Goal: Information Seeking & Learning: Check status

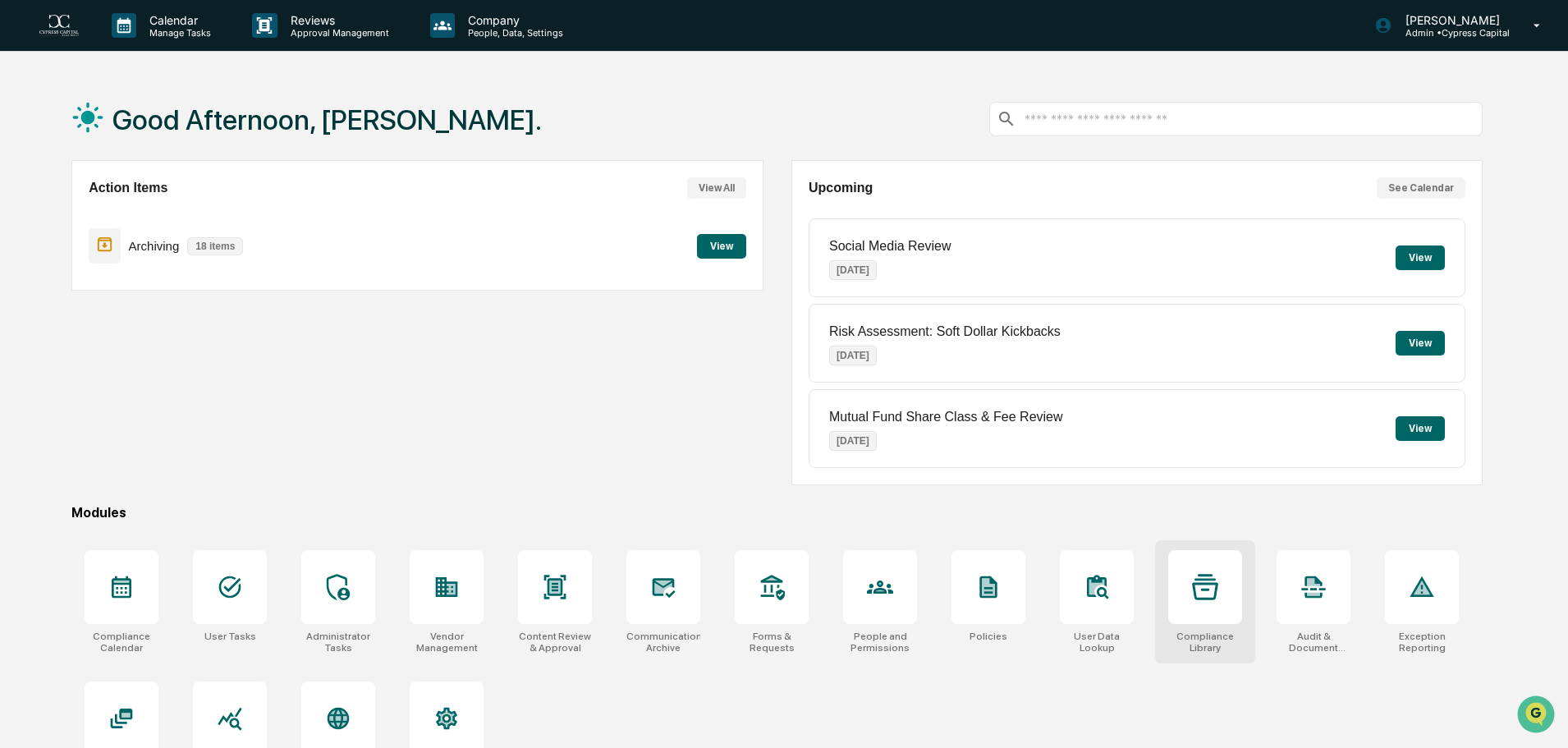
click at [1220, 614] on div at bounding box center [1204, 586] width 74 height 74
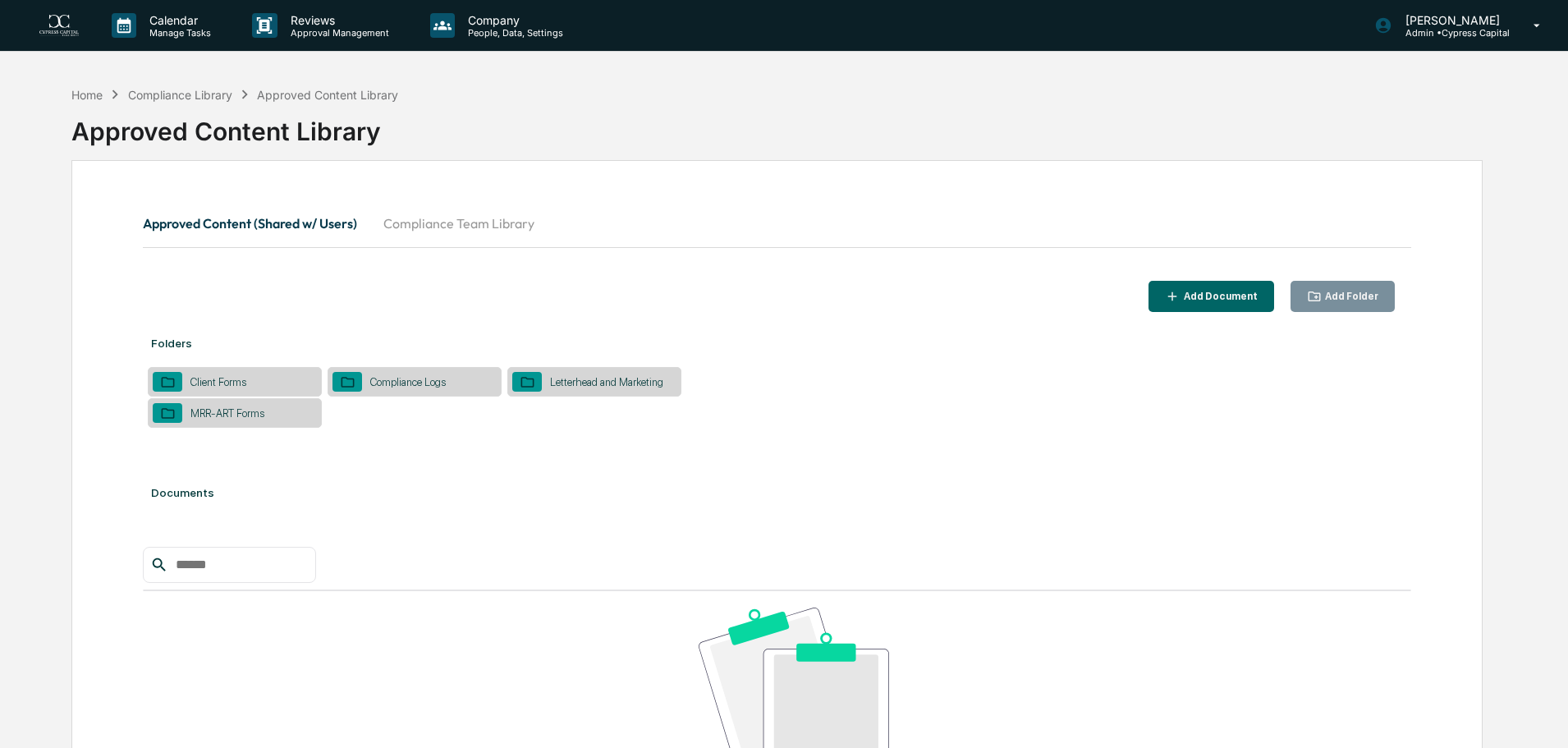
click at [470, 226] on button "Compliance Team Library" at bounding box center [458, 222] width 177 height 39
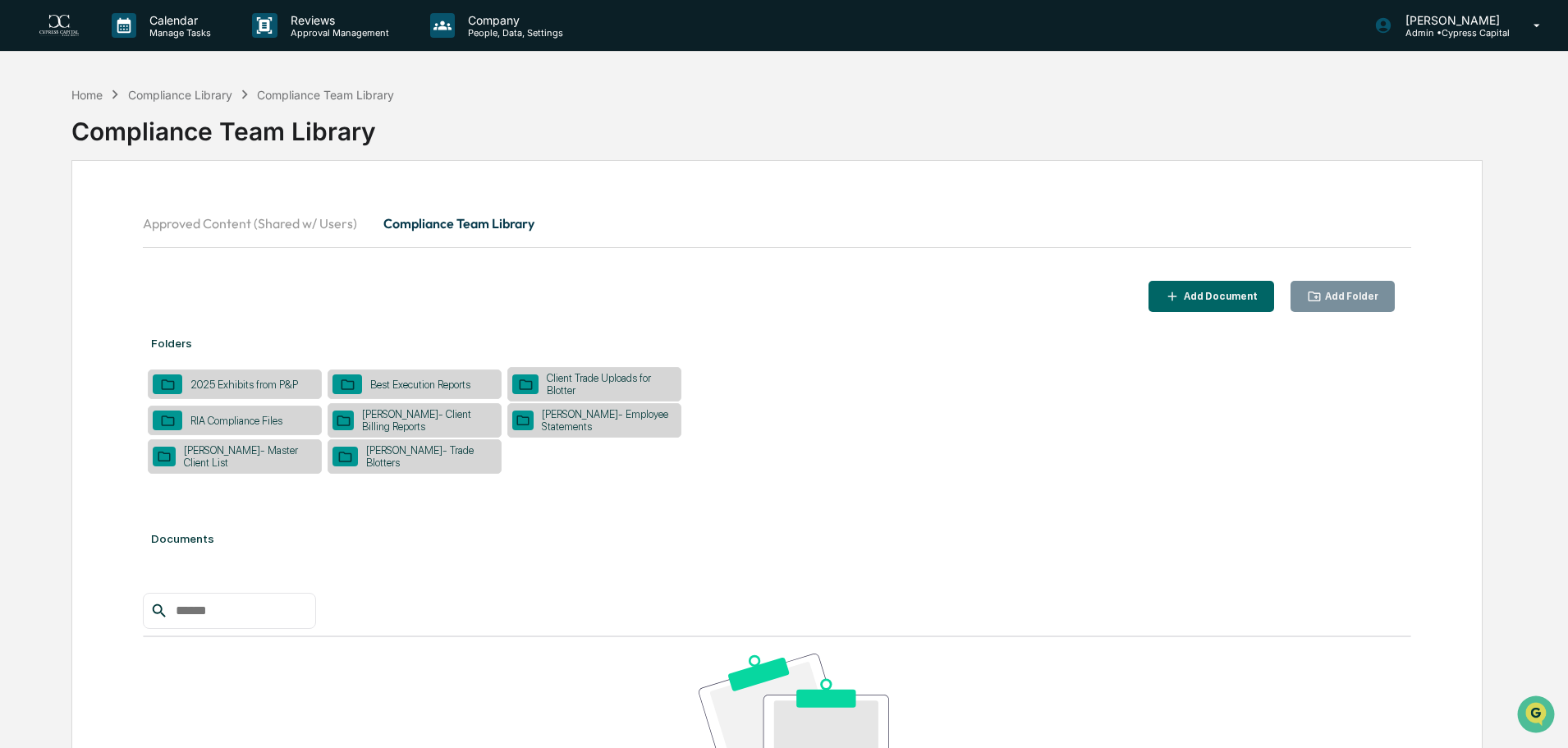
click at [61, 31] on img at bounding box center [58, 25] width 39 height 22
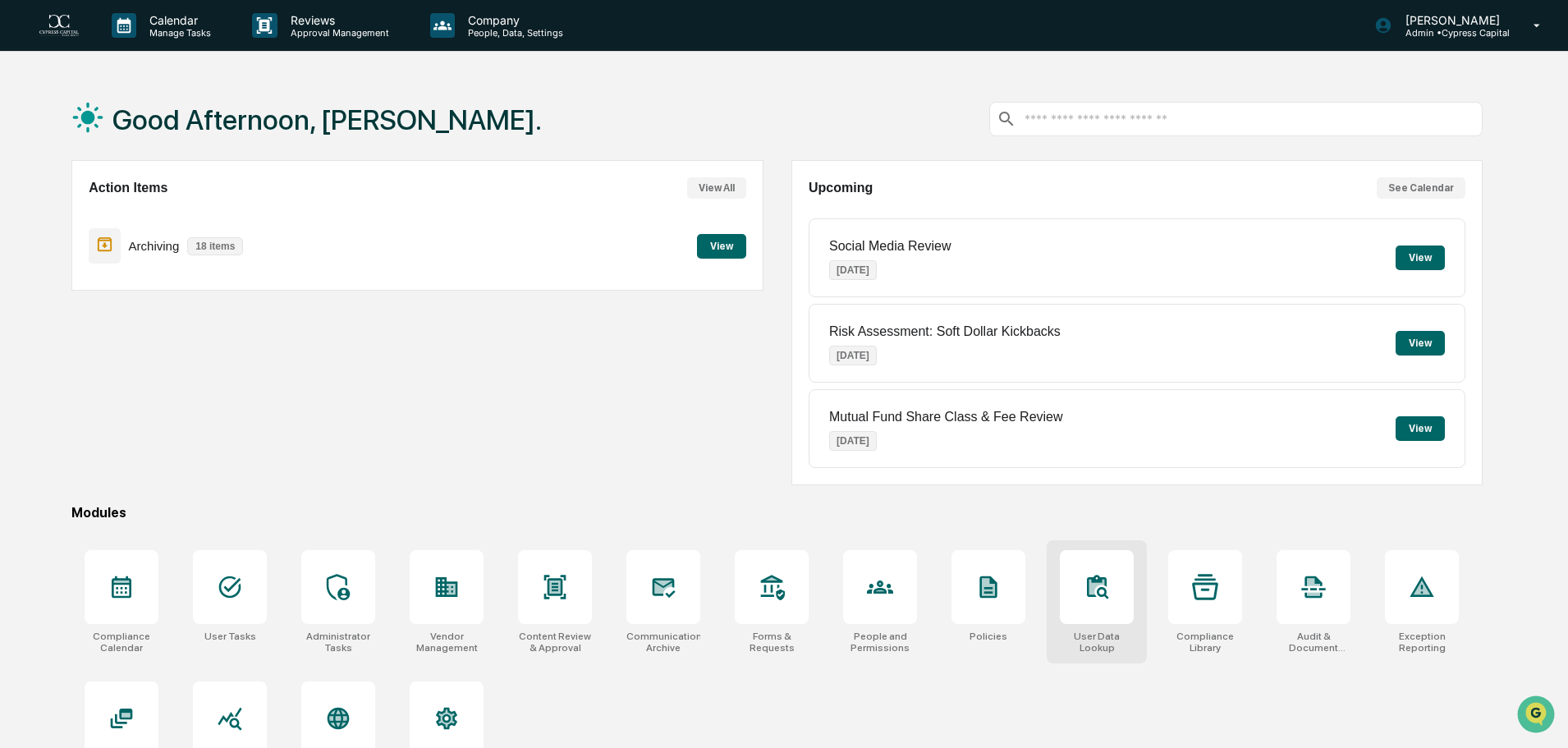
click at [1107, 589] on icon at bounding box center [1096, 586] width 26 height 26
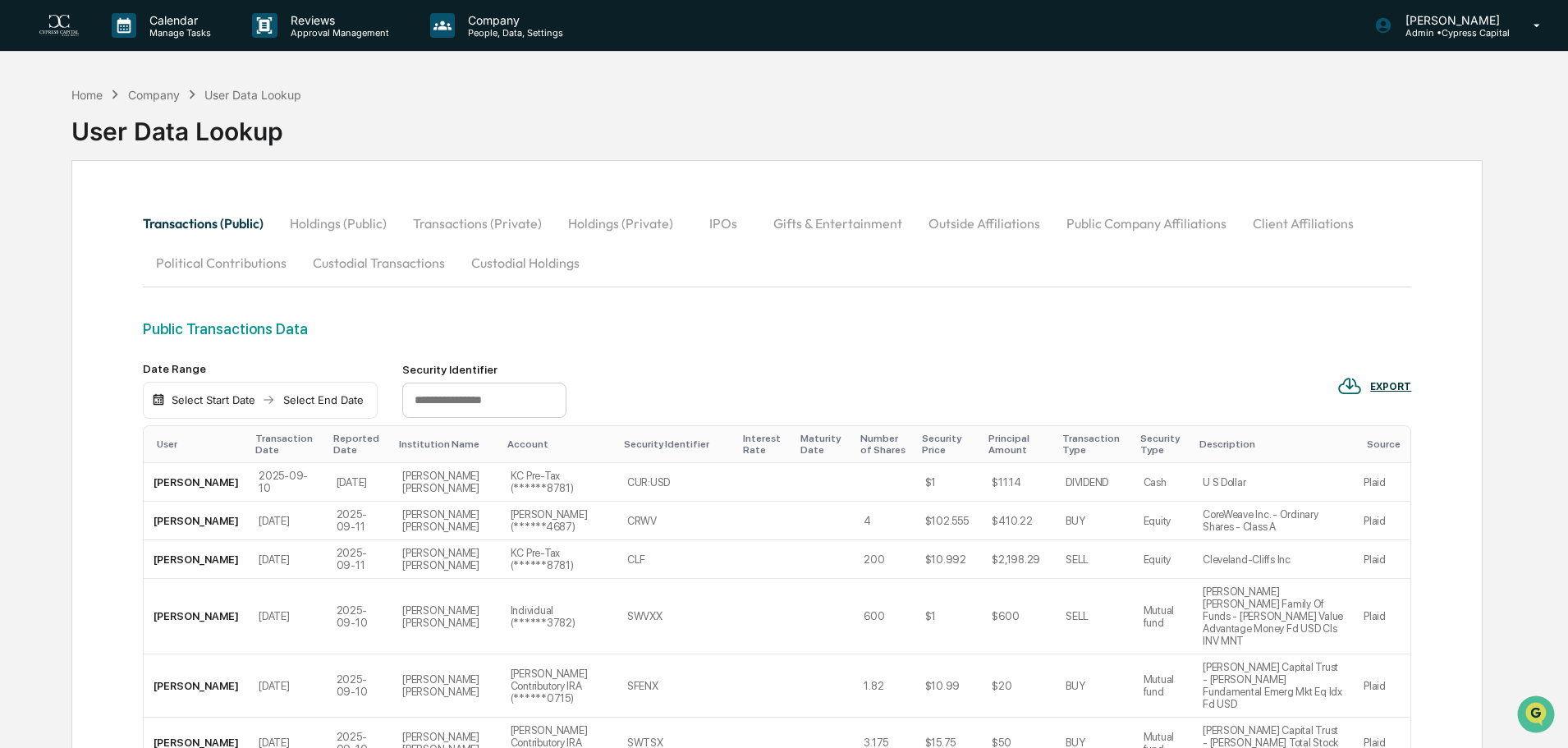
click at [49, 22] on img at bounding box center [58, 25] width 39 height 22
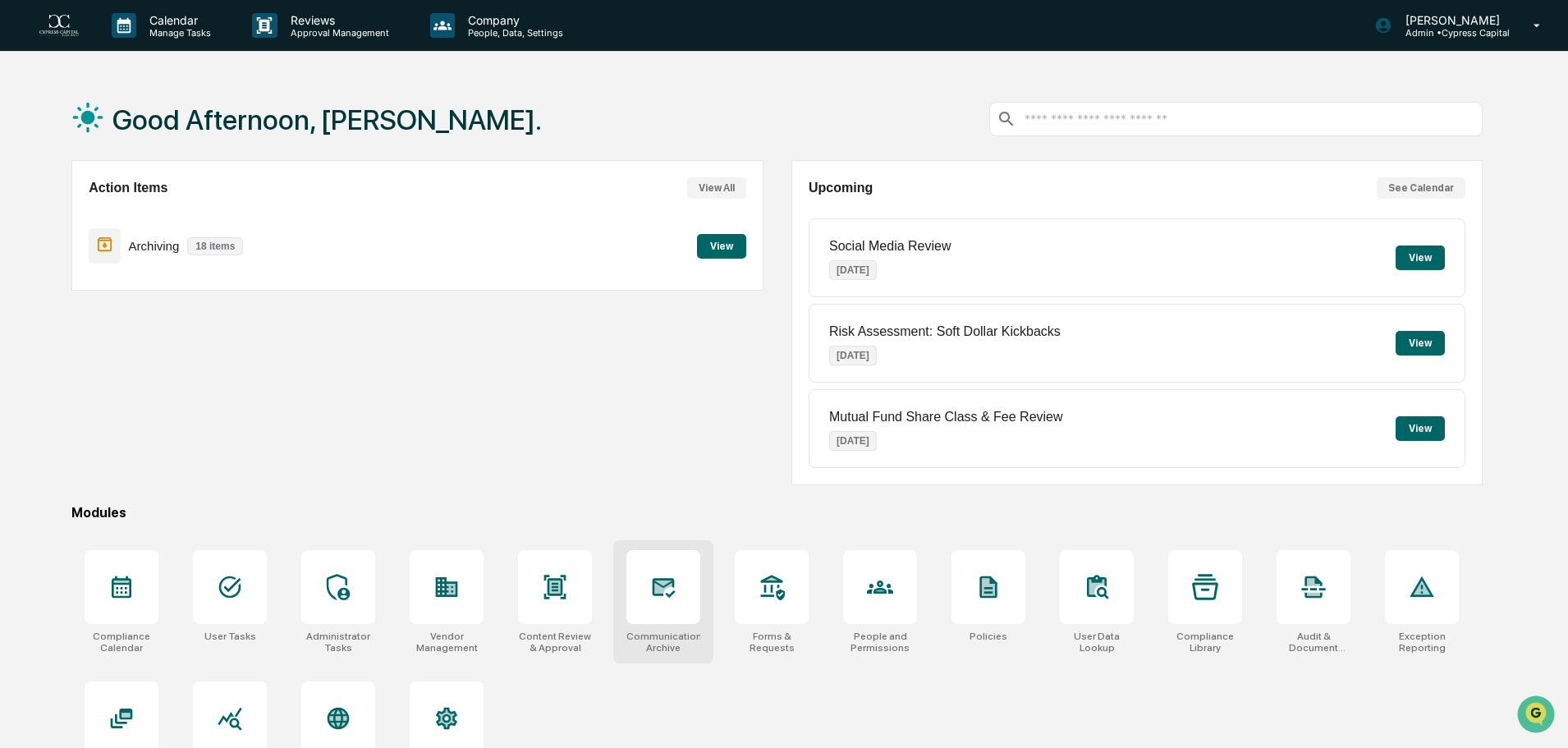
click at [671, 596] on icon at bounding box center [663, 586] width 26 height 26
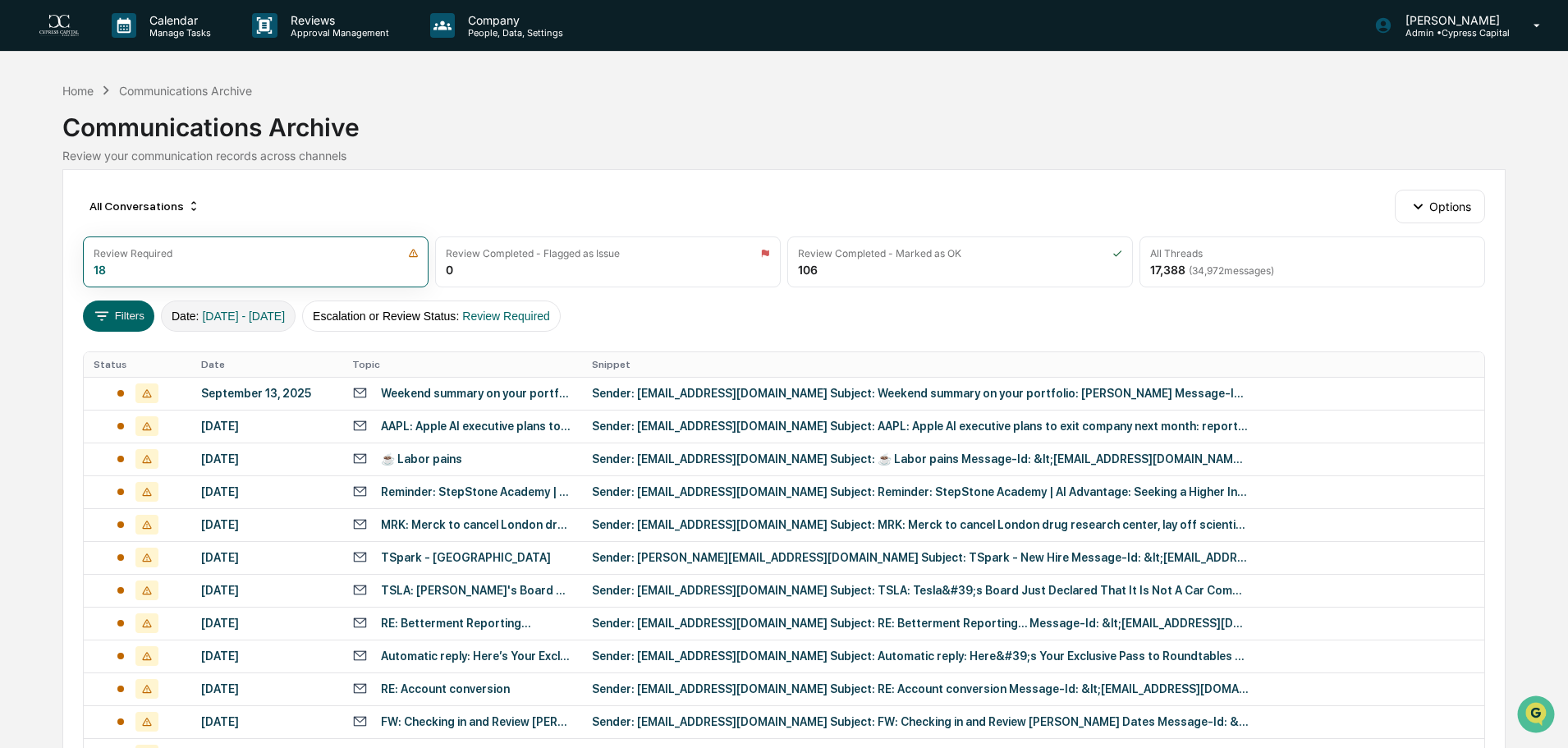
click at [255, 322] on span "[DATE] - [DATE]" at bounding box center [243, 316] width 83 height 13
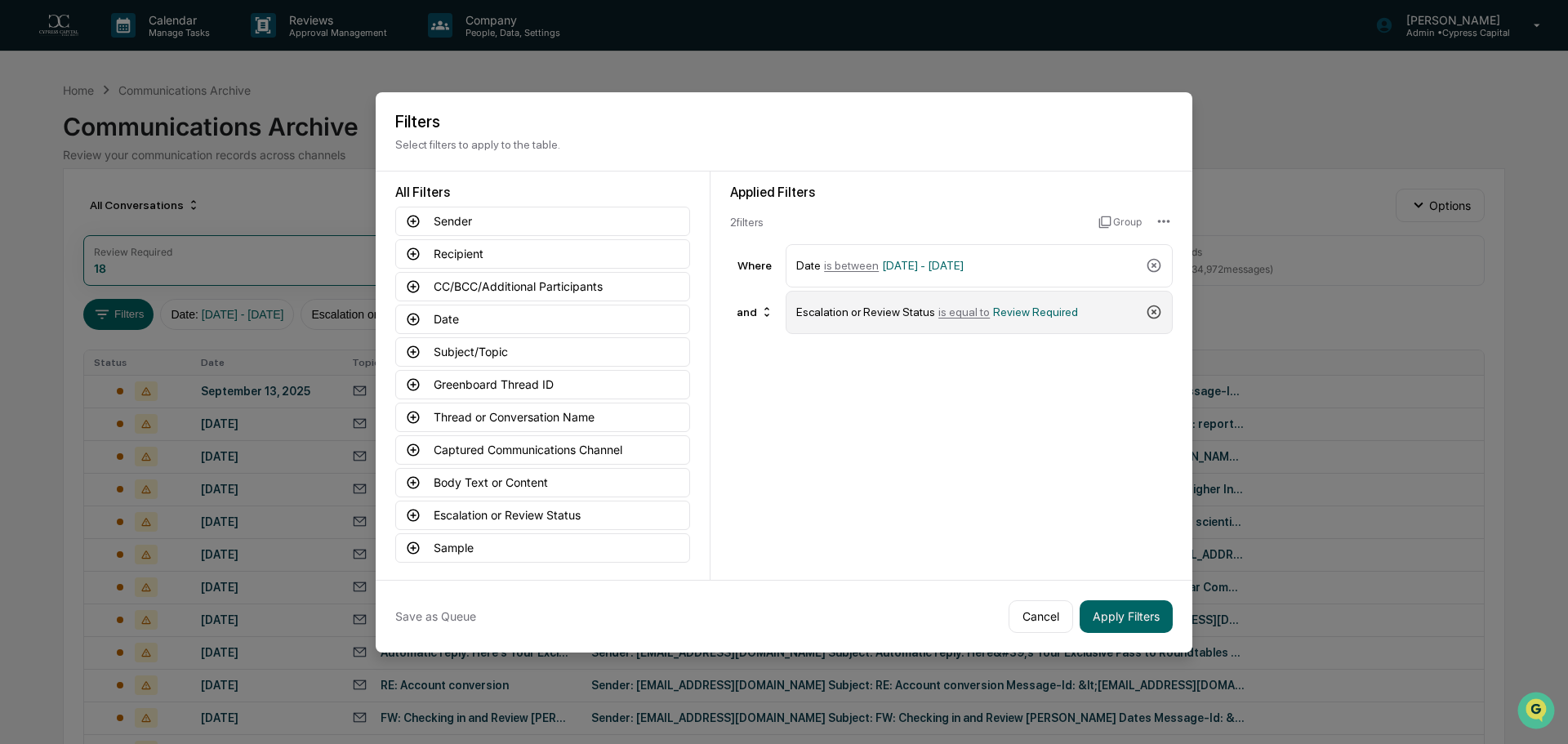
click at [1154, 311] on icon at bounding box center [1154, 312] width 14 height 14
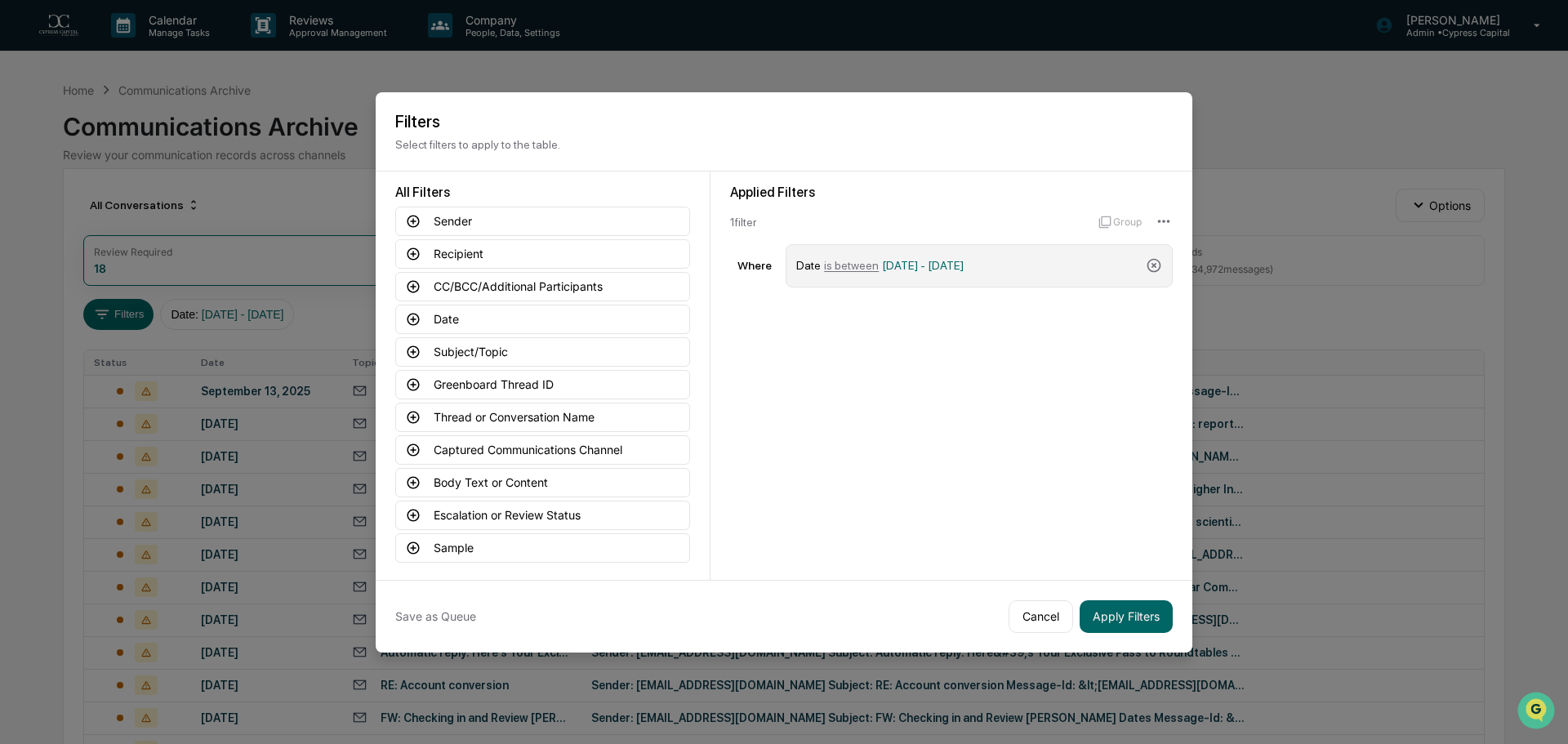
click at [1033, 253] on div "Date is between [DATE] - [DATE]" at bounding box center [968, 266] width 343 height 29
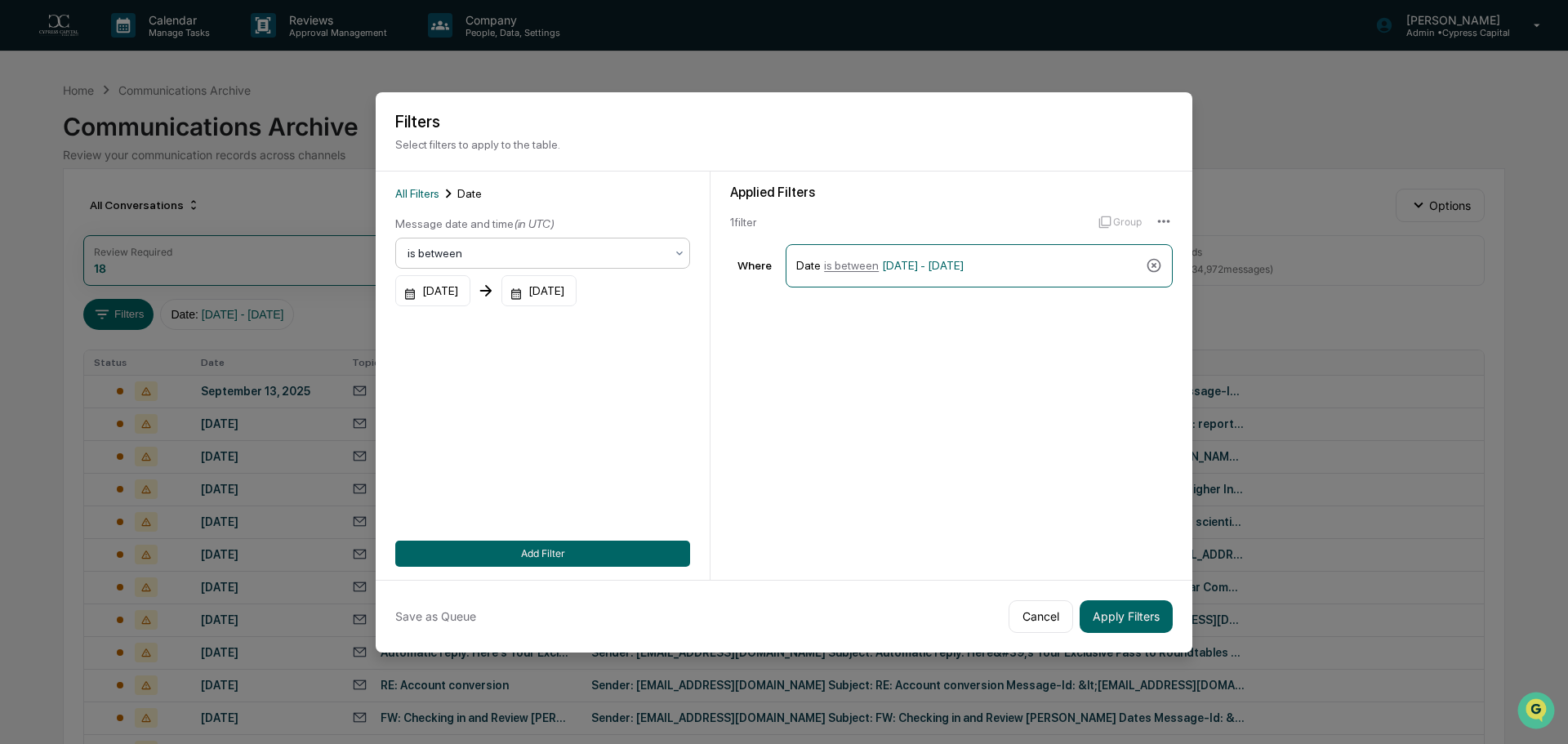
click at [491, 255] on div at bounding box center [535, 253] width 257 height 16
click at [621, 475] on div "All Filters Date Message date and time (in UTC) 3 results available. Use Up and…" at bounding box center [543, 375] width 295 height 382
click at [462, 292] on div "[DATE]" at bounding box center [432, 291] width 75 height 31
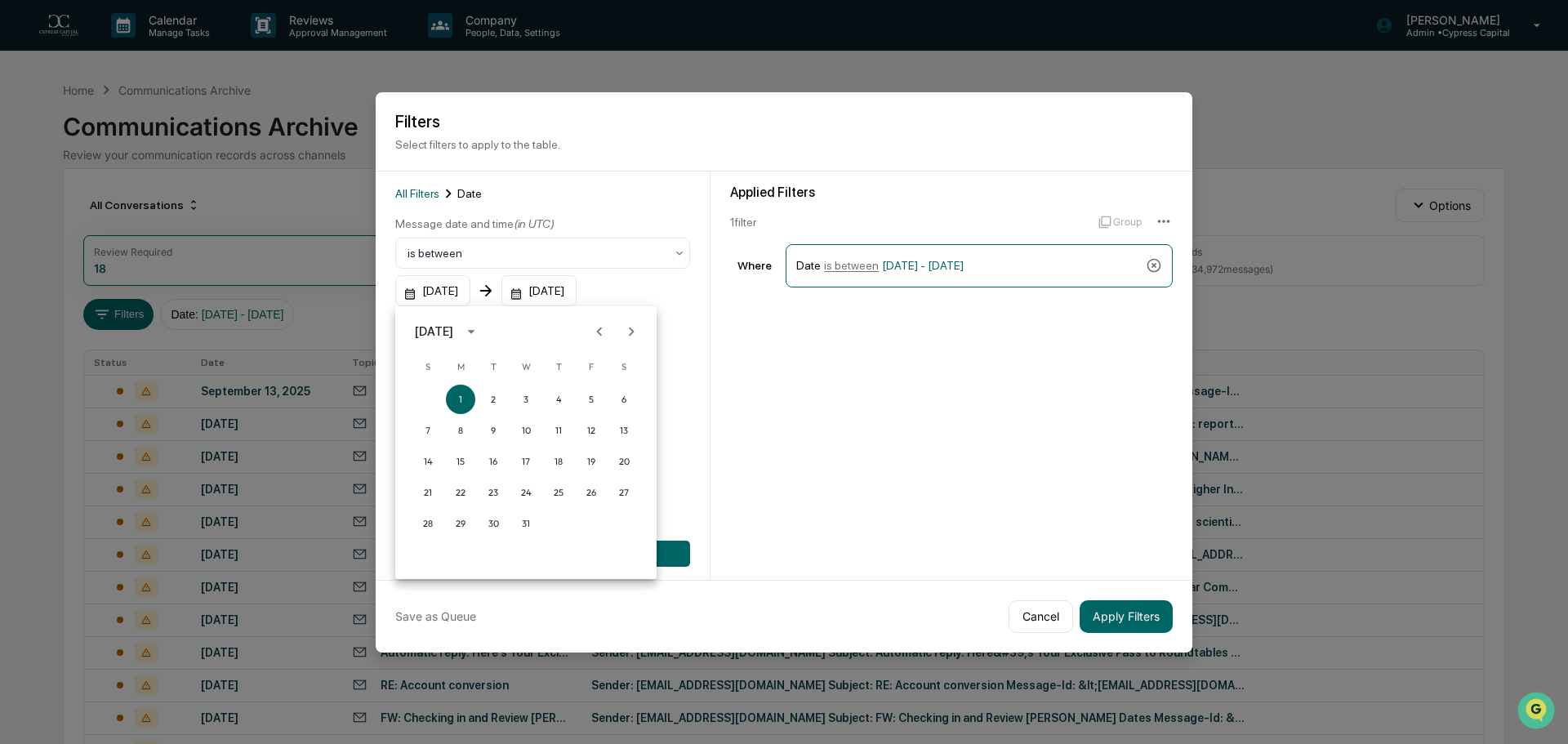
click at [605, 337] on icon "Previous month" at bounding box center [599, 331] width 18 height 18
click at [606, 337] on icon "Previous month" at bounding box center [599, 331] width 18 height 18
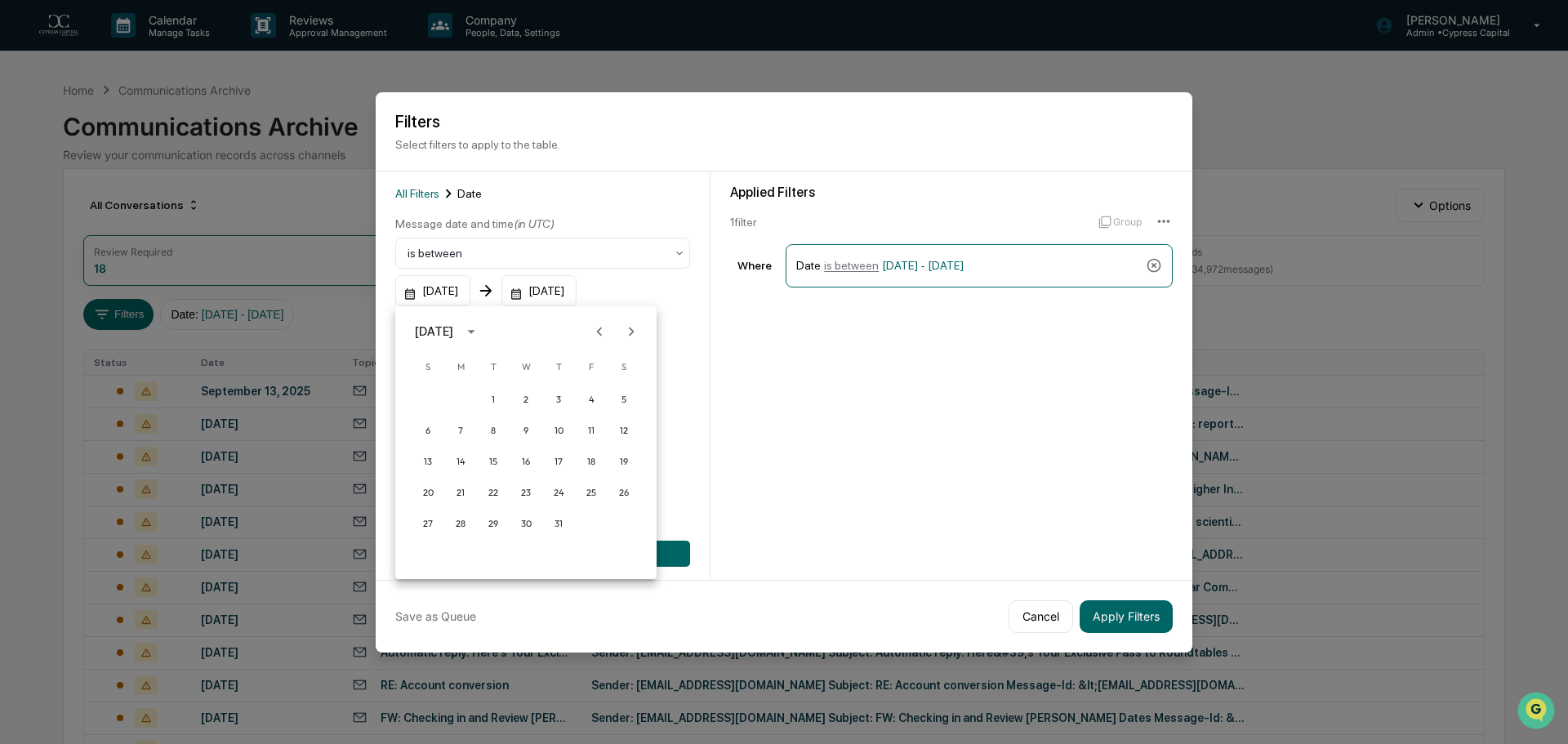
click at [453, 339] on div "[DATE]" at bounding box center [434, 331] width 39 height 18
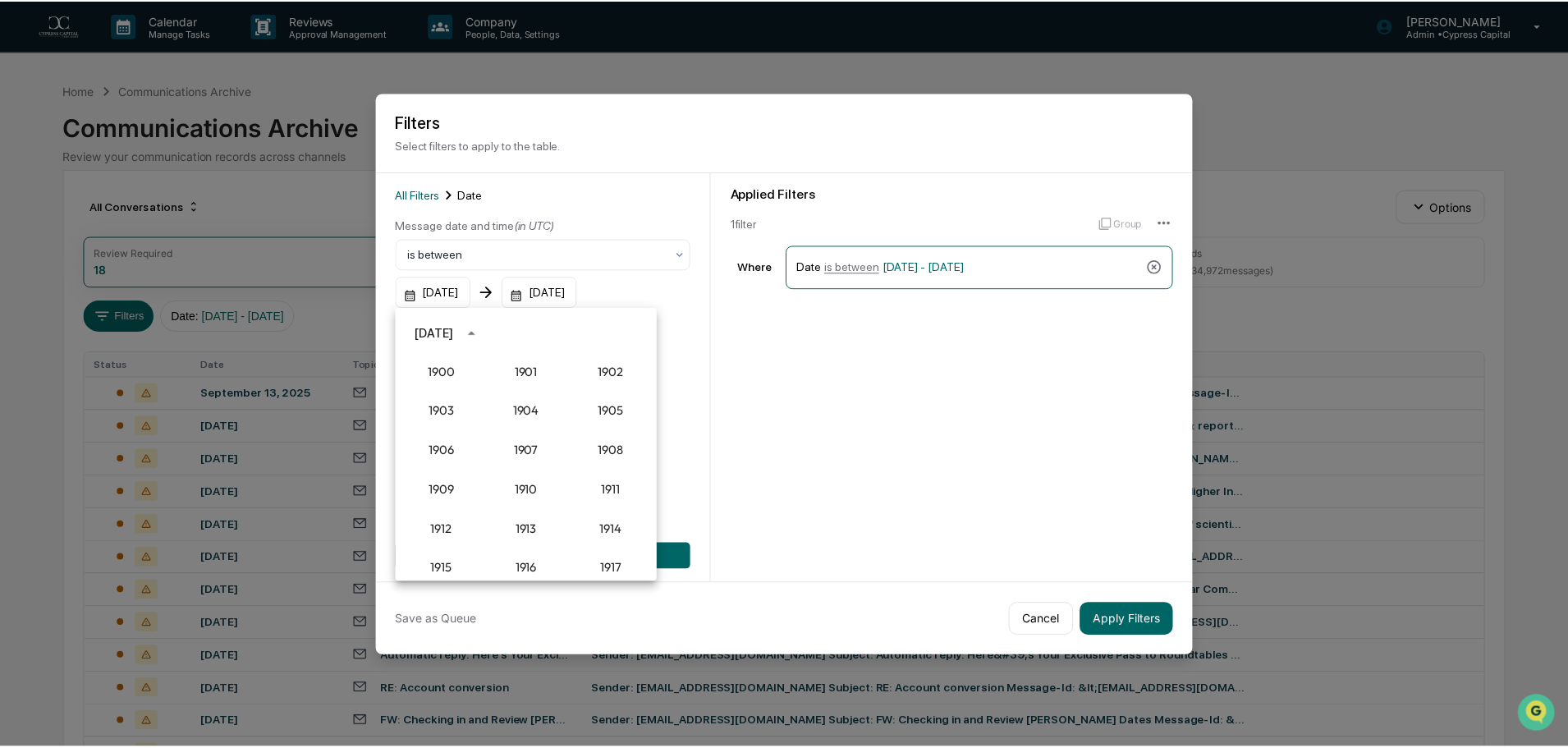
scroll to position [1521, 0]
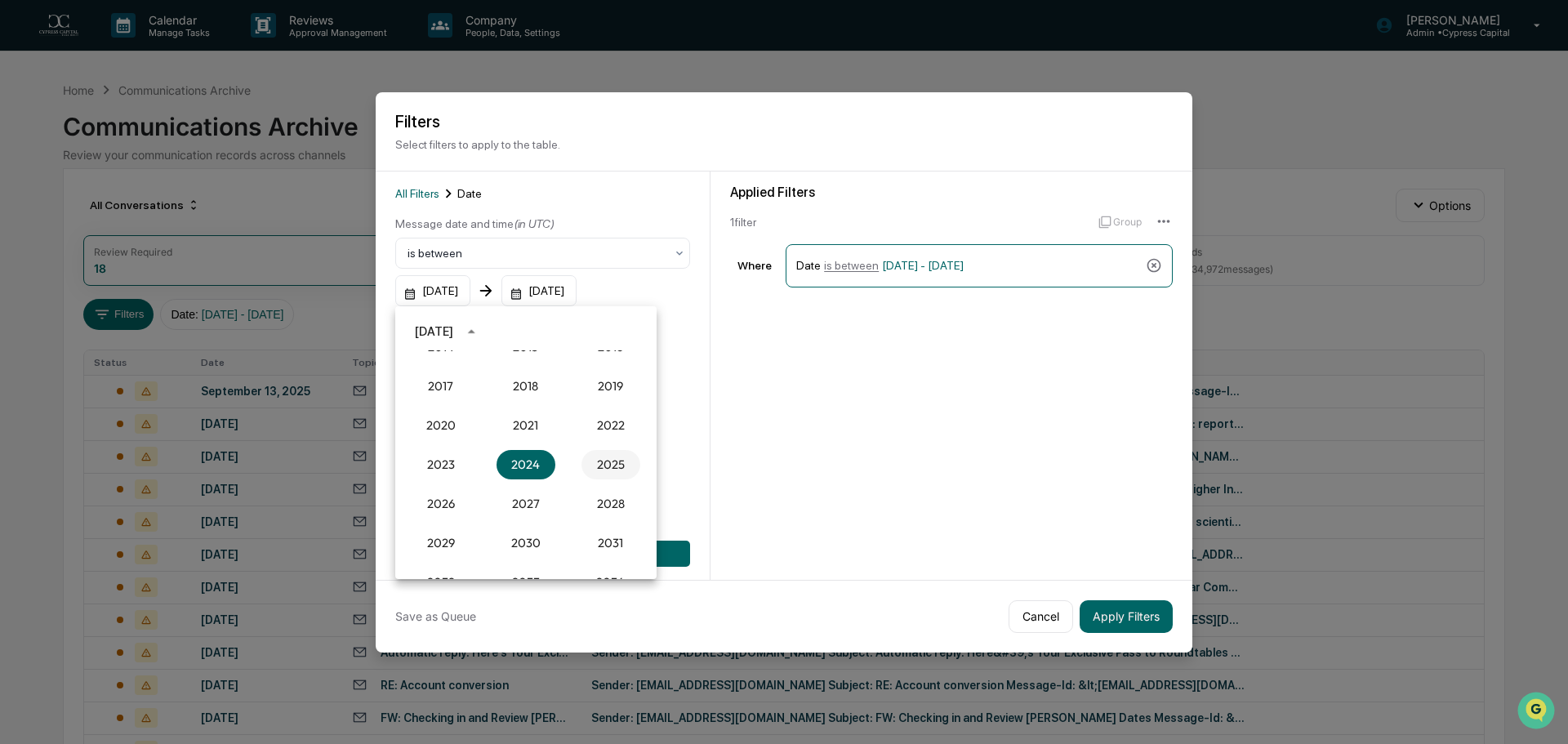
click at [597, 460] on button "2025" at bounding box center [610, 465] width 59 height 30
click at [453, 416] on button "Apr" at bounding box center [441, 414] width 59 height 30
click at [499, 396] on button "1" at bounding box center [493, 399] width 30 height 30
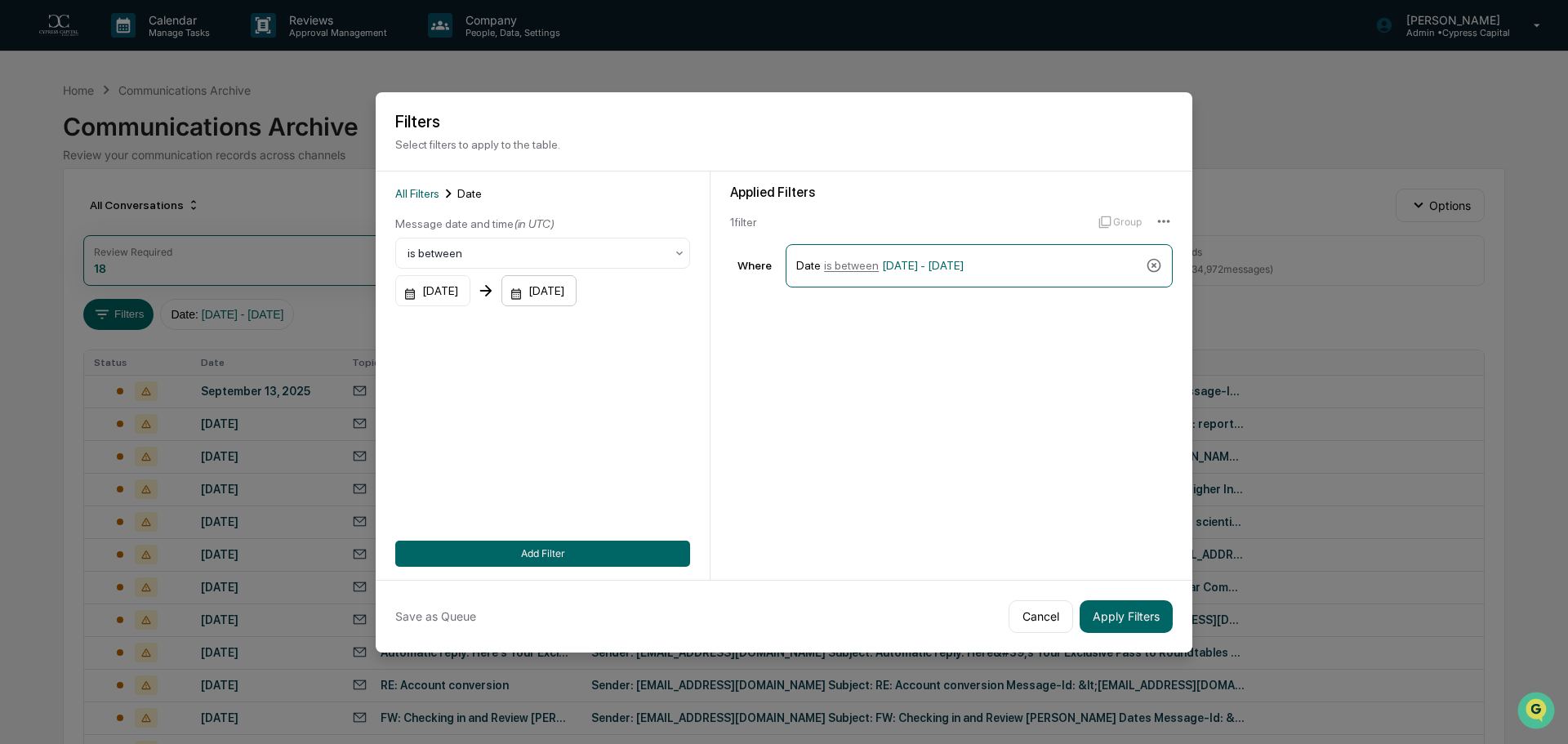
click at [577, 294] on div "[DATE]" at bounding box center [539, 291] width 75 height 31
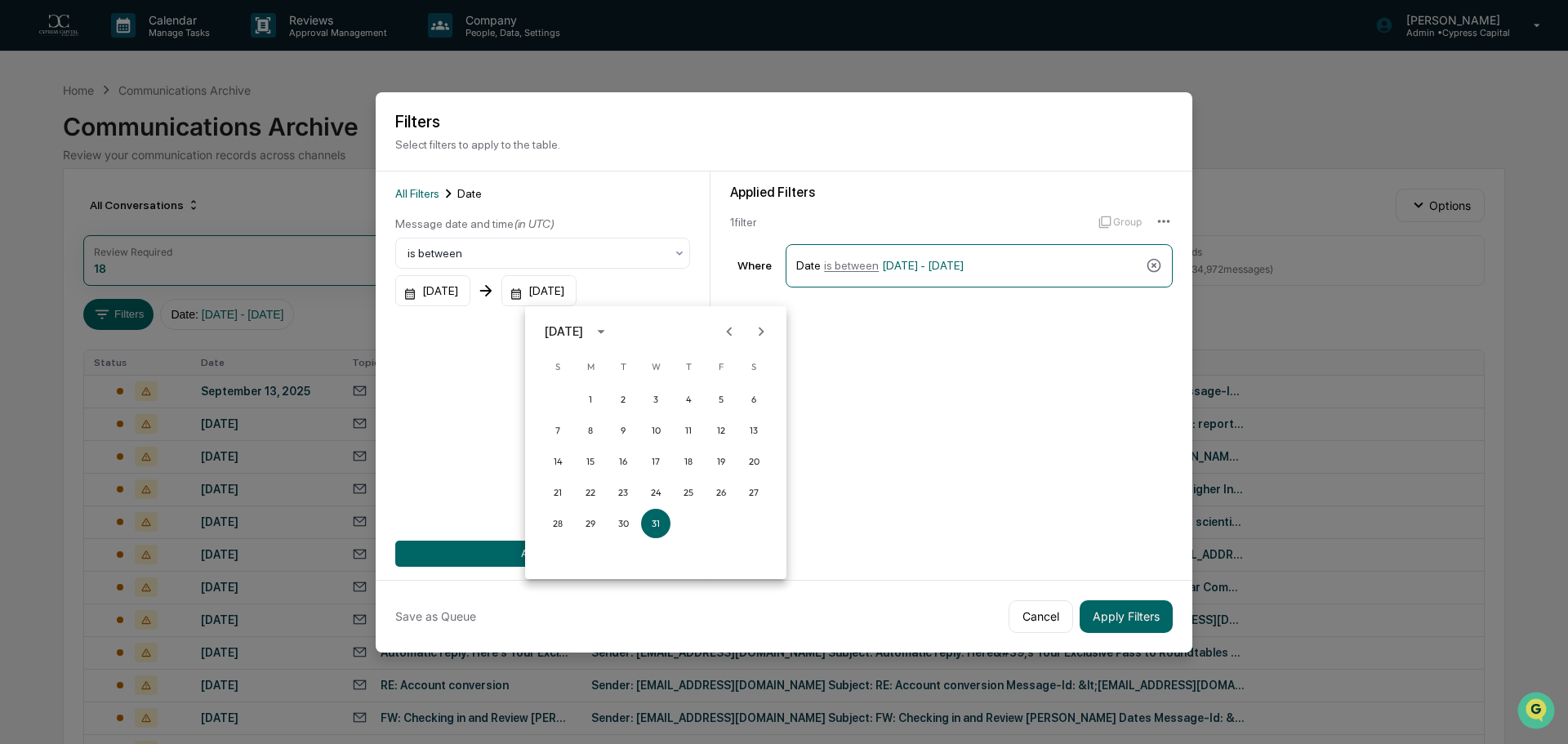
click at [734, 336] on icon "Previous month" at bounding box center [729, 331] width 18 height 18
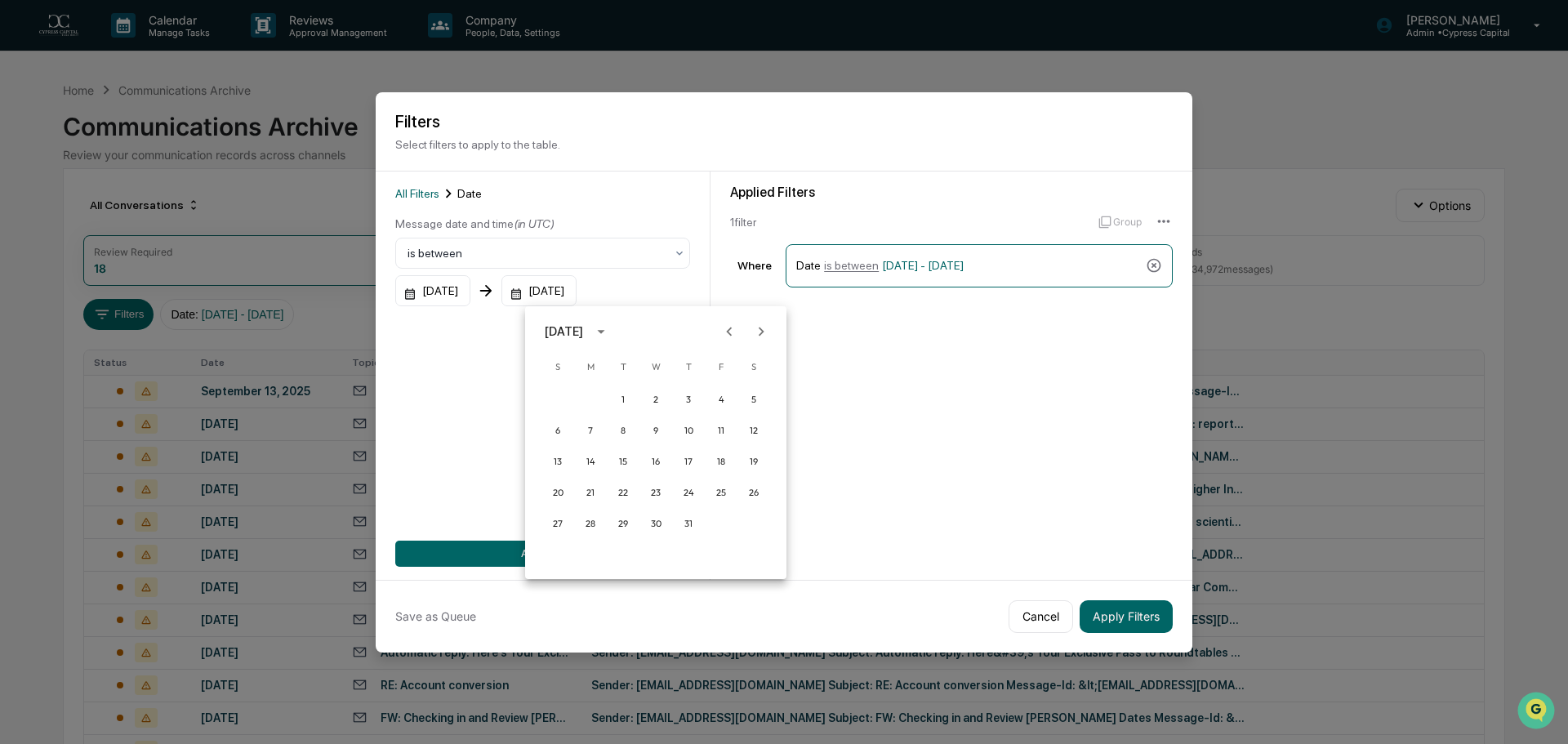
click at [734, 336] on icon "Previous month" at bounding box center [729, 331] width 18 height 18
click at [585, 522] on button "30" at bounding box center [590, 524] width 30 height 30
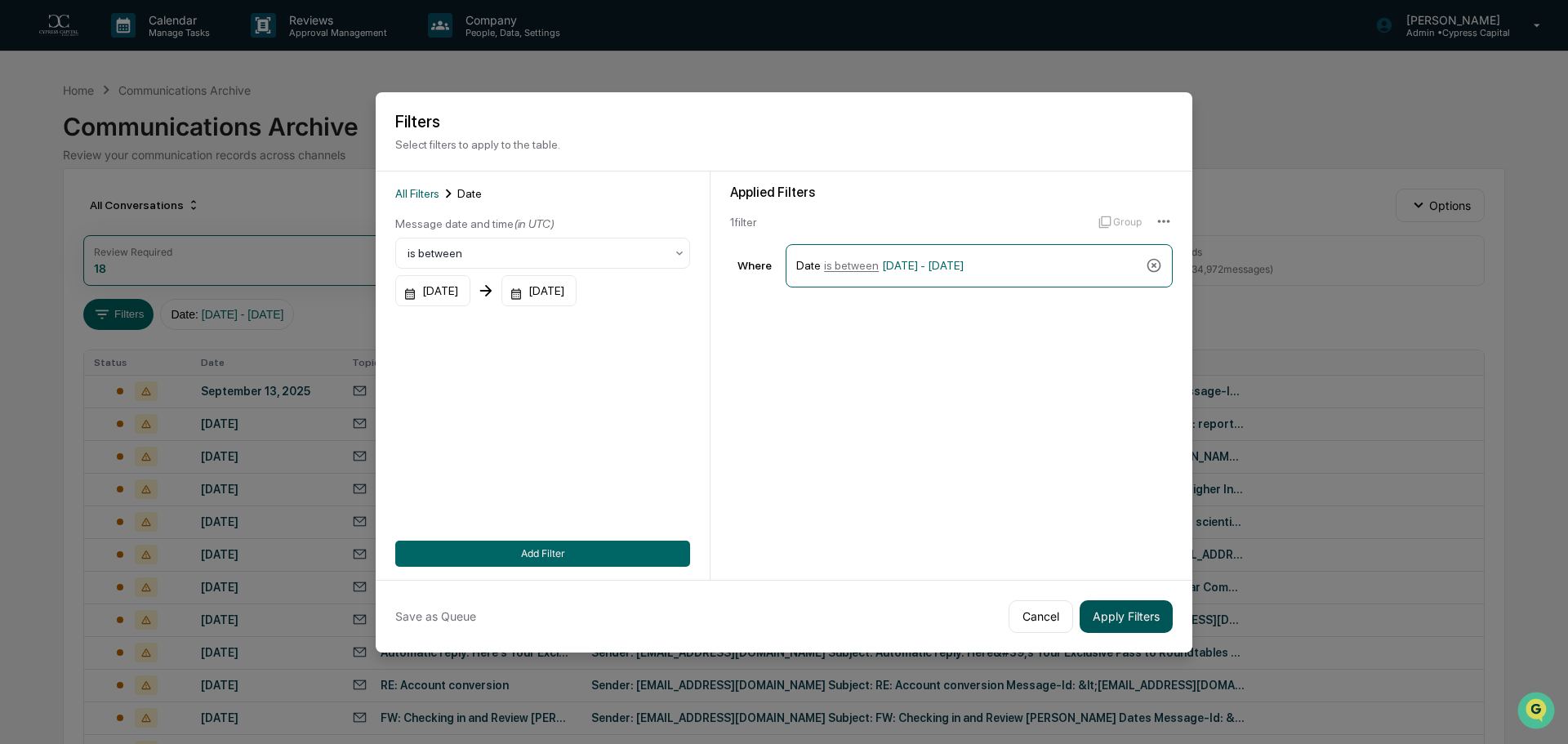
click at [1136, 627] on button "Apply Filters" at bounding box center [1126, 617] width 93 height 33
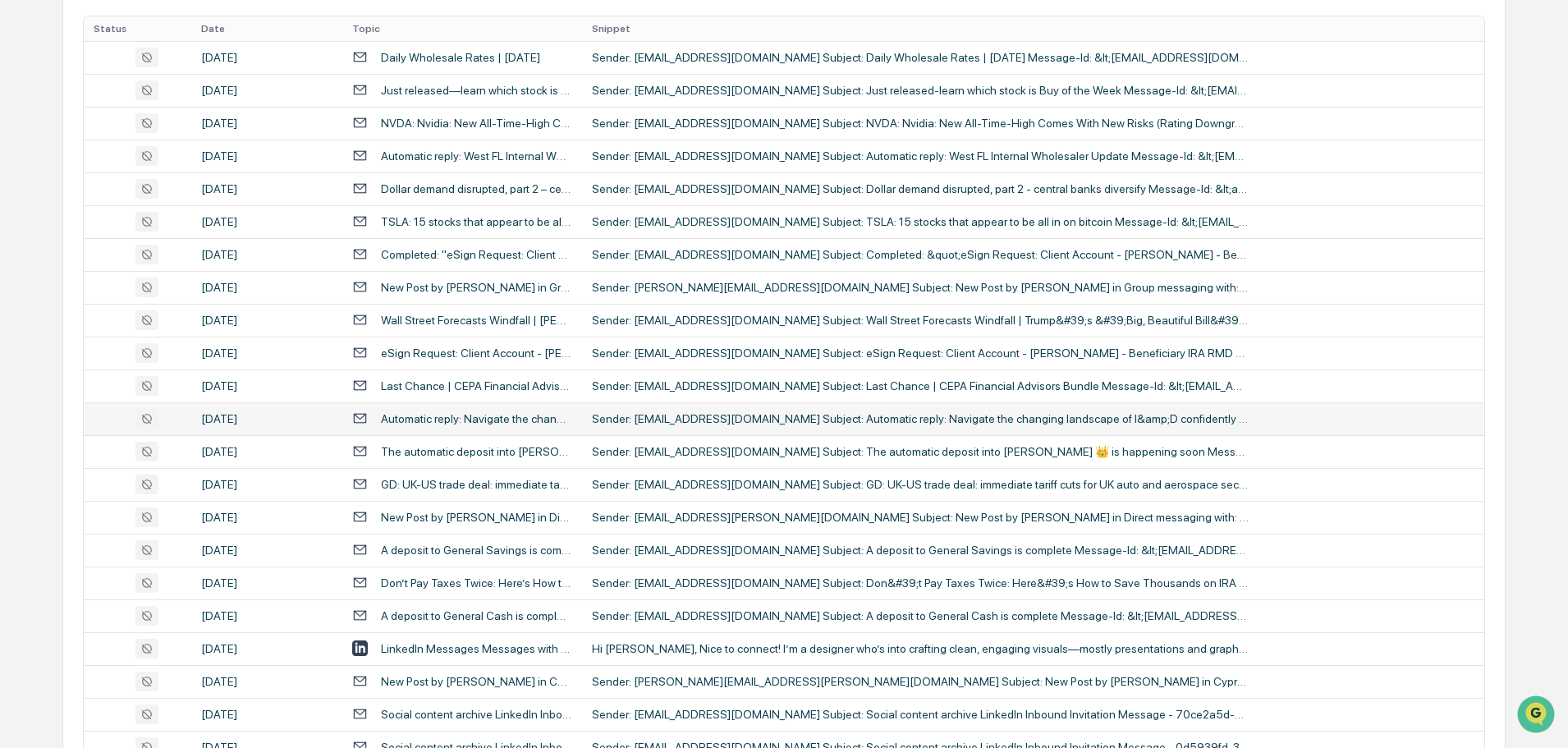
scroll to position [0, 0]
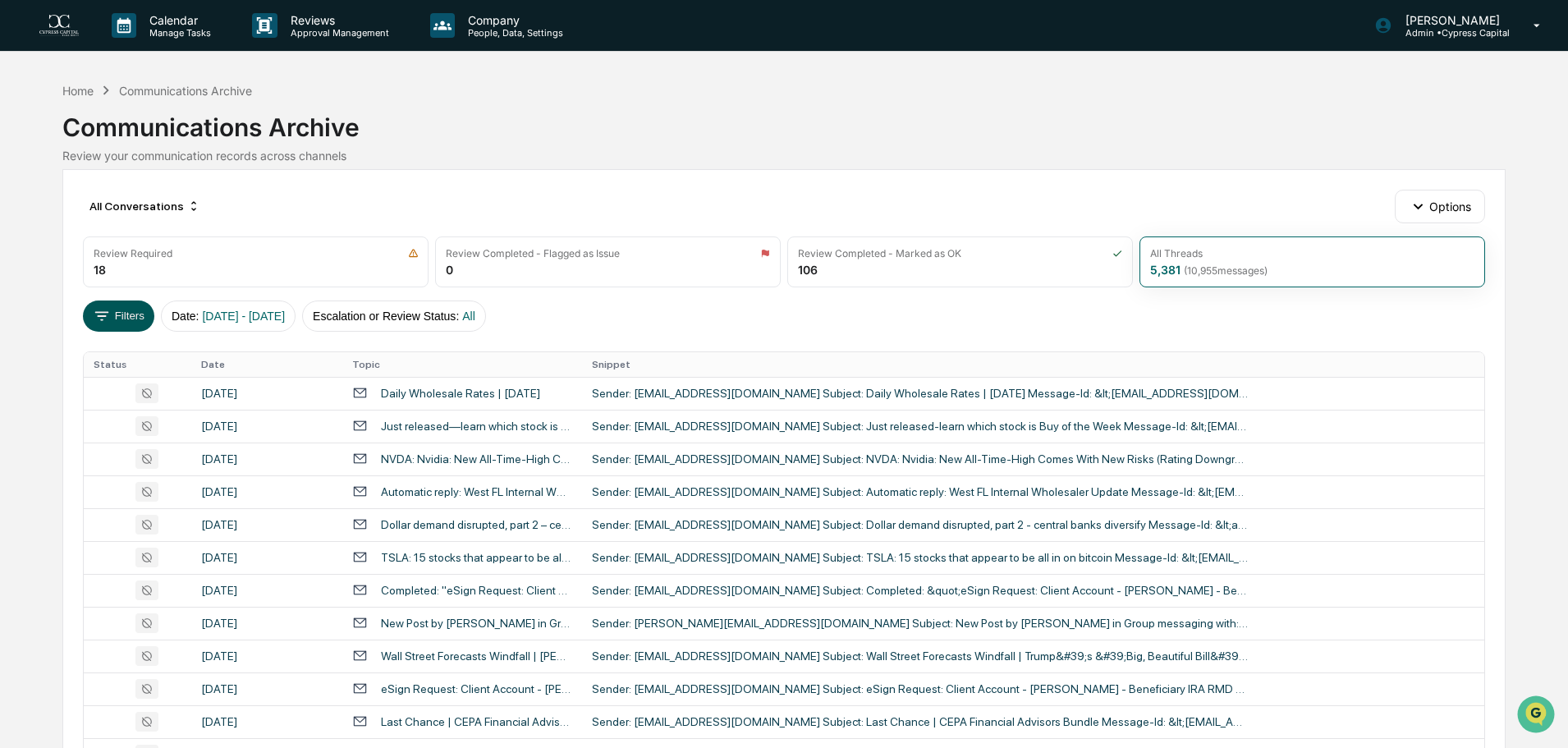
click at [114, 311] on button "Filters" at bounding box center [118, 316] width 72 height 31
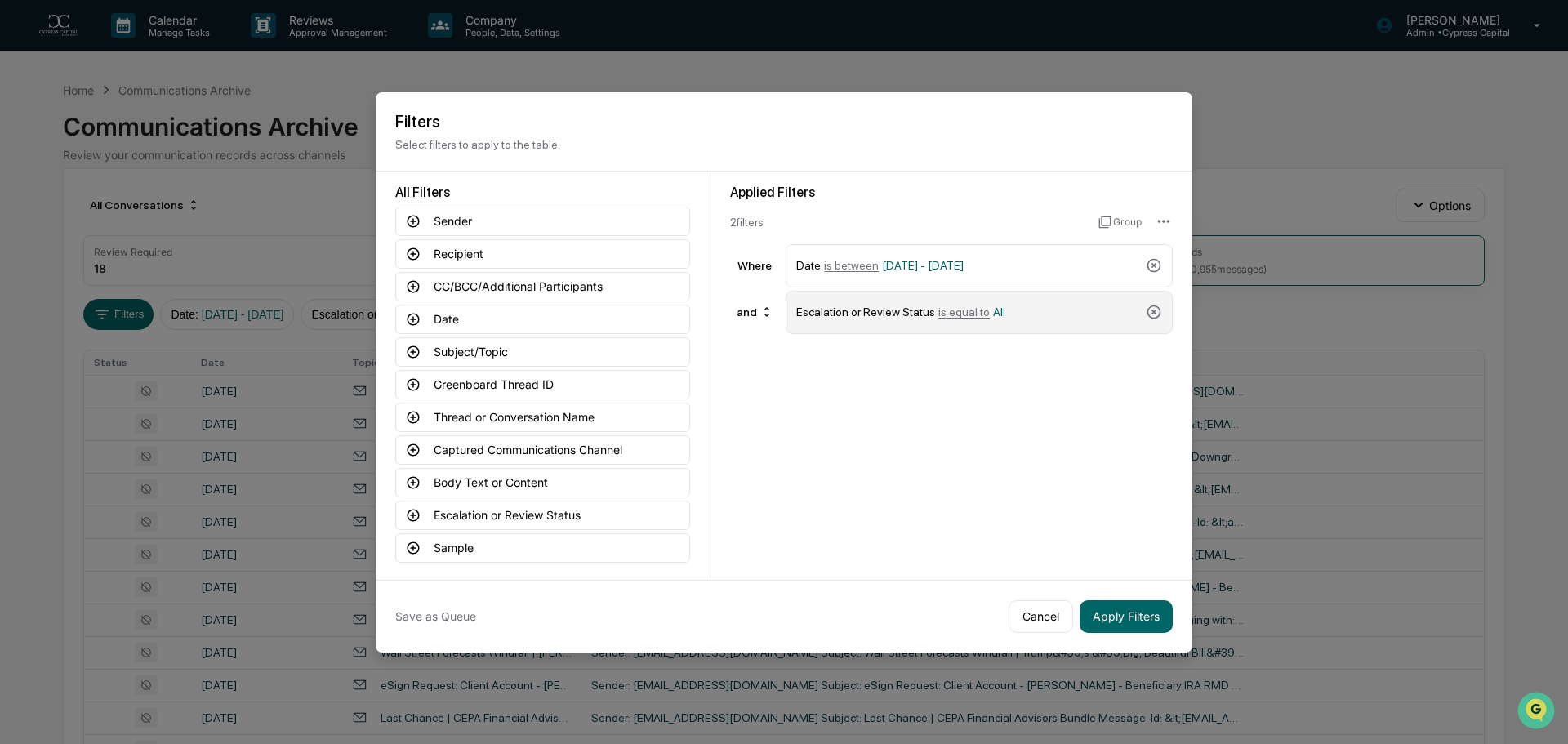
click at [1023, 313] on div "Escalation or Review Status is equal to All" at bounding box center [968, 312] width 343 height 29
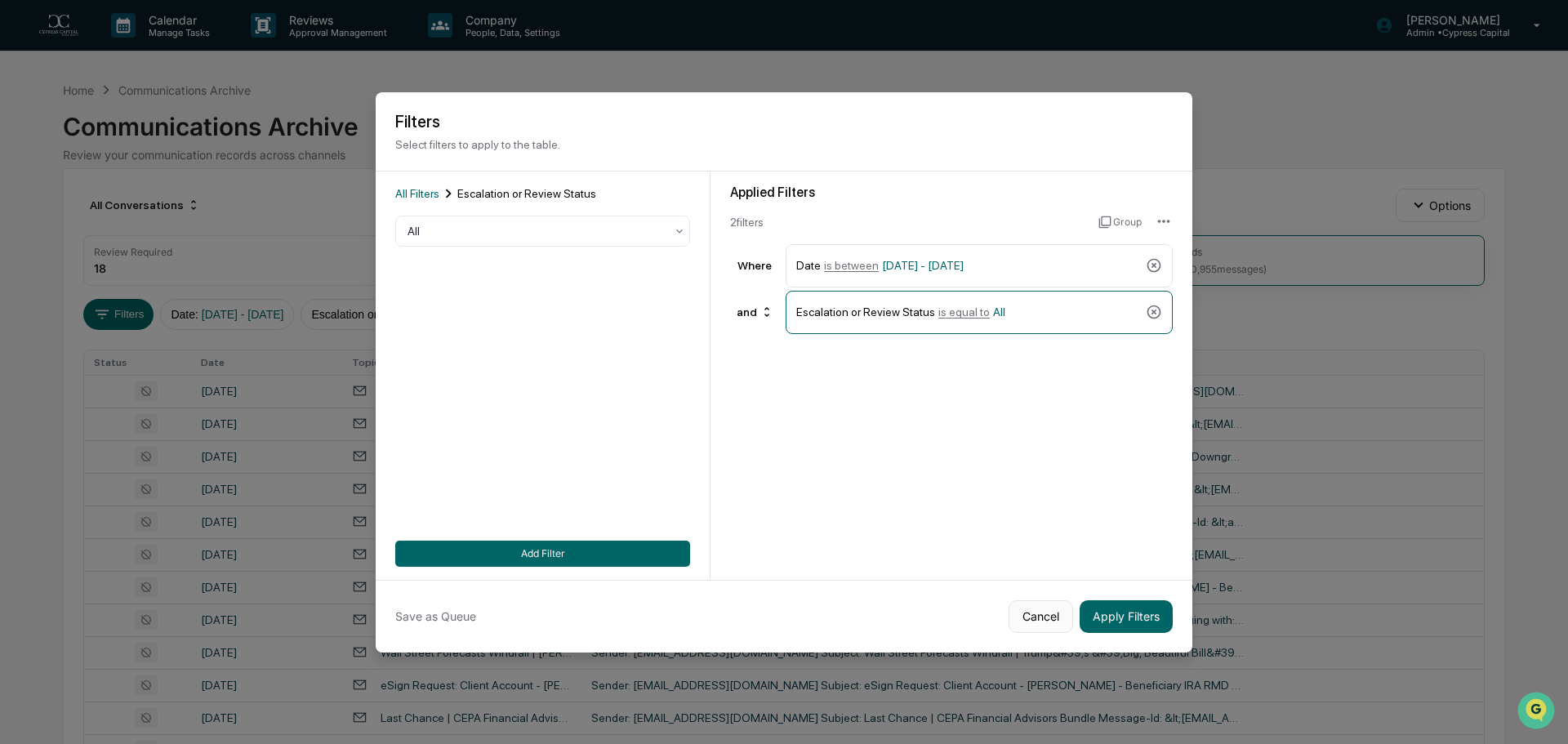
click at [1021, 618] on button "Cancel" at bounding box center [1040, 617] width 64 height 33
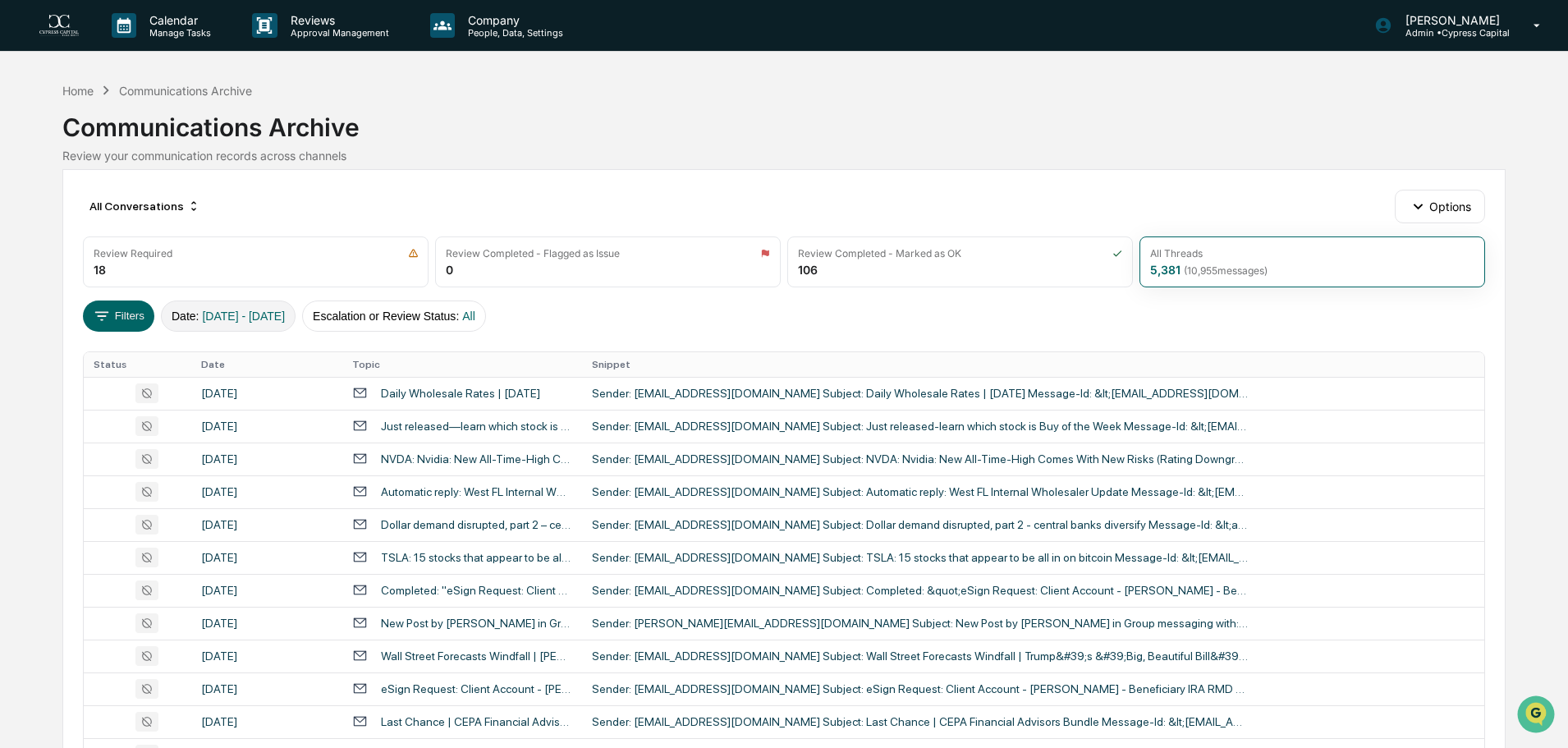
click at [246, 314] on span "[DATE] - [DATE]" at bounding box center [243, 316] width 83 height 13
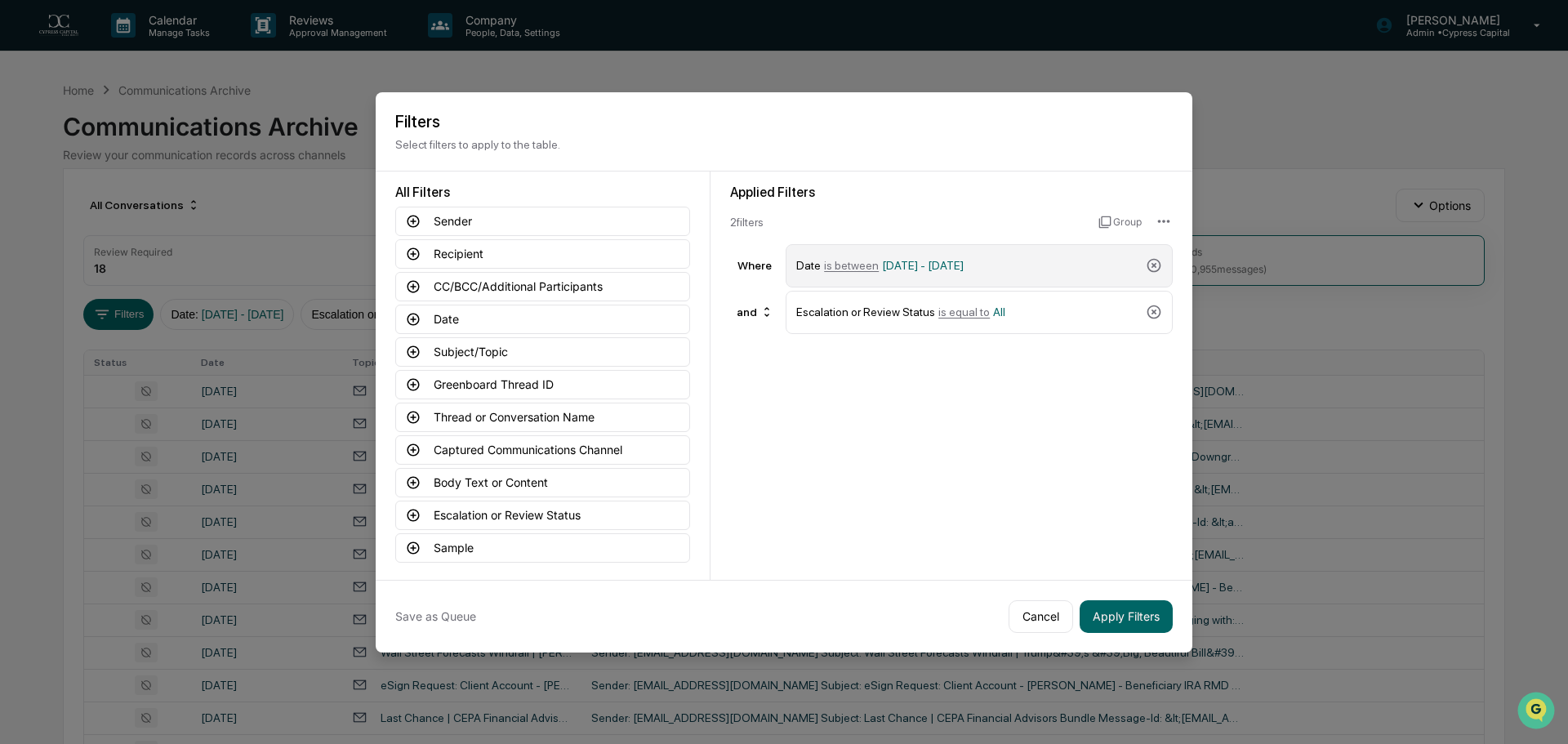
click at [1034, 266] on div "Date is between [DATE] - [DATE]" at bounding box center [968, 266] width 343 height 29
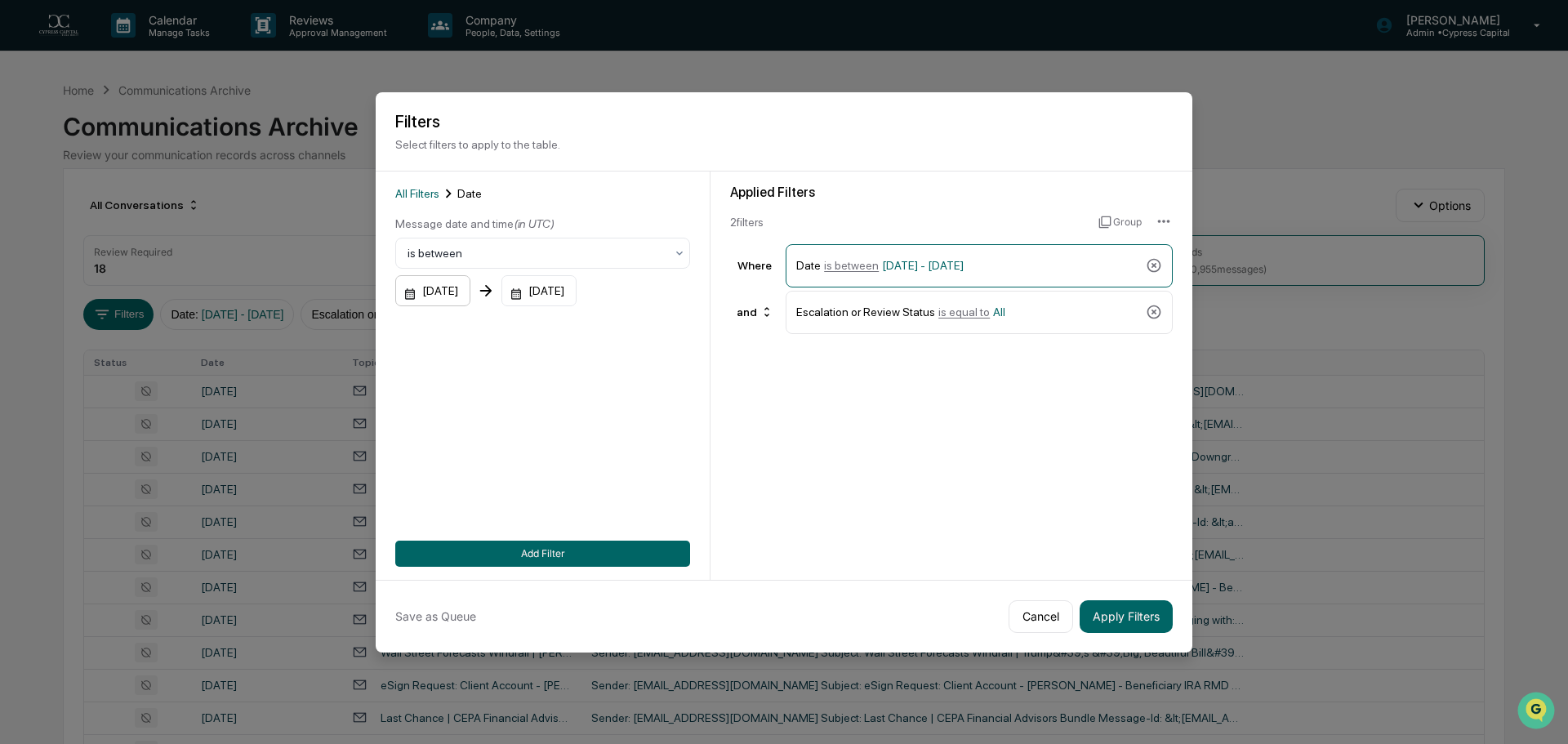
click at [446, 293] on div "[DATE]" at bounding box center [432, 291] width 75 height 31
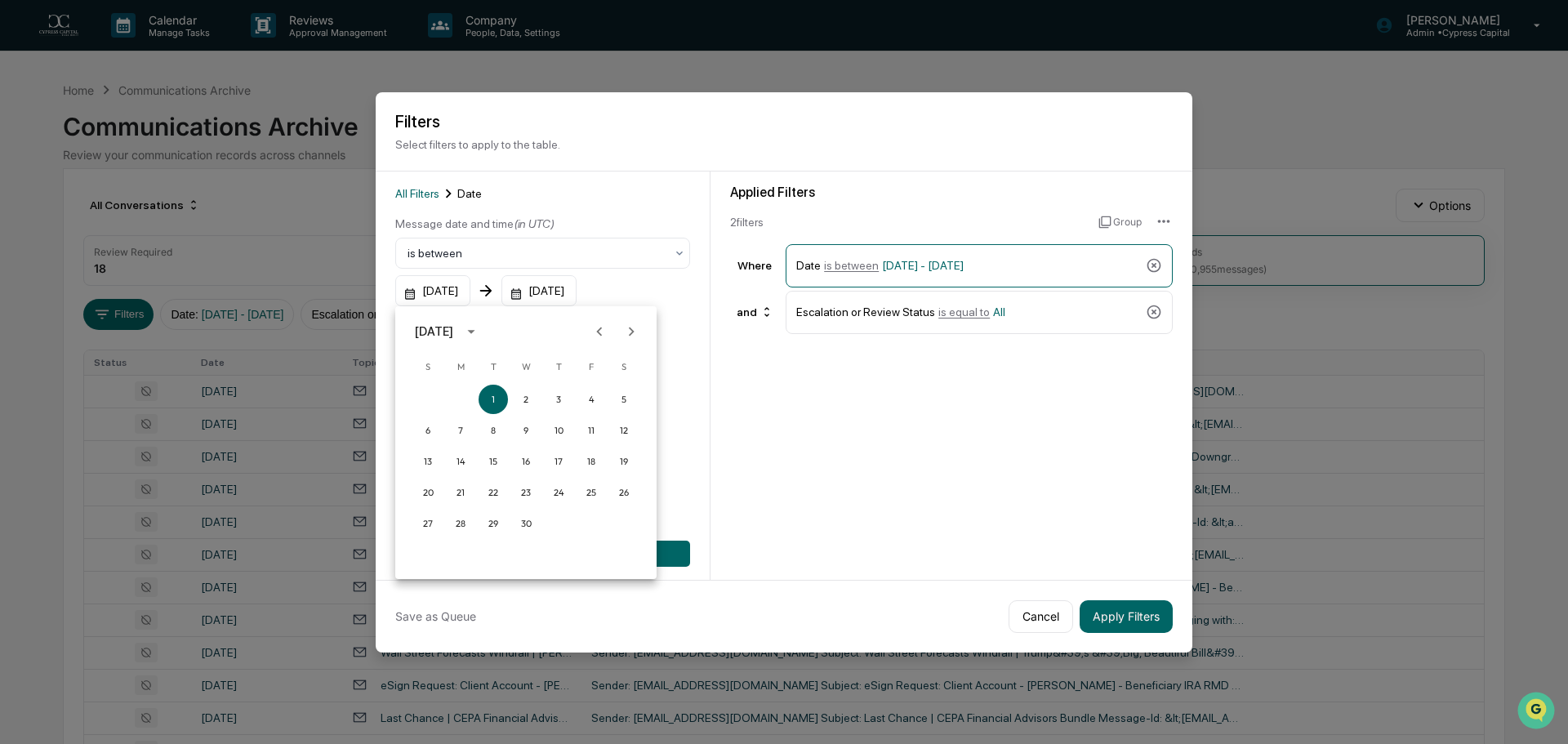
click at [639, 336] on icon "Next month" at bounding box center [631, 331] width 18 height 18
click at [639, 334] on icon "Next month" at bounding box center [631, 331] width 18 height 18
click at [639, 333] on icon "Next month" at bounding box center [631, 331] width 18 height 18
click at [493, 390] on button "1" at bounding box center [493, 399] width 30 height 30
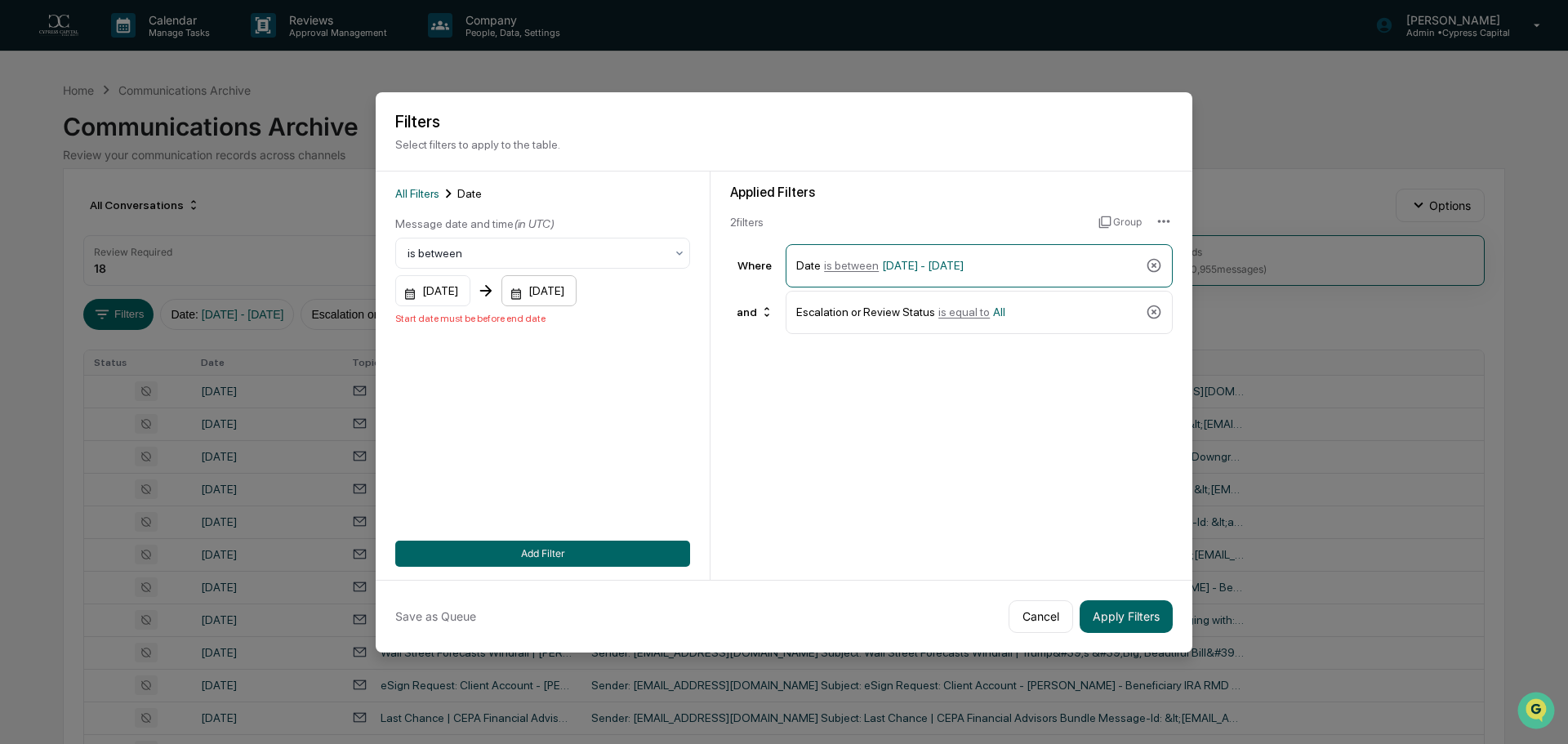
click at [577, 294] on div "[DATE]" at bounding box center [539, 291] width 75 height 31
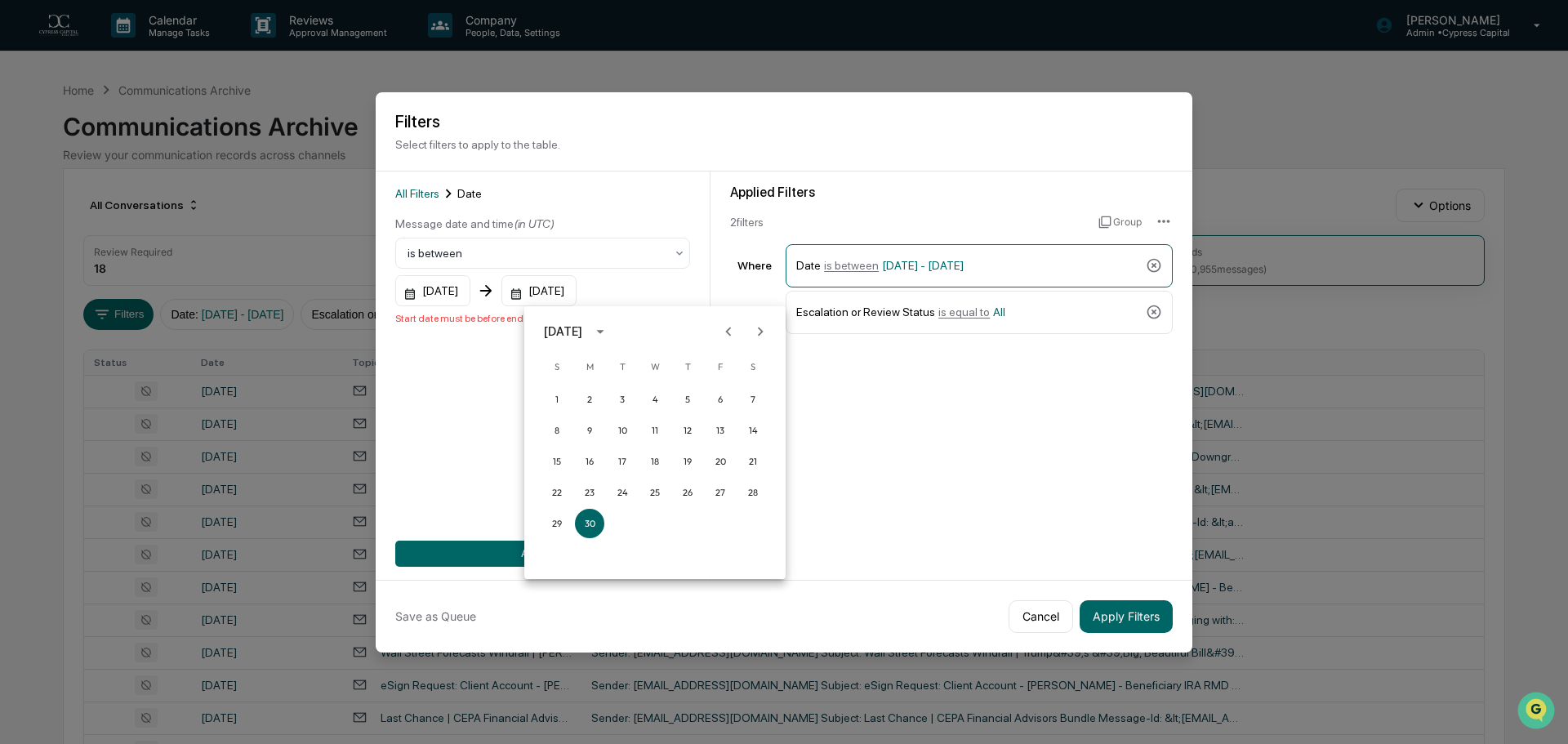
click at [756, 334] on icon "Next month" at bounding box center [760, 331] width 18 height 18
click at [618, 522] on button "30" at bounding box center [622, 524] width 30 height 30
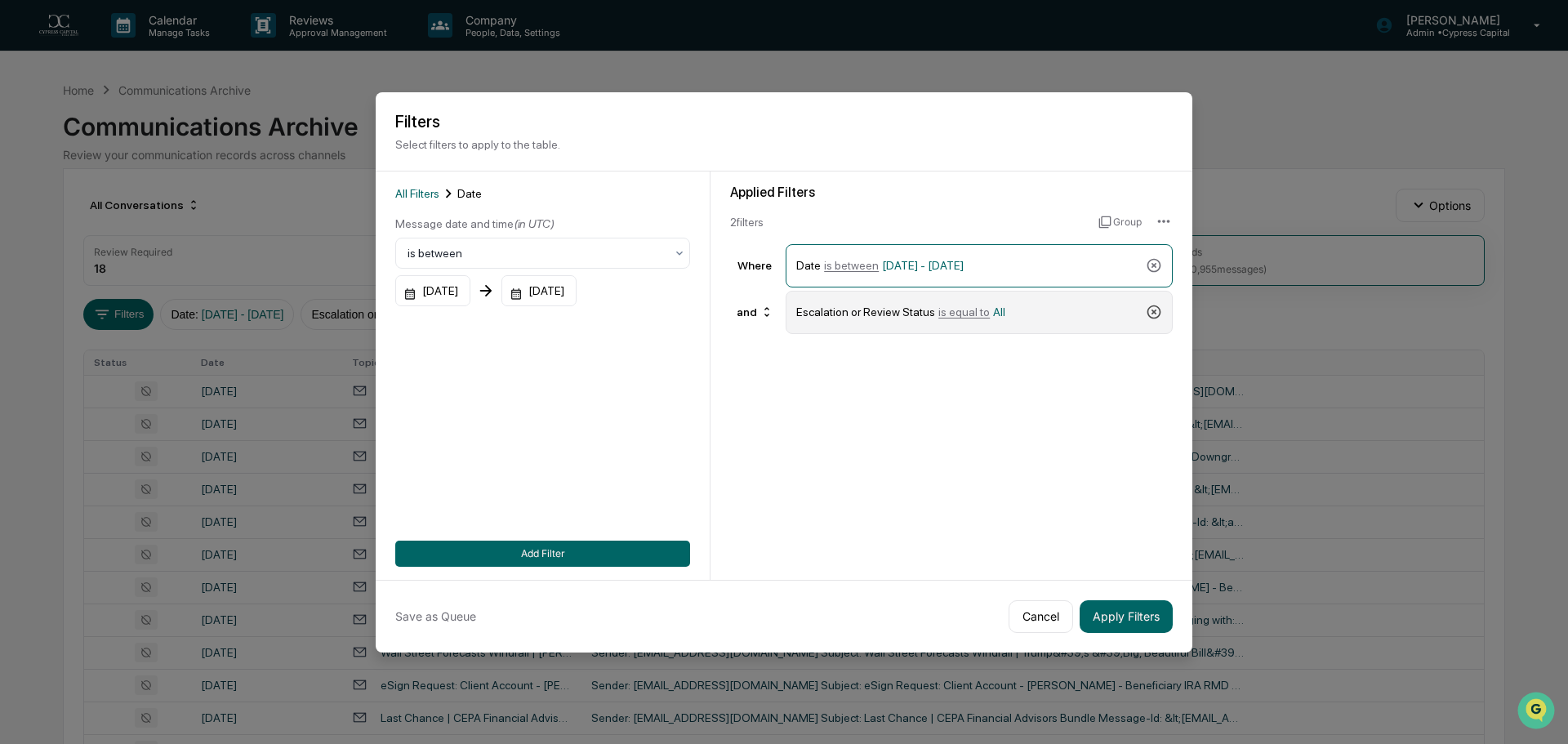
click at [1152, 315] on icon at bounding box center [1154, 312] width 16 height 16
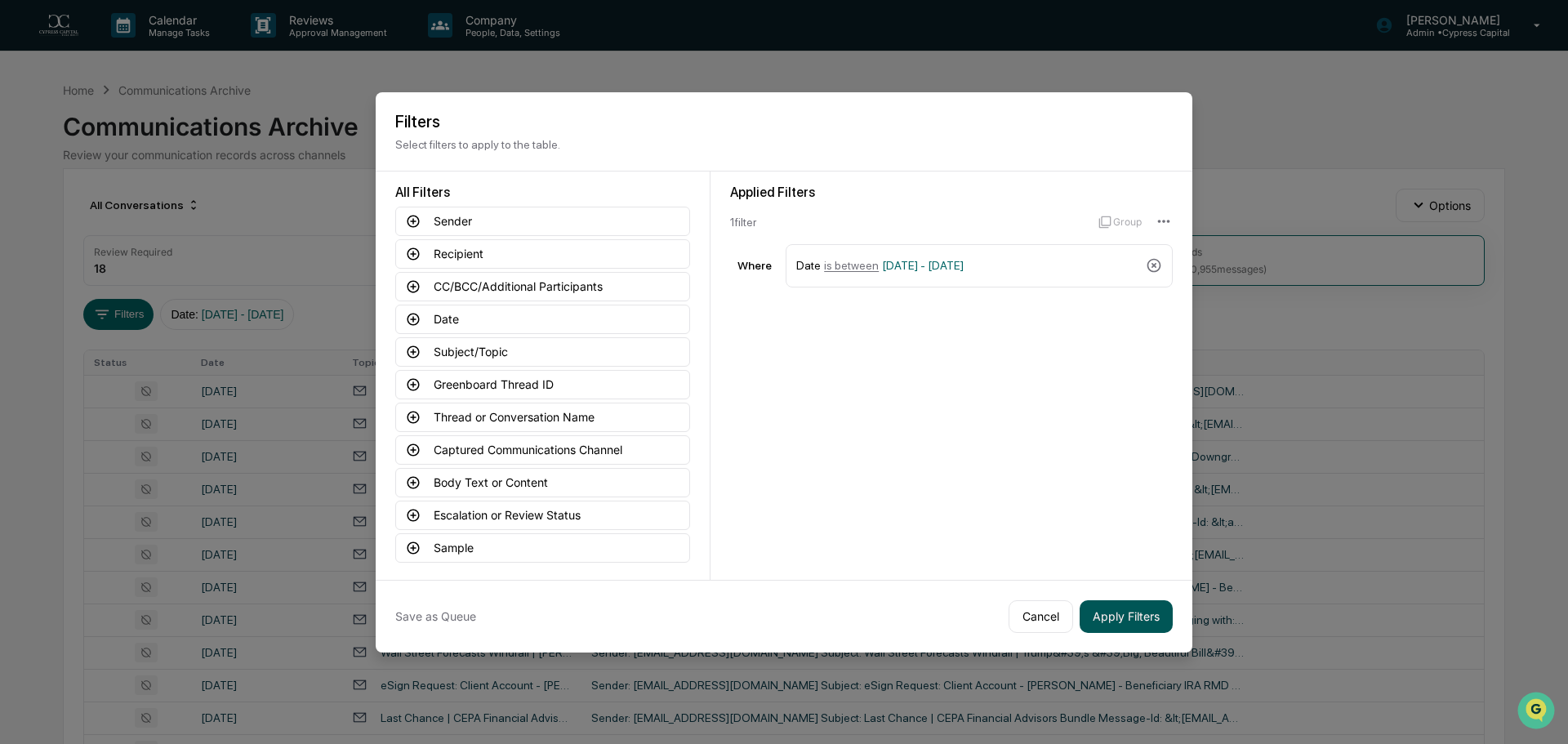
click at [1134, 620] on button "Apply Filters" at bounding box center [1126, 617] width 93 height 33
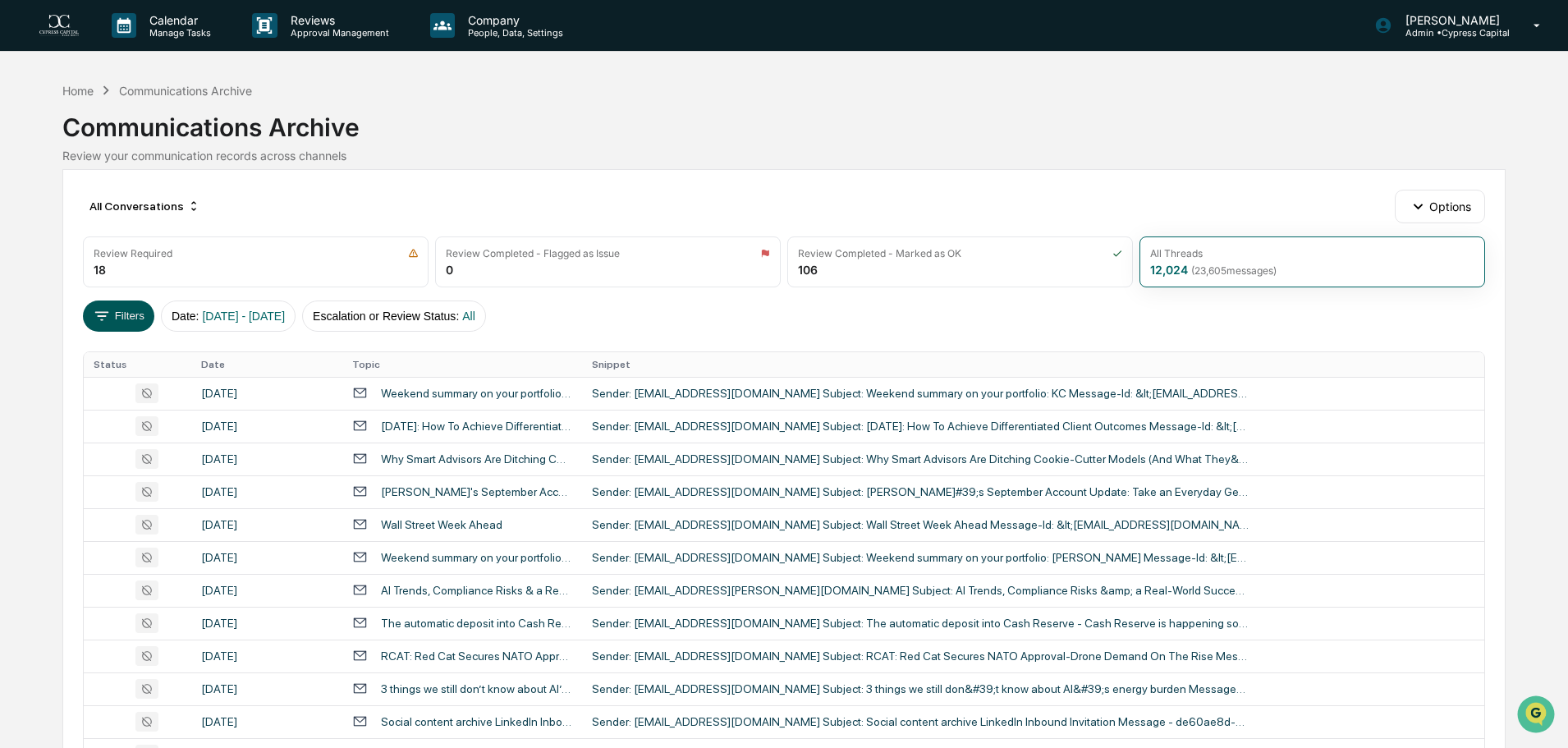
click at [121, 321] on button "Filters" at bounding box center [118, 316] width 72 height 31
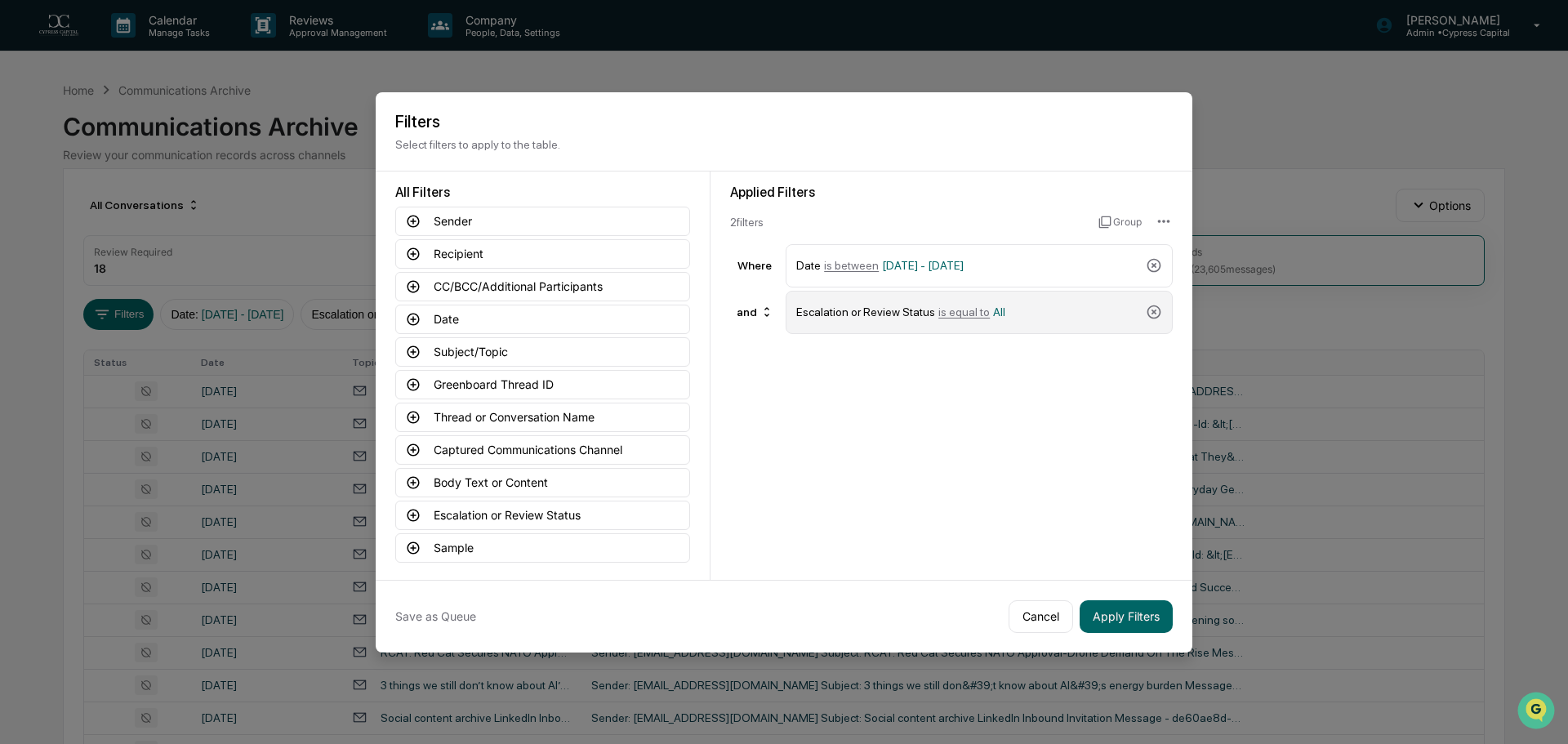
click at [954, 314] on span "is equal to" at bounding box center [964, 312] width 51 height 13
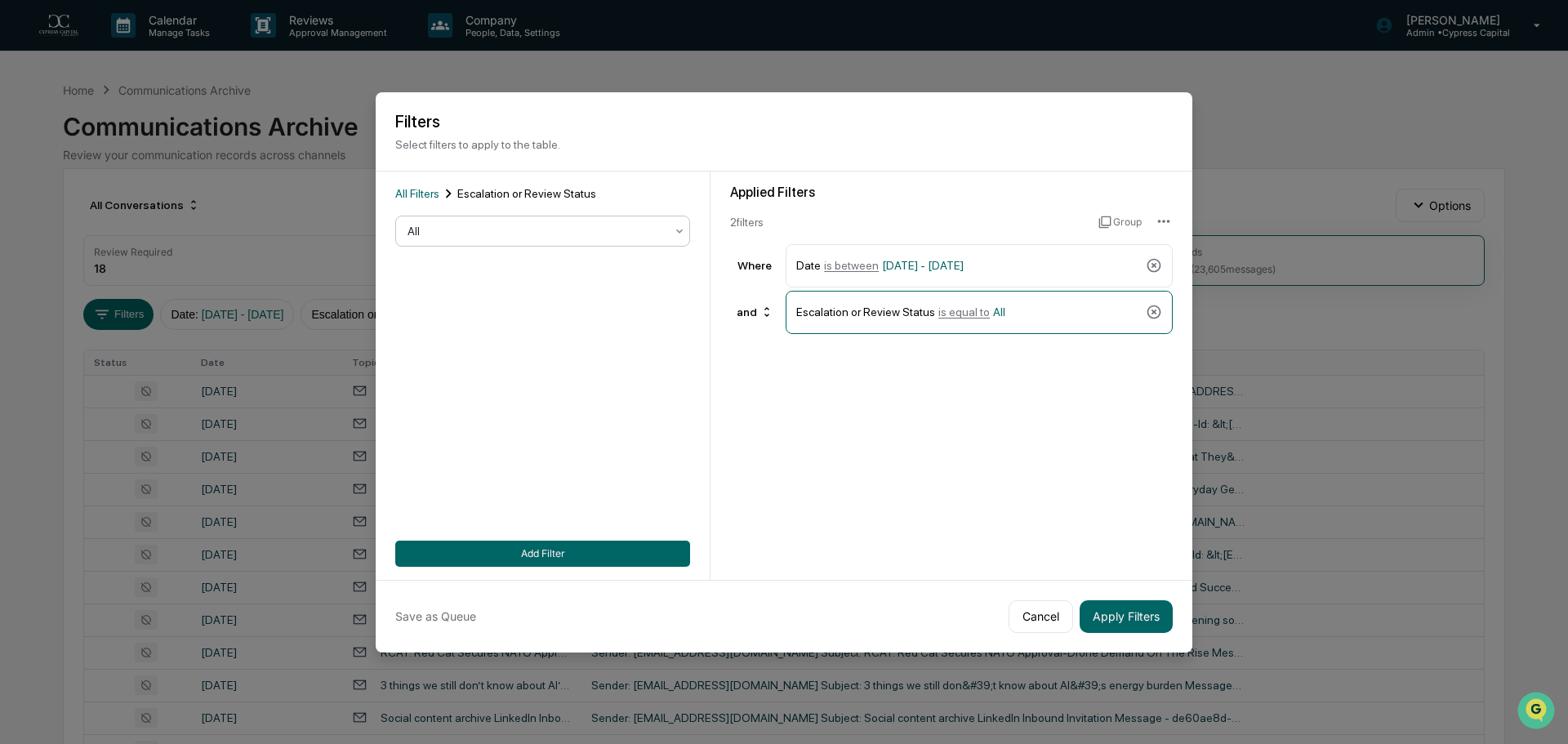
click at [534, 235] on div at bounding box center [535, 231] width 257 height 16
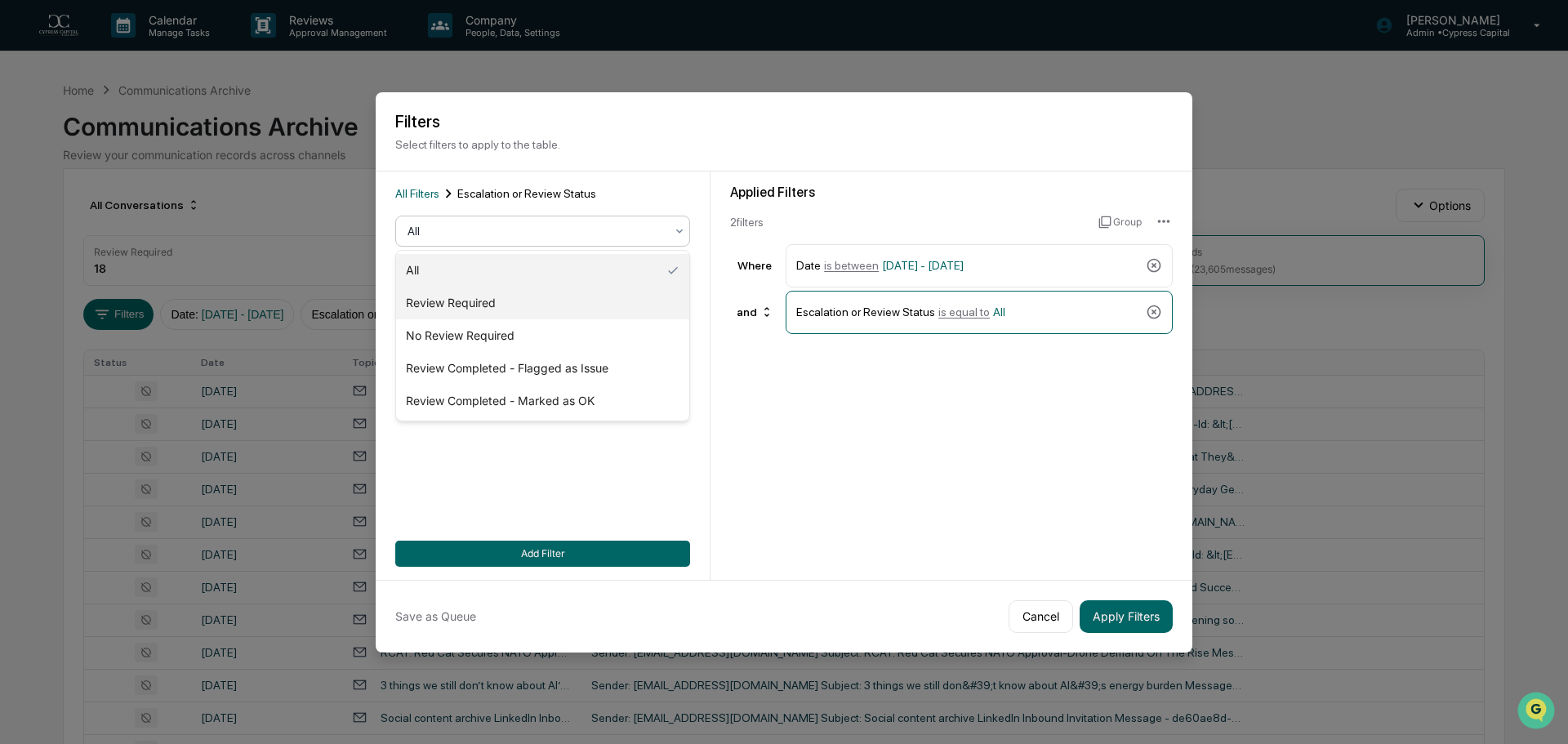
click at [469, 306] on div "Review Required" at bounding box center [543, 303] width 293 height 33
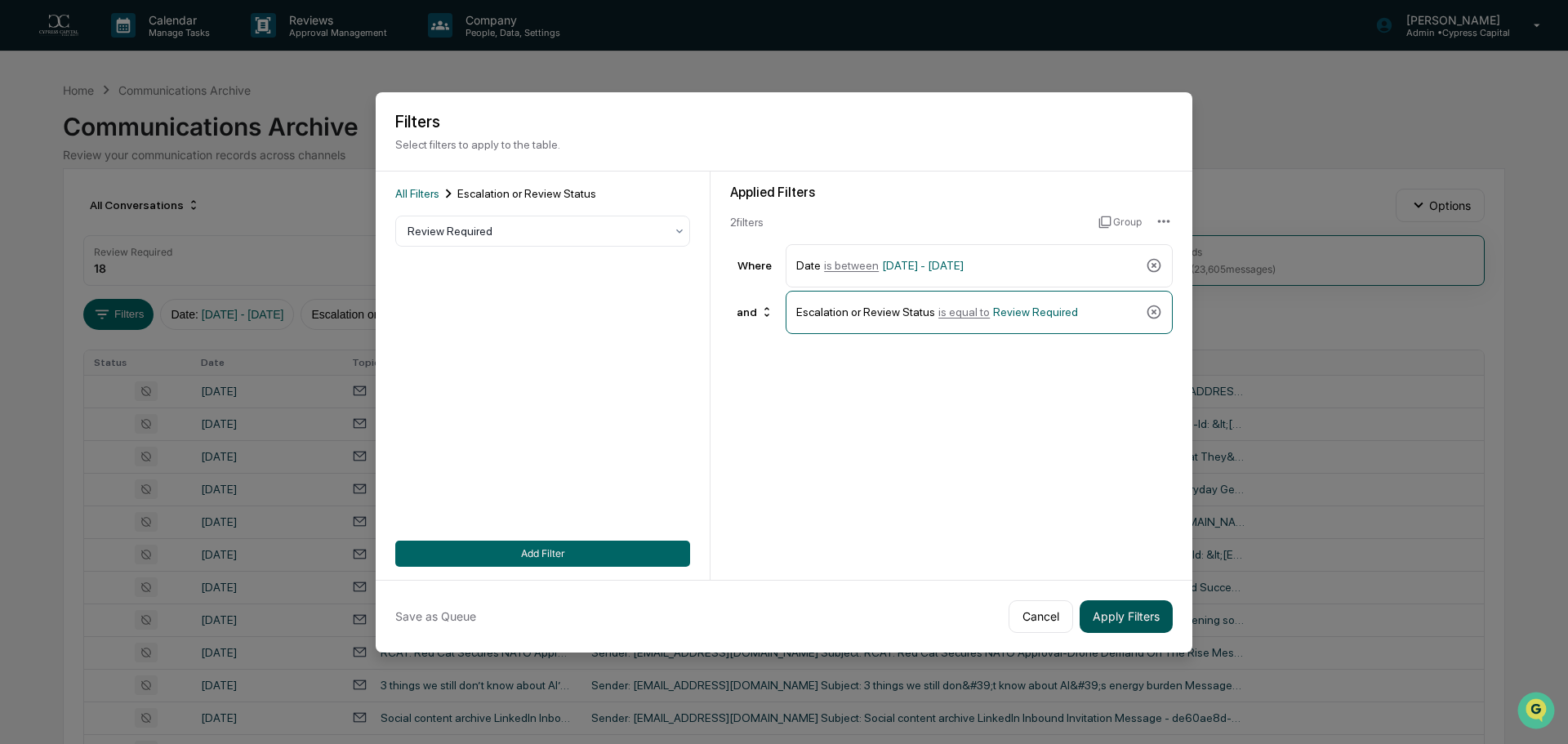
click at [1140, 622] on button "Apply Filters" at bounding box center [1126, 617] width 93 height 33
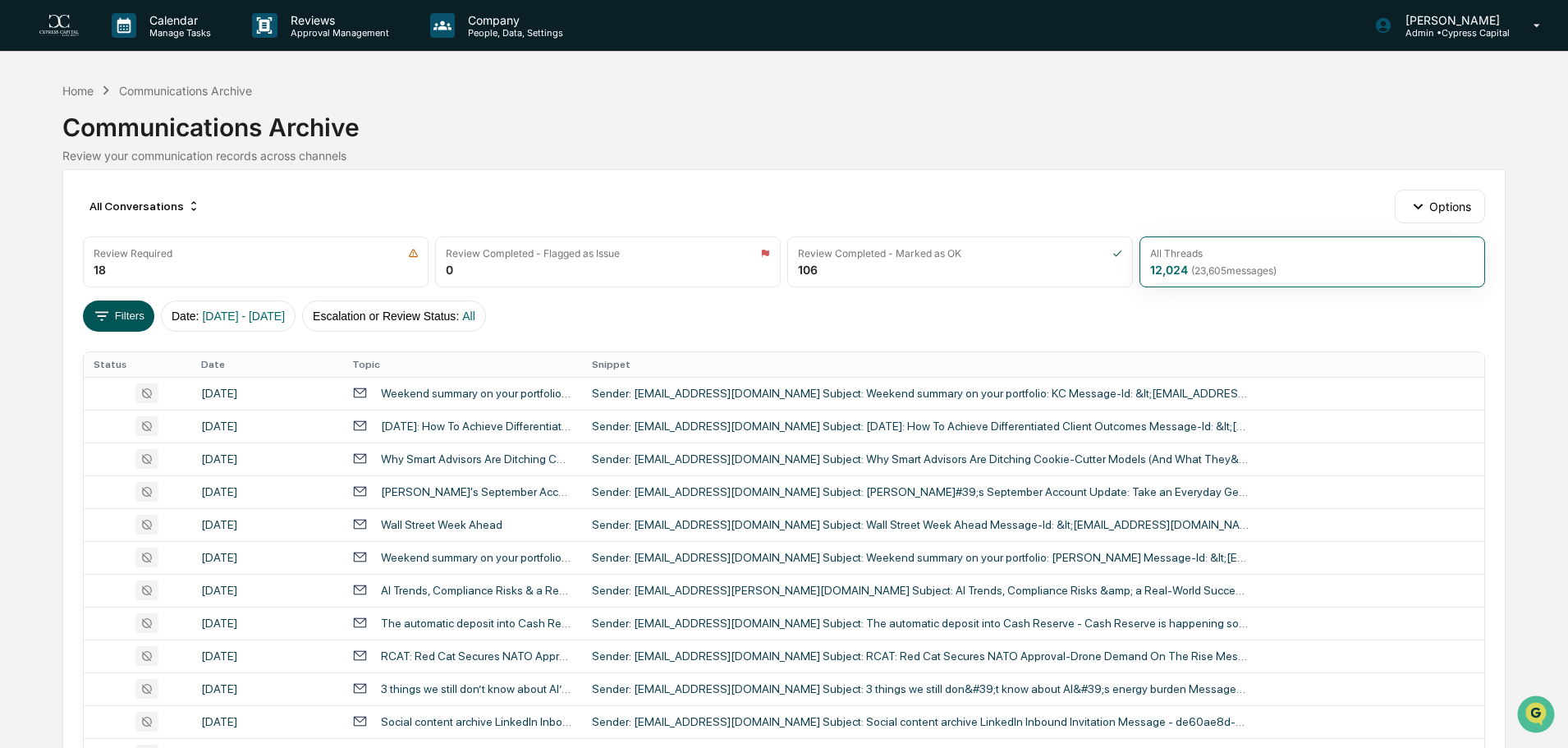
click at [125, 306] on button "Filters" at bounding box center [118, 316] width 72 height 31
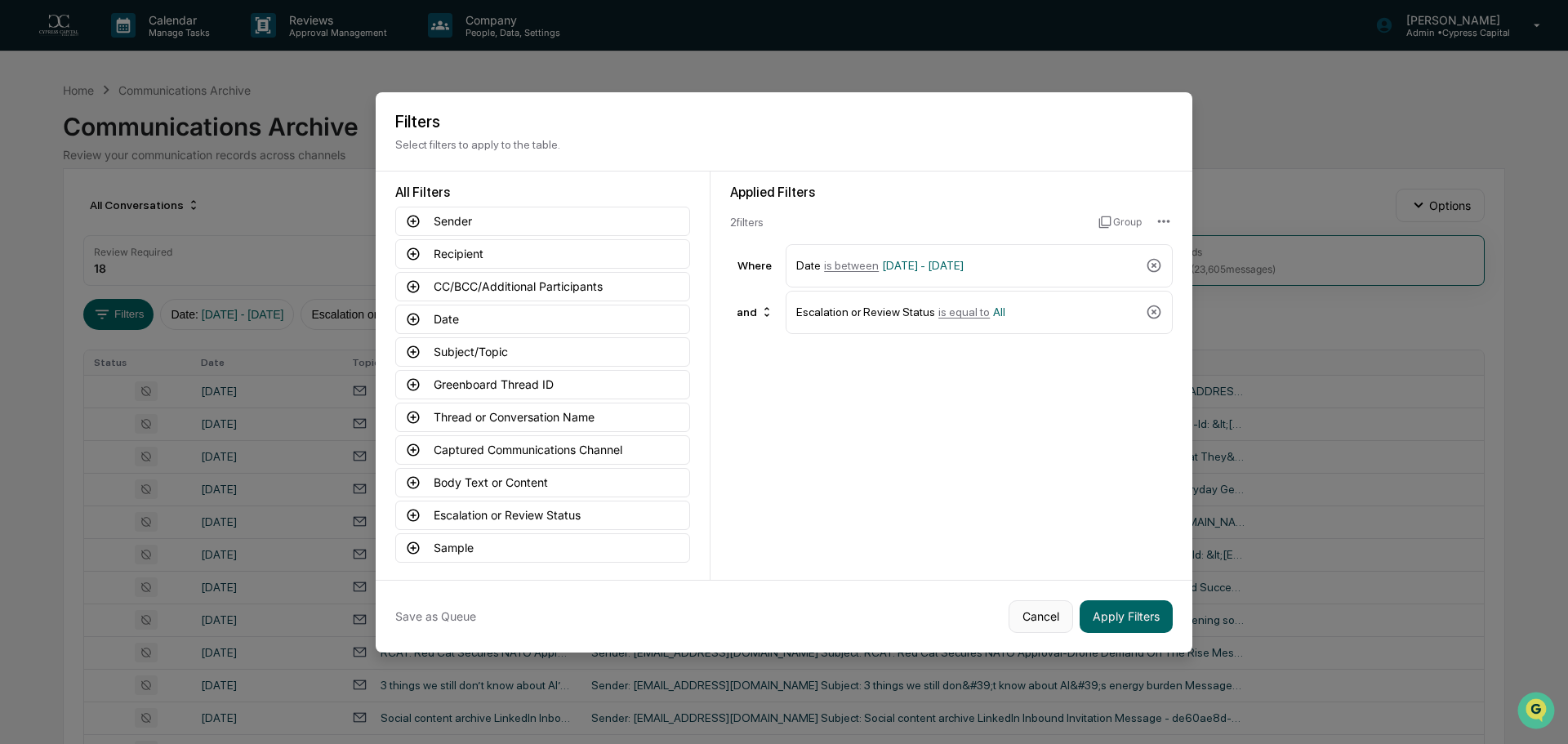
click at [1051, 608] on button "Cancel" at bounding box center [1040, 617] width 64 height 33
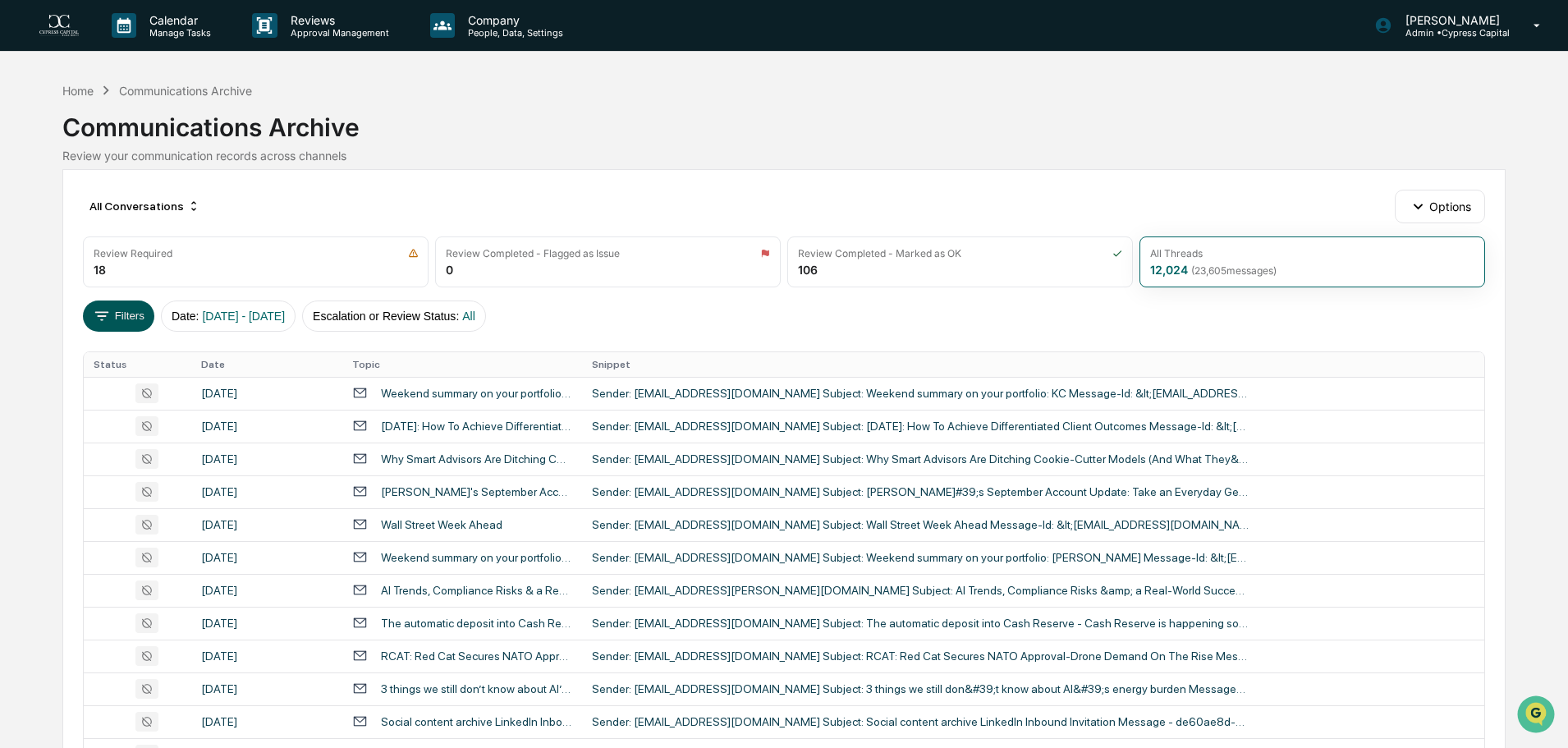
click at [124, 315] on button "Filters" at bounding box center [118, 316] width 72 height 31
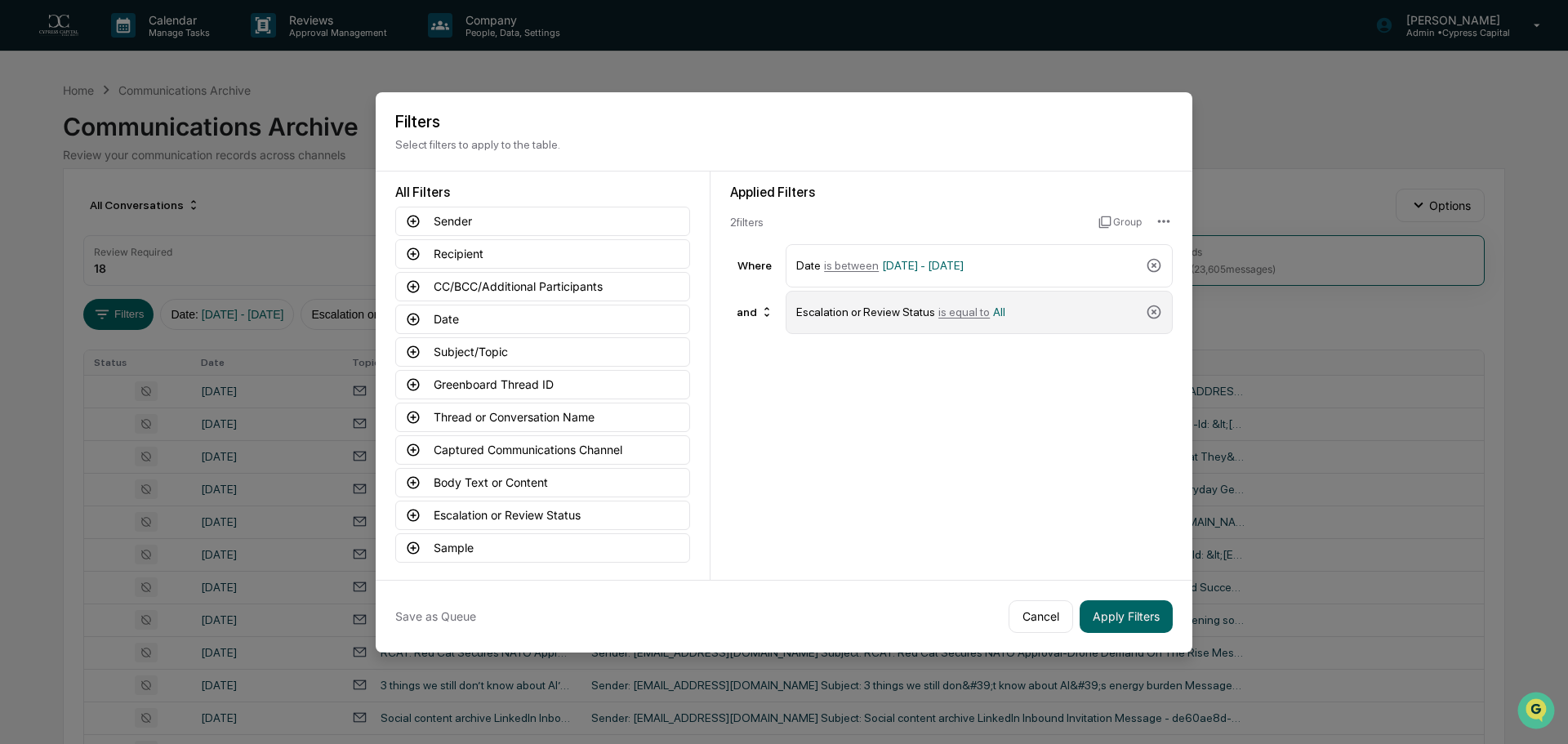
click at [1009, 317] on div "Escalation or Review Status is equal to All" at bounding box center [968, 312] width 343 height 29
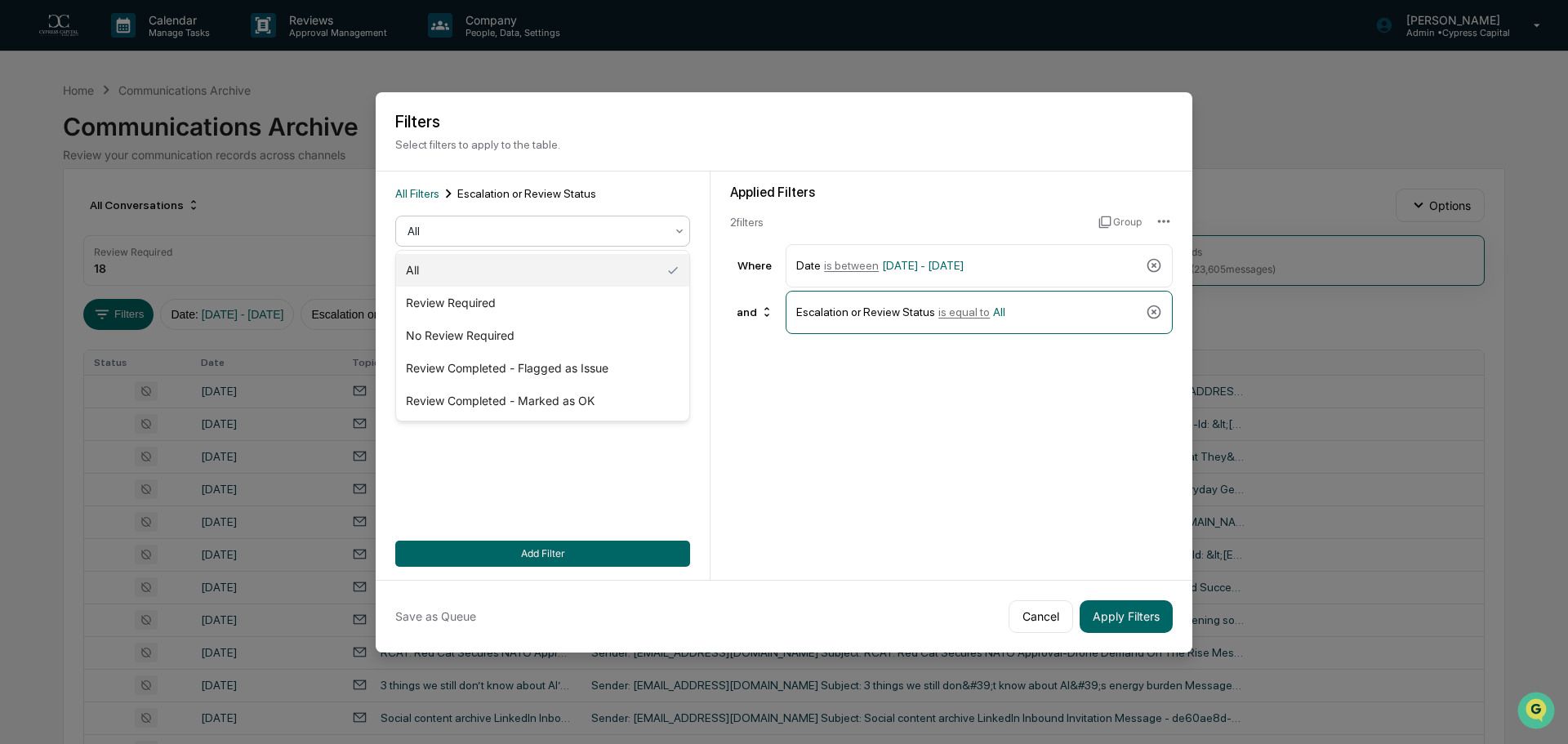
click at [634, 236] on div at bounding box center [535, 231] width 257 height 16
click at [485, 305] on div "Review Required" at bounding box center [543, 303] width 293 height 33
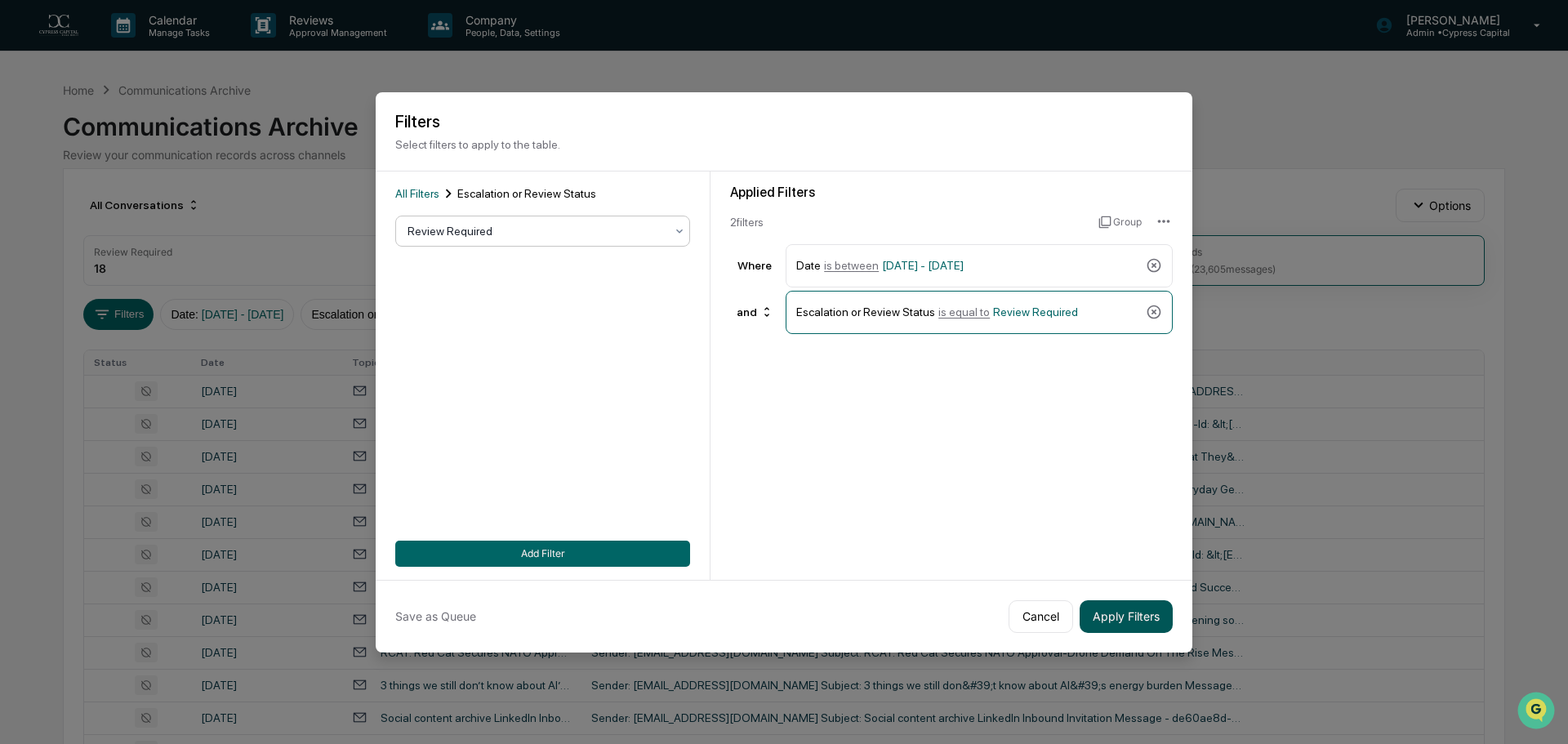
click at [1137, 619] on button "Apply Filters" at bounding box center [1126, 617] width 93 height 33
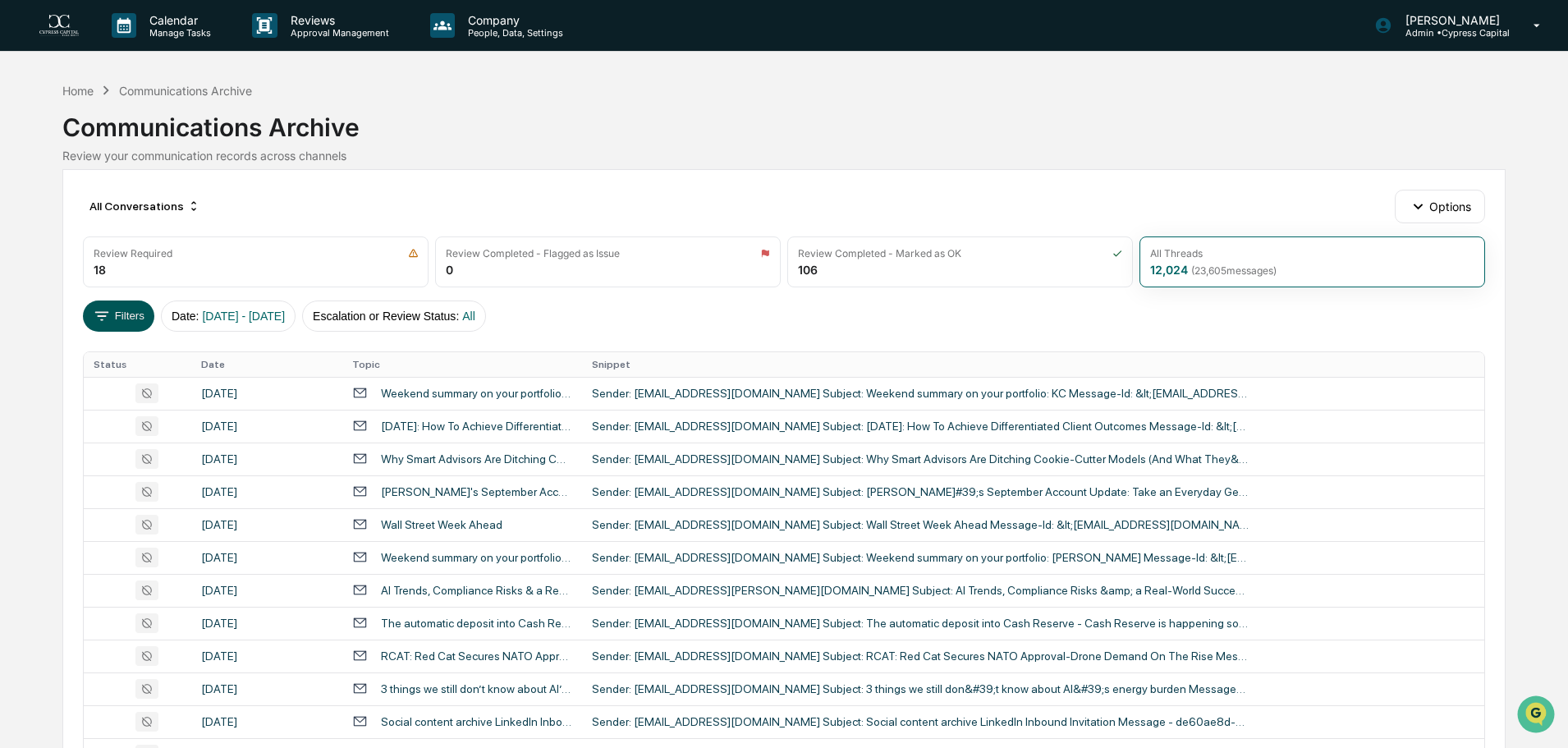
click at [116, 314] on button "Filters" at bounding box center [118, 316] width 72 height 31
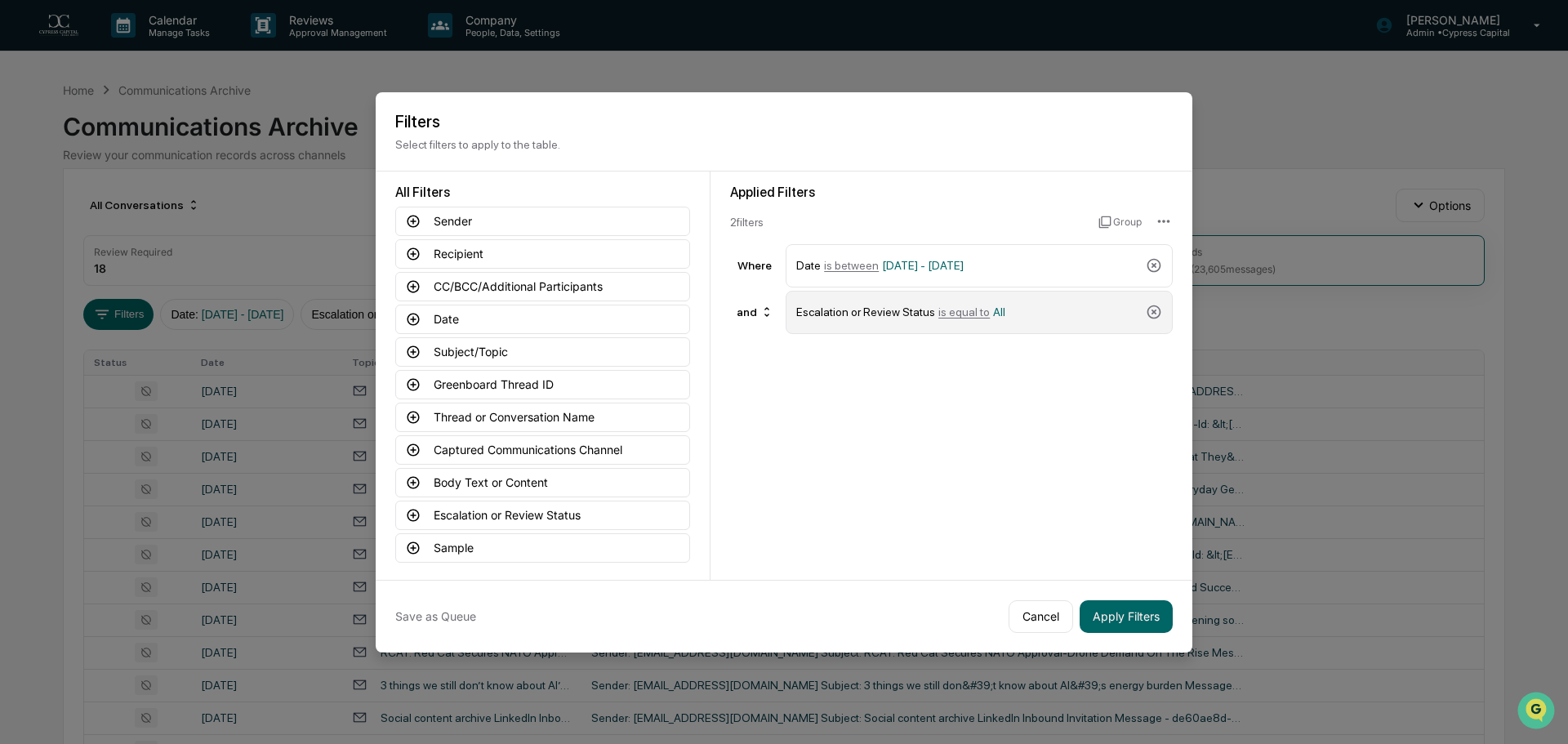
click at [958, 315] on span "is equal to" at bounding box center [964, 312] width 51 height 13
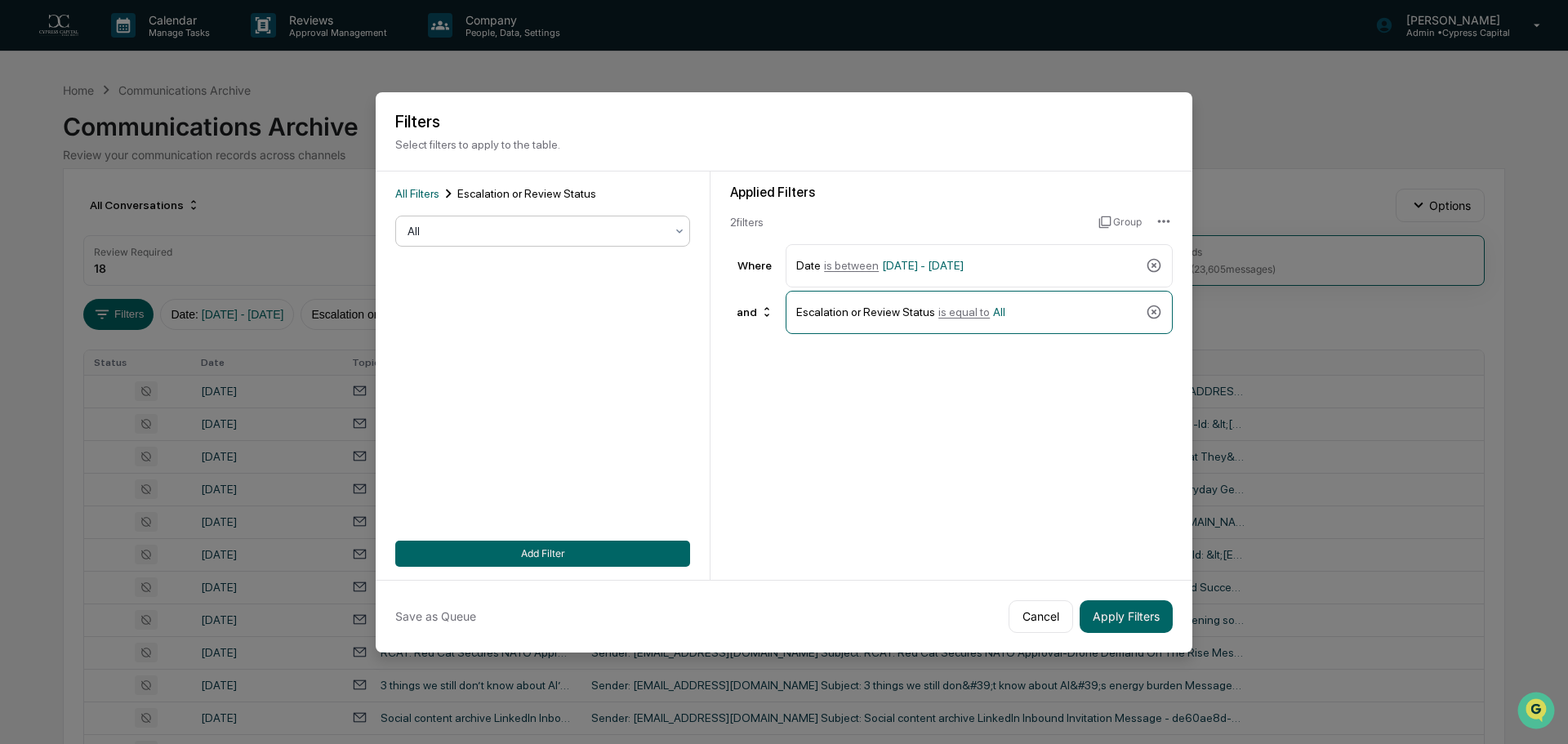
click at [539, 245] on div "All" at bounding box center [543, 231] width 295 height 31
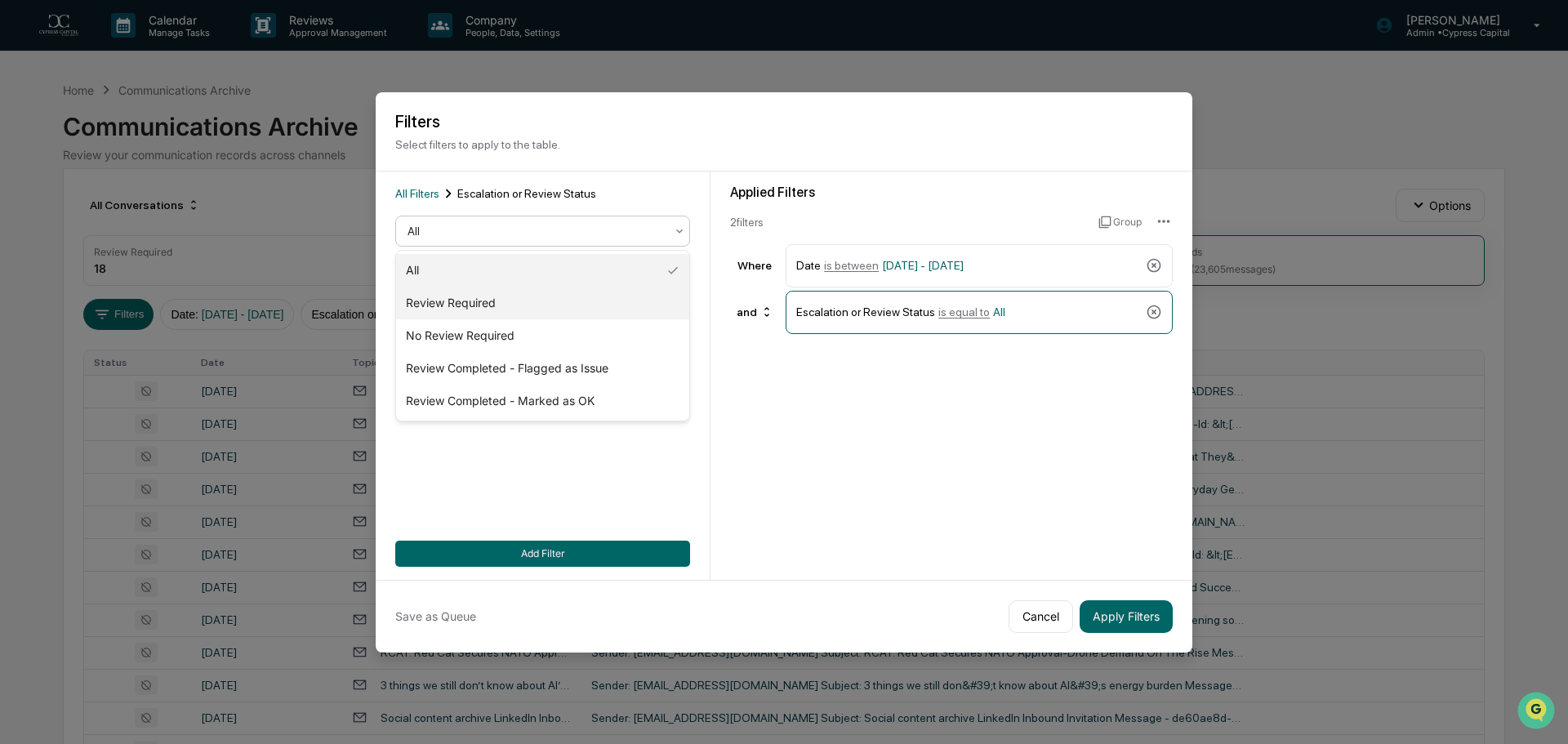
click at [502, 311] on div "Review Required" at bounding box center [543, 303] width 293 height 33
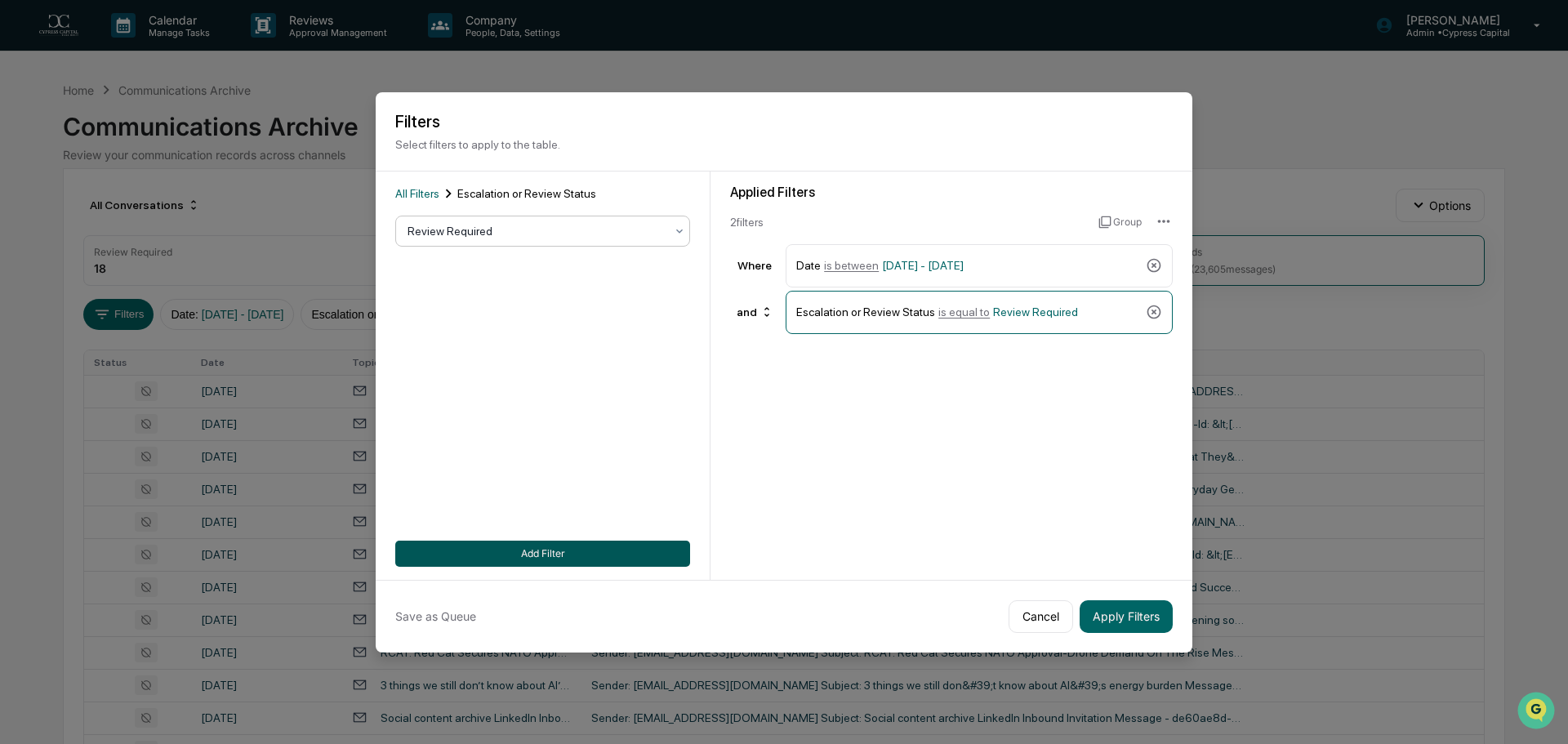
click at [571, 553] on button "Add Filter" at bounding box center [543, 553] width 295 height 26
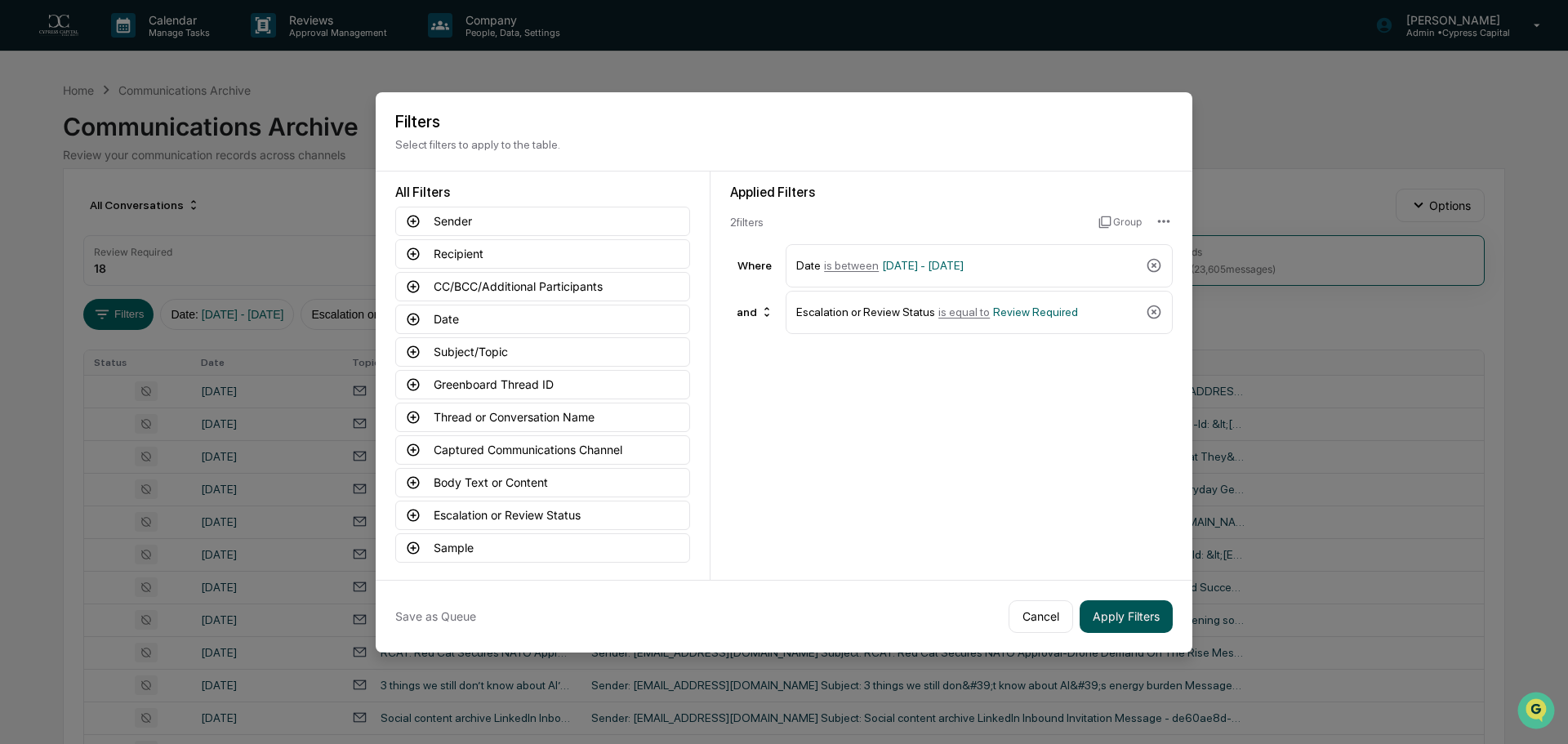
click at [1136, 617] on button "Apply Filters" at bounding box center [1126, 617] width 93 height 33
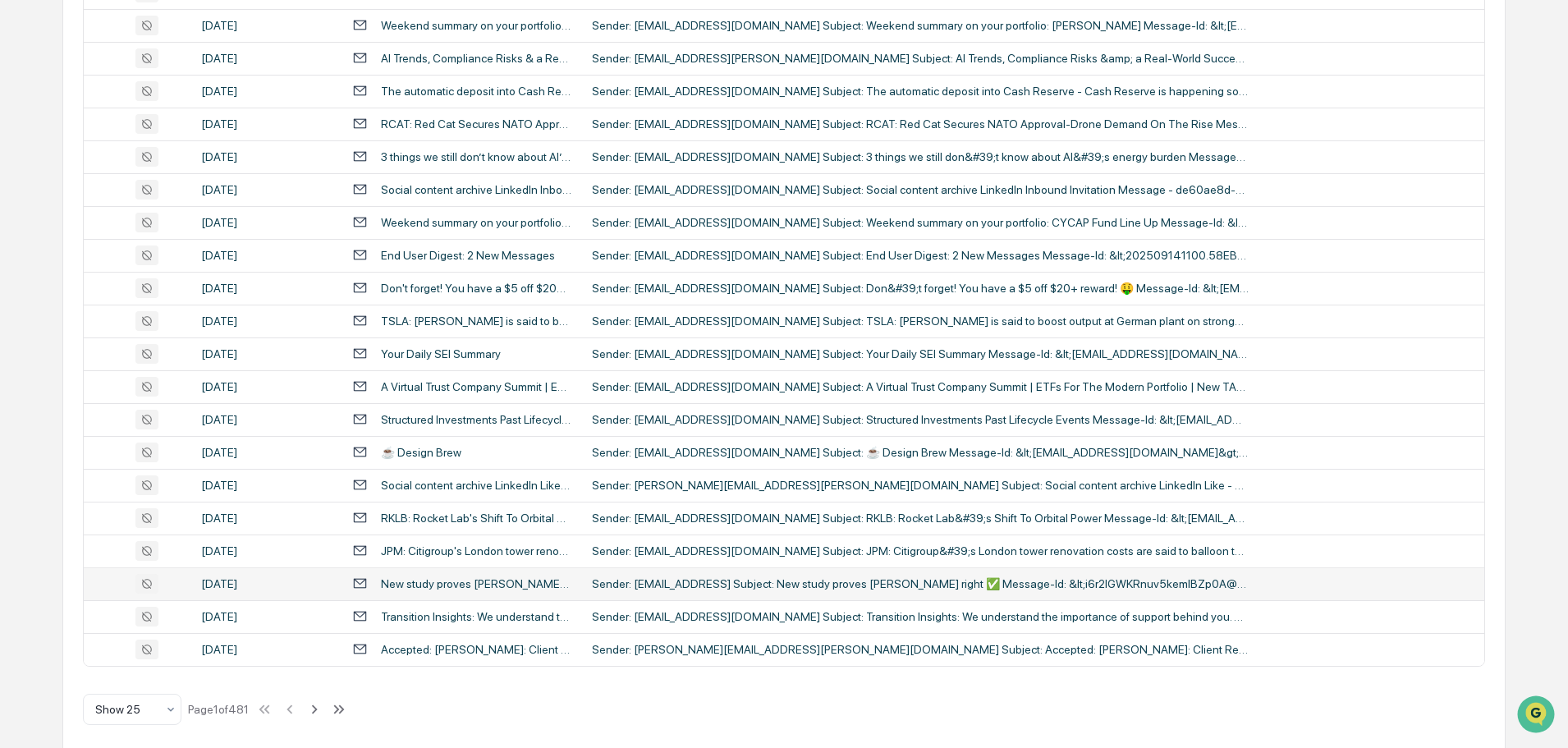
scroll to position [544, 0]
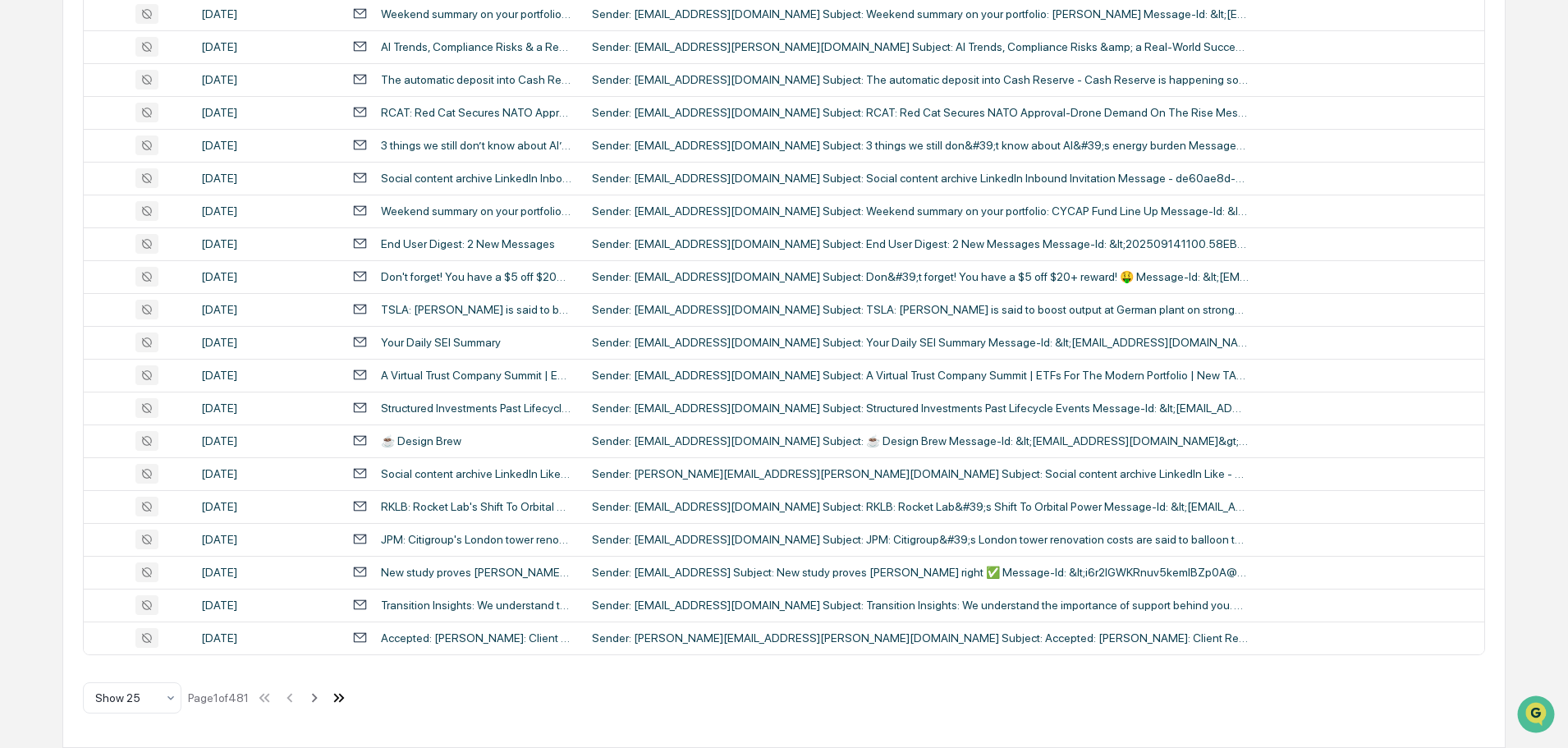
click at [345, 697] on icon at bounding box center [342, 698] width 5 height 9
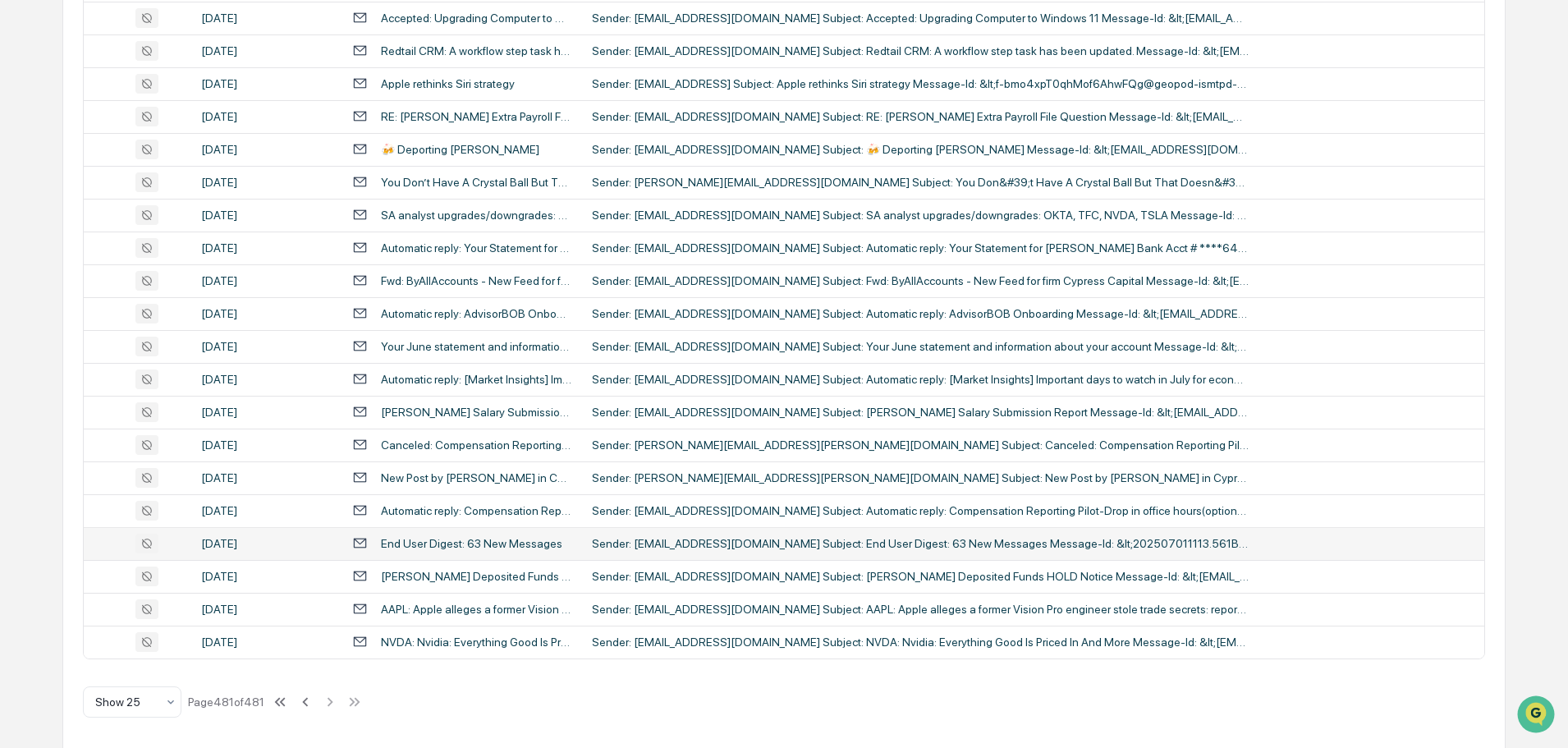
scroll to position [511, 0]
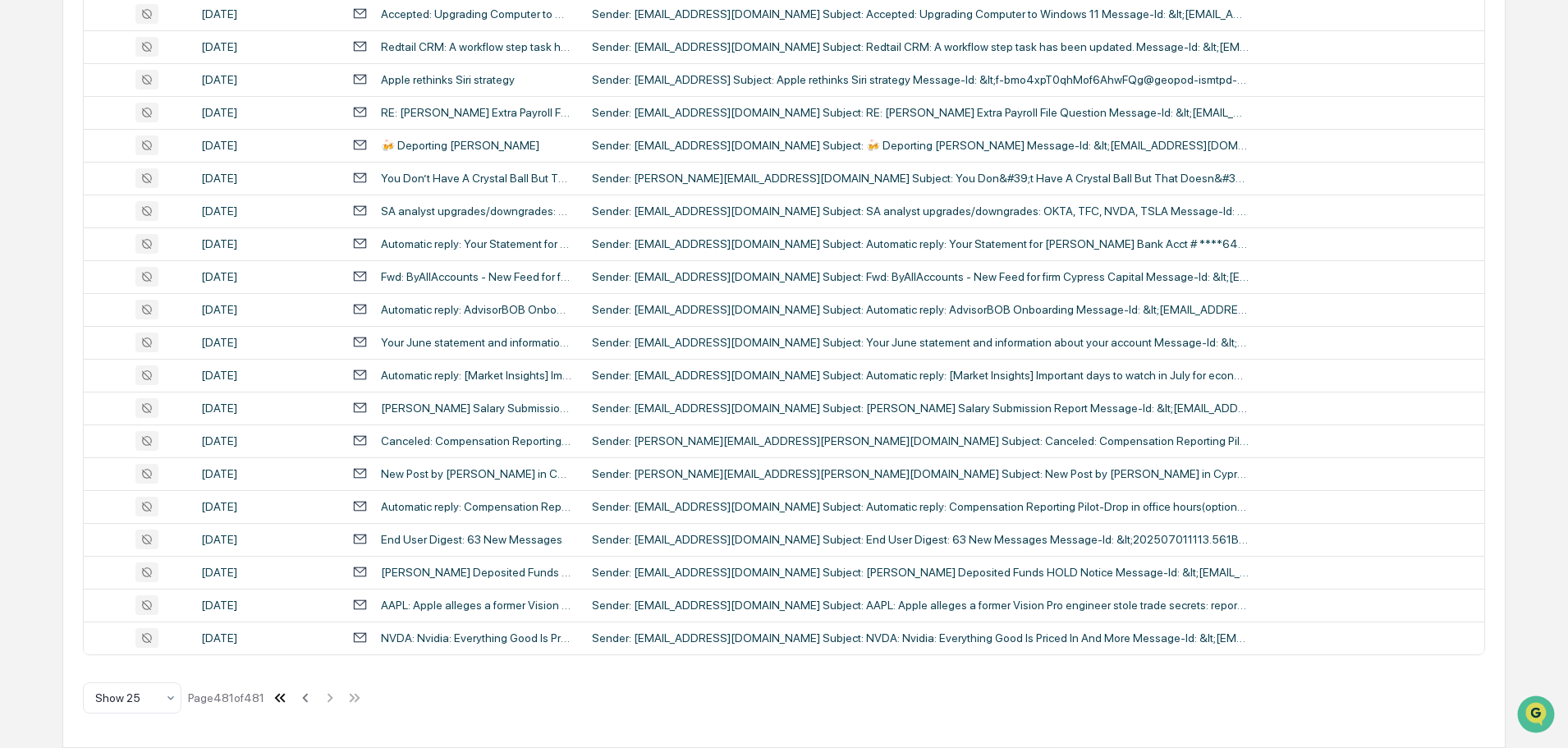
click at [283, 699] on icon at bounding box center [280, 698] width 18 height 18
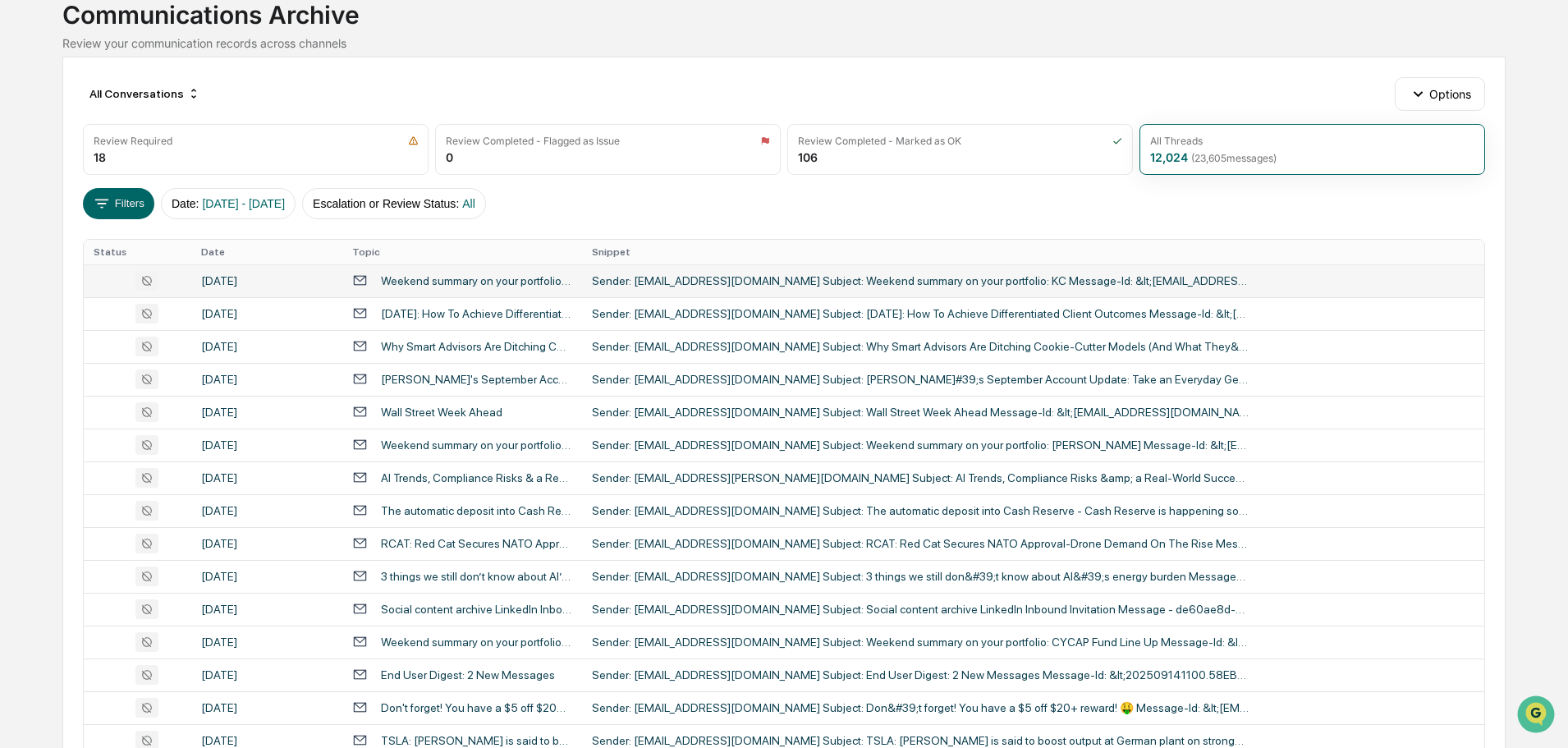
scroll to position [0, 0]
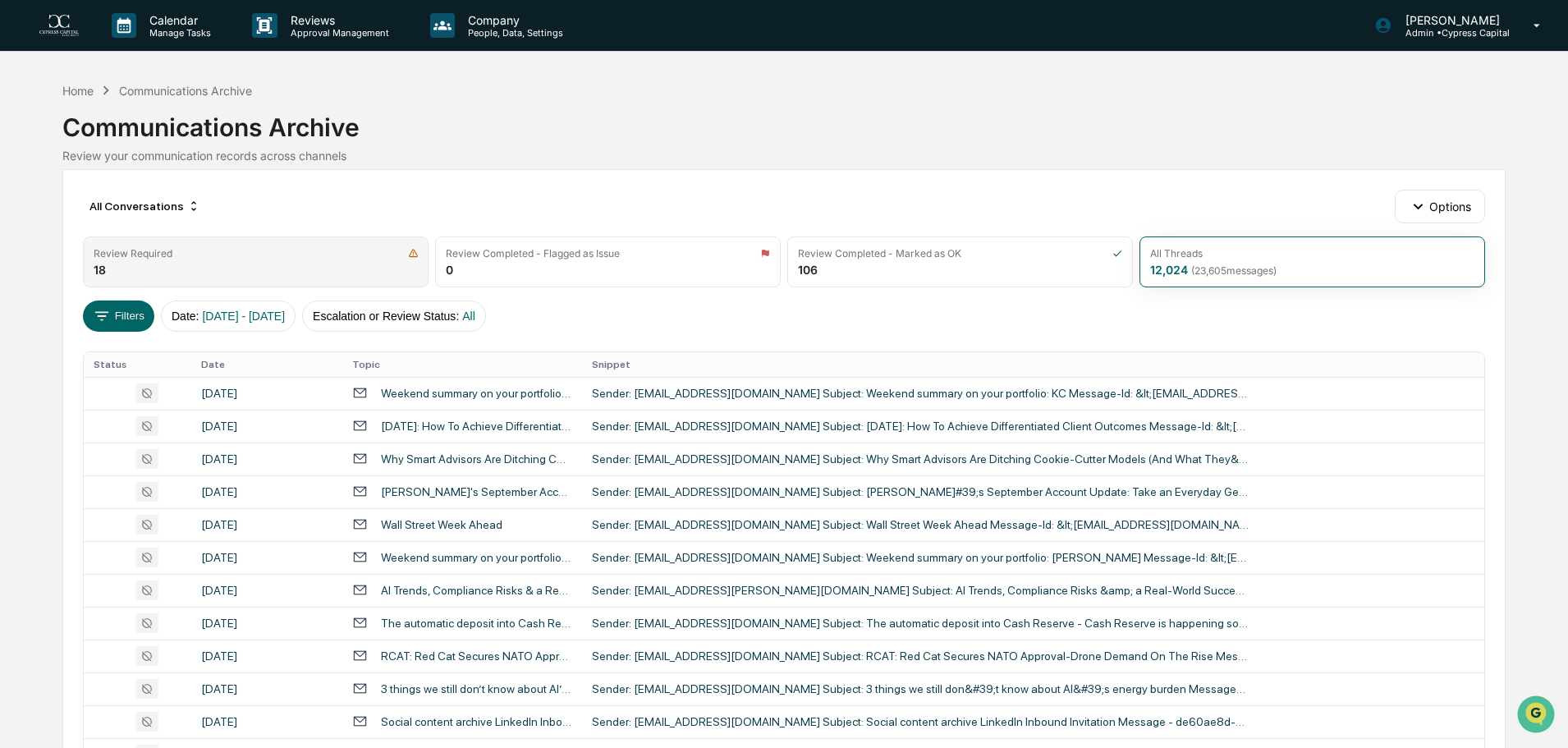
click at [284, 260] on div "Review Required 18" at bounding box center [255, 262] width 346 height 51
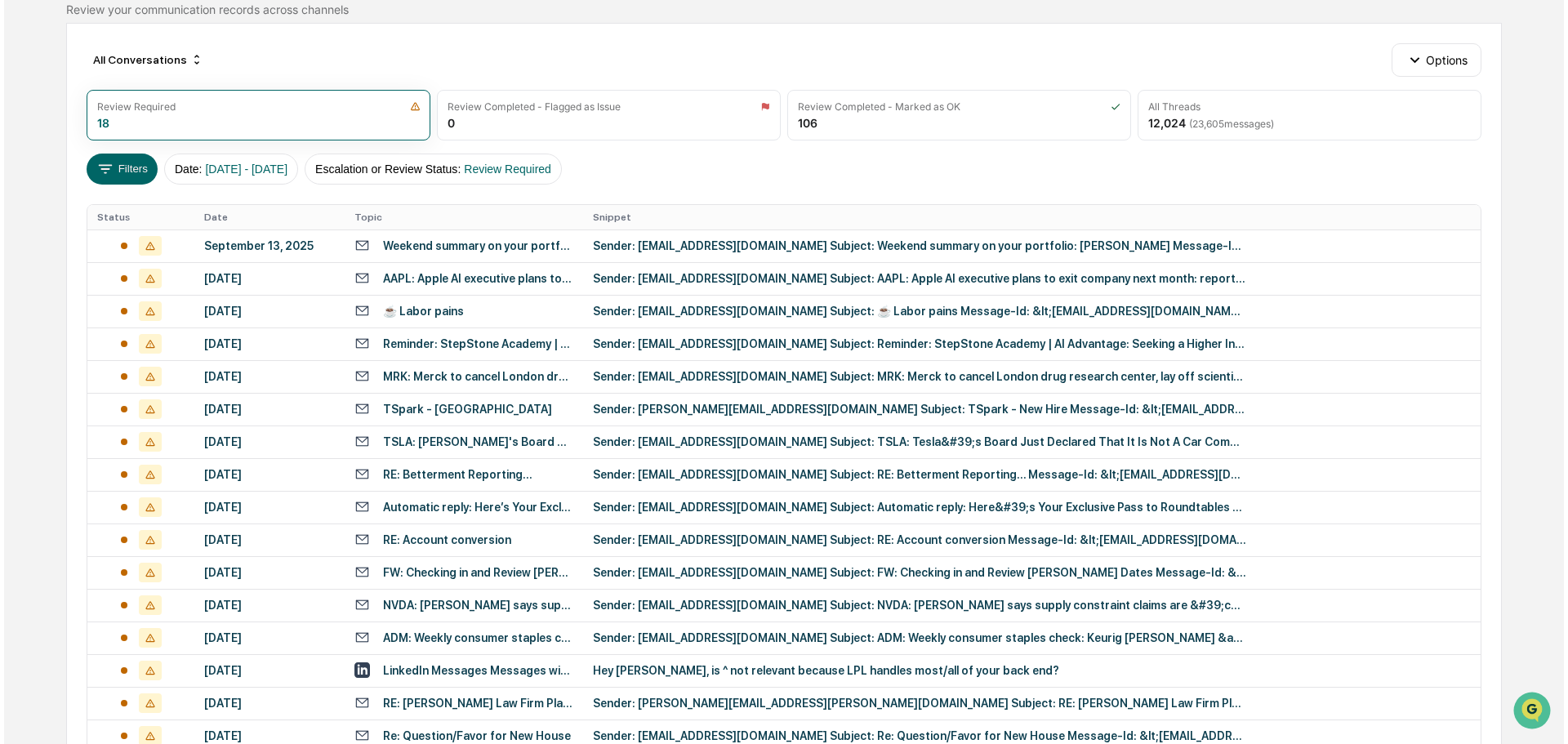
scroll to position [67, 0]
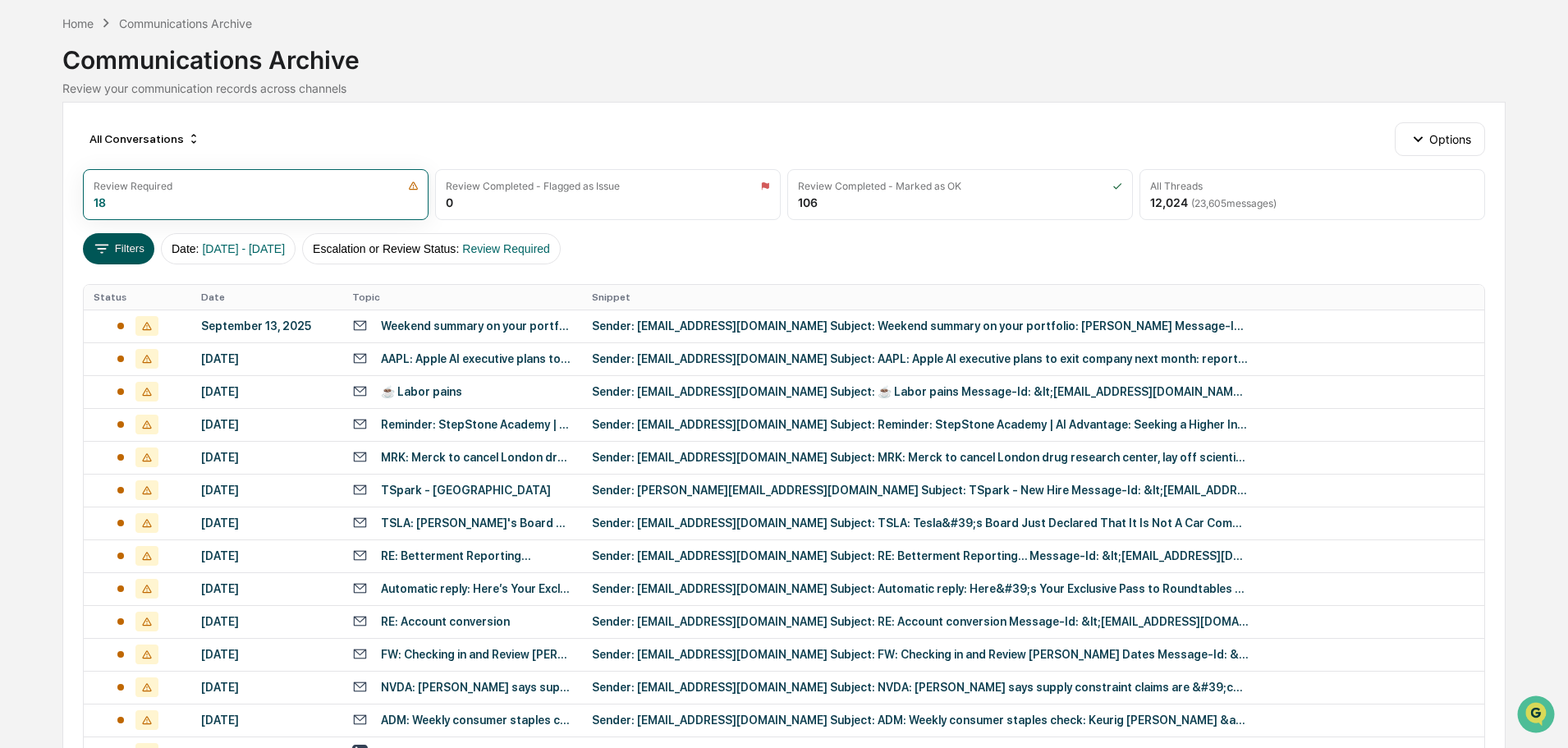
click at [118, 244] on button "Filters" at bounding box center [118, 249] width 72 height 31
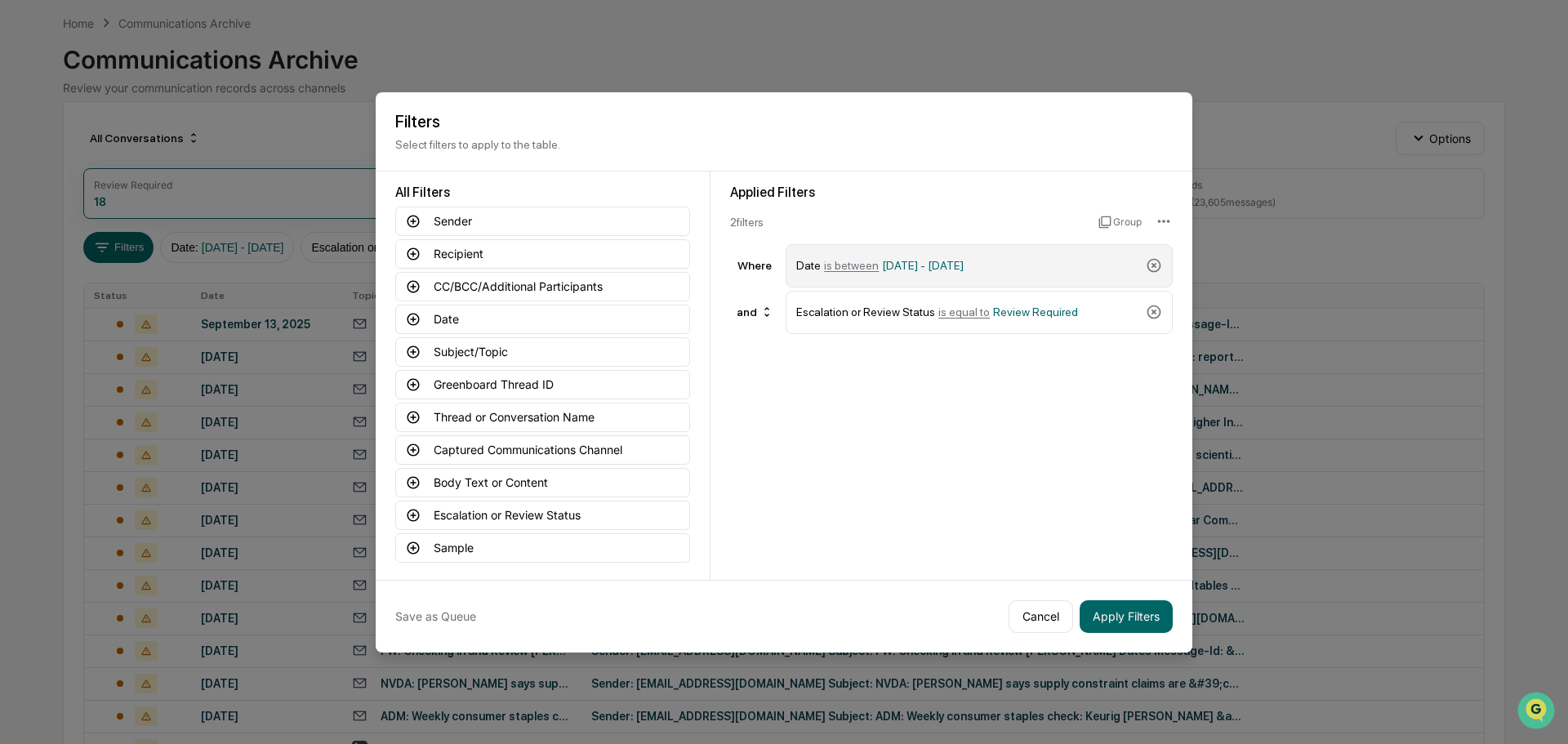
click at [964, 265] on span "[DATE] - [DATE]" at bounding box center [923, 265] width 81 height 13
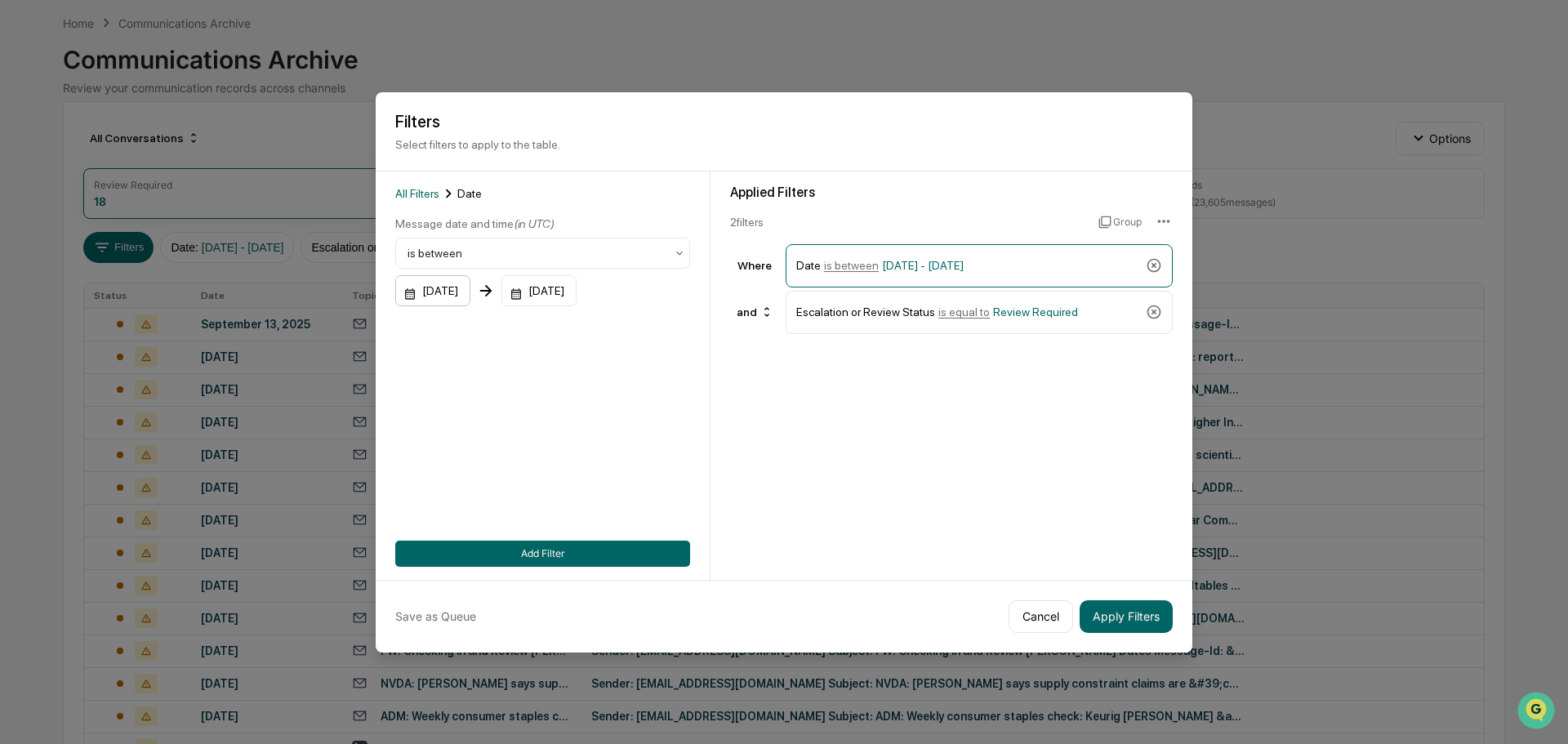
click at [458, 302] on div "[DATE]" at bounding box center [432, 291] width 75 height 31
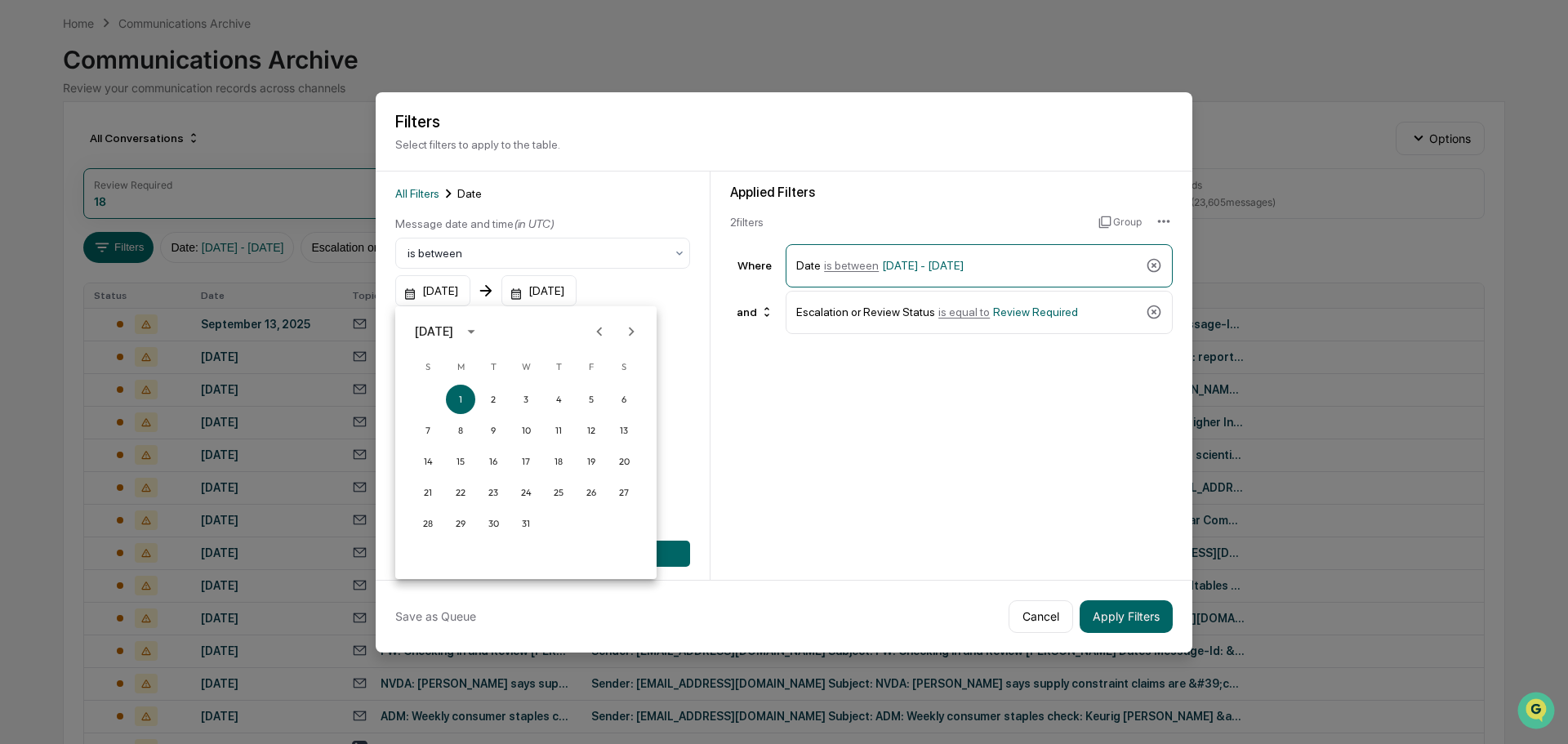
click at [453, 327] on div "[DATE]" at bounding box center [434, 331] width 39 height 18
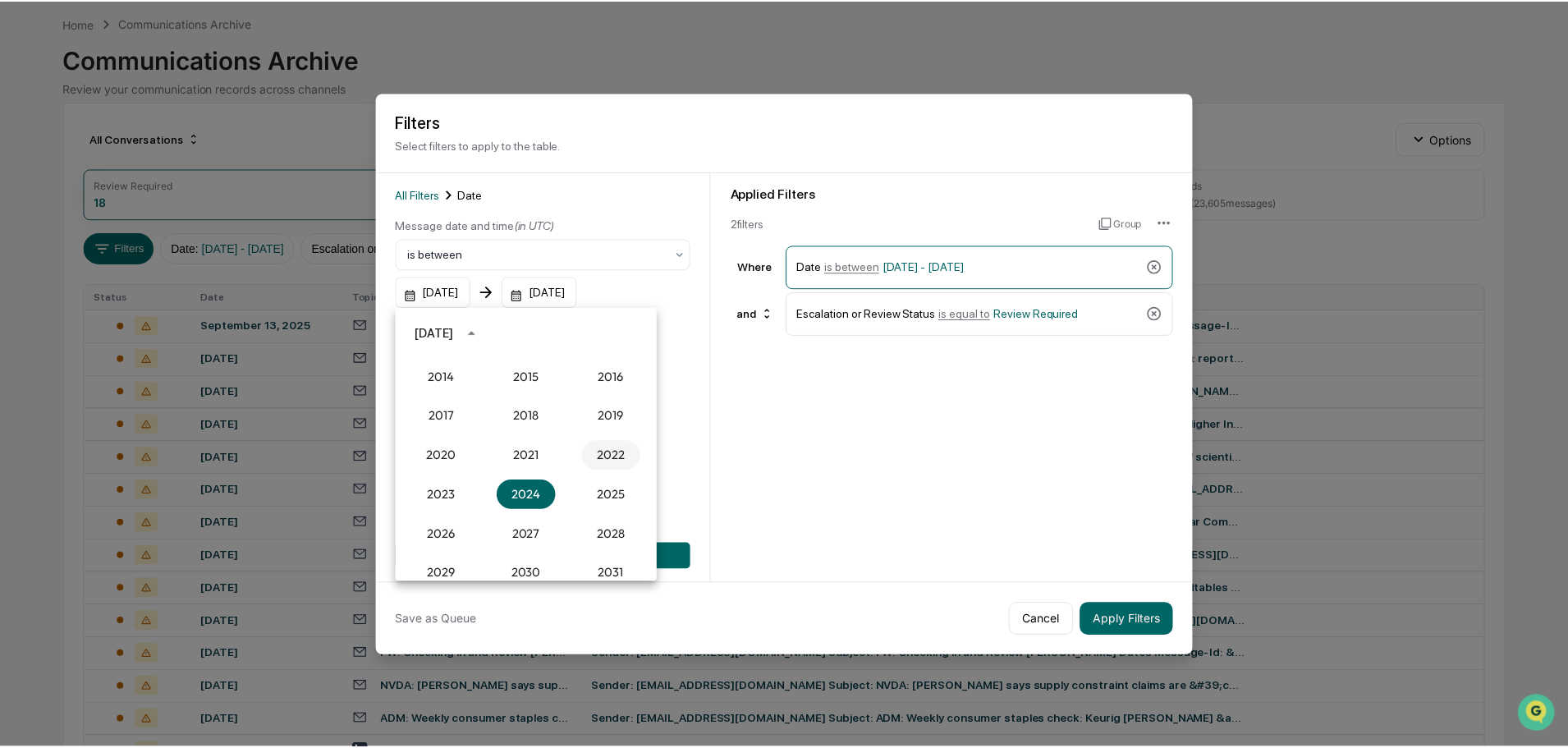
scroll to position [1521, 0]
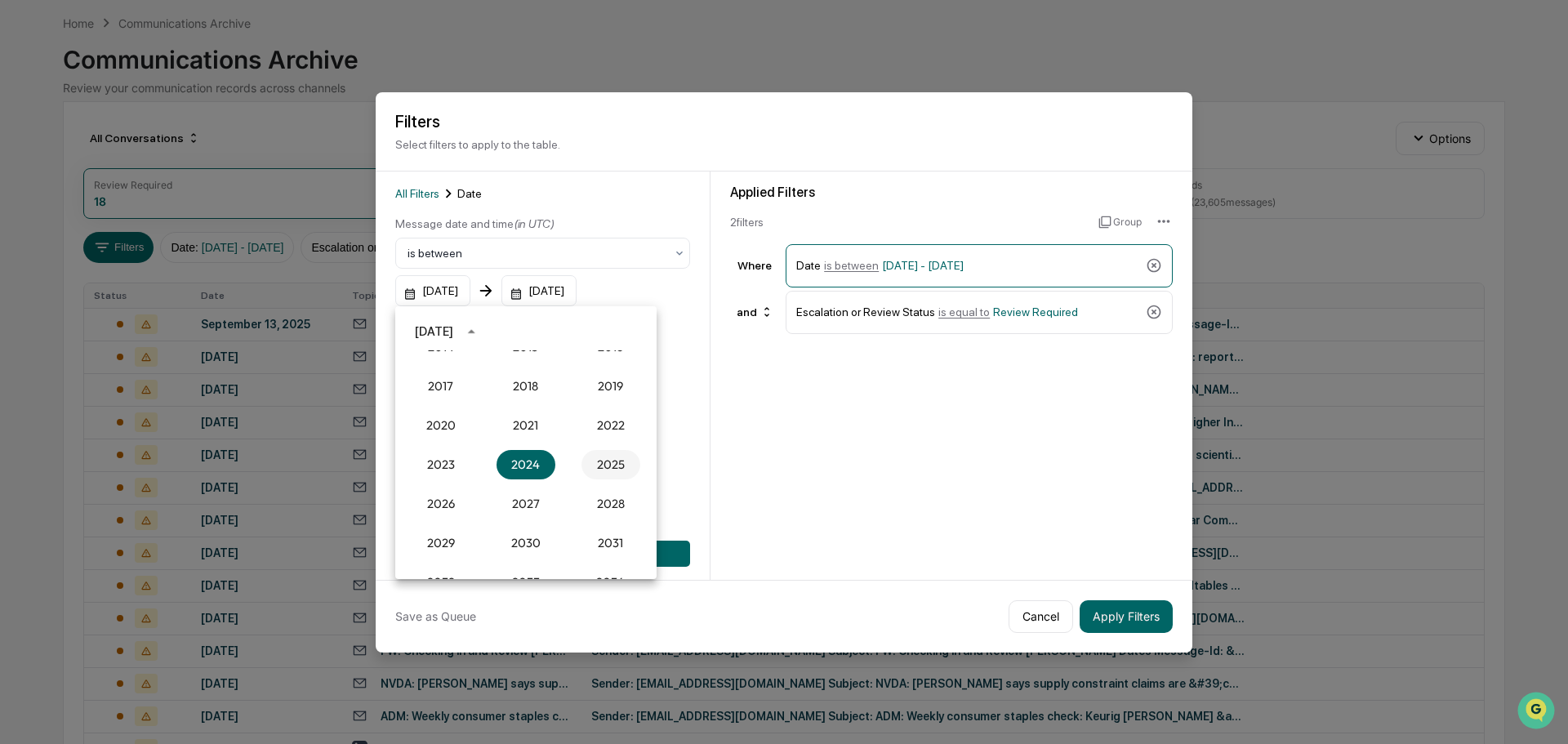
click at [609, 463] on button "2025" at bounding box center [610, 465] width 59 height 30
click at [432, 417] on button "Apr" at bounding box center [441, 414] width 59 height 30
click at [494, 402] on button "1" at bounding box center [493, 399] width 30 height 30
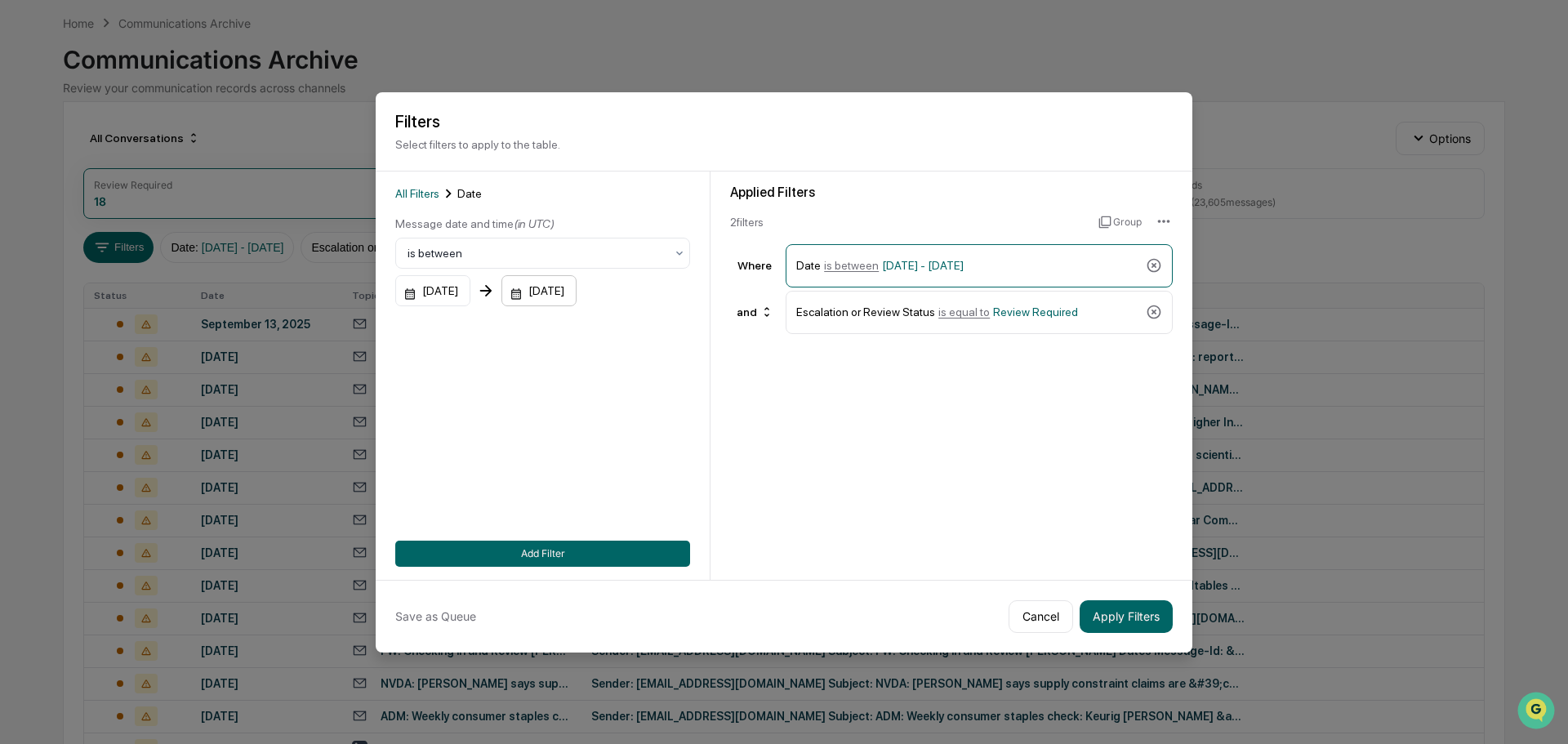
click at [577, 301] on div "[DATE]" at bounding box center [539, 291] width 75 height 31
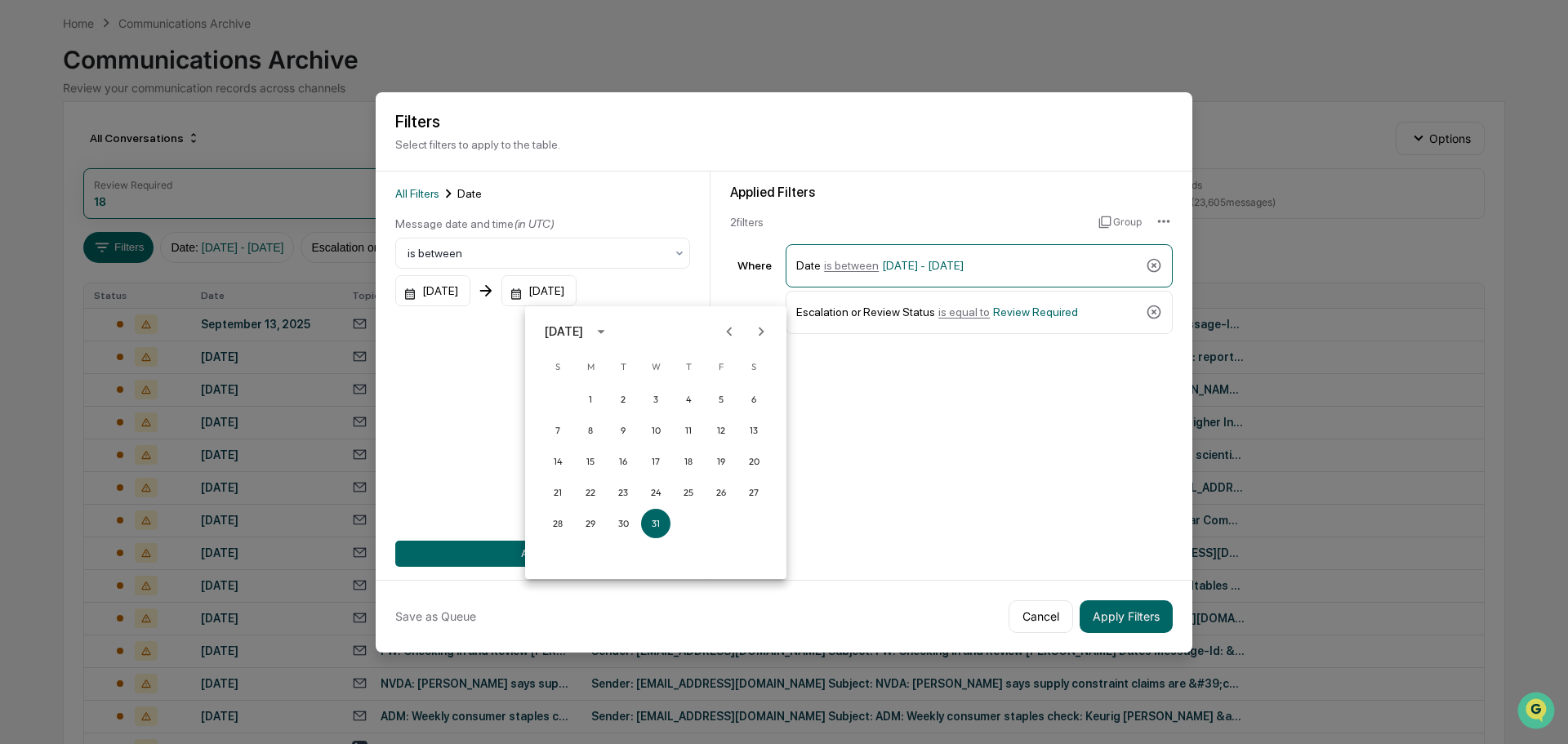
click at [729, 333] on icon "Previous month" at bounding box center [729, 331] width 5 height 9
click at [729, 331] on icon "Previous month" at bounding box center [729, 331] width 18 height 18
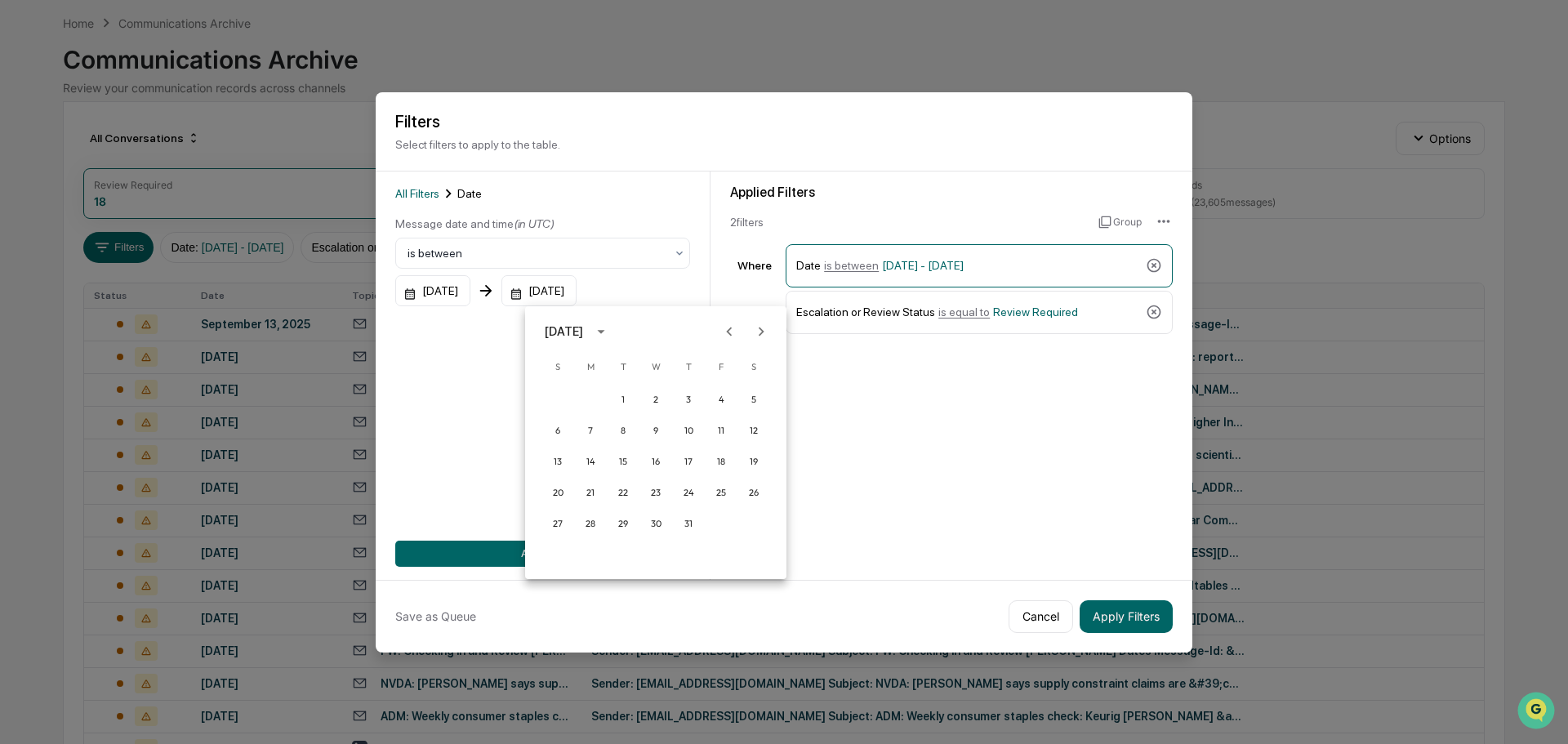
click at [729, 331] on icon "Previous month" at bounding box center [729, 331] width 18 height 18
click at [594, 527] on button "30" at bounding box center [590, 524] width 30 height 30
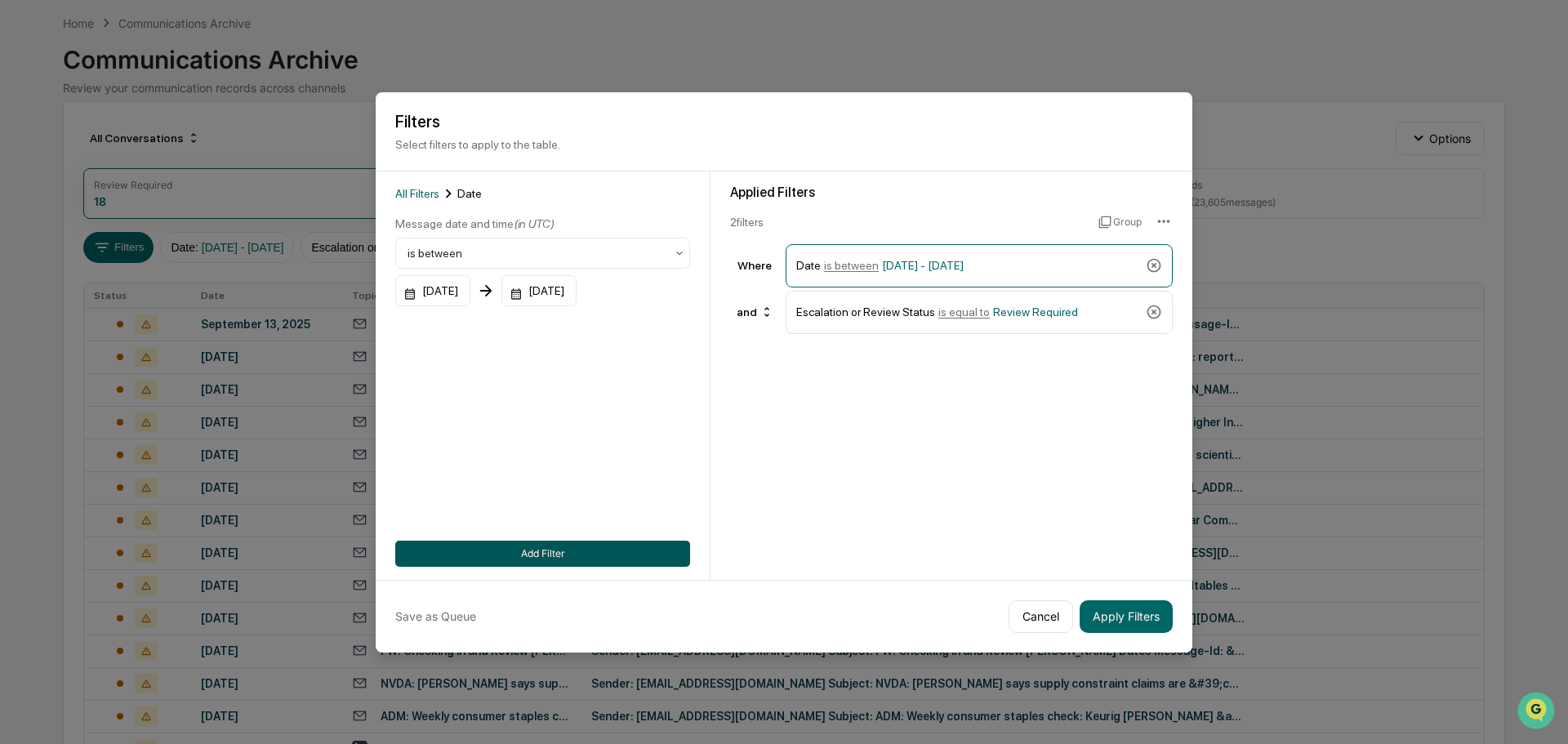
click at [605, 555] on button "Add Filter" at bounding box center [543, 553] width 295 height 26
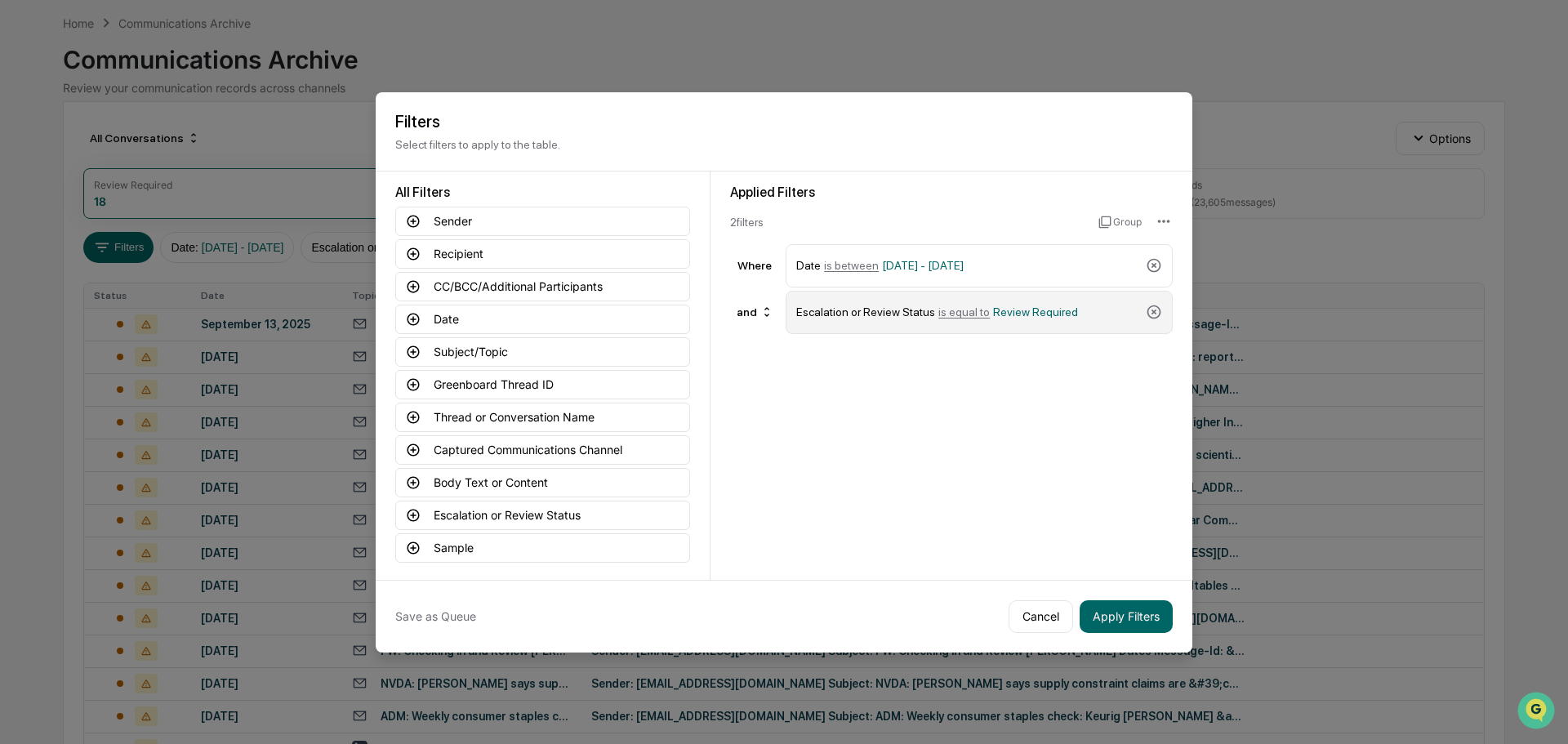
click at [1040, 321] on div "Escalation or Review Status is equal to Review Required" at bounding box center [968, 312] width 343 height 29
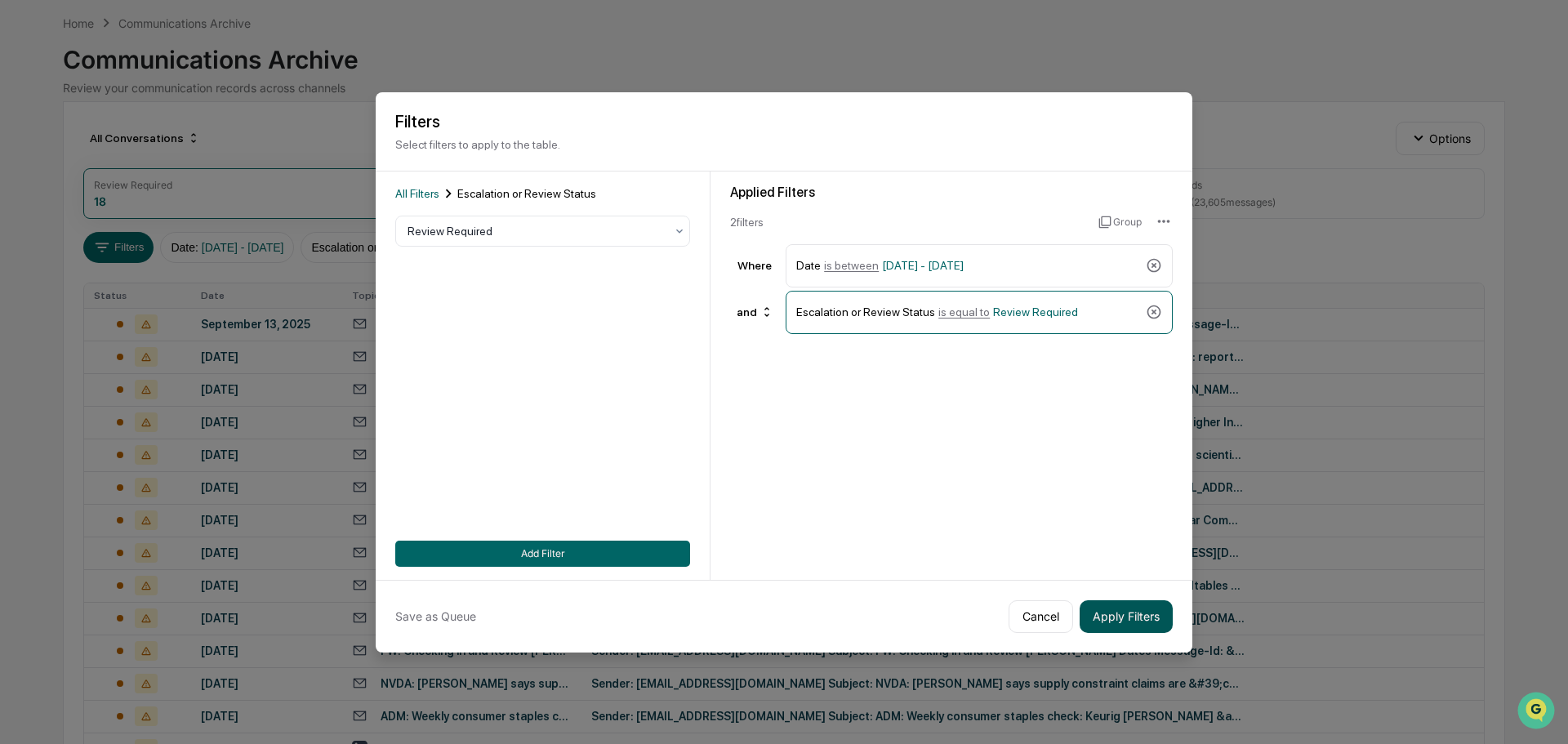
click at [1134, 615] on button "Apply Filters" at bounding box center [1126, 617] width 93 height 33
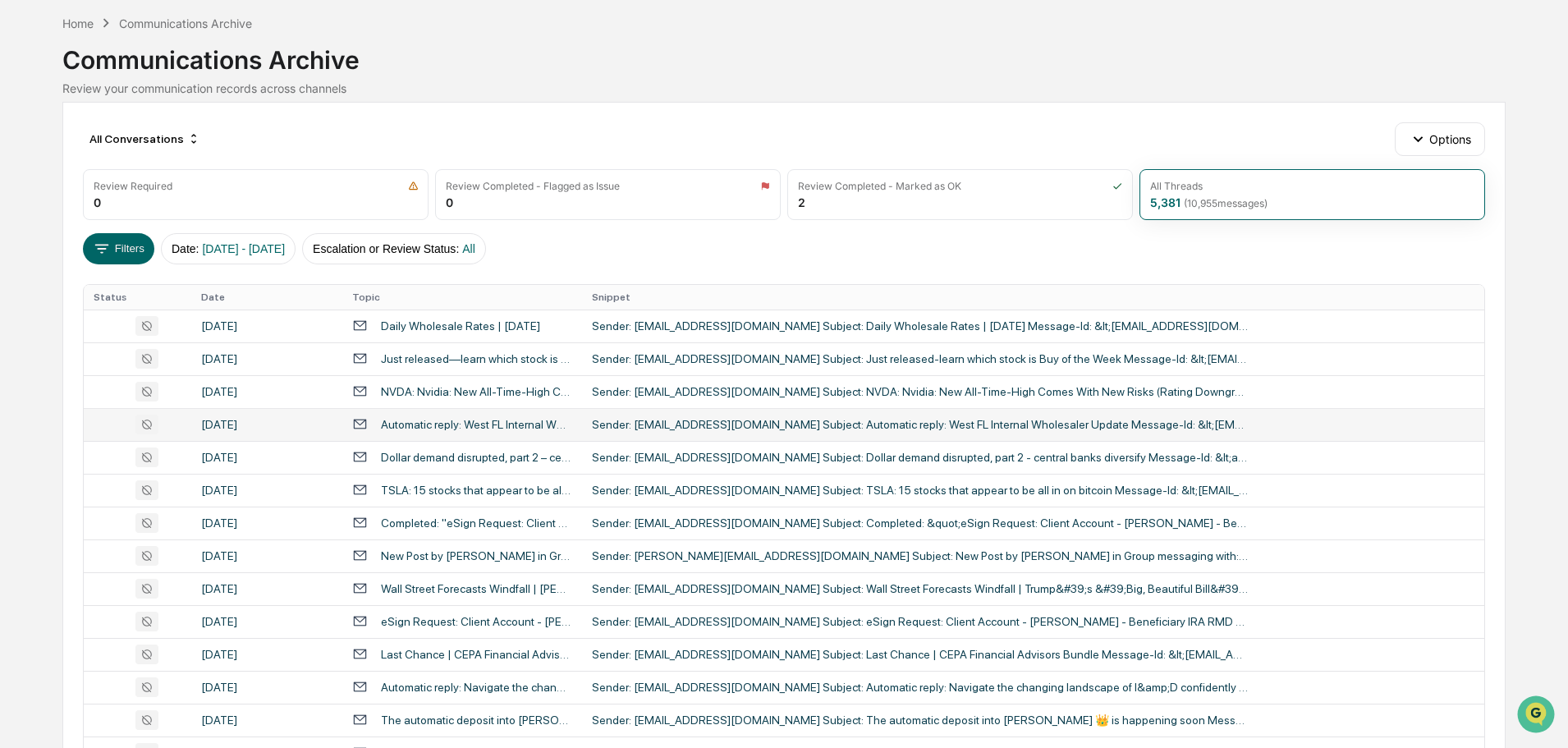
click at [793, 432] on td "Sender: [EMAIL_ADDRESS][DOMAIN_NAME] Subject: Automatic reply: West FL Internal…" at bounding box center [1033, 425] width 902 height 33
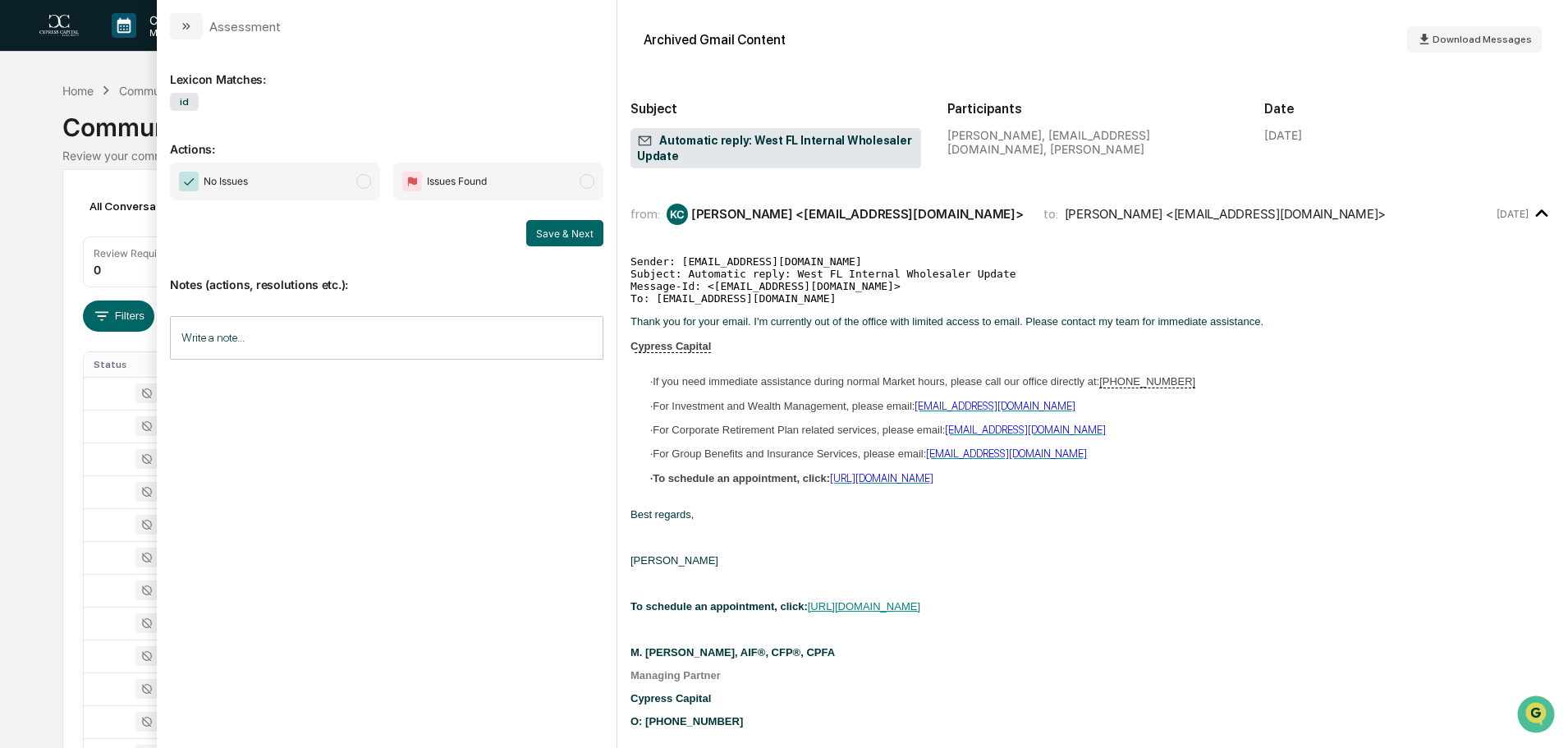
click at [12, 104] on div "Calendar Manage Tasks Reviews Approval Management Company People, Data, Setting…" at bounding box center [784, 645] width 1568 height 1292
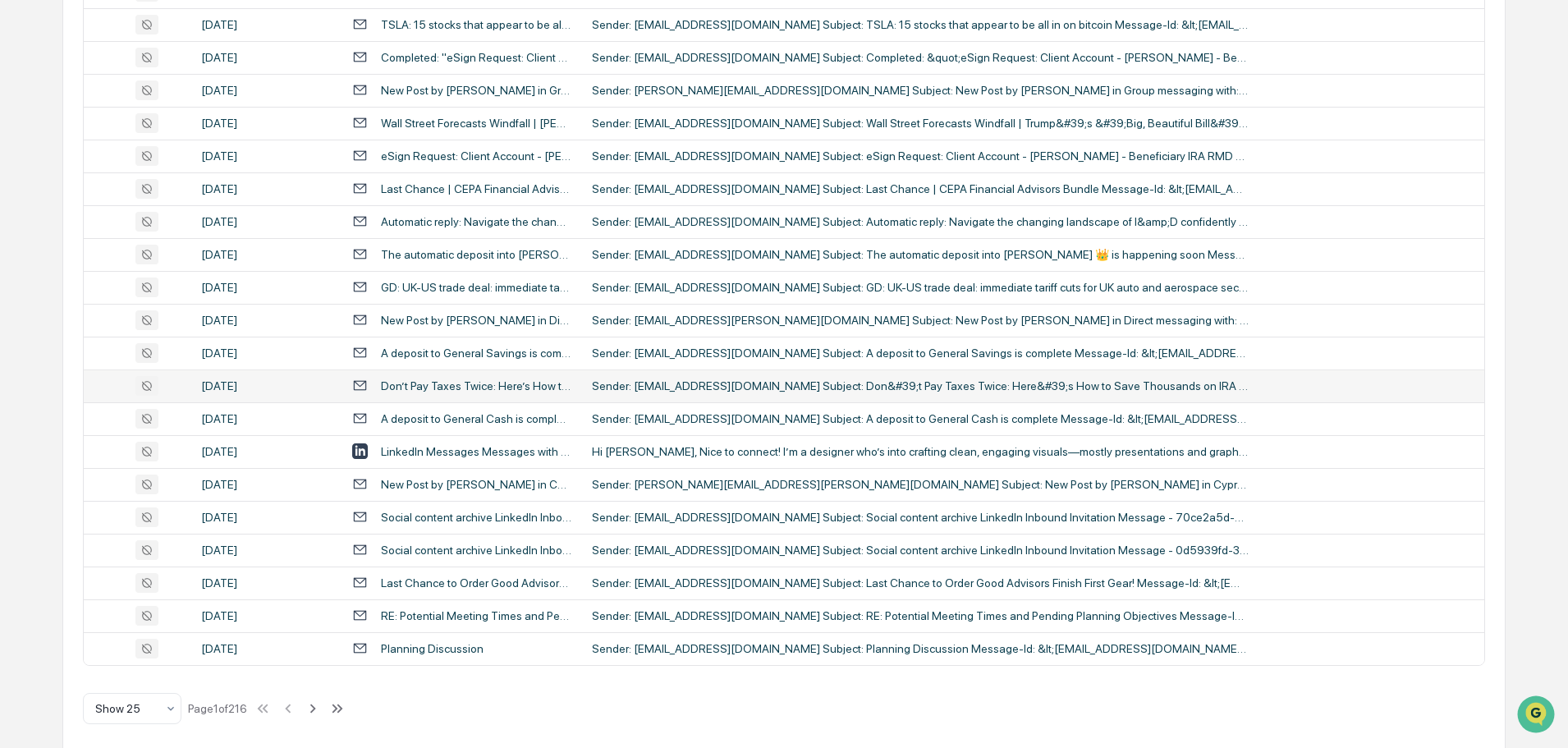
scroll to position [544, 0]
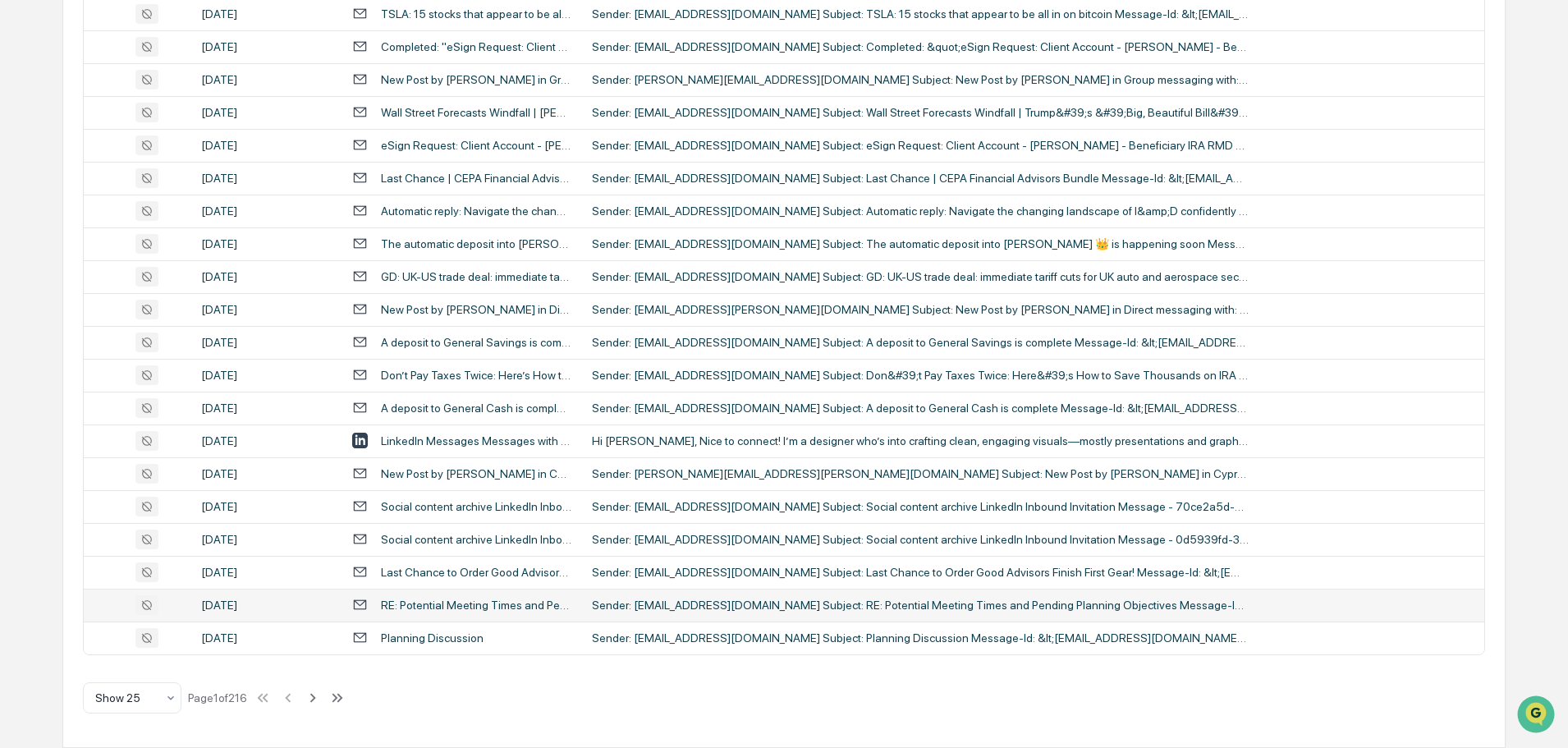
click at [675, 607] on div "Sender: [EMAIL_ADDRESS][DOMAIN_NAME] Subject: RE: Potential Meeting Times and P…" at bounding box center [920, 605] width 657 height 13
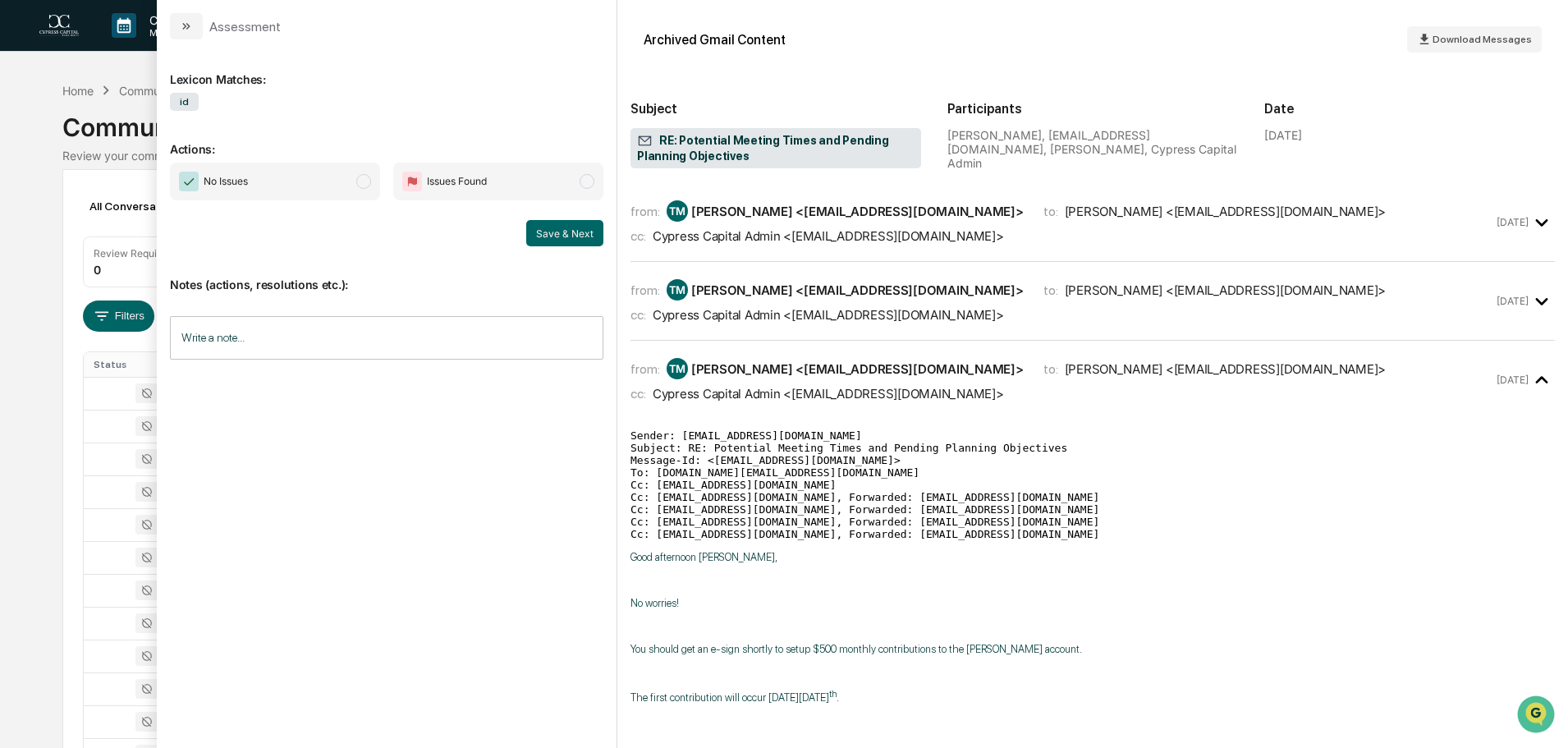
click at [28, 133] on div "Calendar Manage Tasks Reviews Approval Management Company People, Data, Setting…" at bounding box center [784, 645] width 1568 height 1292
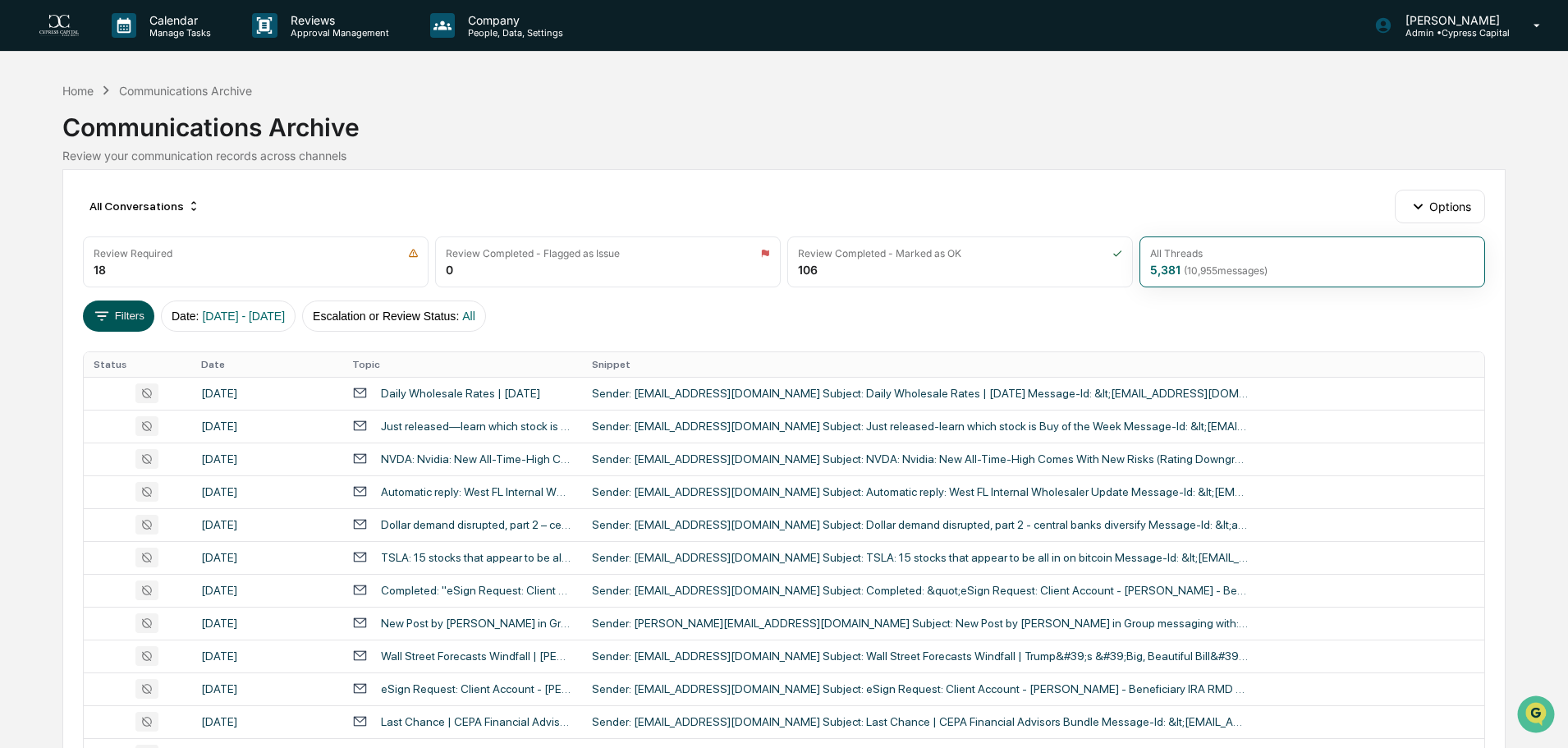
click at [124, 318] on button "Filters" at bounding box center [118, 316] width 72 height 31
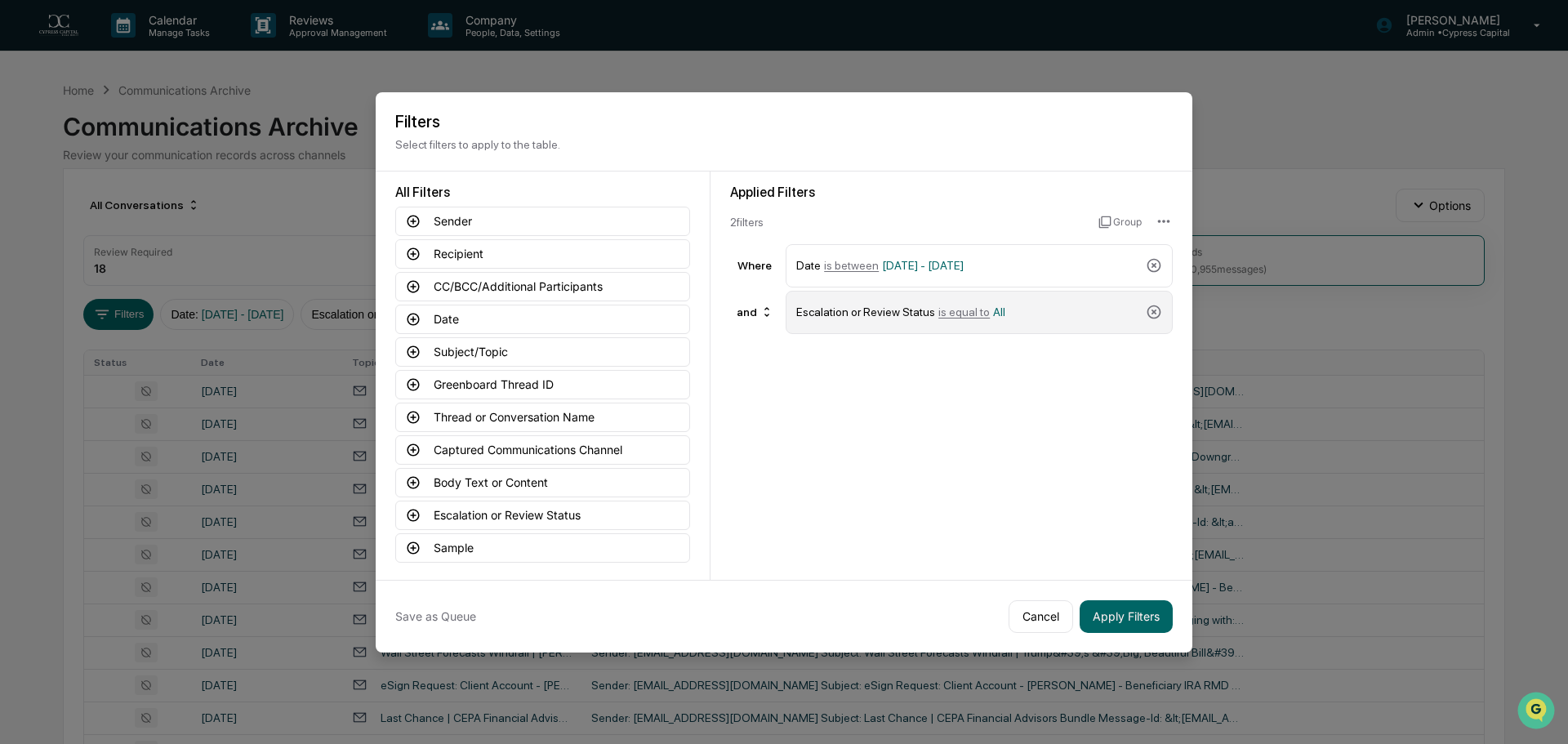
click at [997, 306] on div "Escalation or Review Status is equal to All" at bounding box center [968, 312] width 343 height 29
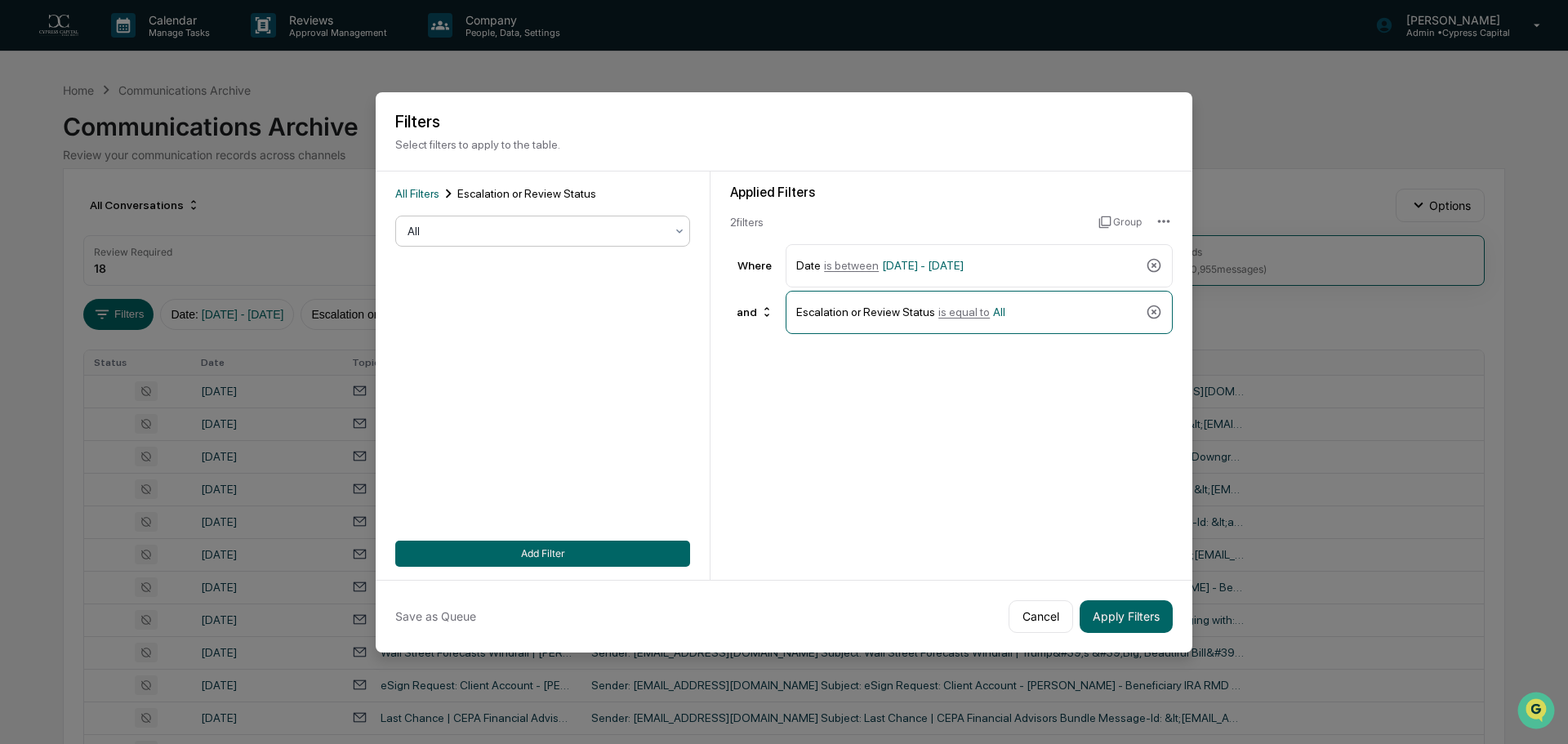
click at [583, 233] on div at bounding box center [535, 231] width 257 height 16
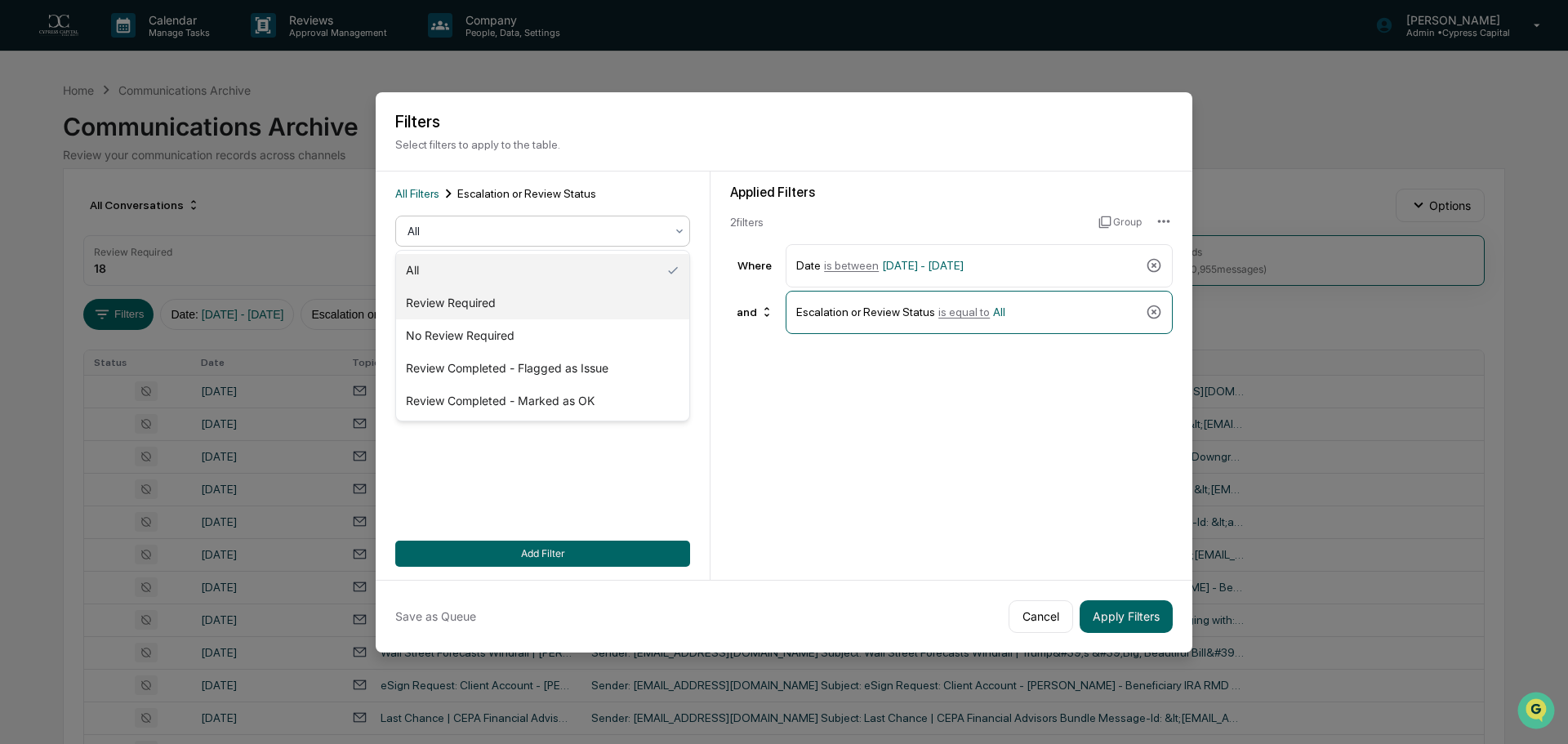
click at [468, 304] on div "Review Required" at bounding box center [543, 303] width 293 height 33
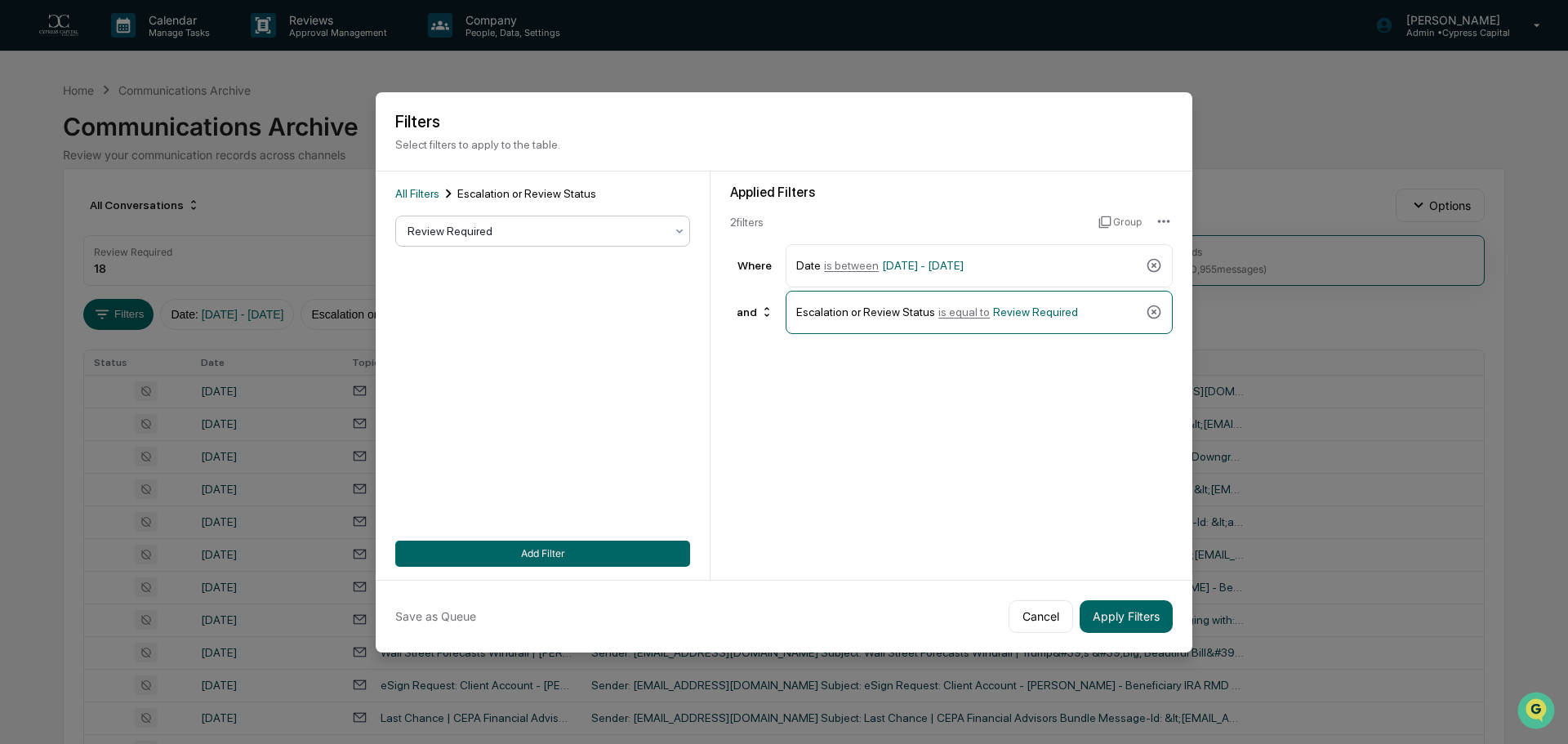
click at [491, 239] on div "Review Required" at bounding box center [535, 230] width 274 height 23
click at [575, 553] on button "Add Filter" at bounding box center [543, 553] width 295 height 26
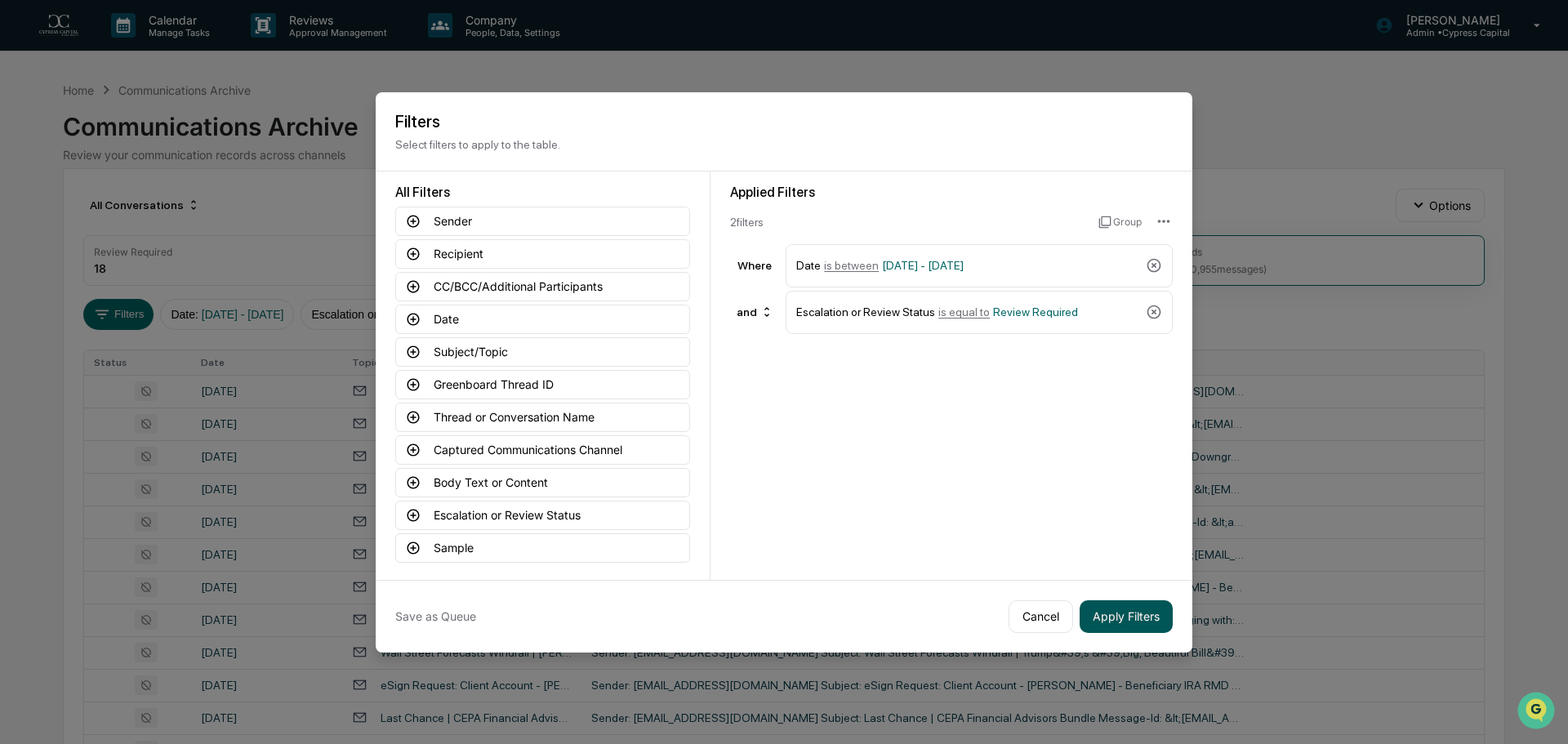
click at [1137, 612] on button "Apply Filters" at bounding box center [1126, 617] width 93 height 33
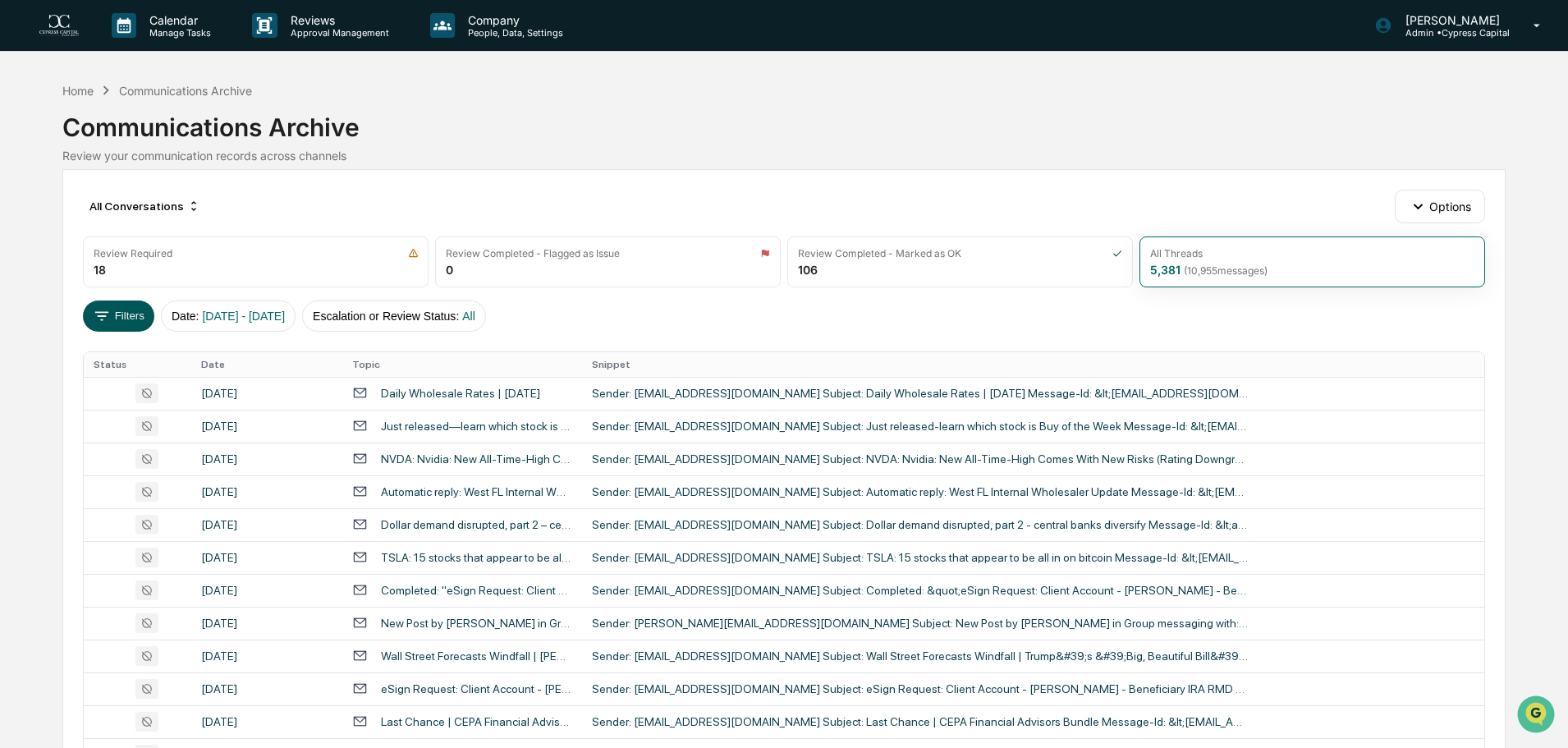
click at [124, 315] on button "Filters" at bounding box center [118, 316] width 72 height 31
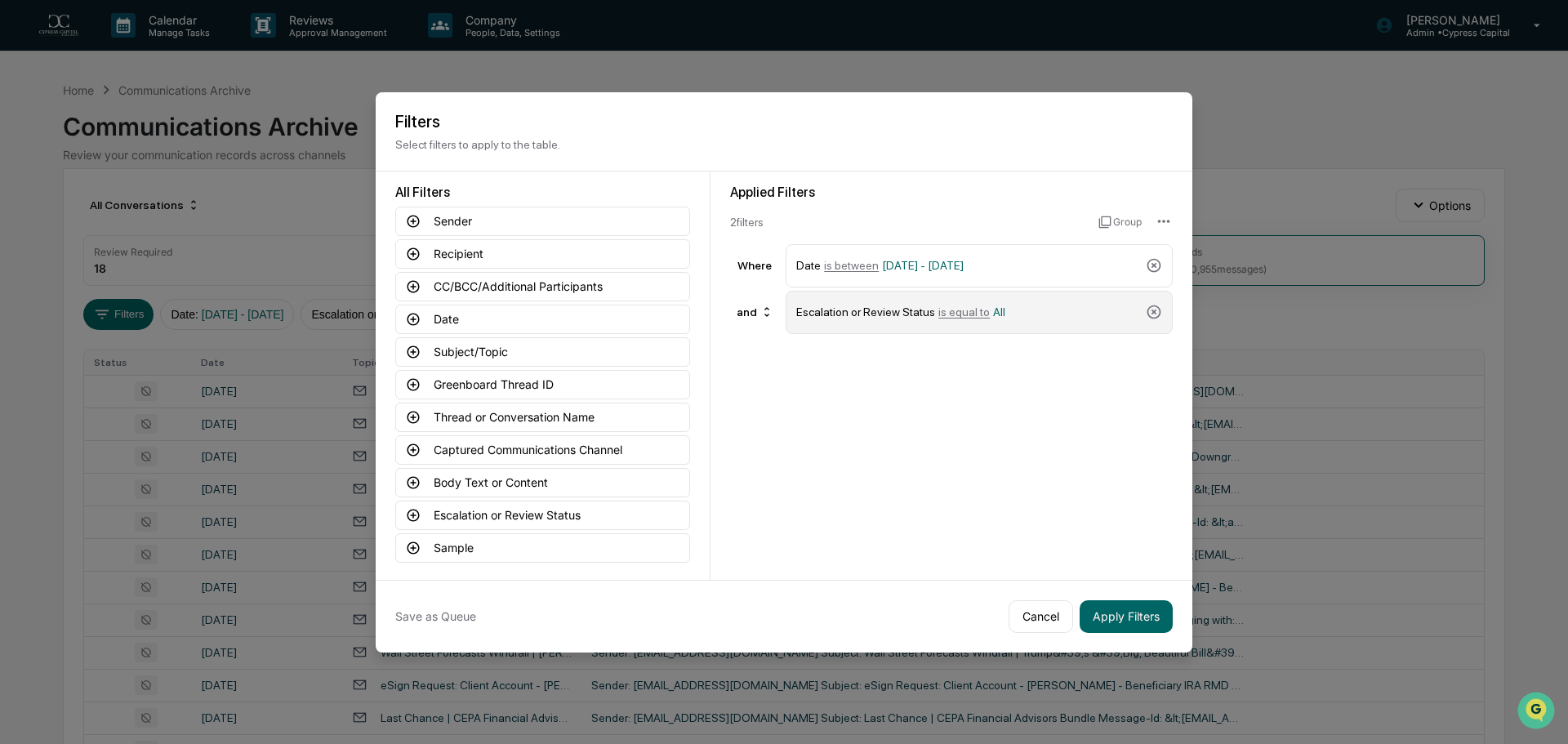
click at [1001, 313] on div "Escalation or Review Status is equal to All" at bounding box center [968, 312] width 343 height 29
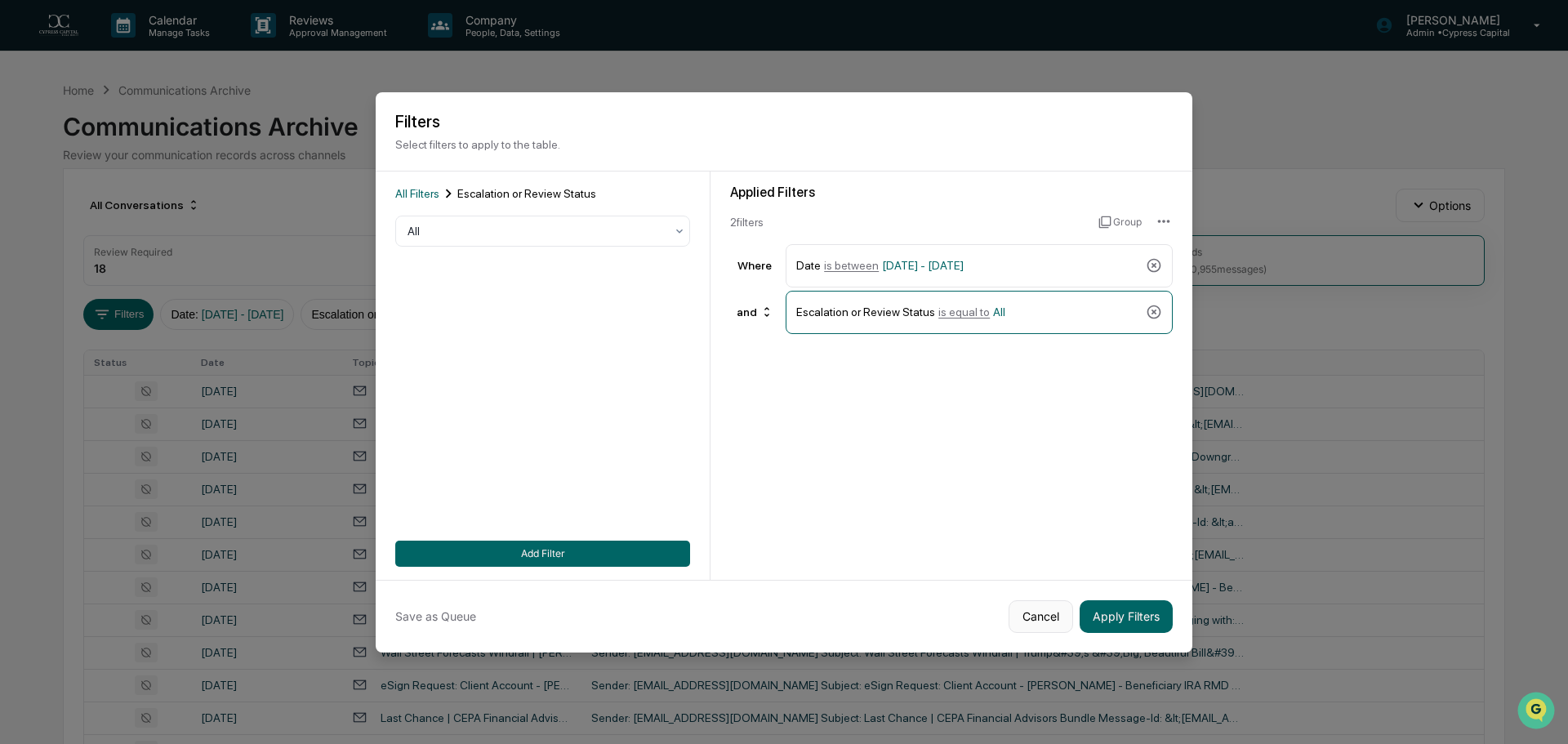
click at [1036, 618] on button "Cancel" at bounding box center [1040, 617] width 64 height 33
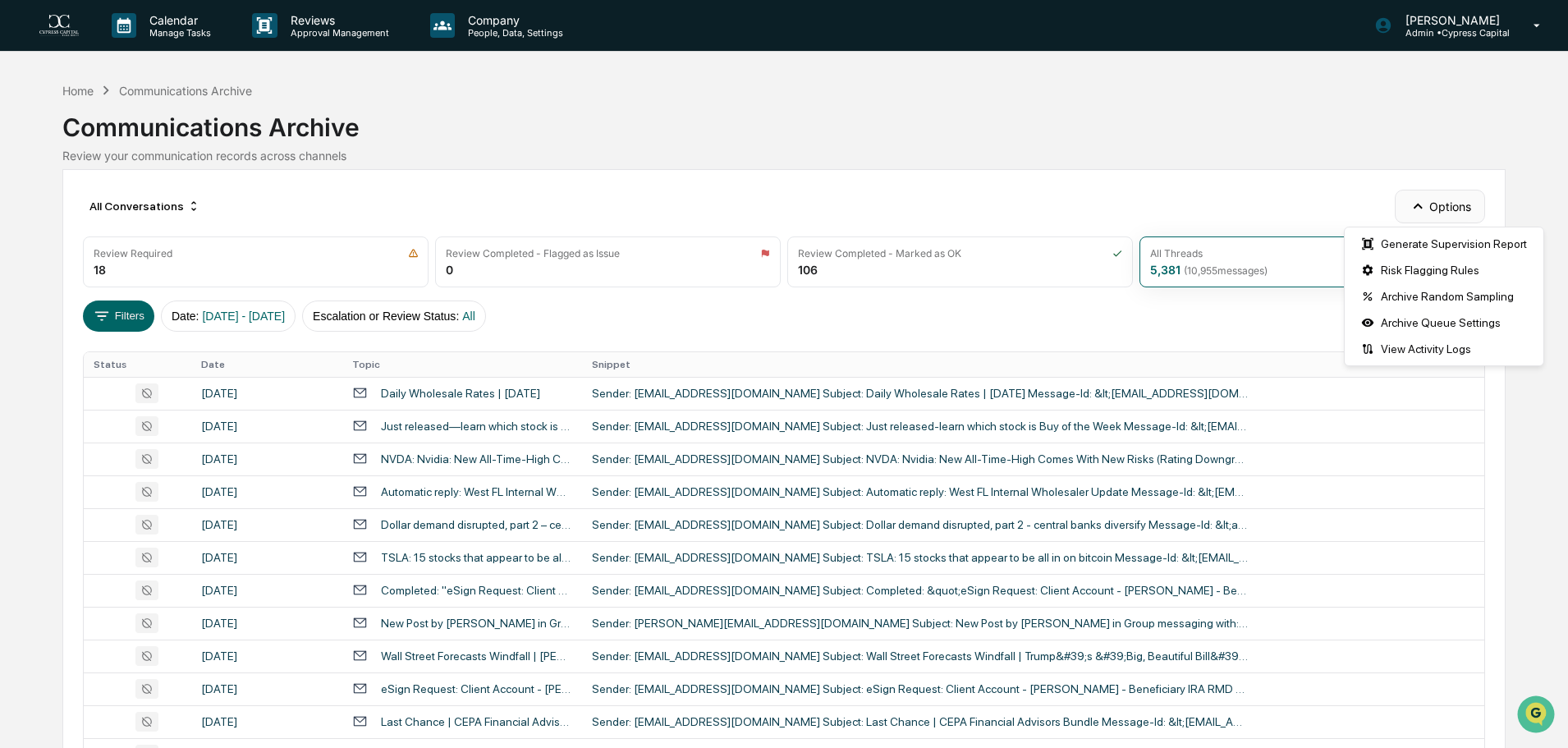
click at [1427, 206] on button "Options" at bounding box center [1439, 206] width 90 height 33
click at [1432, 298] on div "Archive Random Sampling" at bounding box center [1445, 296] width 192 height 26
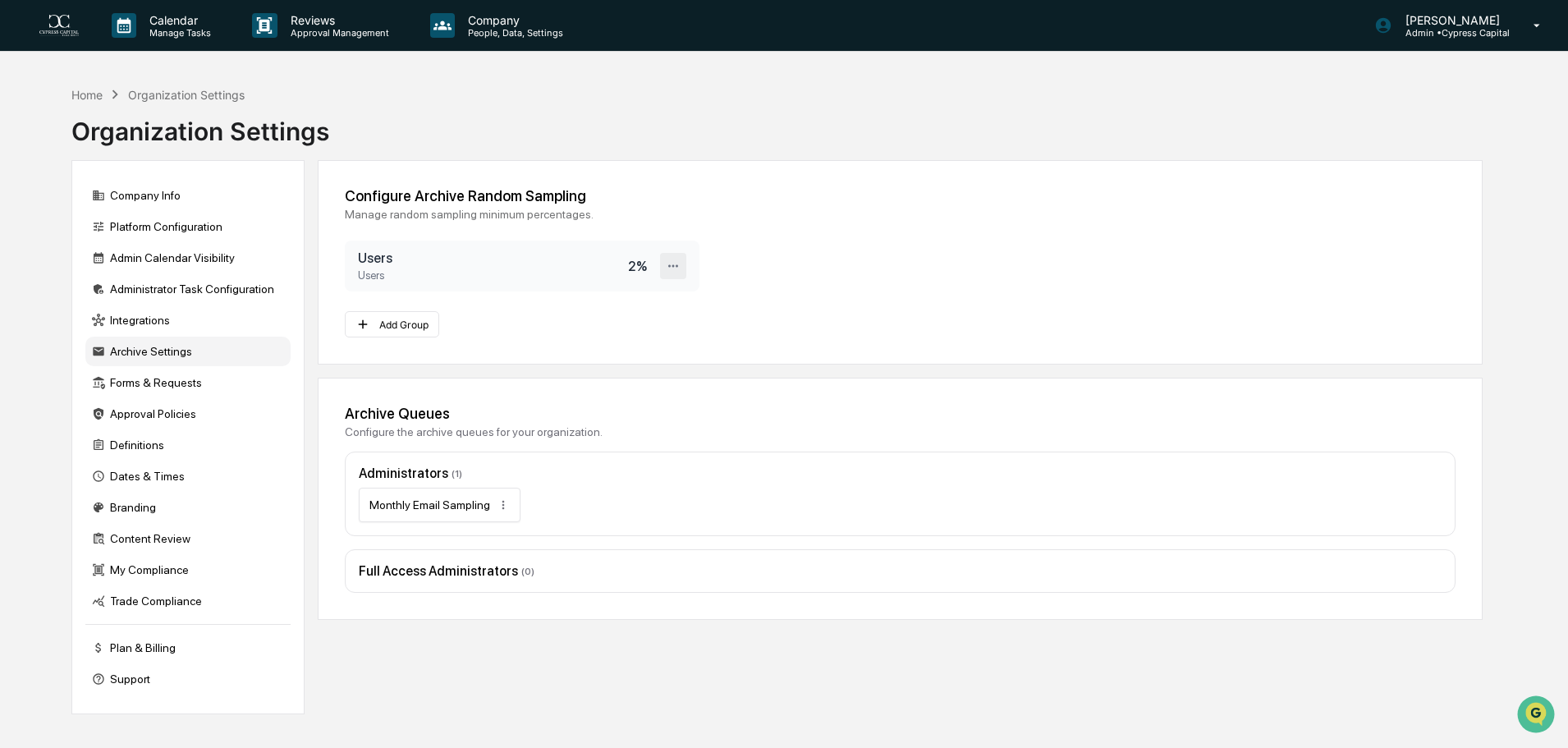
click at [675, 267] on icon at bounding box center [673, 266] width 15 height 15
click at [784, 196] on div "Configure Archive Random Sampling" at bounding box center [900, 195] width 1111 height 17
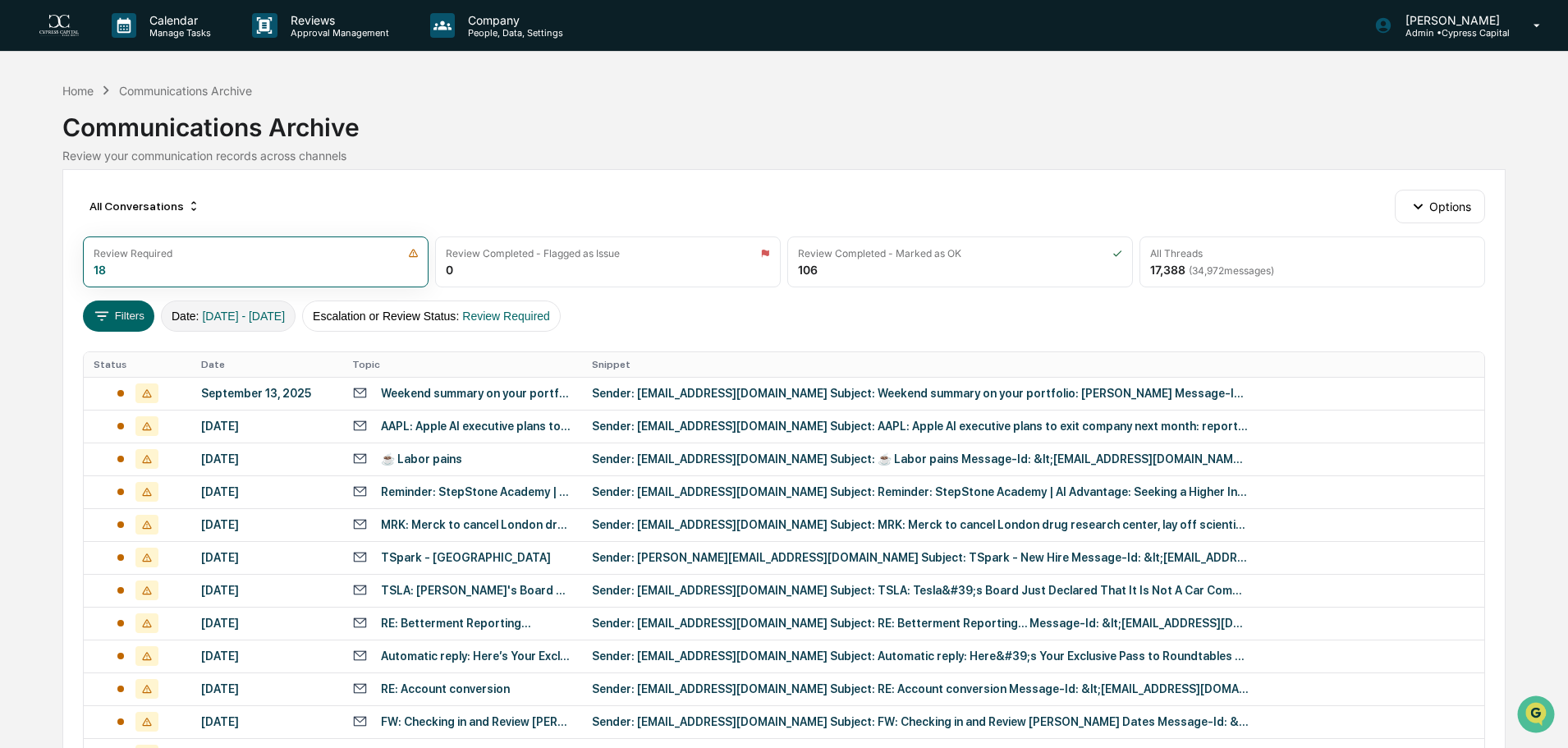
click at [257, 321] on span "[DATE] - [DATE]" at bounding box center [243, 316] width 83 height 13
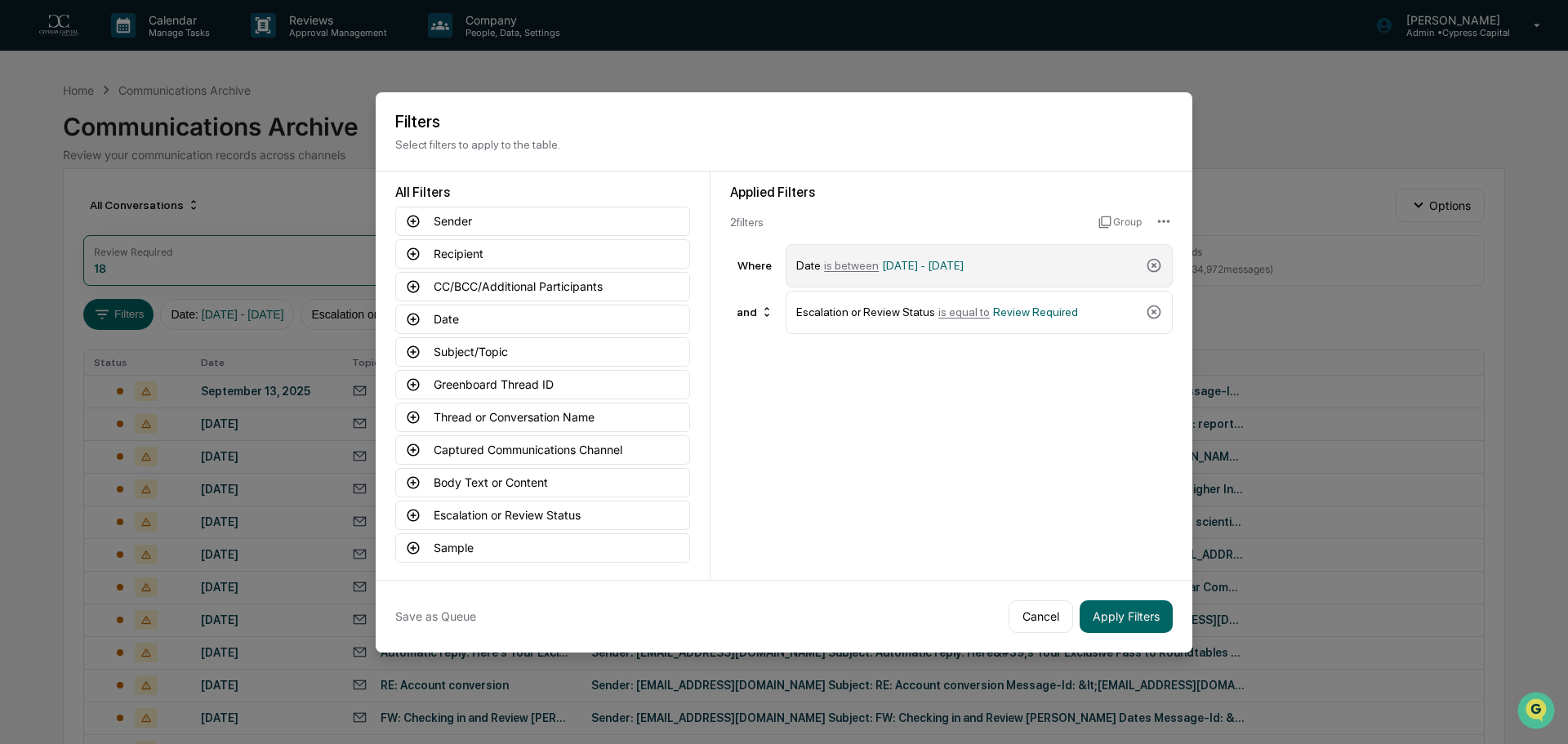
click at [1020, 263] on div "Date is between [DATE] - [DATE]" at bounding box center [968, 266] width 343 height 29
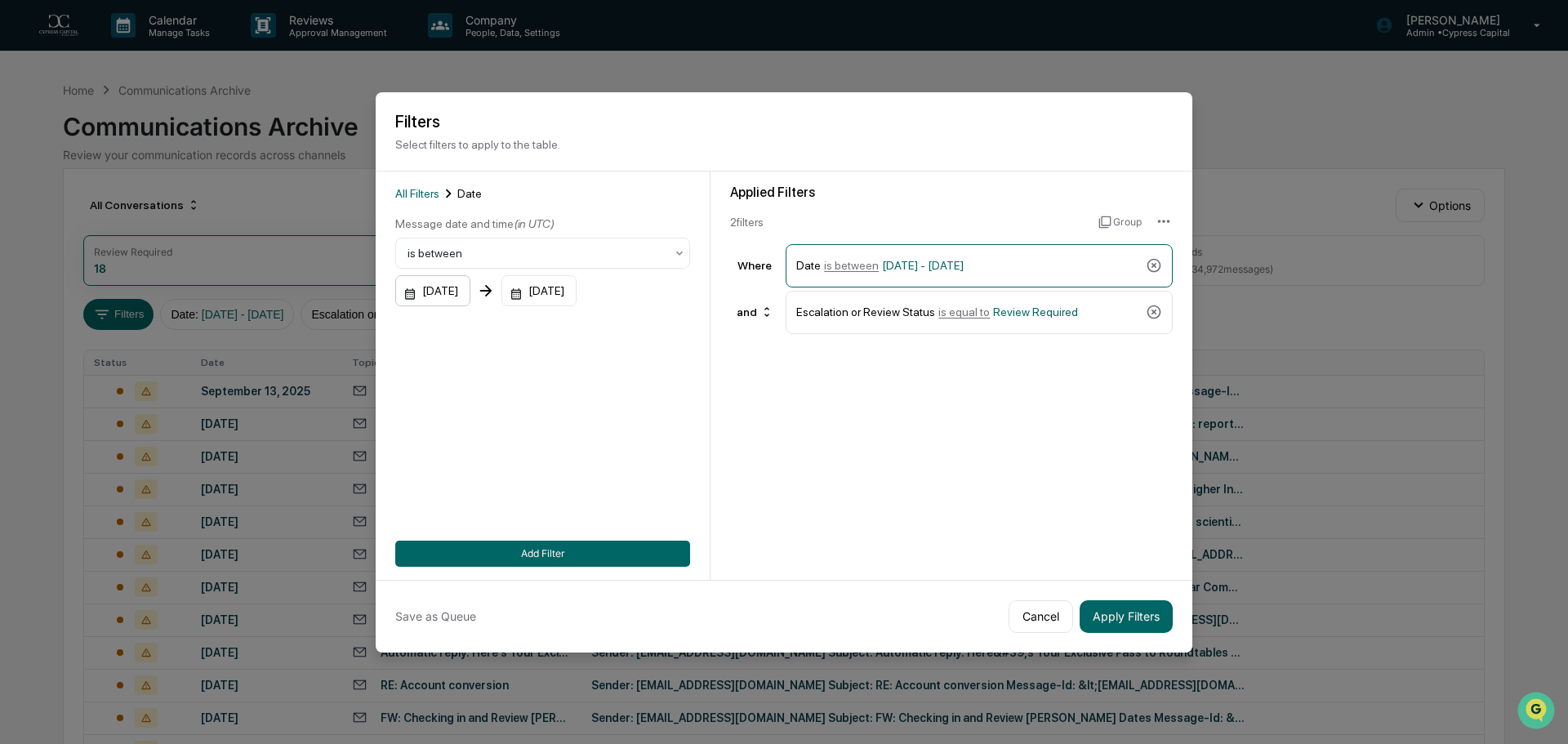
click at [468, 292] on div "[DATE]" at bounding box center [432, 291] width 75 height 31
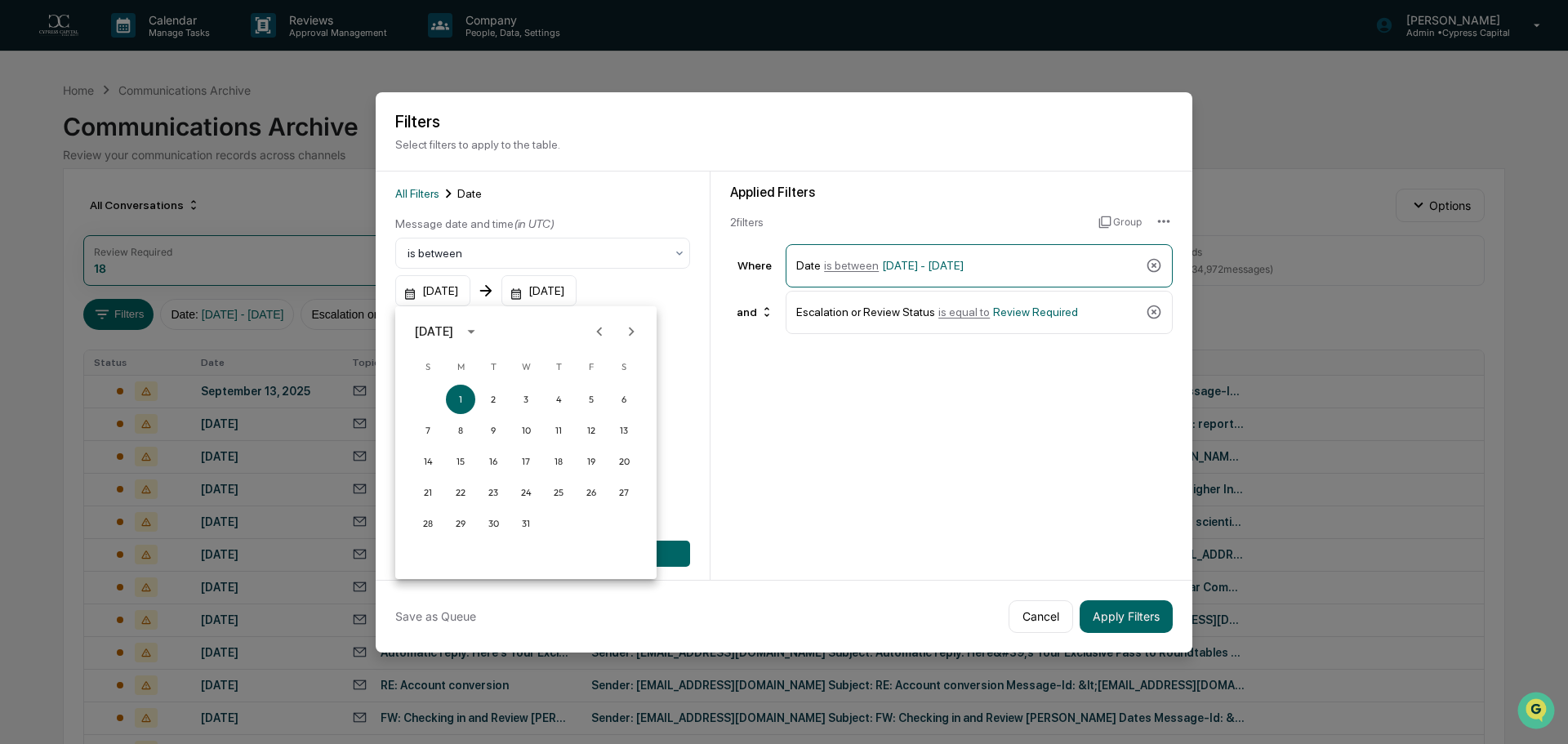
click at [453, 336] on div "[DATE]" at bounding box center [434, 331] width 39 height 18
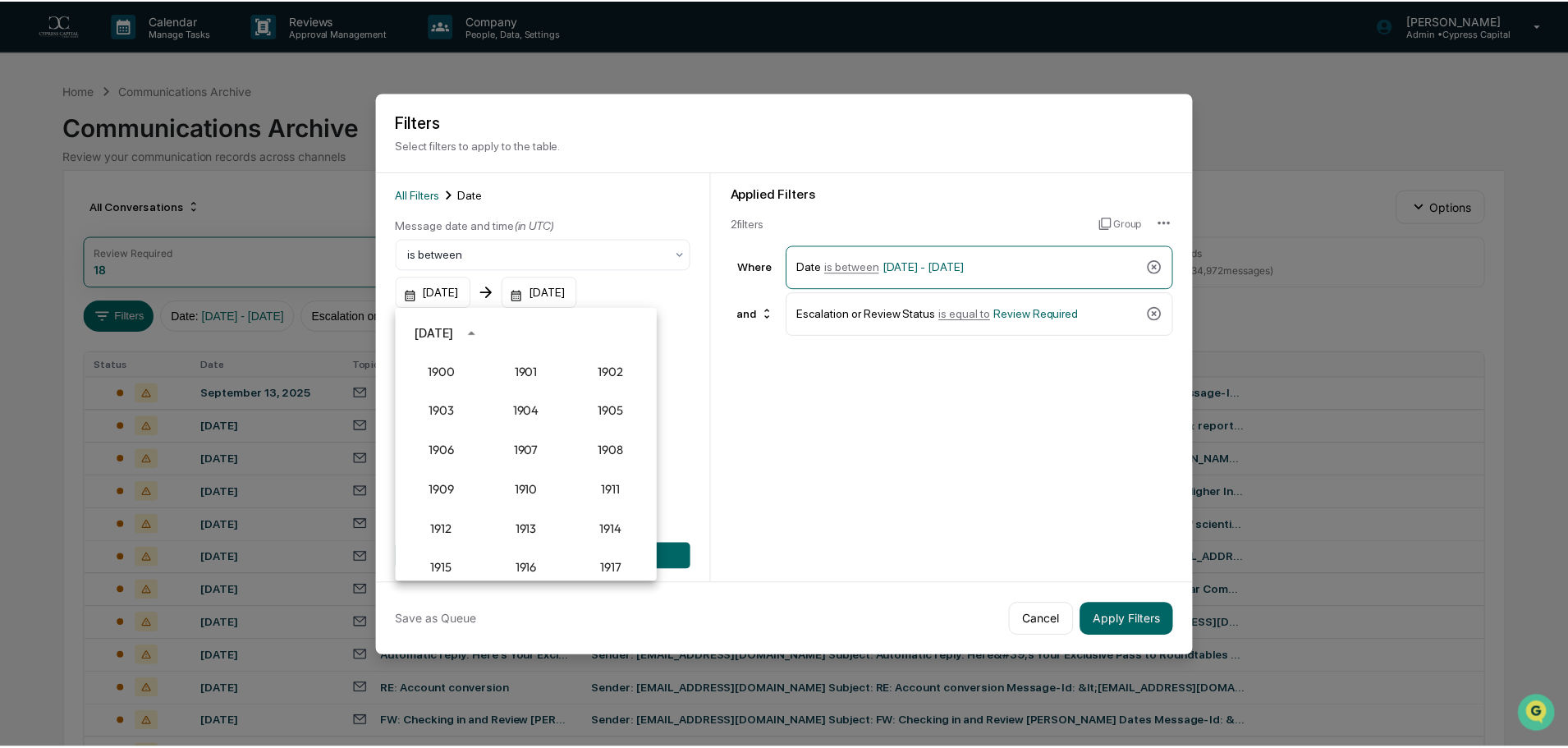
scroll to position [1521, 0]
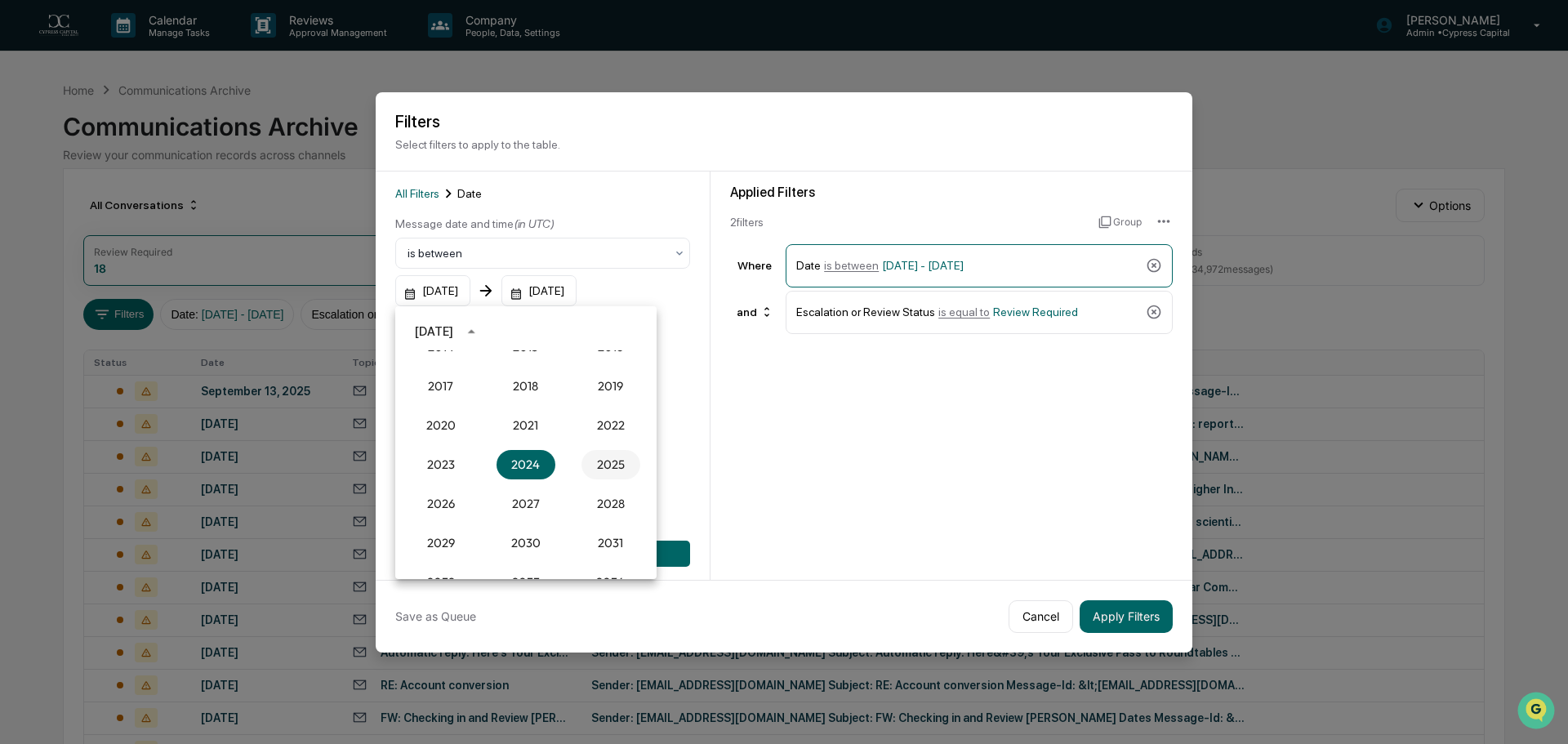
click at [613, 462] on button "2025" at bounding box center [610, 465] width 59 height 30
click at [444, 416] on button "Apr" at bounding box center [441, 414] width 59 height 30
click at [492, 393] on button "1" at bounding box center [493, 399] width 30 height 30
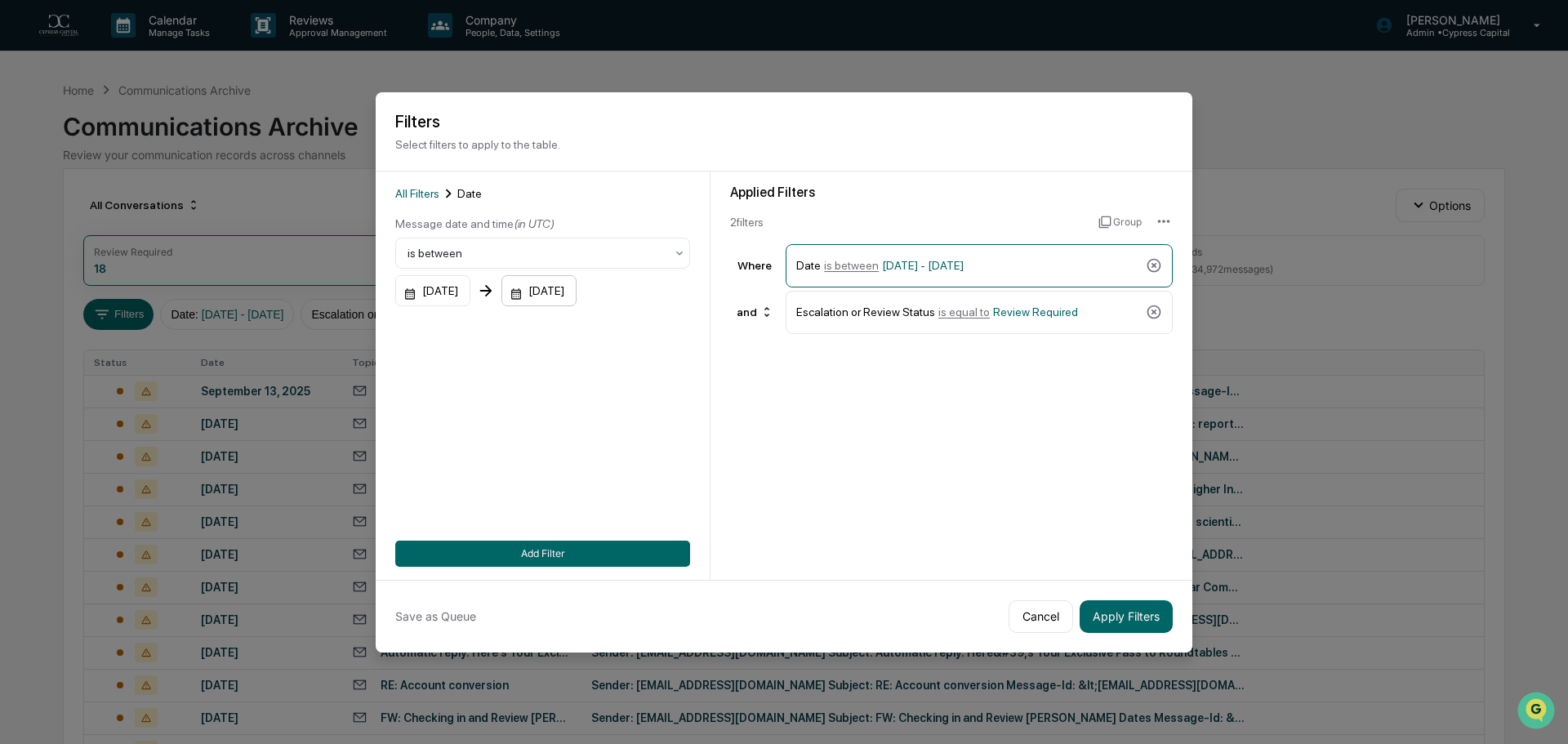
click at [574, 283] on div "[DATE]" at bounding box center [539, 291] width 75 height 31
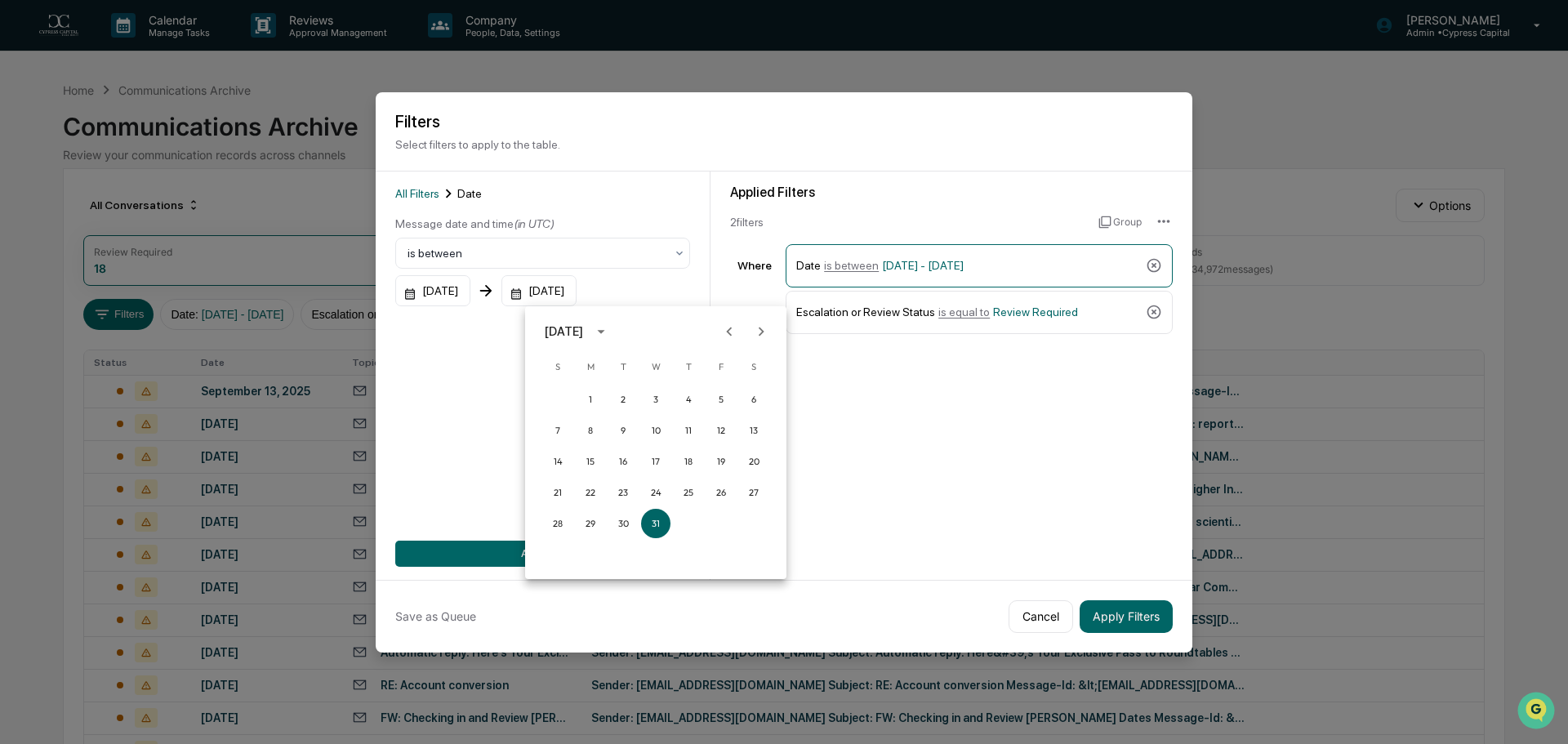
click at [736, 325] on icon "Previous month" at bounding box center [729, 331] width 18 height 18
click at [734, 328] on icon "Previous month" at bounding box center [729, 331] width 18 height 18
click at [763, 332] on icon "Next month" at bounding box center [762, 331] width 5 height 9
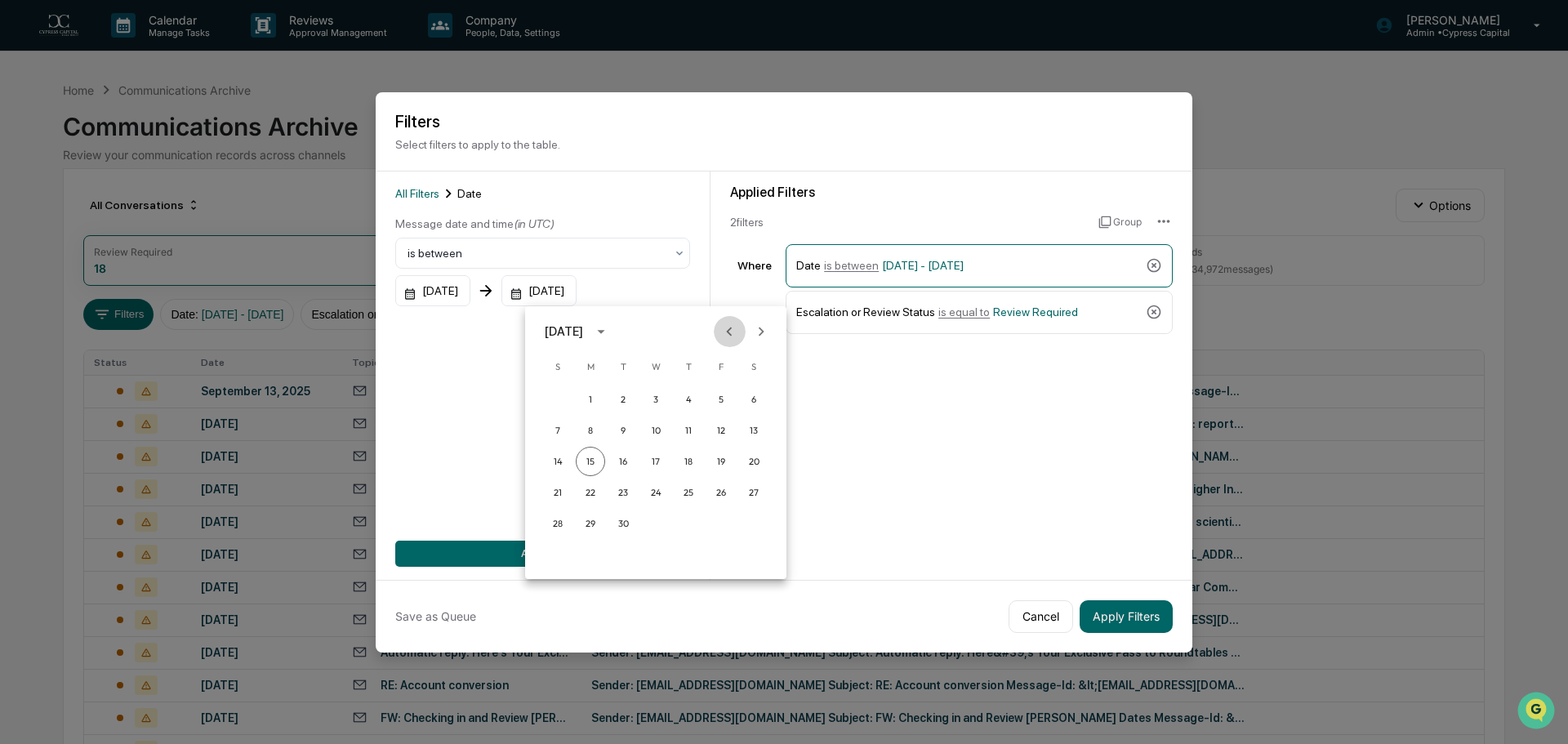
click at [726, 330] on icon "Previous month" at bounding box center [729, 331] width 18 height 18
click at [588, 519] on button "30" at bounding box center [590, 524] width 30 height 30
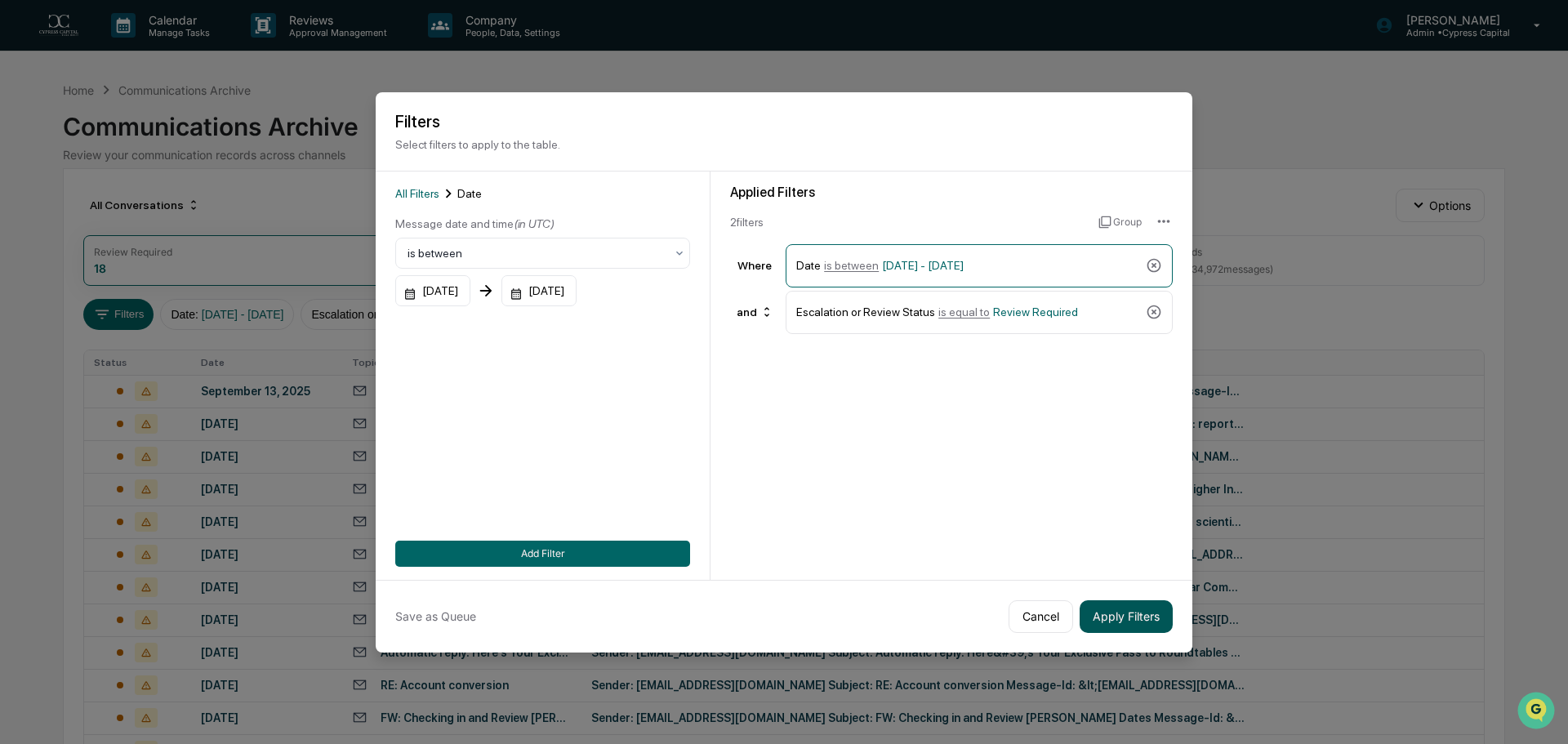
click at [1149, 621] on button "Apply Filters" at bounding box center [1126, 617] width 93 height 33
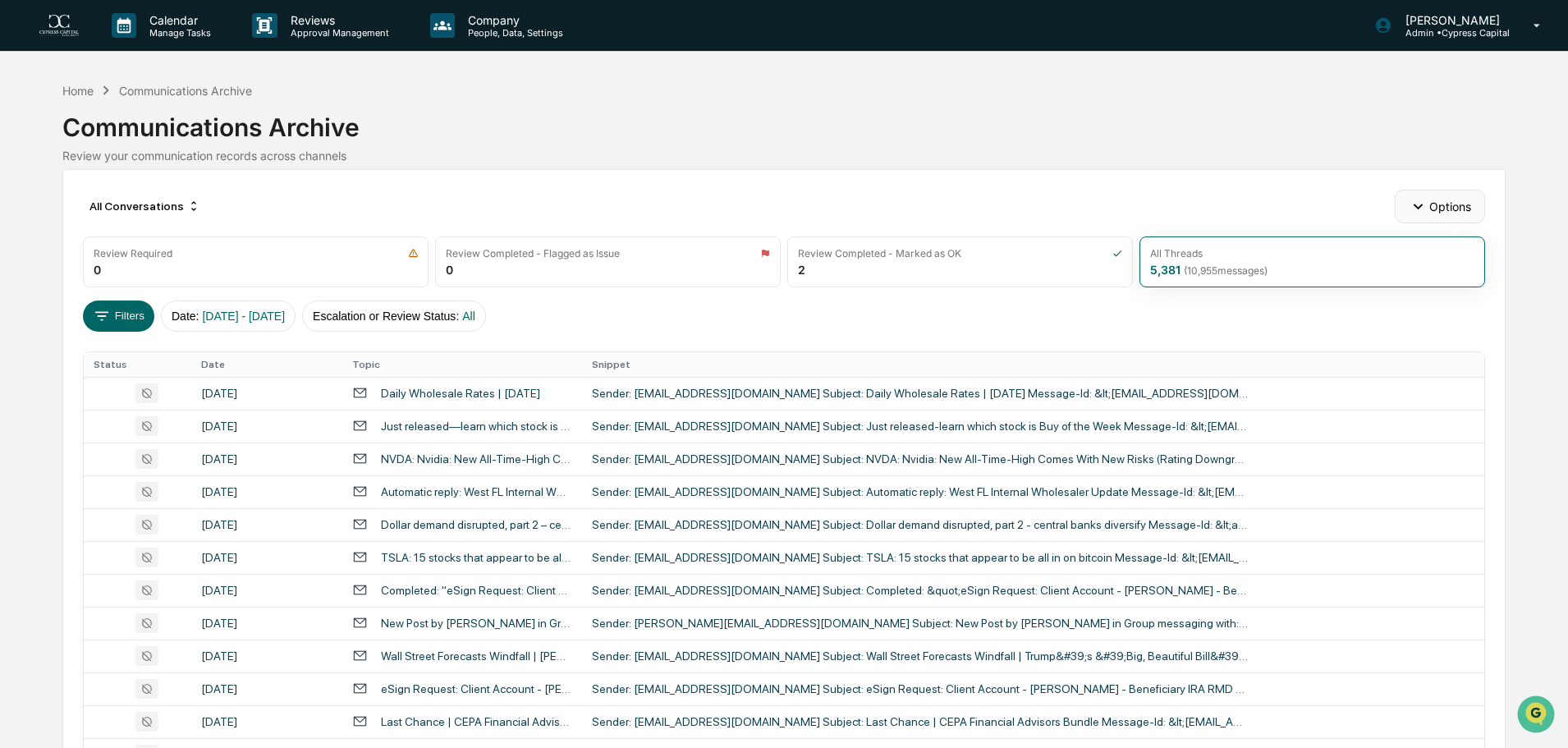
click at [1429, 201] on button "Options" at bounding box center [1439, 206] width 90 height 33
click at [887, 318] on div "Filters Date : [DATE] - [DATE] Escalation or Review Status : All" at bounding box center [783, 316] width 1401 height 31
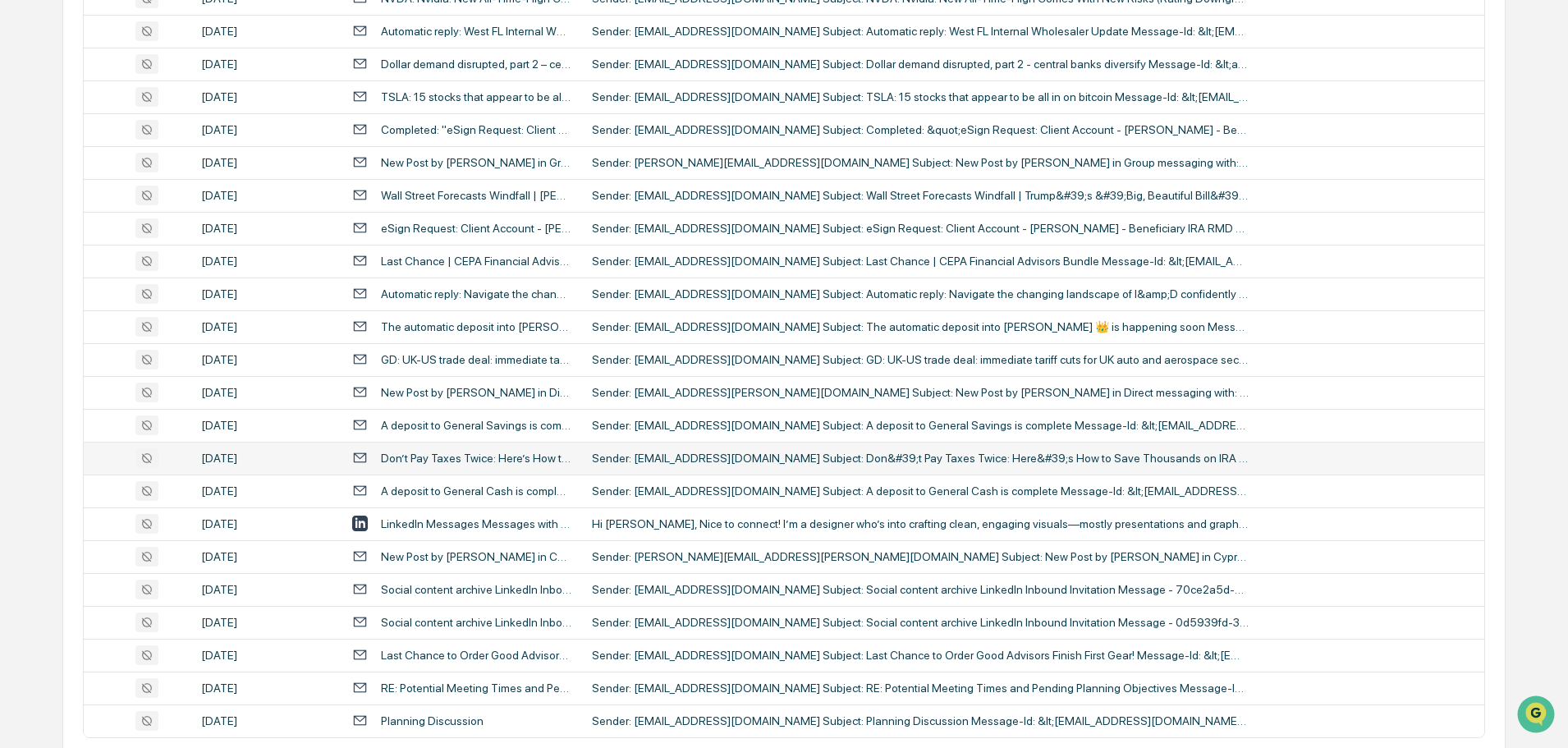
scroll to position [544, 0]
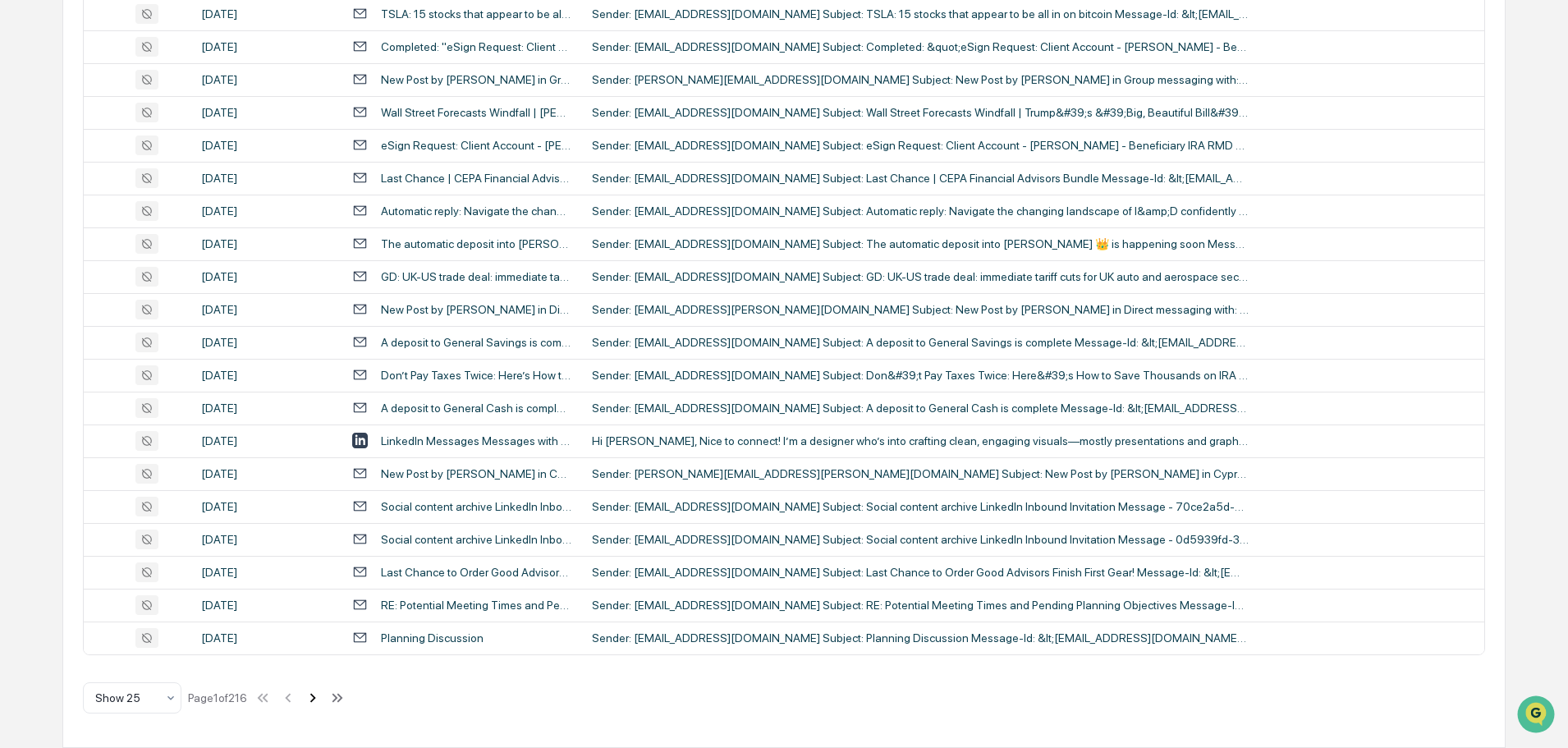
click at [317, 703] on icon at bounding box center [313, 698] width 18 height 18
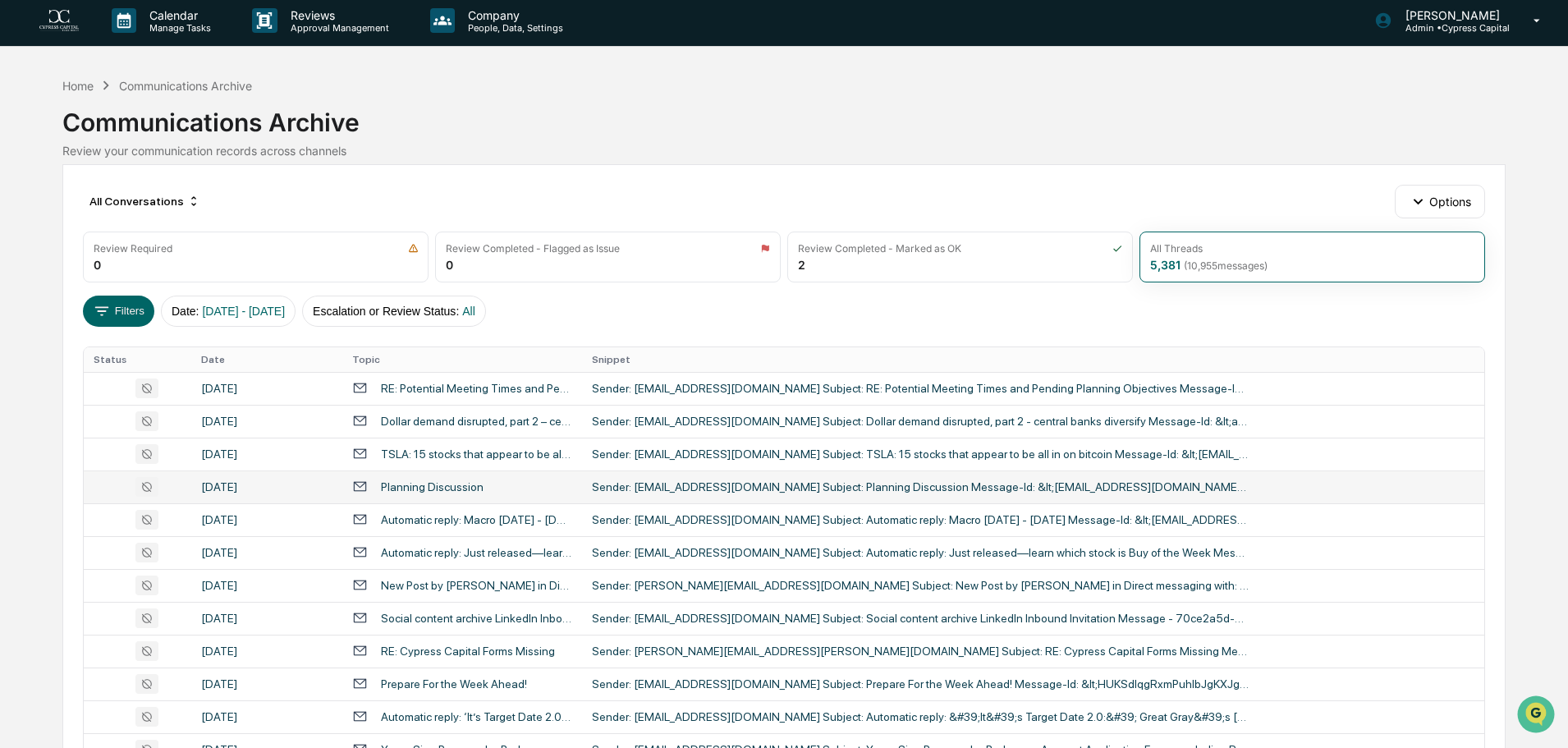
scroll to position [0, 0]
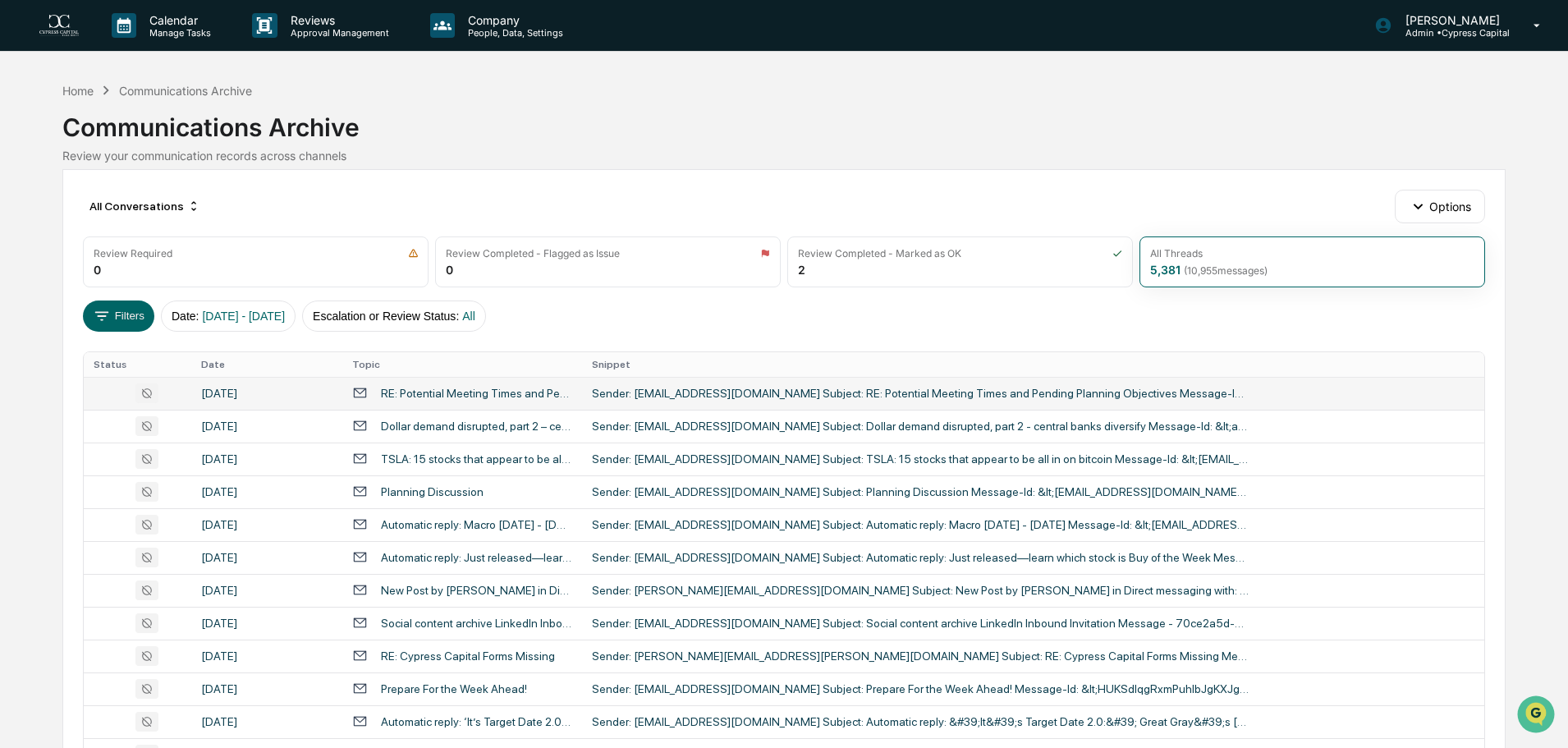
click at [684, 400] on td "Sender: [EMAIL_ADDRESS][DOMAIN_NAME] Subject: RE: Potential Meeting Times and P…" at bounding box center [1033, 393] width 902 height 33
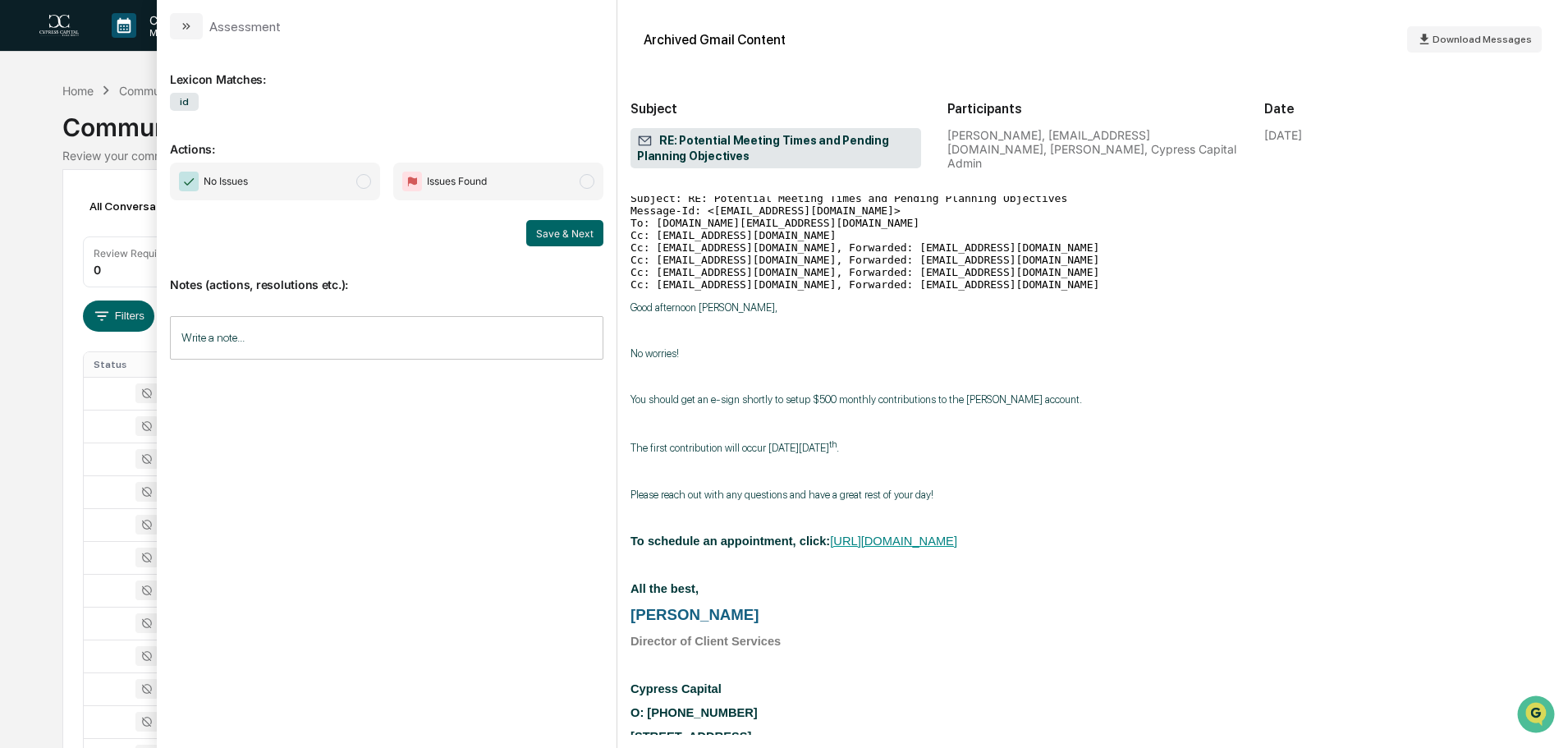
scroll to position [82, 0]
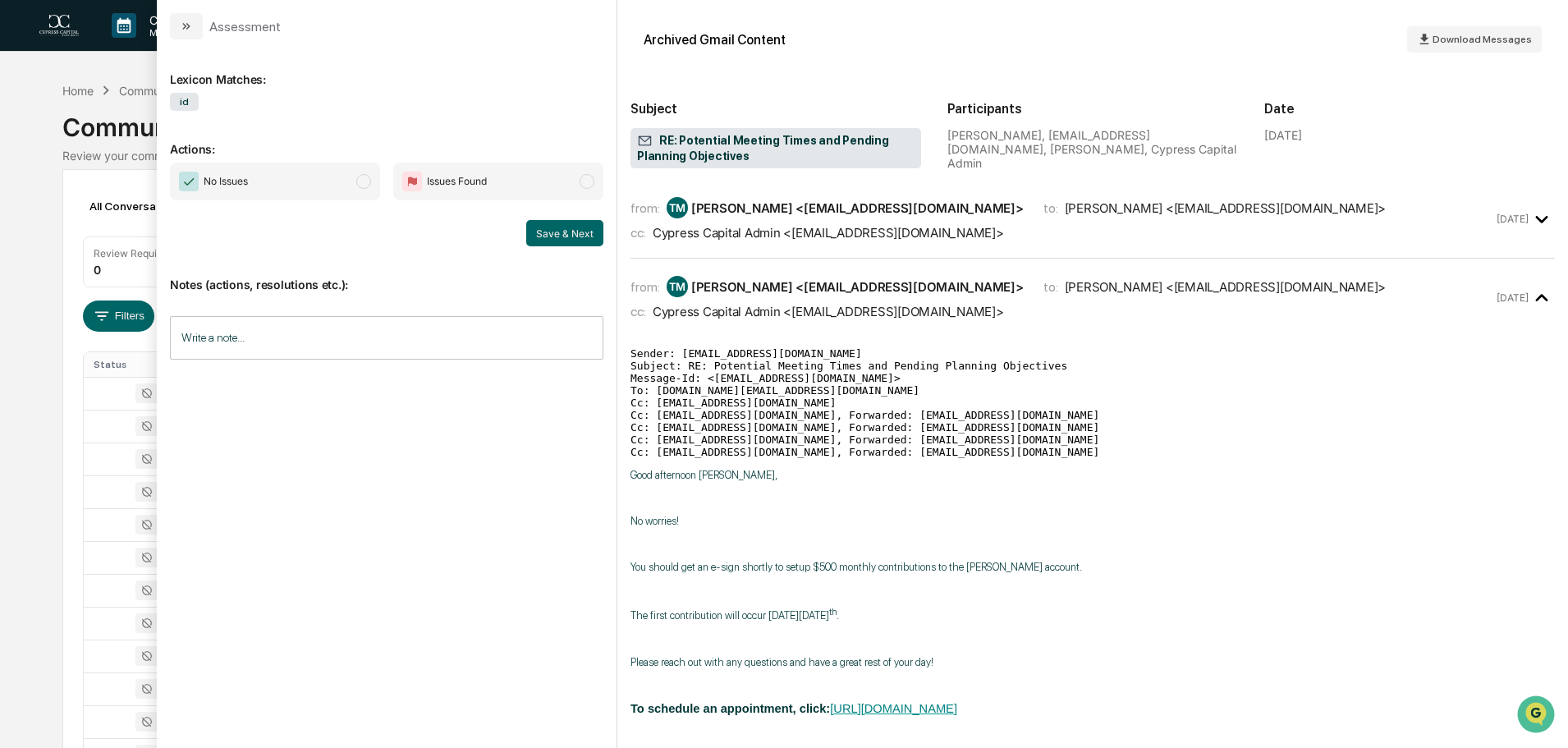
click at [30, 186] on div "Calendar Manage Tasks Reviews Approval Management Company People, Data, Setting…" at bounding box center [784, 645] width 1568 height 1292
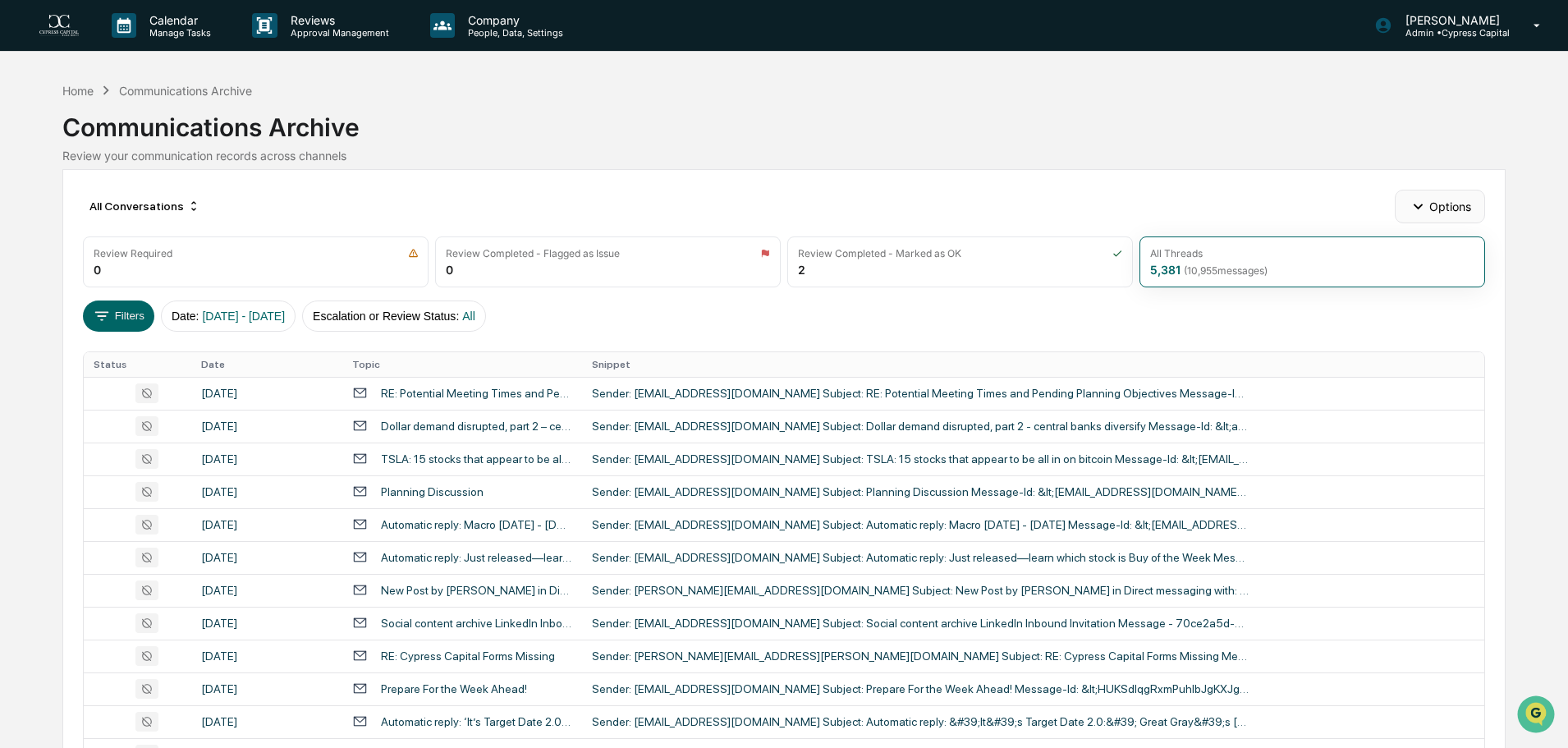
click at [1422, 209] on icon "button" at bounding box center [1418, 206] width 18 height 18
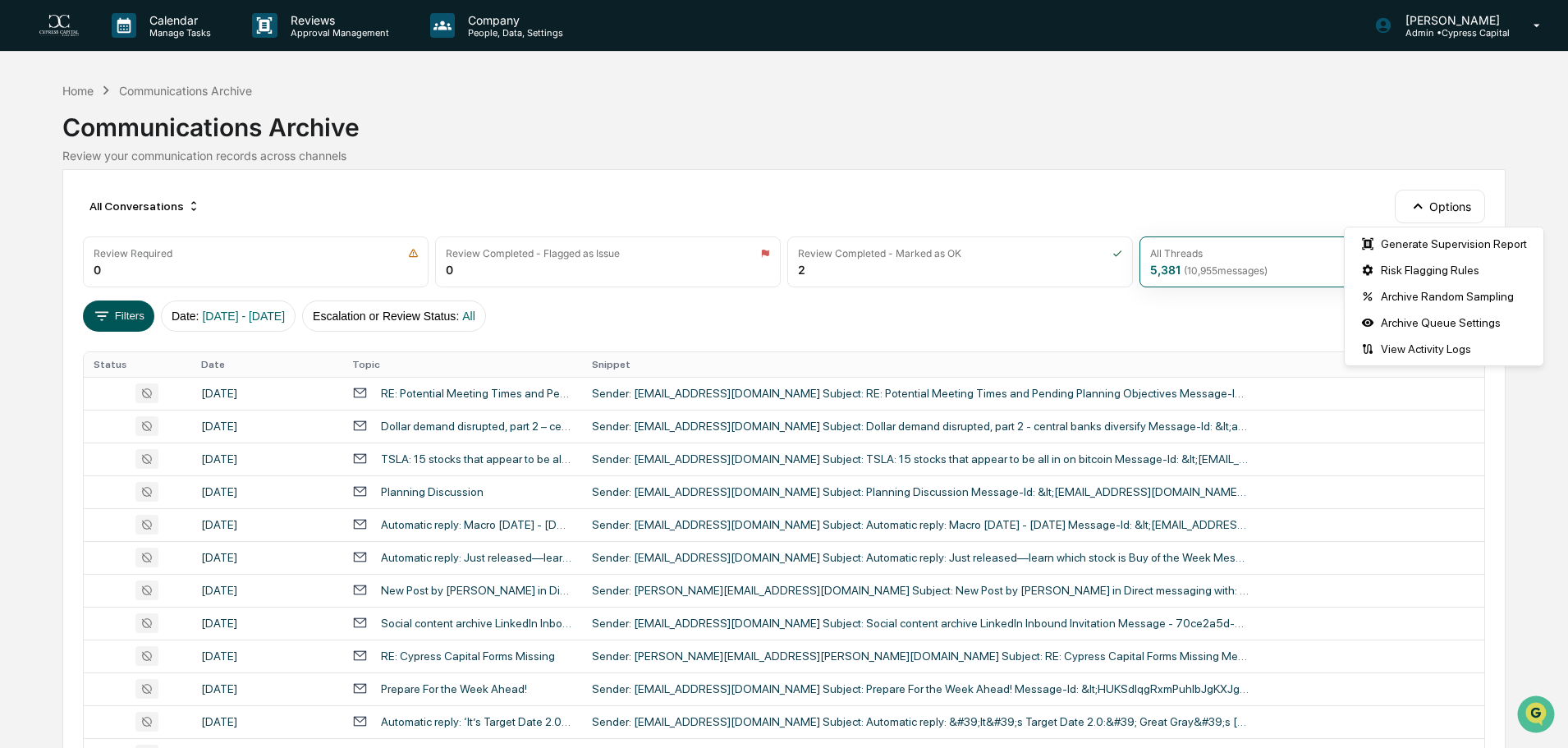
click at [130, 323] on button "Filters" at bounding box center [118, 316] width 72 height 31
click at [1458, 212] on button "Options" at bounding box center [1439, 206] width 90 height 33
click at [1243, 325] on div "Filters Date : [DATE] - [DATE] Escalation or Review Status : All" at bounding box center [783, 316] width 1401 height 31
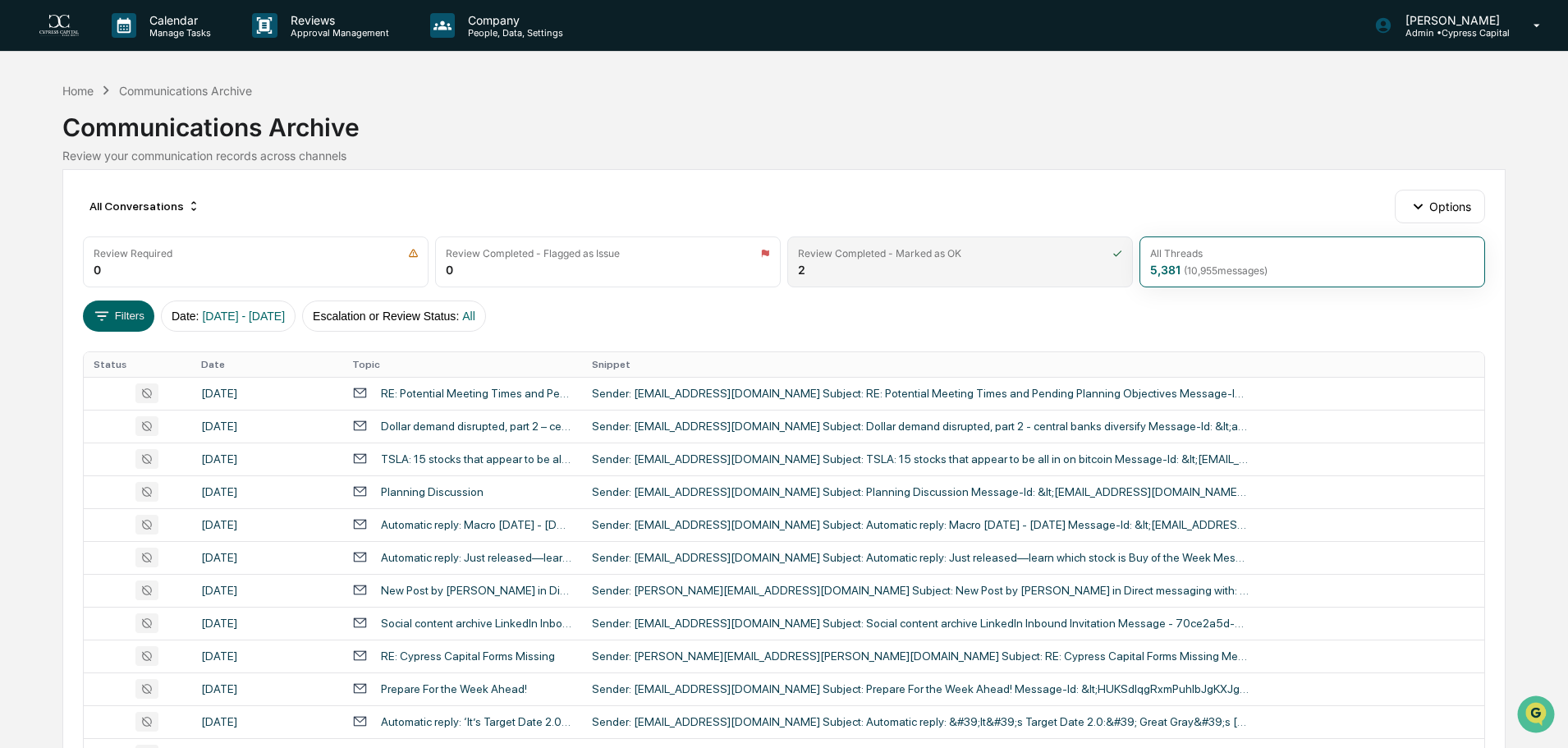
click at [898, 261] on div "Review Completed - Marked as OK 2" at bounding box center [960, 262] width 346 height 51
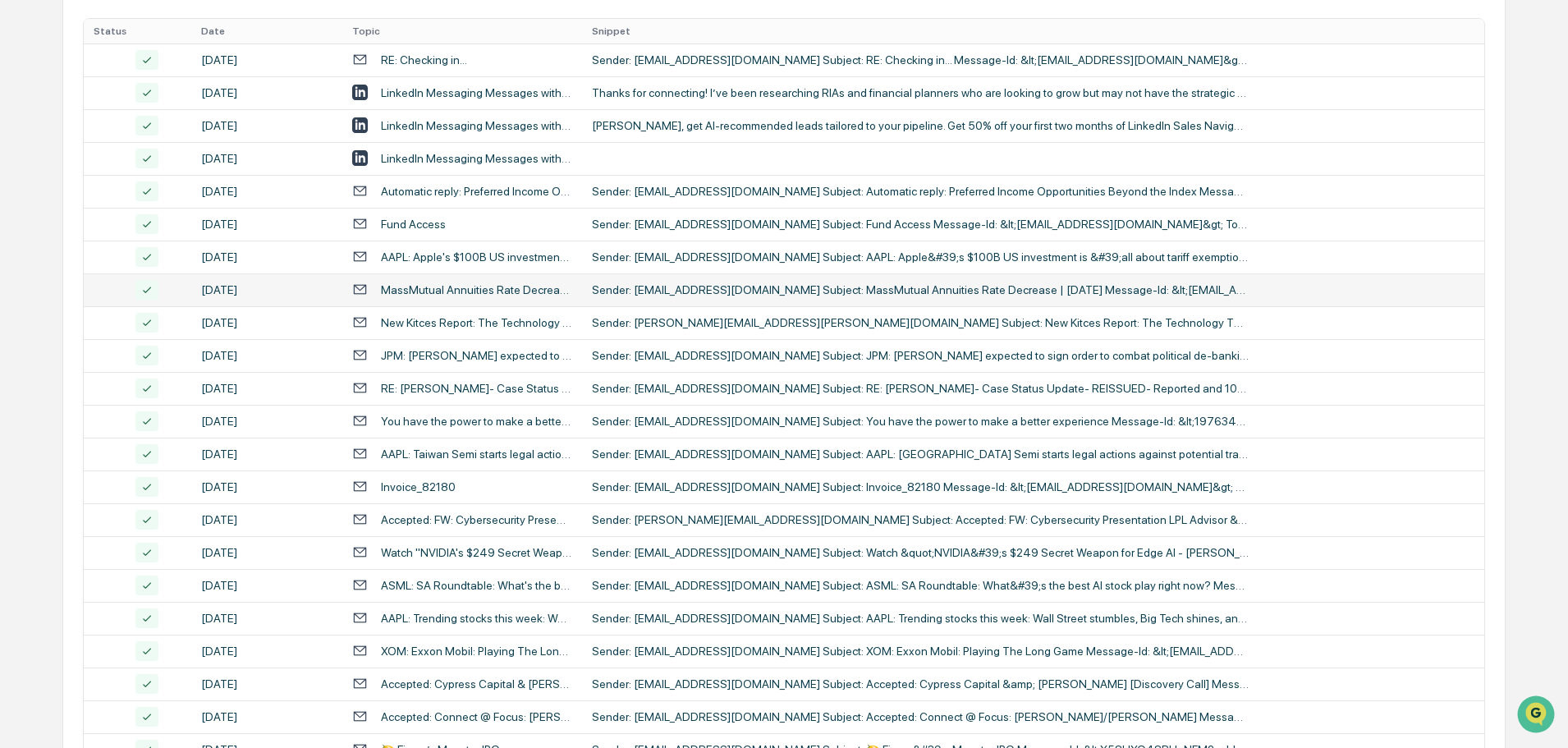
scroll to position [82, 0]
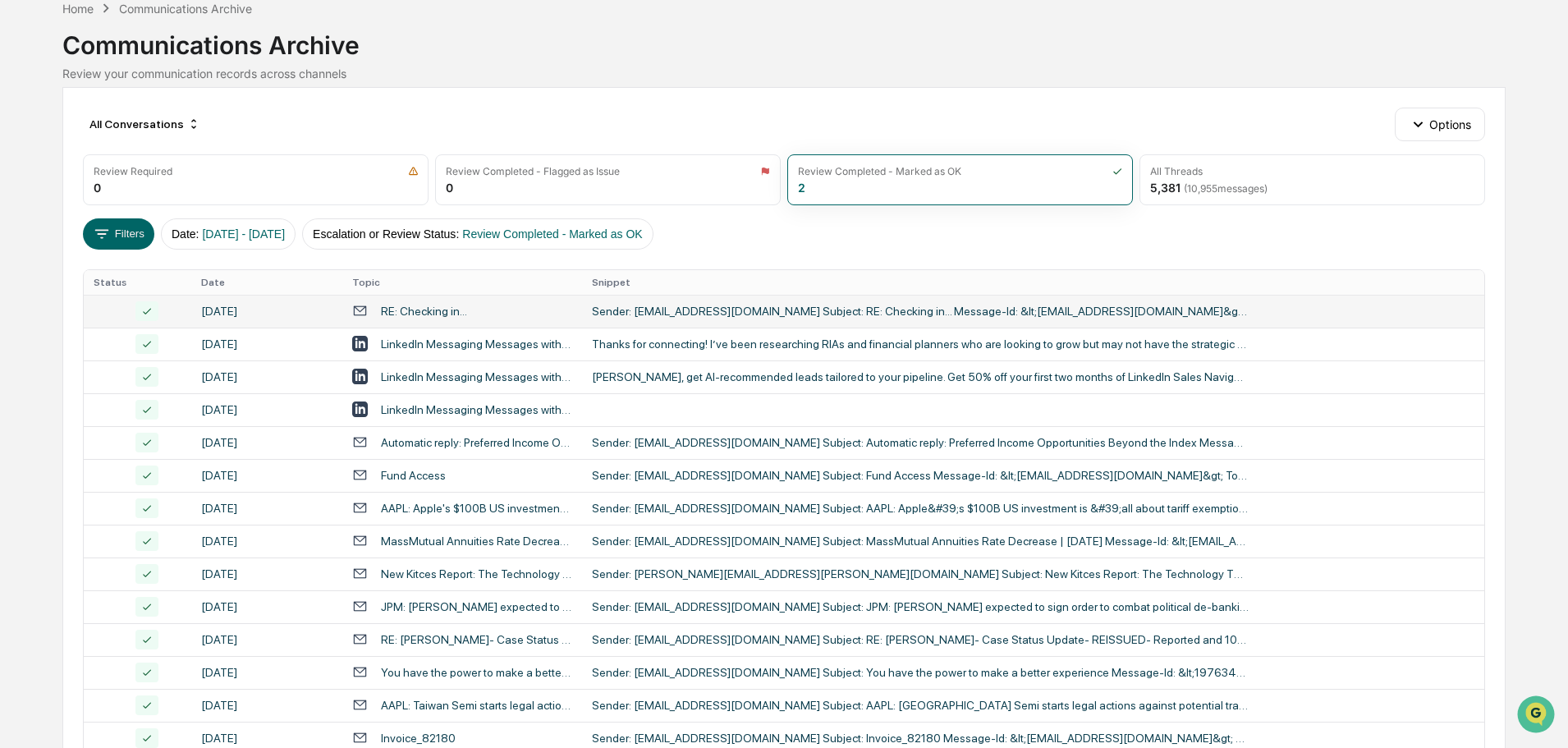
click at [726, 306] on div "Sender: [EMAIL_ADDRESS][DOMAIN_NAME] Subject: RE: Checking in... Message-Id: &l…" at bounding box center [920, 311] width 657 height 13
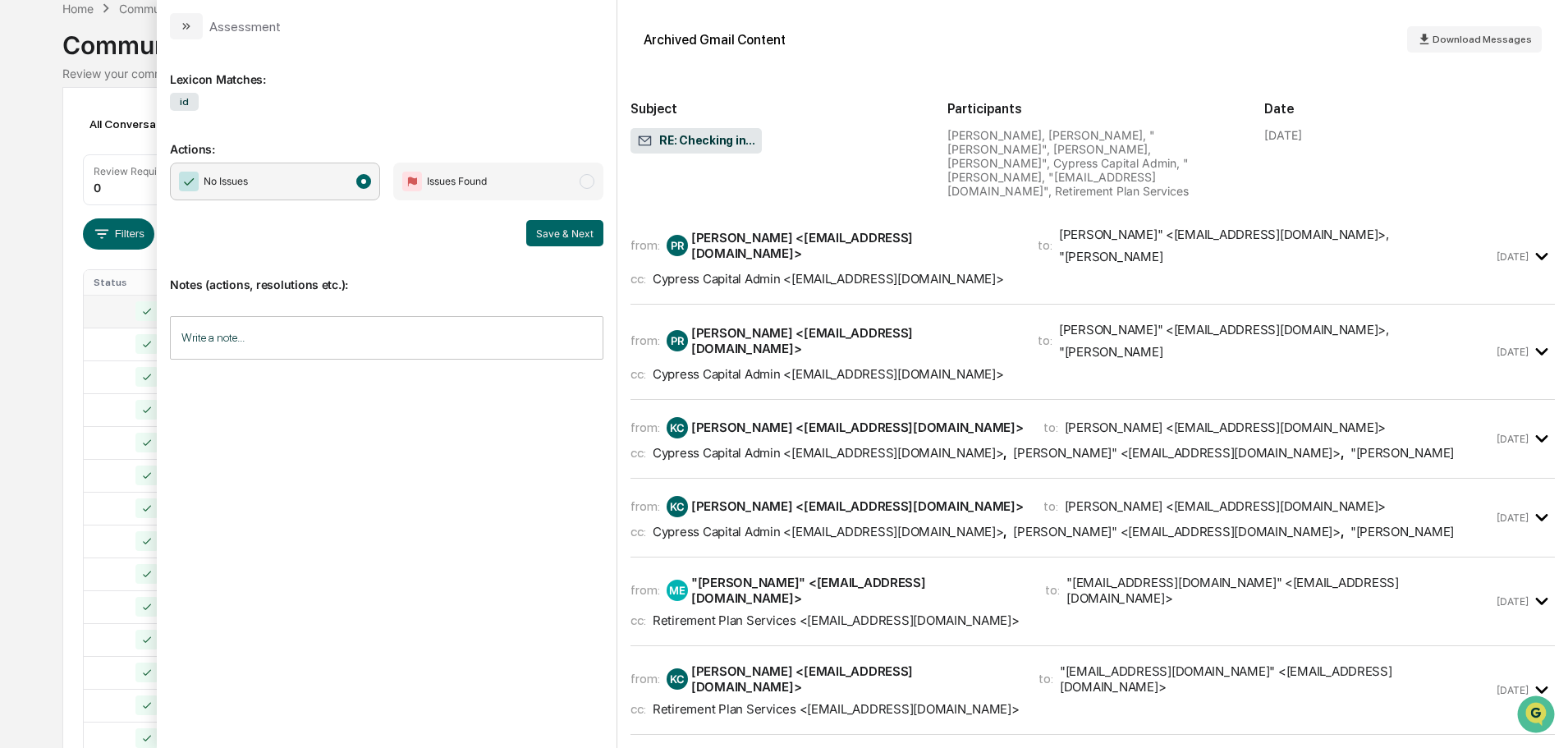
click at [1534, 243] on icon "modal" at bounding box center [1543, 257] width 27 height 27
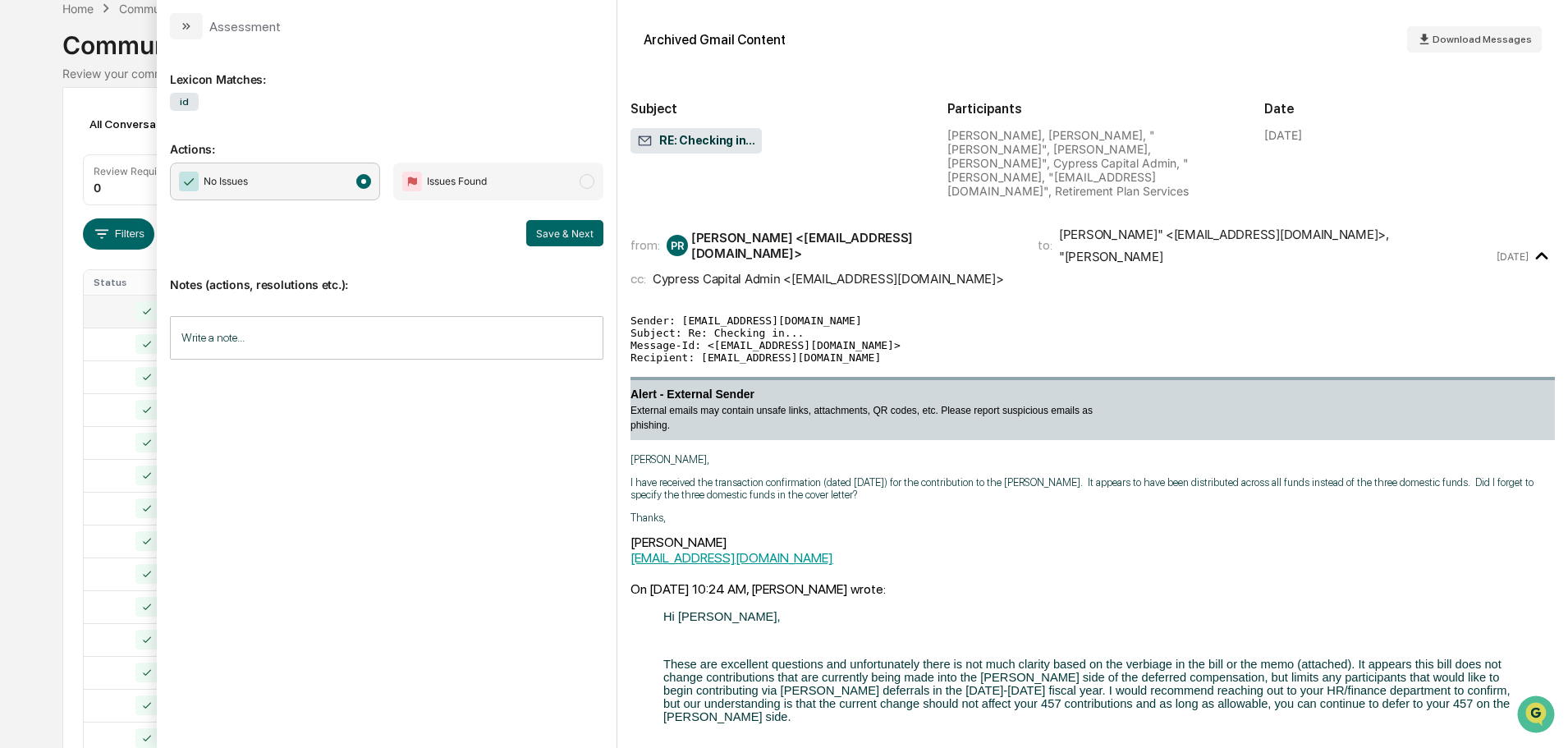
click at [1534, 243] on icon "modal" at bounding box center [1543, 257] width 27 height 27
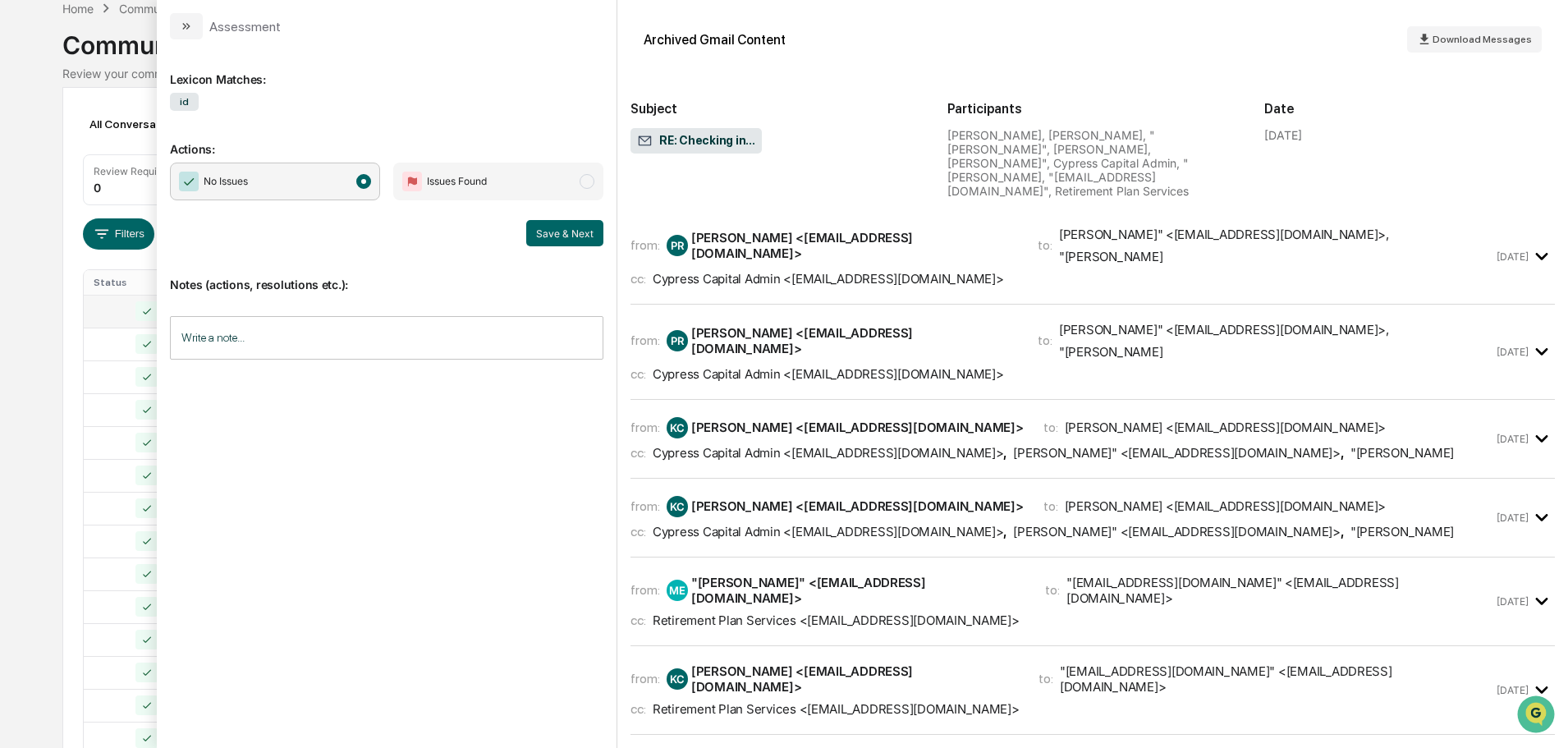
click at [18, 295] on div "Calendar Manage Tasks Reviews Approval Management Company People, Data, Setting…" at bounding box center [784, 564] width 1568 height 1292
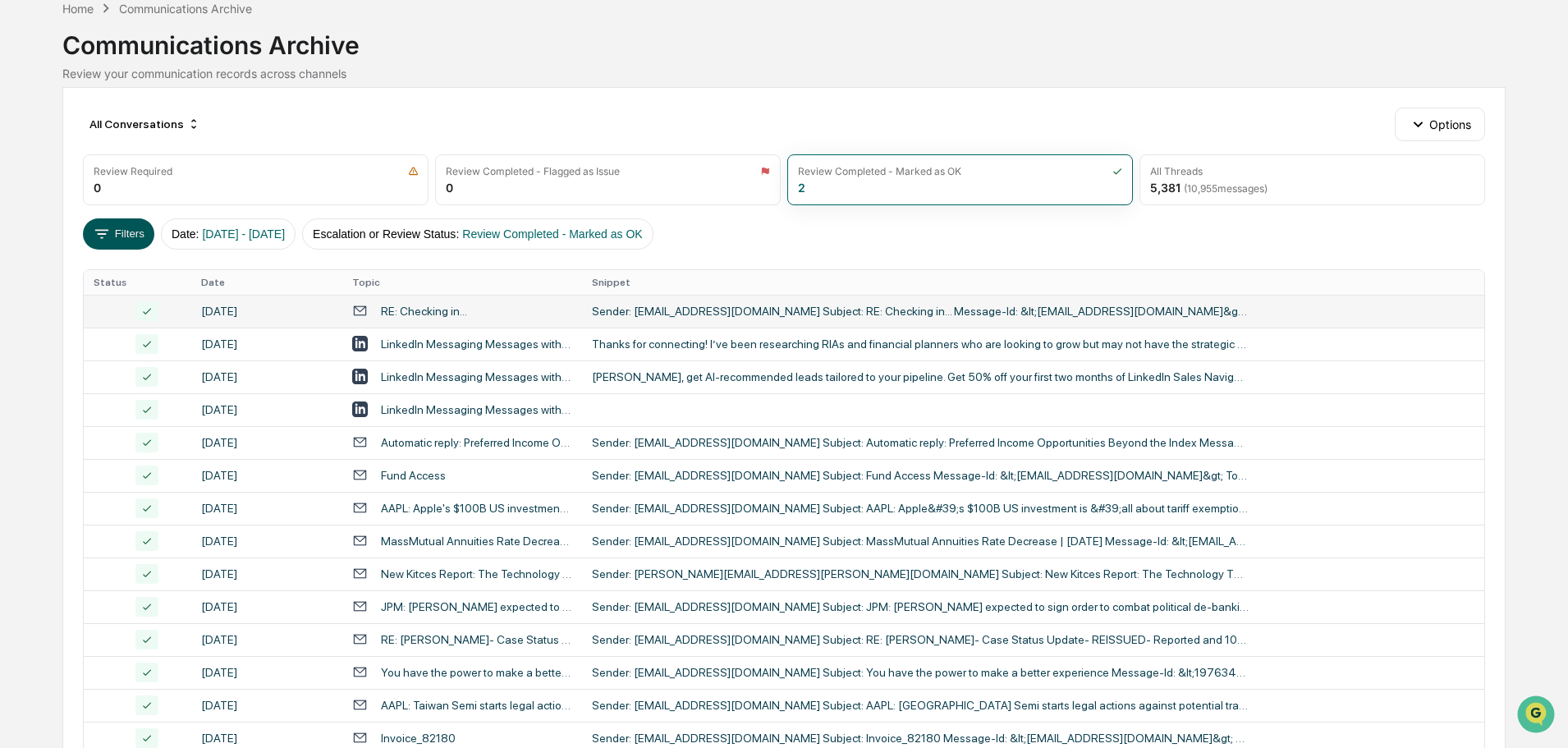
click at [106, 232] on icon at bounding box center [102, 234] width 18 height 18
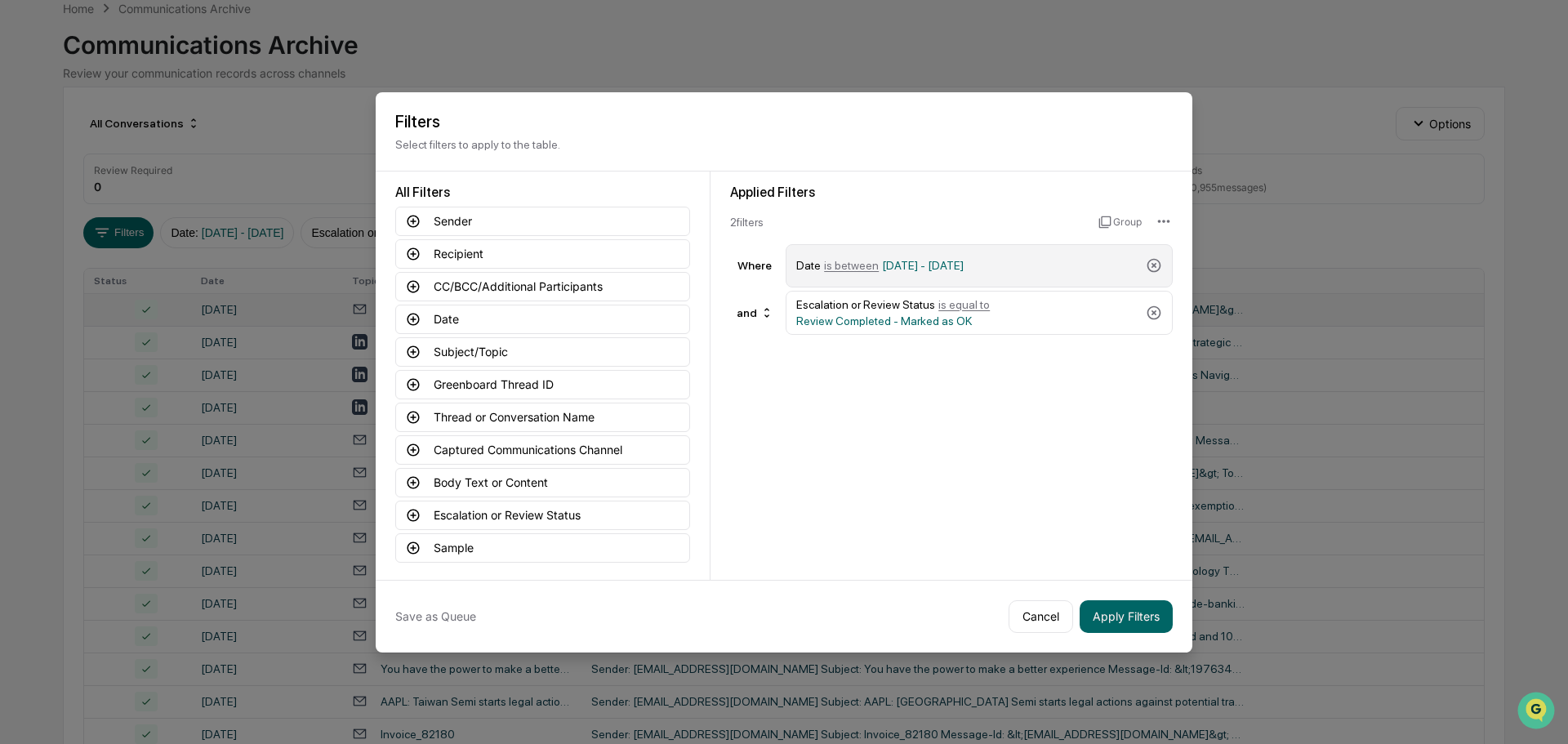
click at [1025, 266] on div "Date is between [DATE] - [DATE]" at bounding box center [968, 266] width 343 height 29
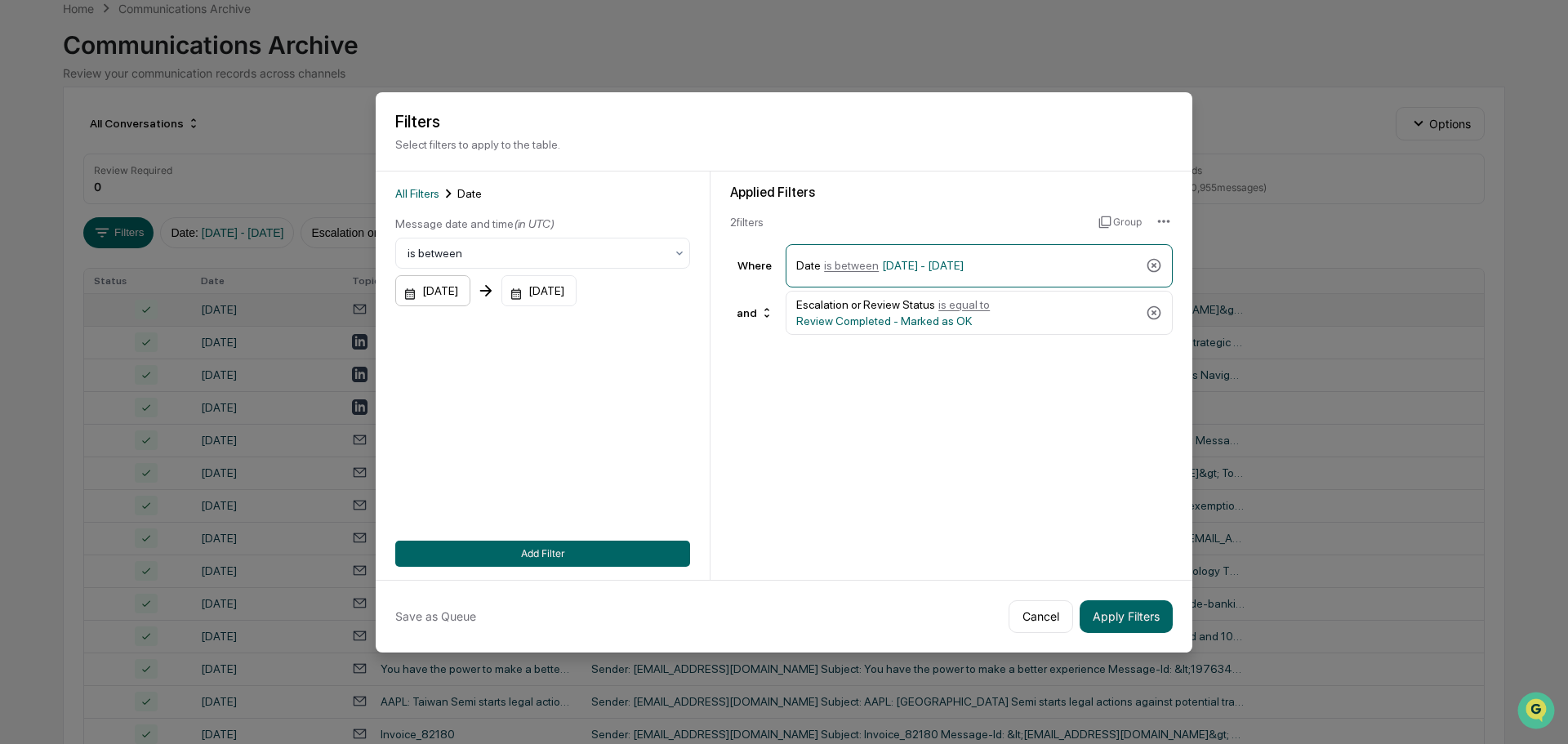
click at [468, 293] on div "[DATE]" at bounding box center [432, 291] width 75 height 31
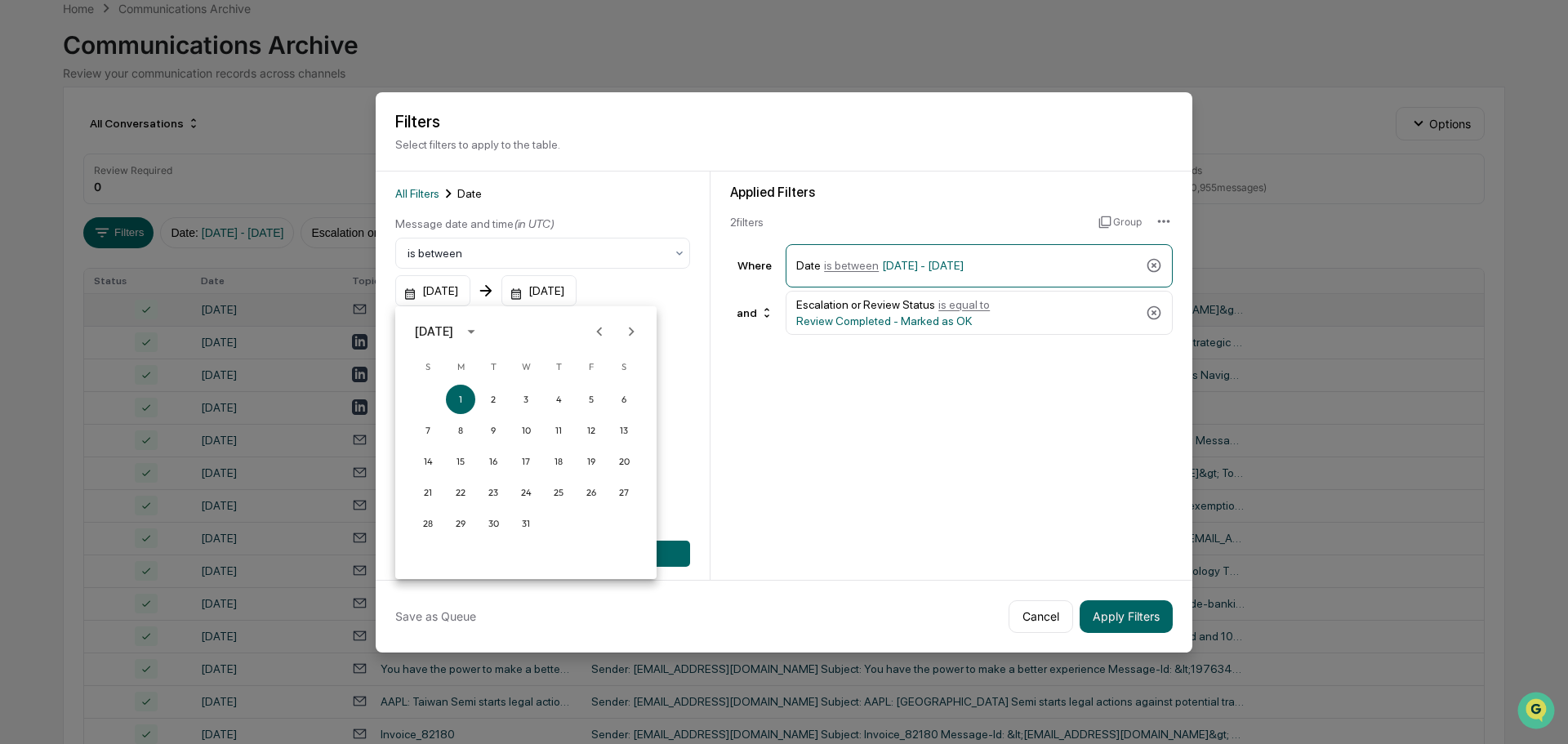
click at [632, 334] on icon "Next month" at bounding box center [631, 331] width 18 height 18
click at [598, 336] on icon "Previous month" at bounding box center [599, 331] width 18 height 18
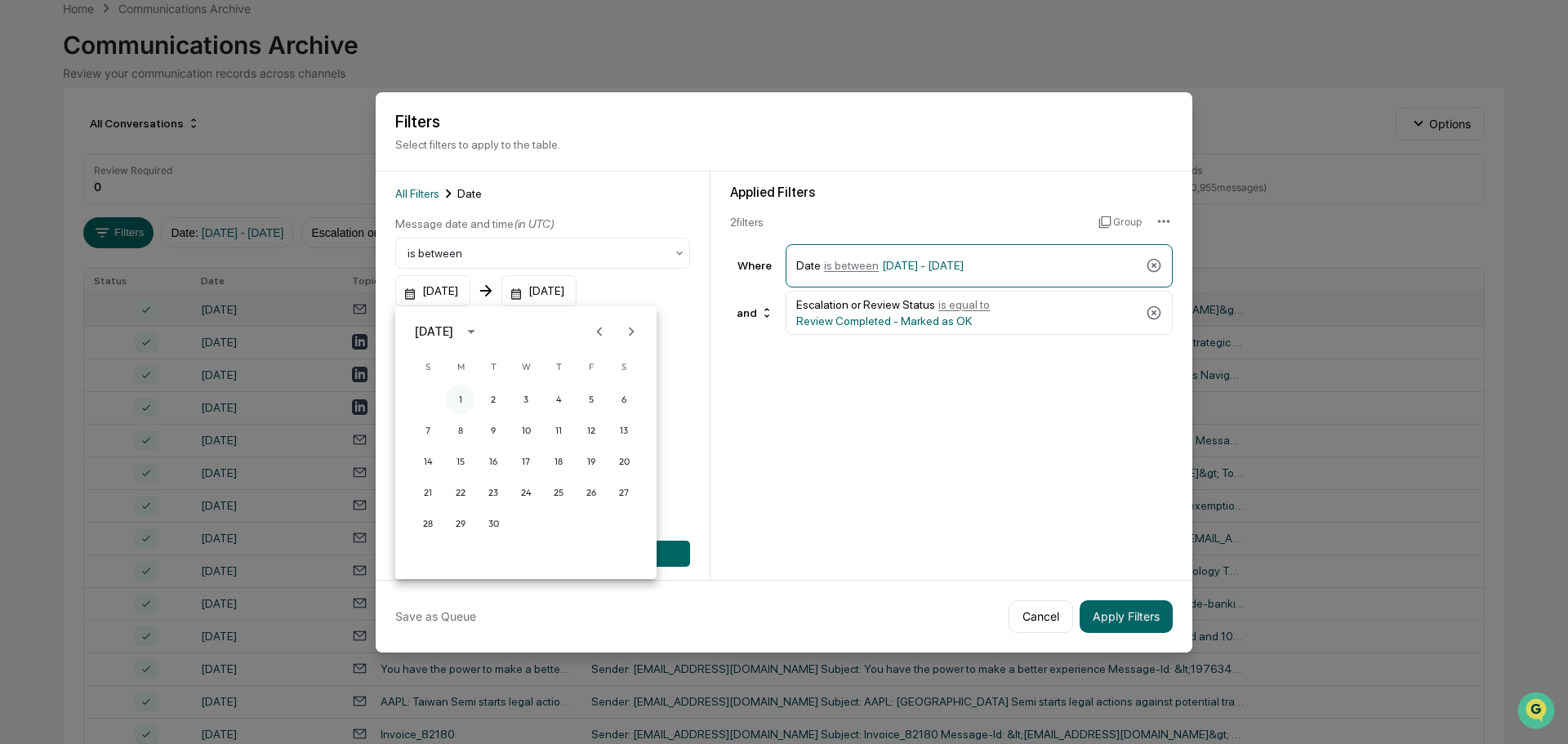
click at [468, 397] on button "1" at bounding box center [460, 399] width 30 height 30
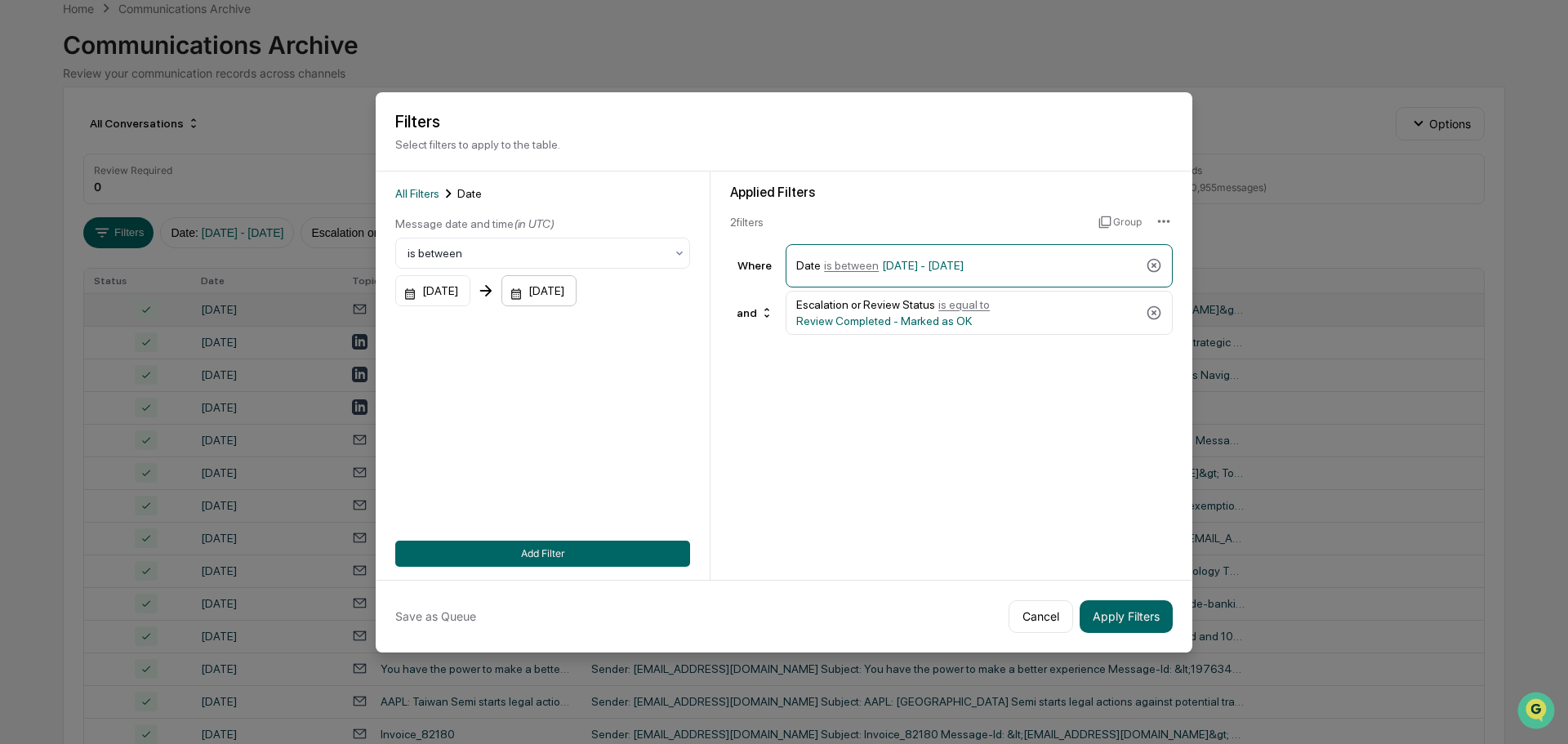
click at [577, 295] on div "[DATE]" at bounding box center [539, 291] width 75 height 31
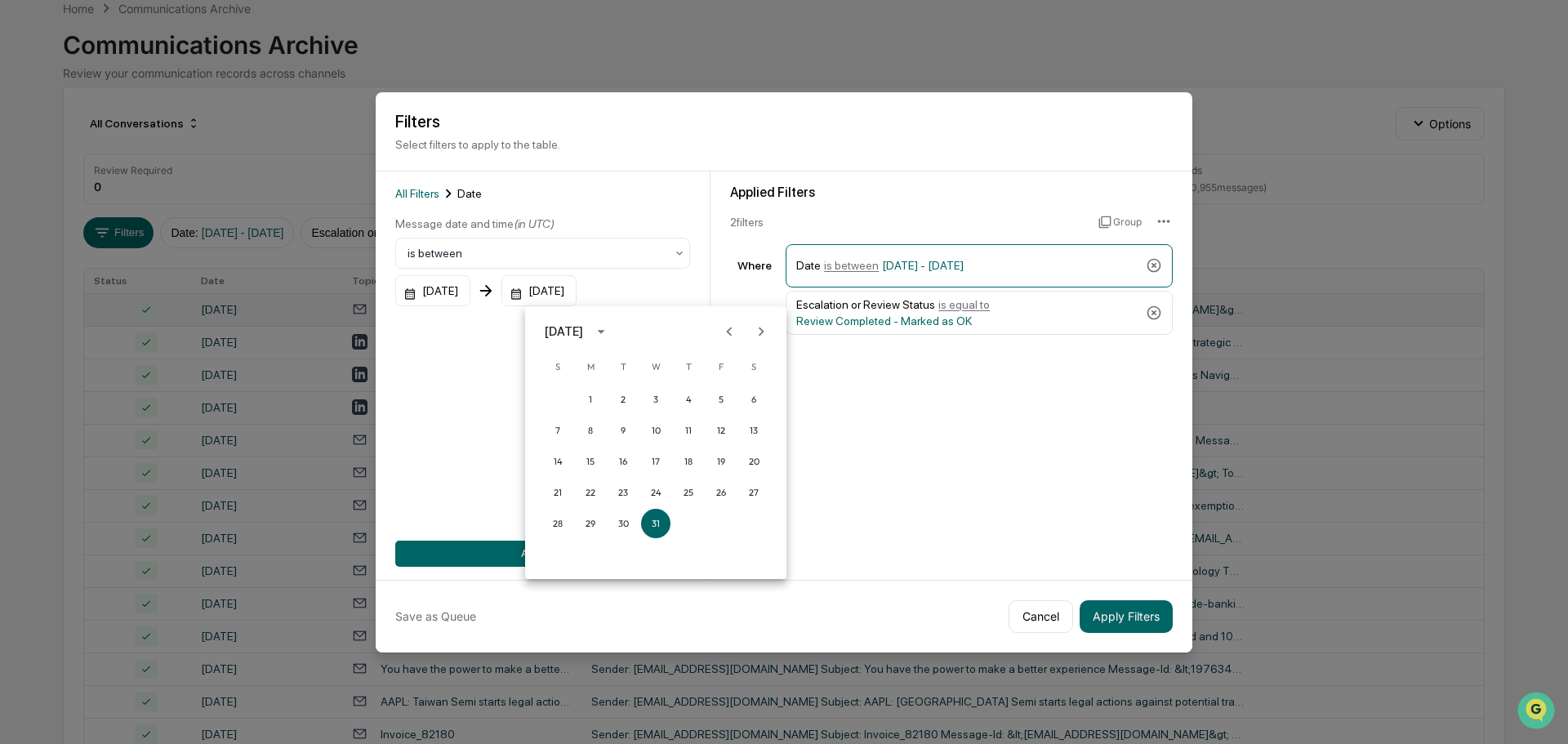
click at [733, 333] on icon "Previous month" at bounding box center [729, 331] width 18 height 18
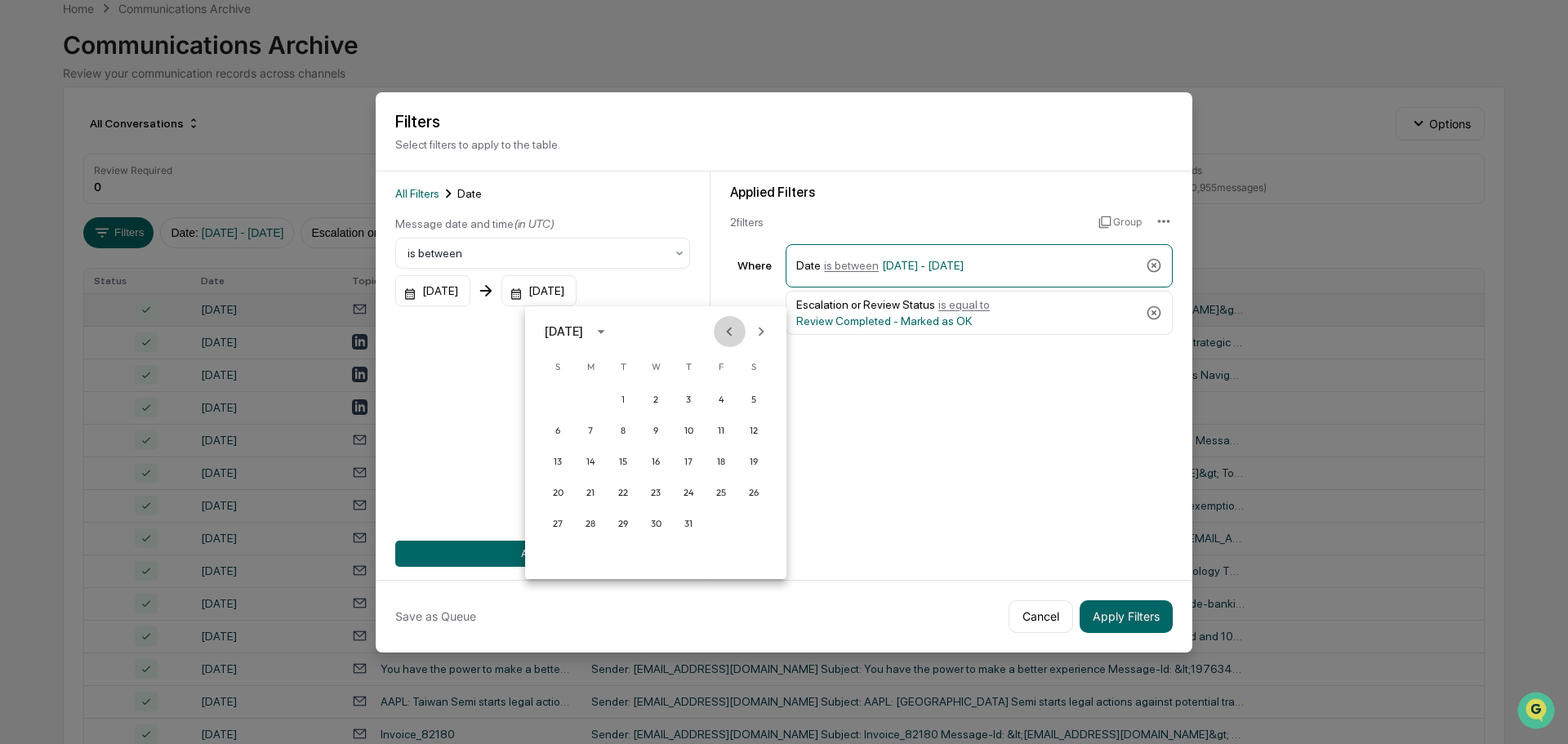
click at [735, 331] on icon "Previous month" at bounding box center [729, 331] width 18 height 18
click at [589, 520] on button "30" at bounding box center [590, 524] width 30 height 30
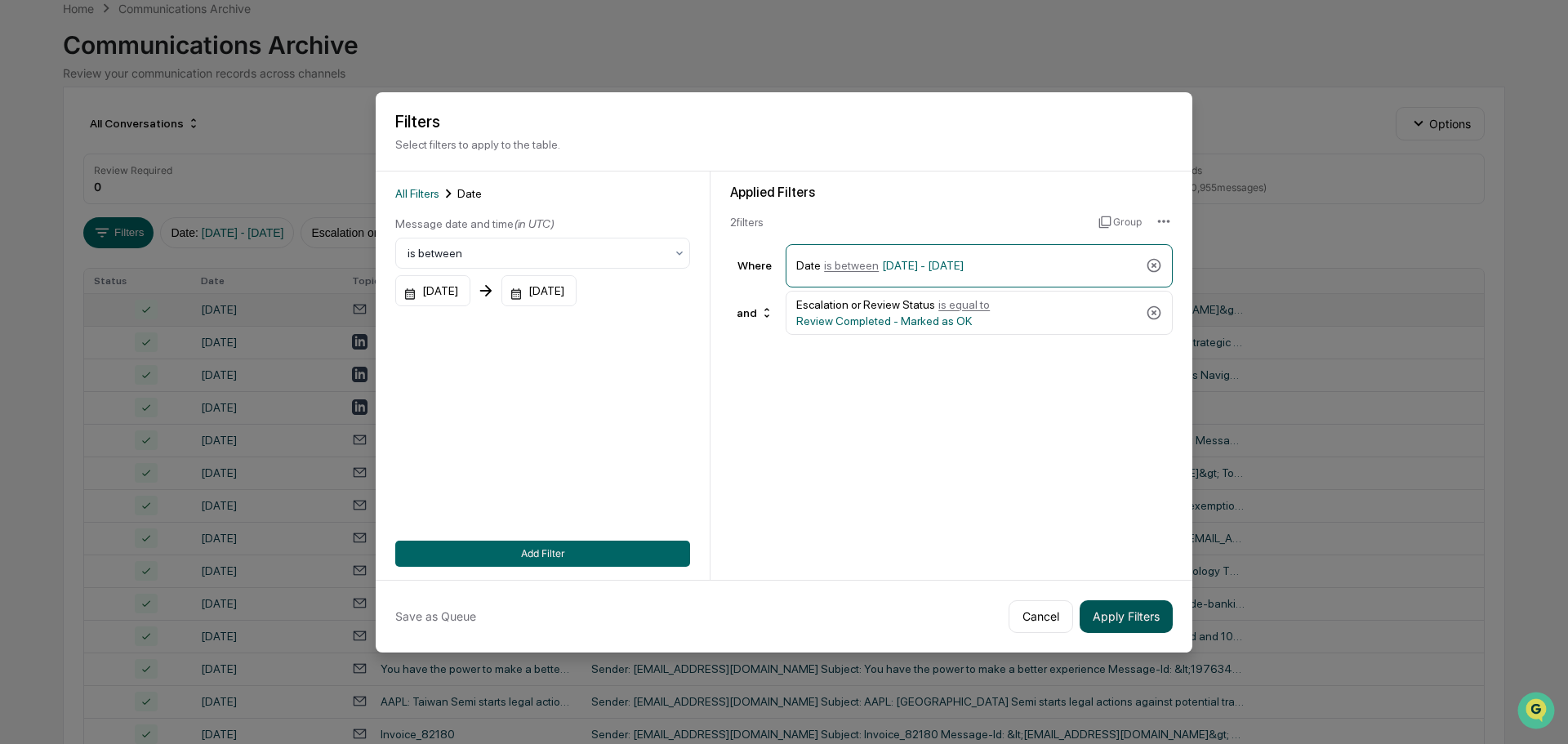
click at [1132, 619] on button "Apply Filters" at bounding box center [1126, 617] width 93 height 33
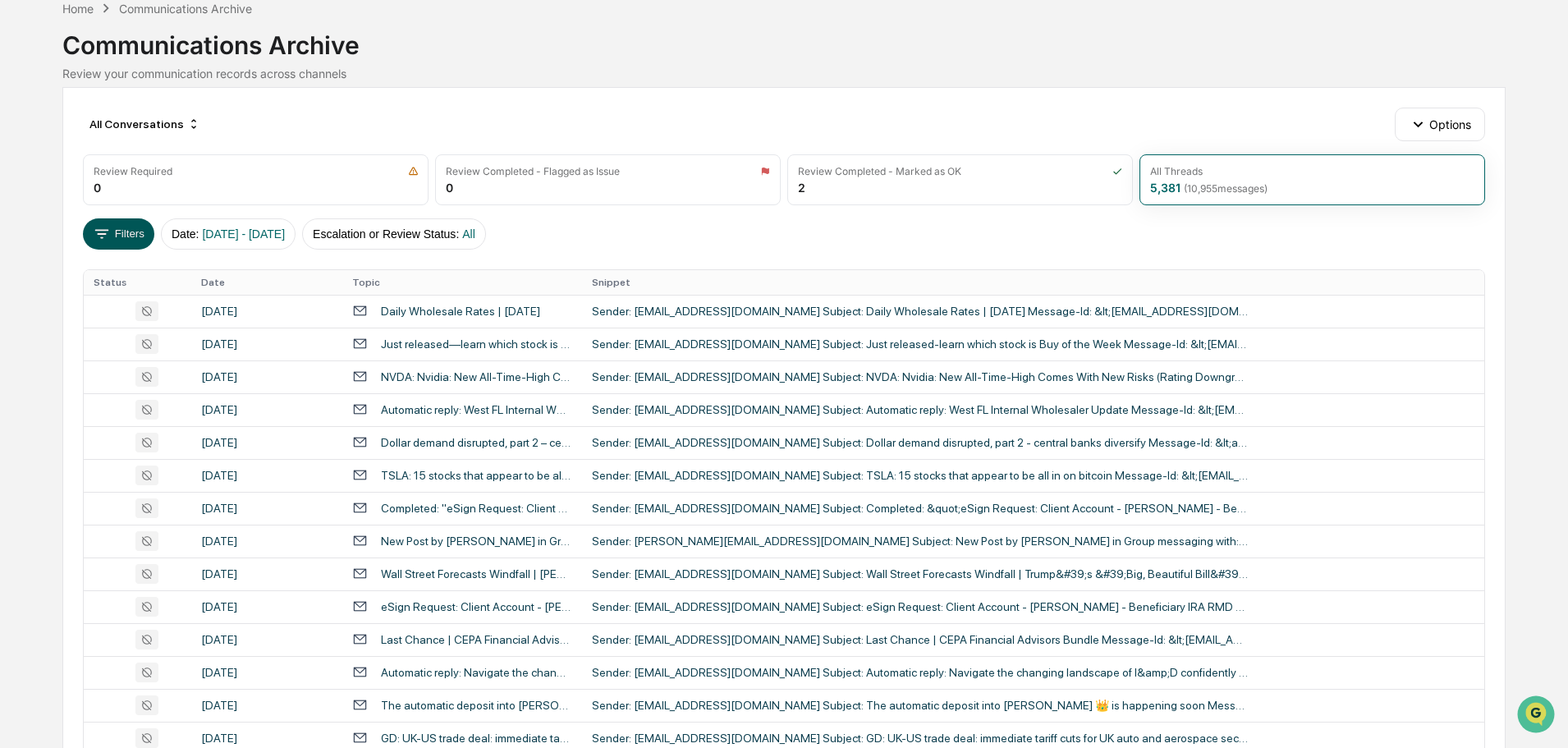
click at [126, 230] on button "Filters" at bounding box center [118, 234] width 72 height 31
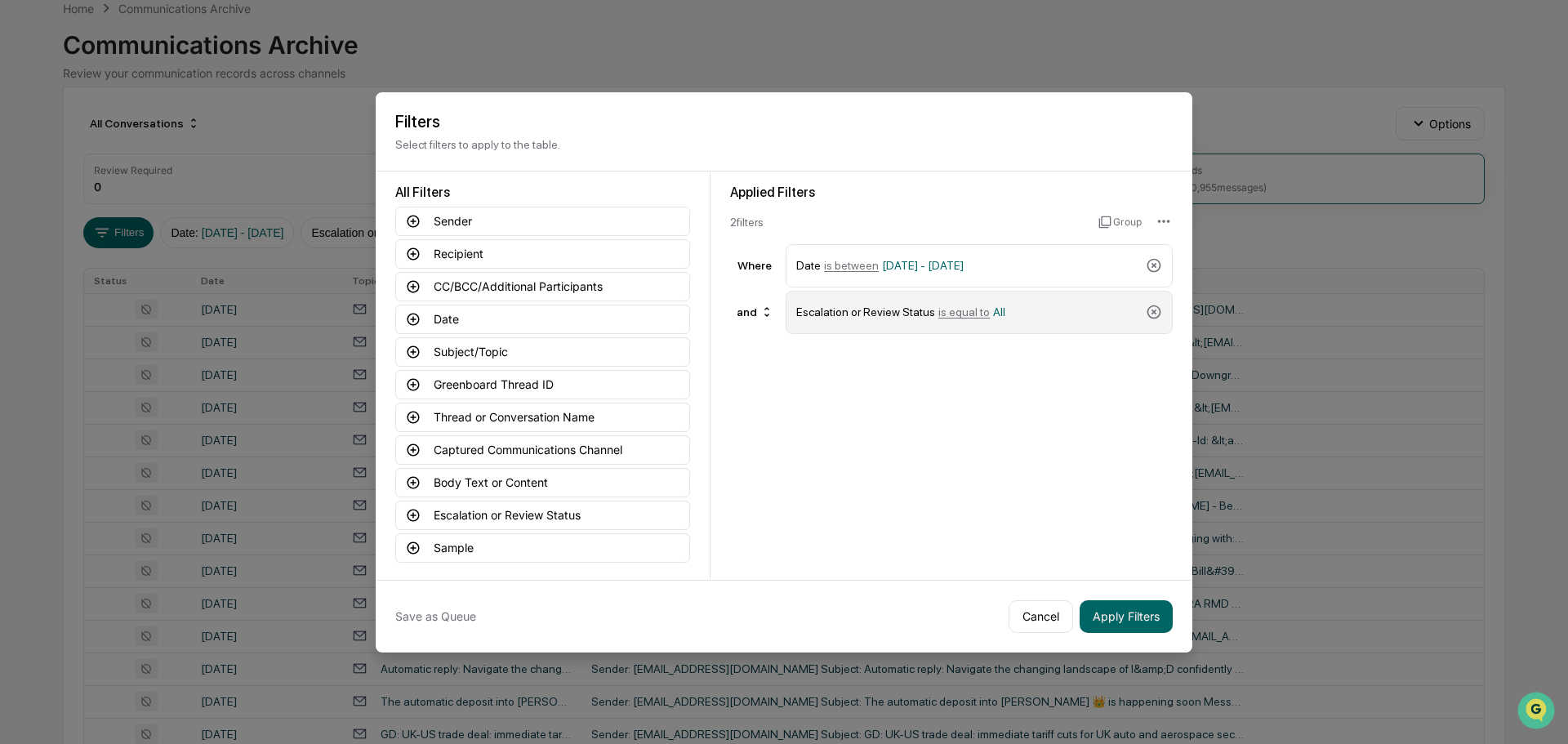
click at [1034, 317] on div "Escalation or Review Status is equal to All" at bounding box center [968, 312] width 343 height 29
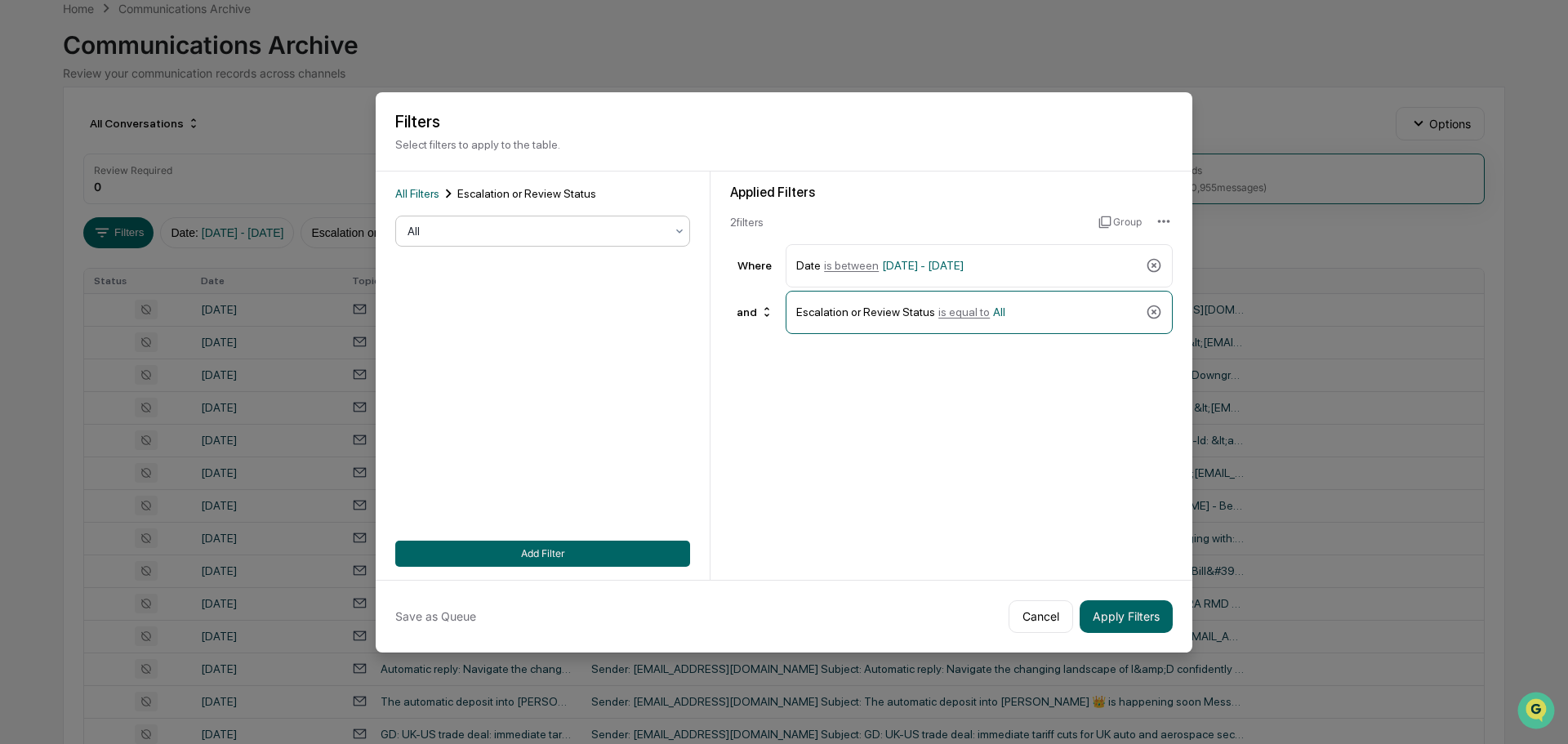
click at [596, 234] on div at bounding box center [535, 231] width 257 height 16
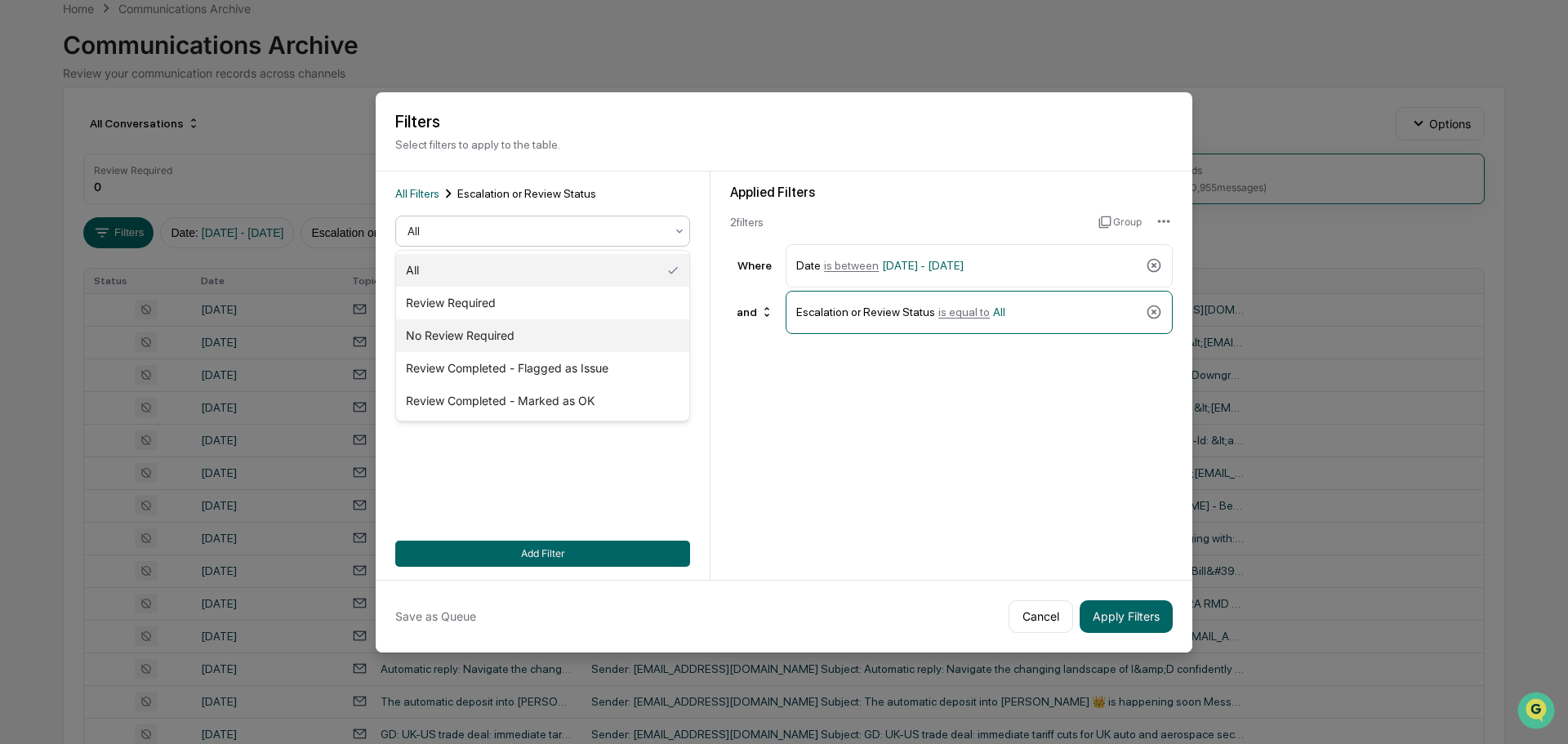
click at [502, 339] on div "No Review Required" at bounding box center [543, 336] width 293 height 33
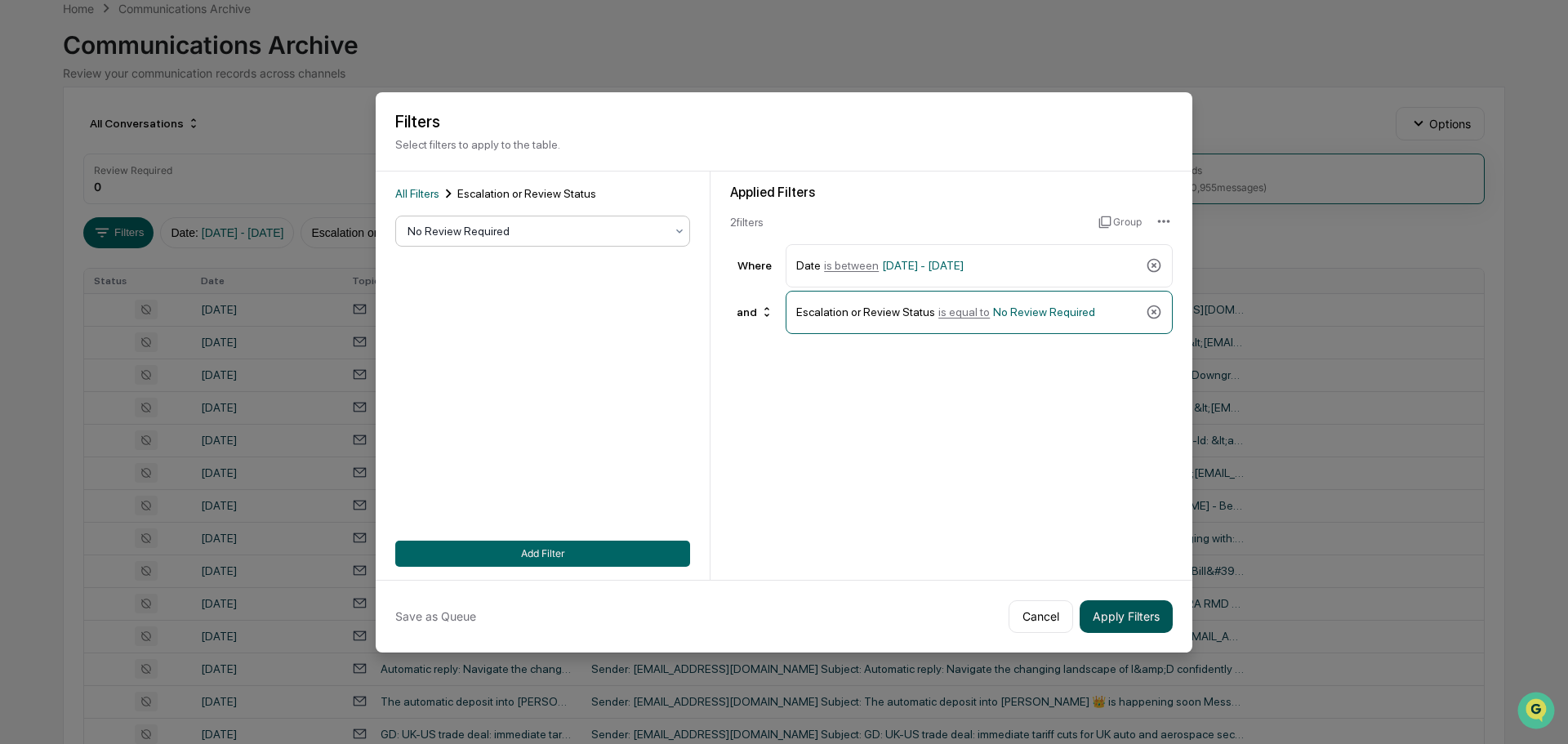
click at [1128, 619] on button "Apply Filters" at bounding box center [1126, 617] width 93 height 33
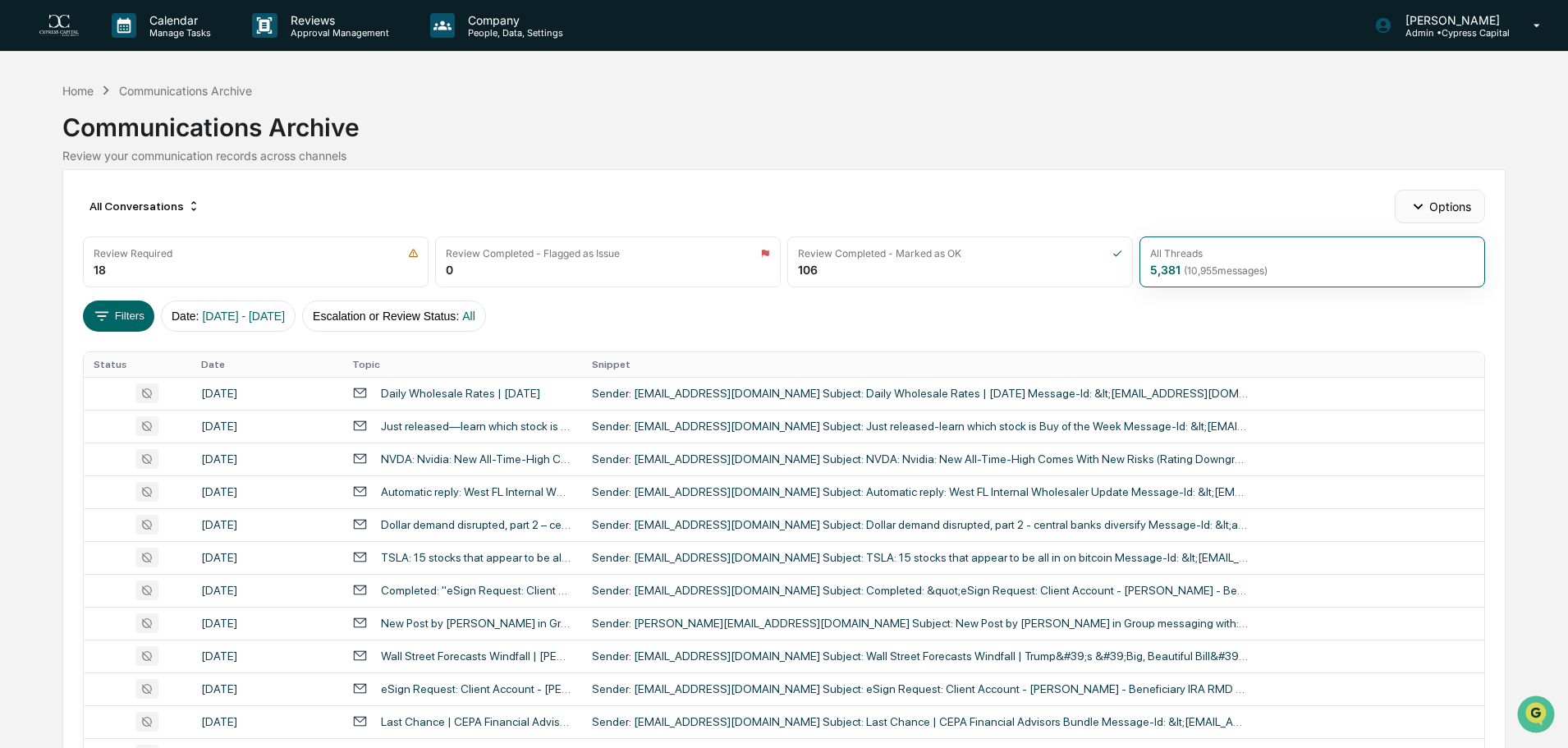
click at [1455, 203] on button "Options" at bounding box center [1439, 206] width 90 height 33
click at [1513, 298] on div "Archive Random Sampling" at bounding box center [1445, 296] width 192 height 26
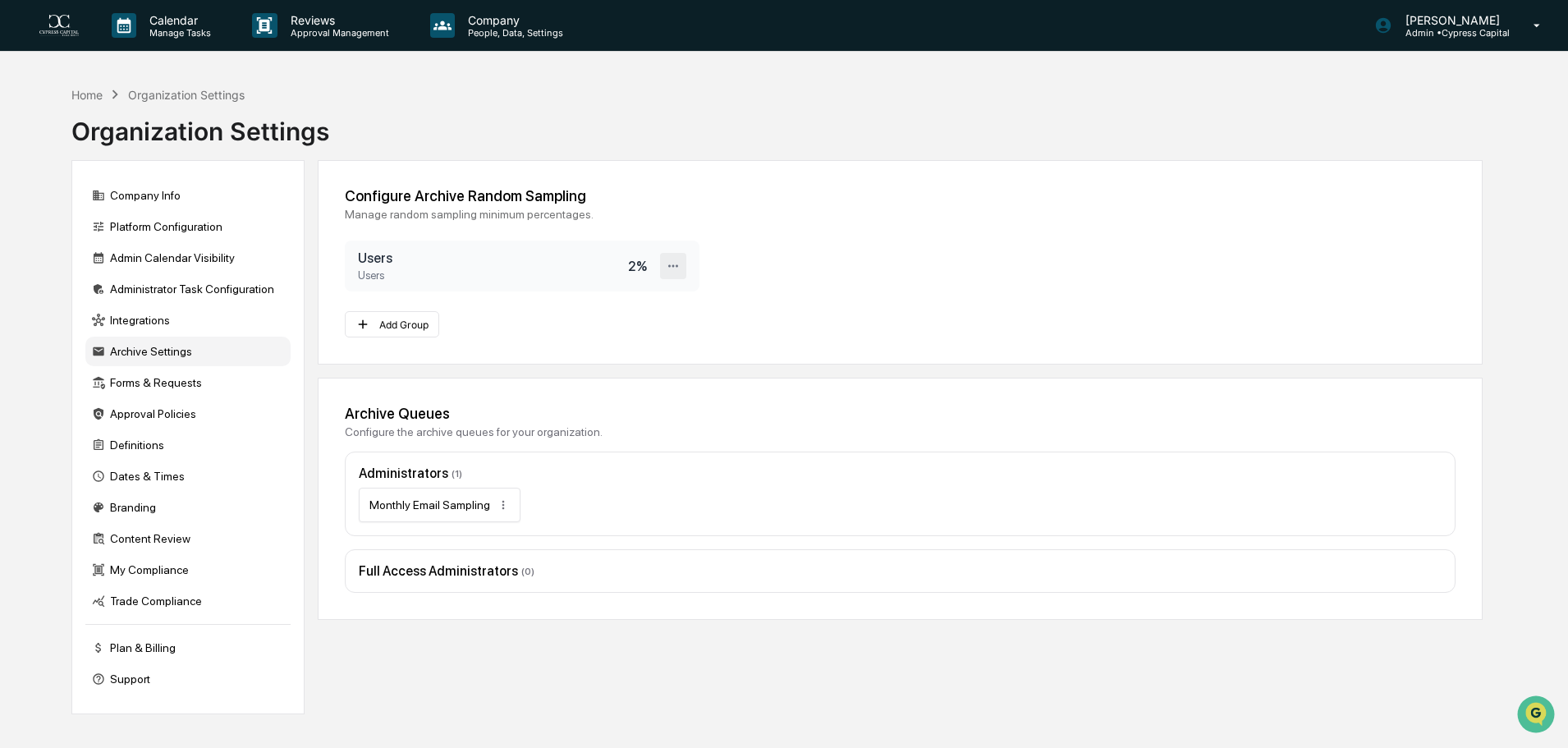
click at [679, 271] on icon at bounding box center [673, 266] width 15 height 15
click at [549, 507] on div "Monthly Email Sampling" at bounding box center [899, 505] width 1083 height 34
click at [497, 505] on html "Calendar Manage Tasks Reviews Approval Management Company People, Data, Setting…" at bounding box center [784, 374] width 1568 height 748
click at [629, 505] on html "Calendar Manage Tasks Reviews Approval Management Company People, Data, Setting…" at bounding box center [788, 374] width 1576 height 748
click at [501, 502] on html "Calendar Manage Tasks Reviews Approval Management Company People, Data, Setting…" at bounding box center [788, 374] width 1576 height 748
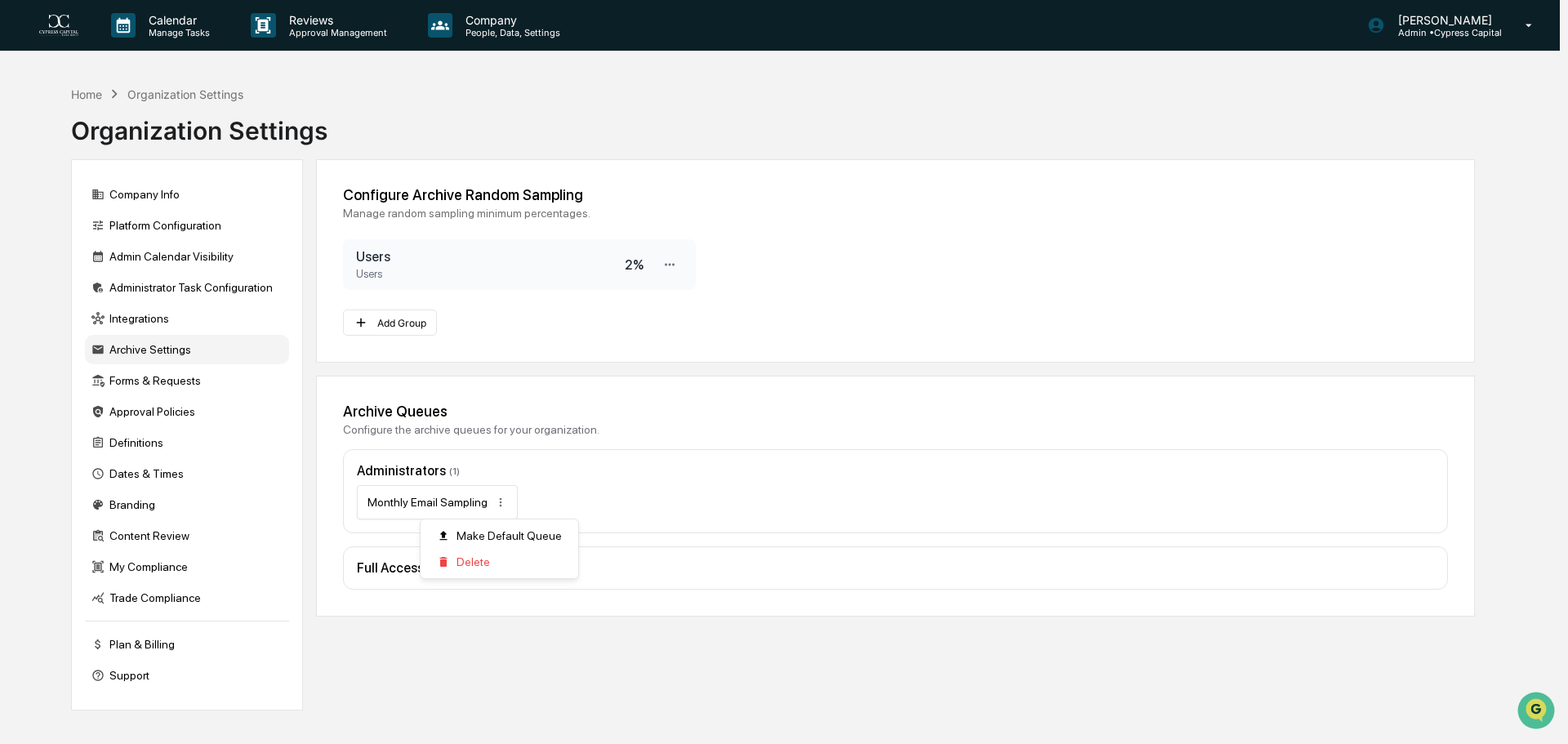
click at [616, 490] on html "Calendar Manage Tasks Reviews Approval Management Company People, Data, Setting…" at bounding box center [784, 372] width 1568 height 744
click at [167, 597] on div "Trade Compliance" at bounding box center [187, 598] width 204 height 30
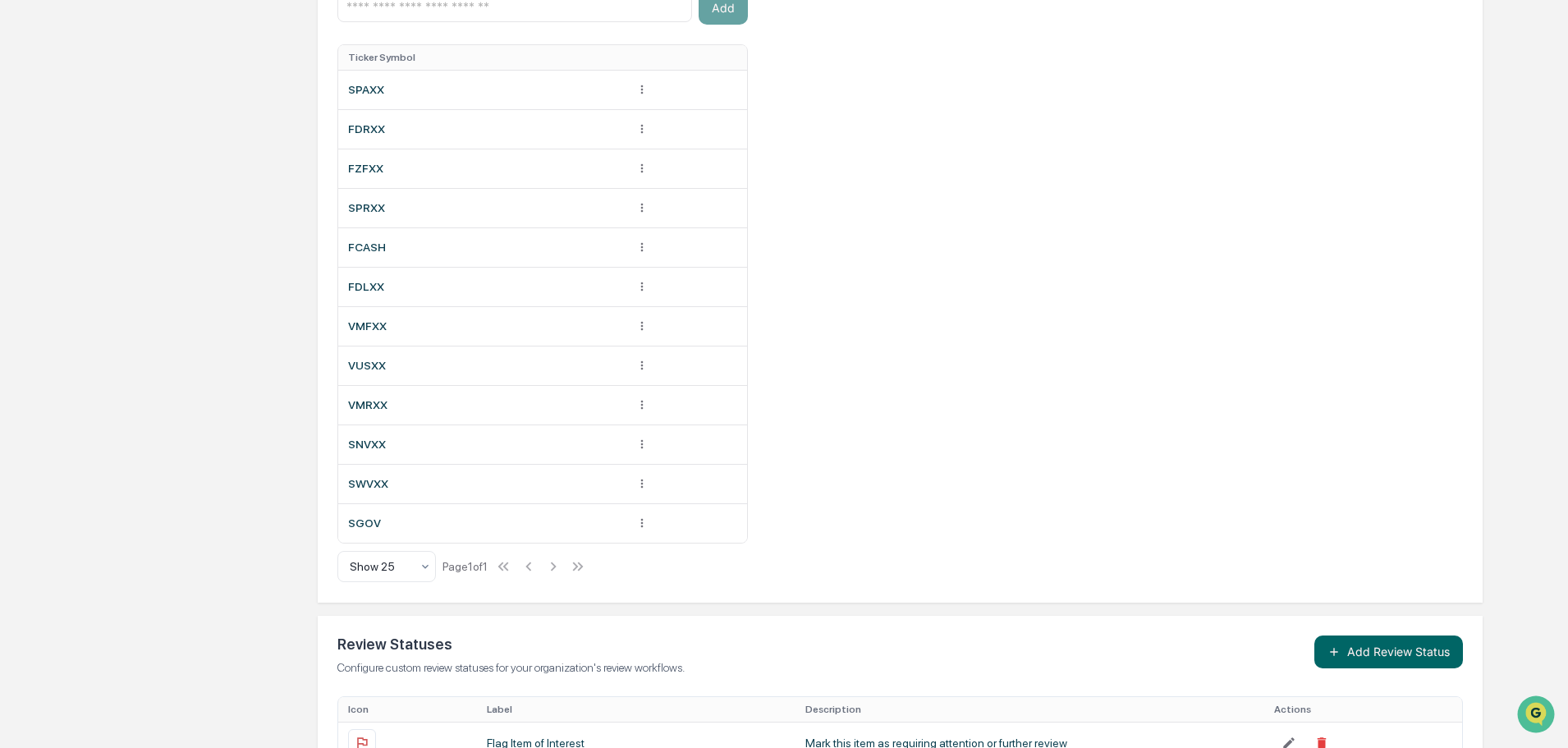
scroll to position [1138, 0]
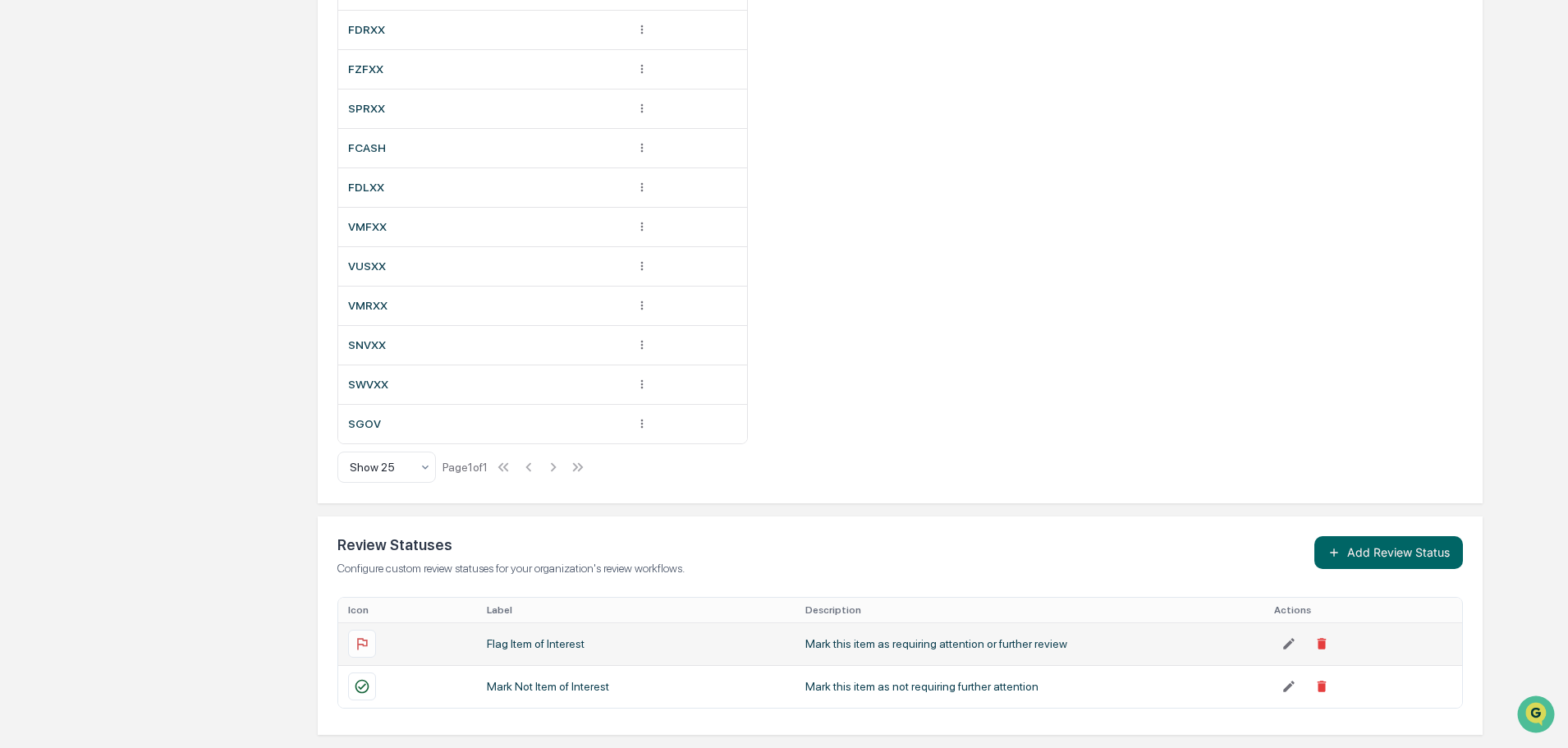
click at [918, 646] on div "Mark this item as requiring attention or further review" at bounding box center [1030, 644] width 449 height 13
click at [1289, 645] on icon at bounding box center [1289, 644] width 12 height 12
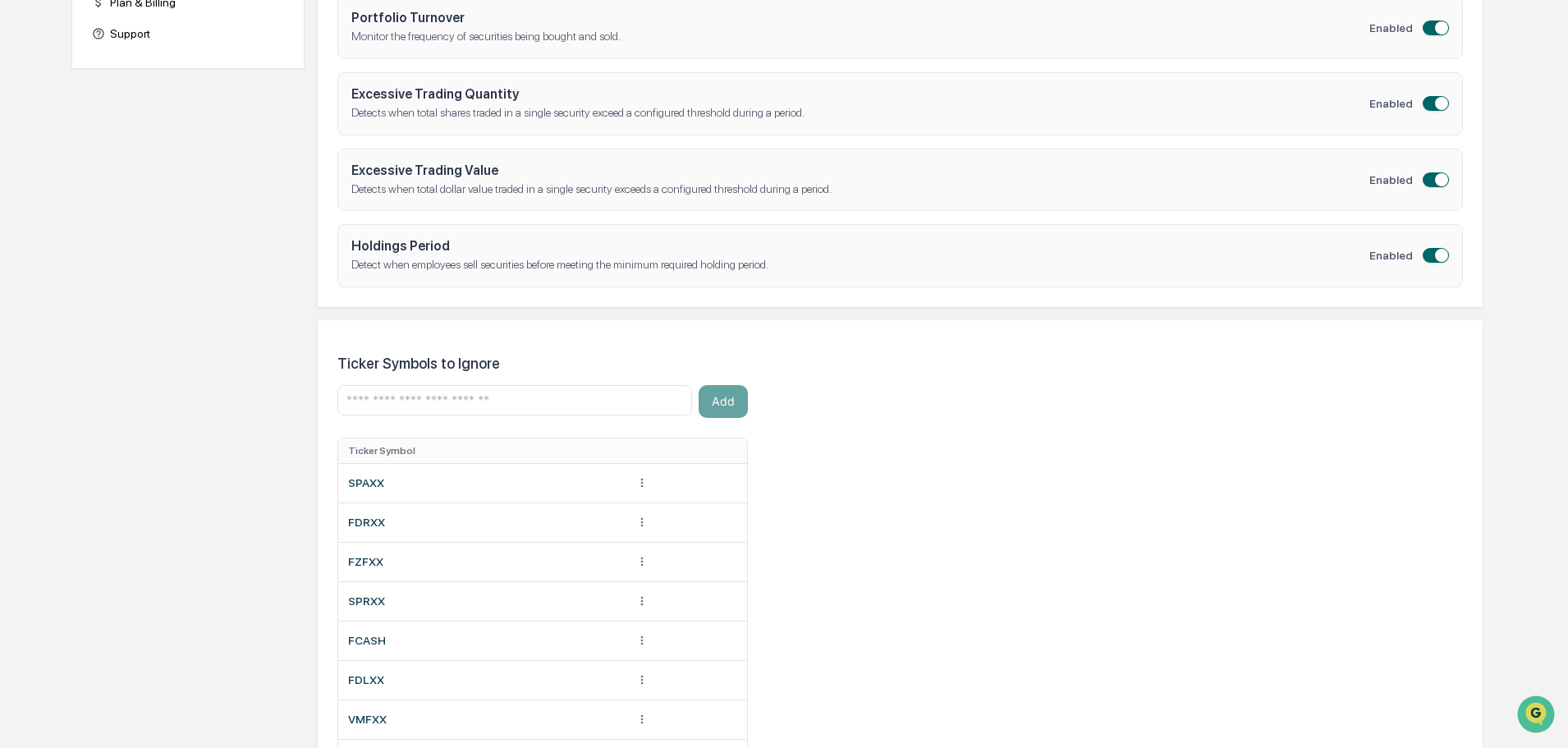
scroll to position [0, 0]
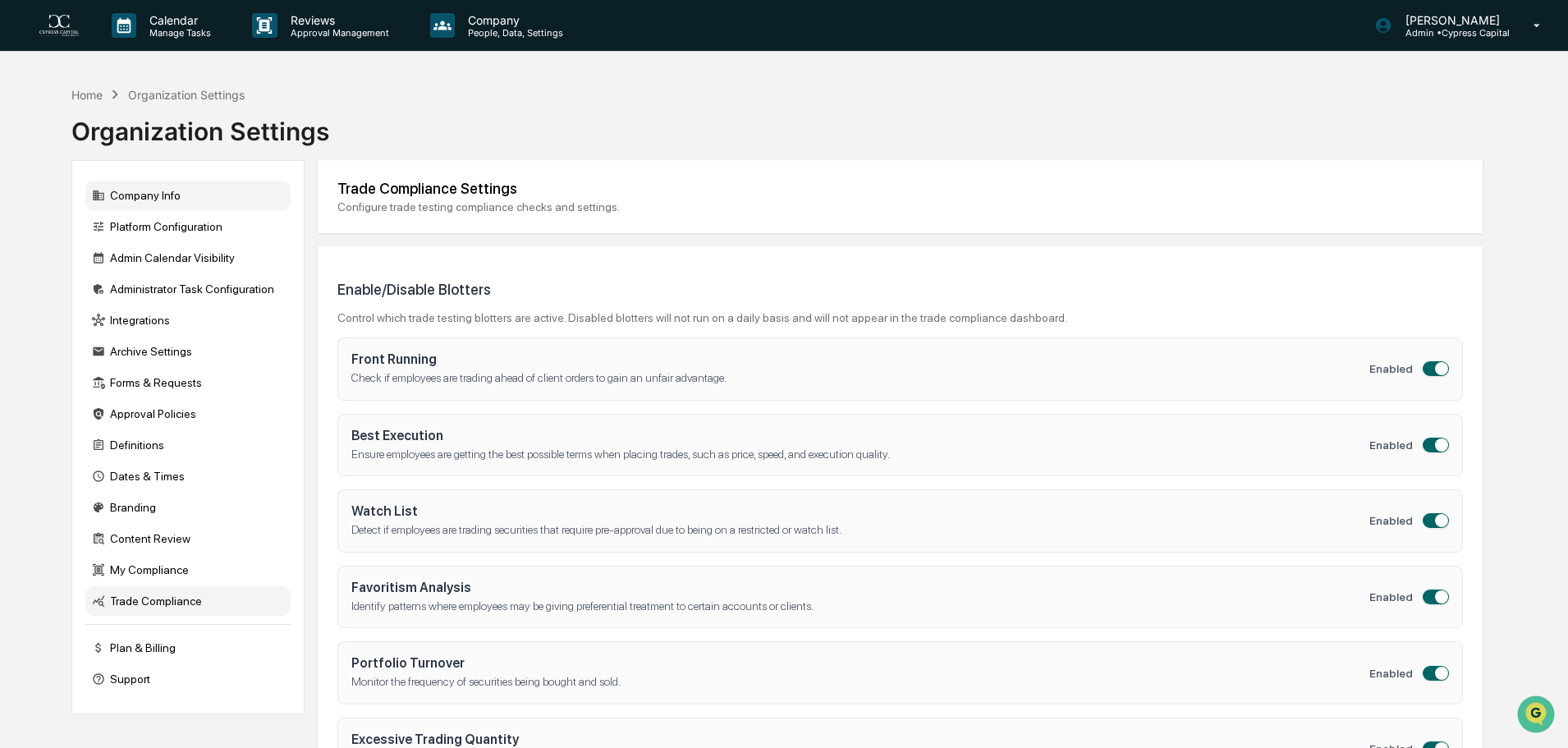
click at [149, 189] on div "Company Info" at bounding box center [188, 195] width 205 height 30
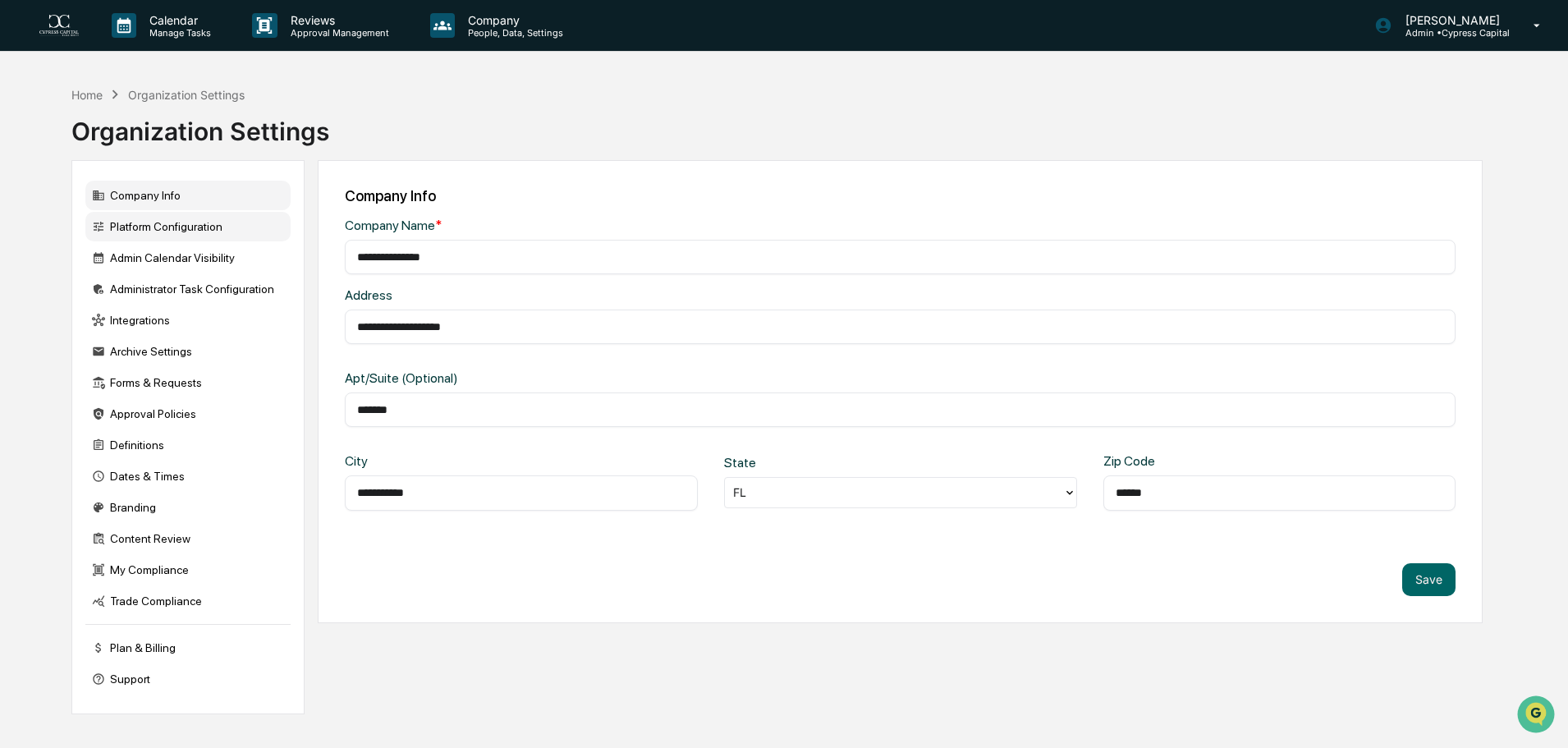
click at [146, 231] on div "Platform Configuration" at bounding box center [188, 226] width 205 height 30
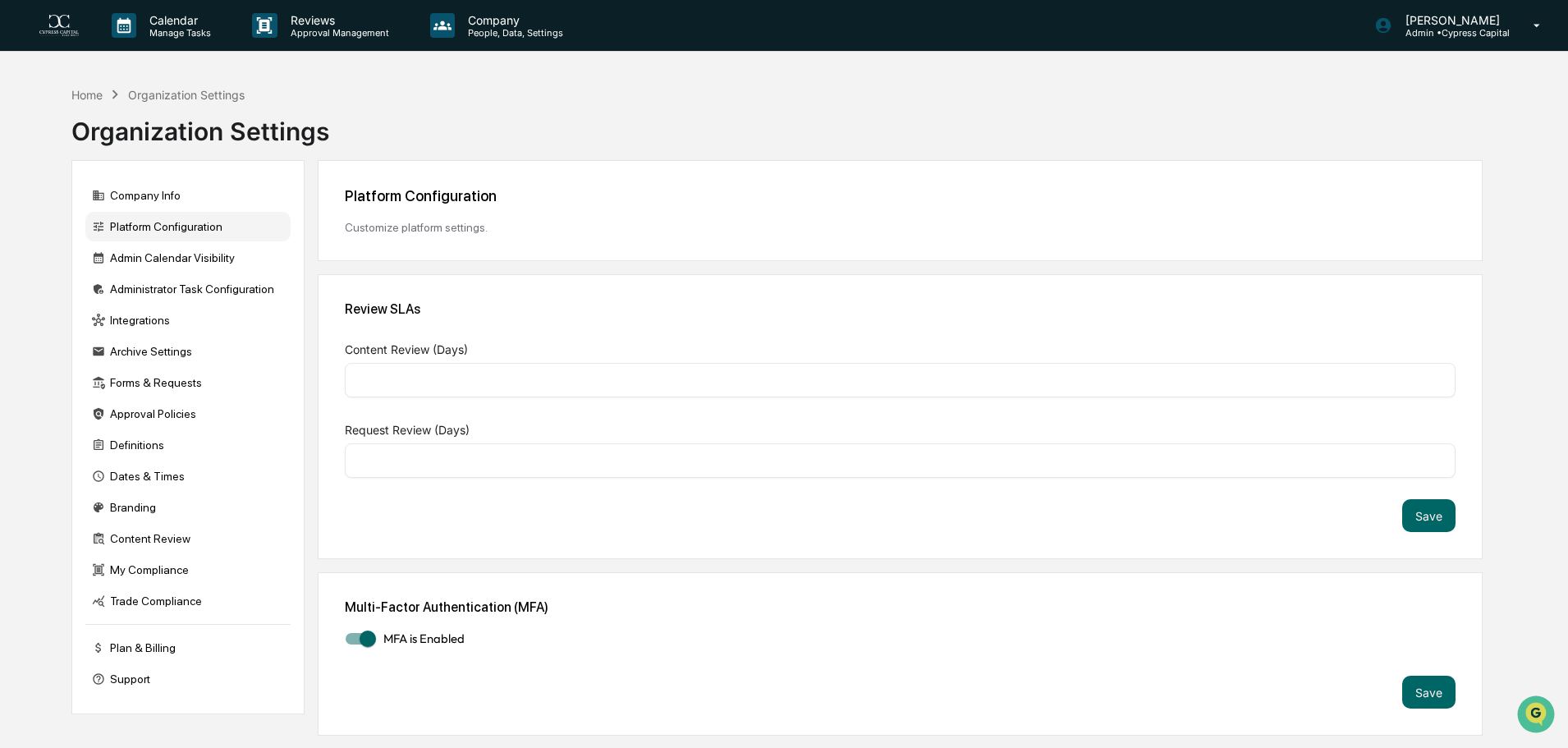
type input "*"
click at [196, 261] on div "Admin Calendar Visibility" at bounding box center [188, 258] width 205 height 30
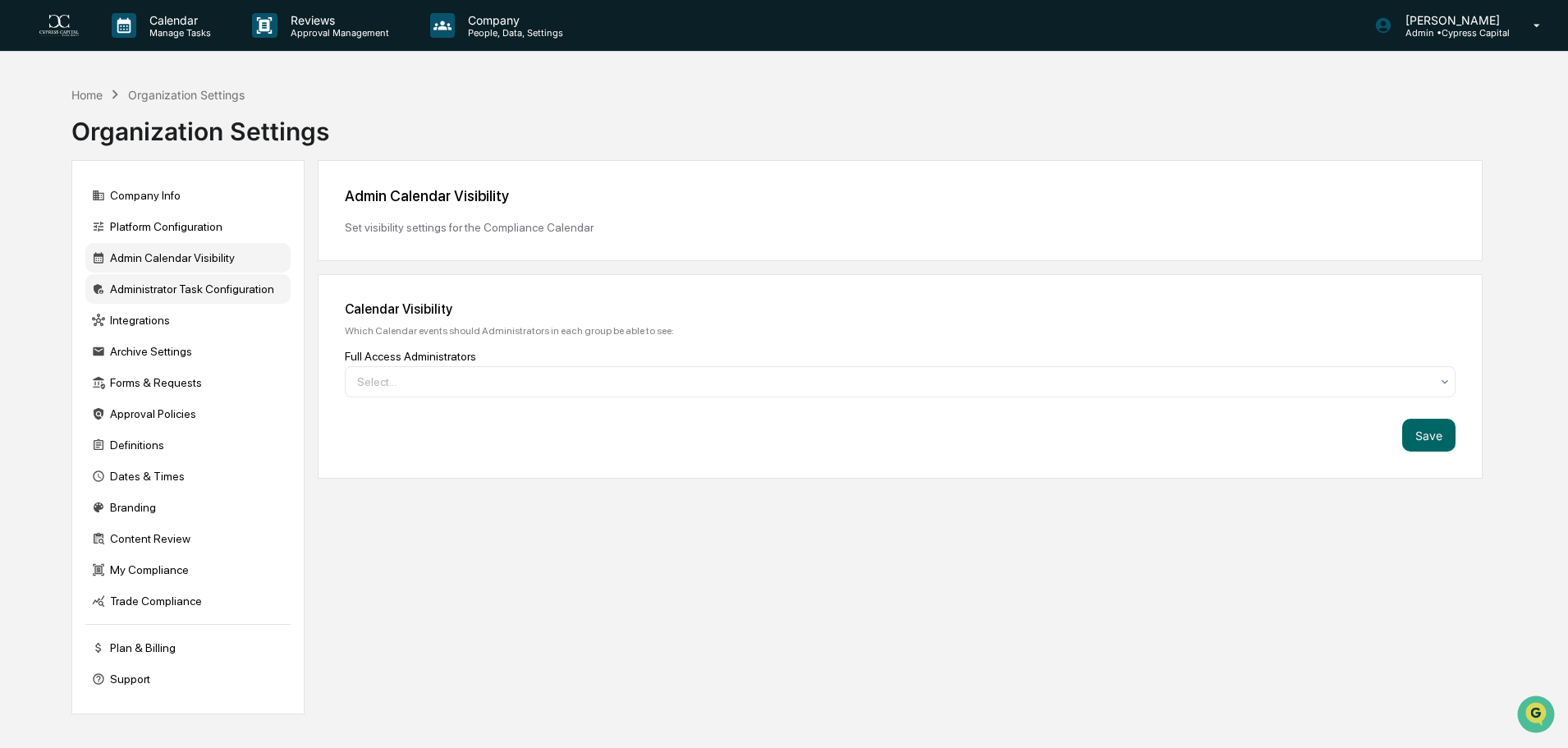
click at [202, 291] on div "Administrator Task Configuration" at bounding box center [188, 289] width 205 height 30
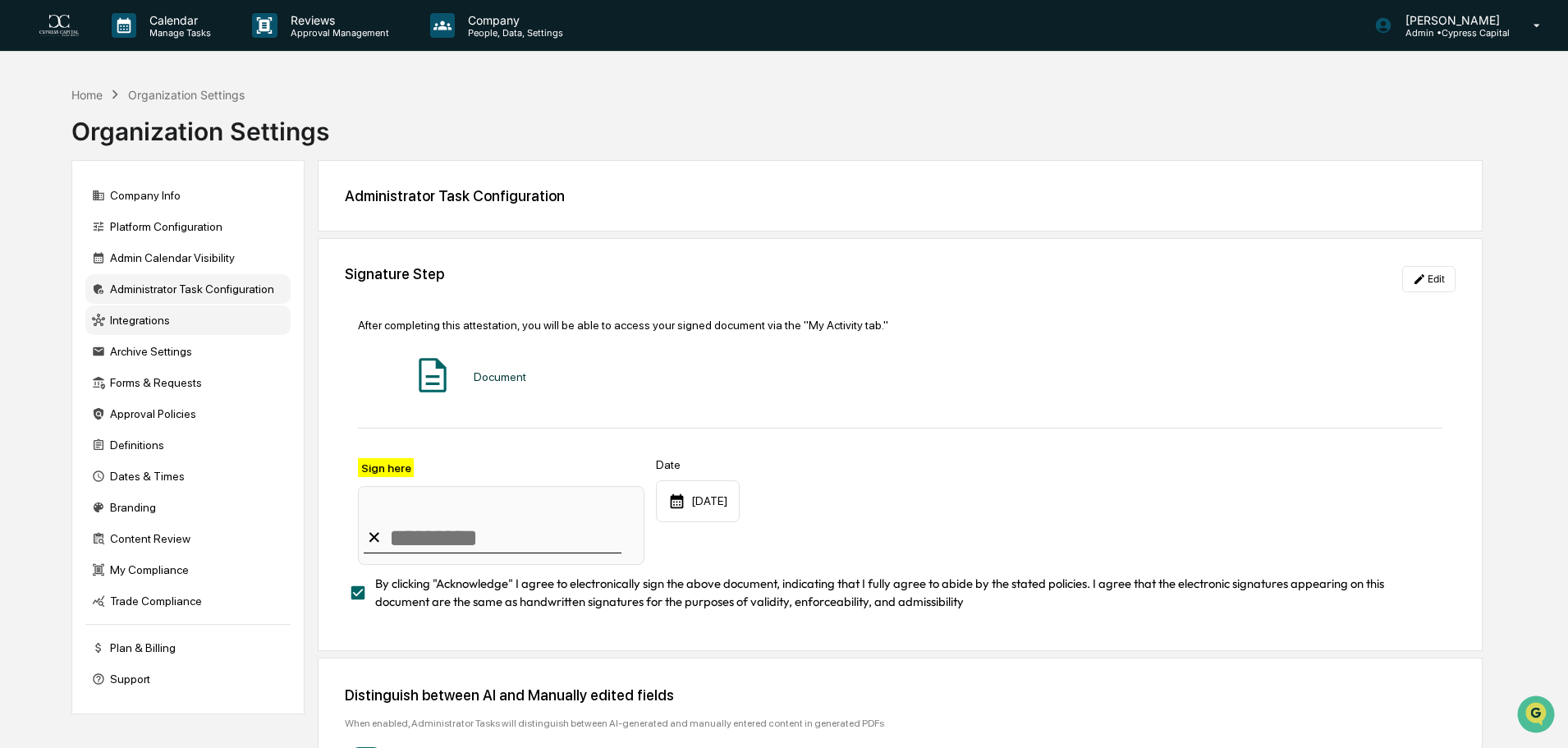
click at [162, 320] on div "Integrations" at bounding box center [188, 320] width 205 height 30
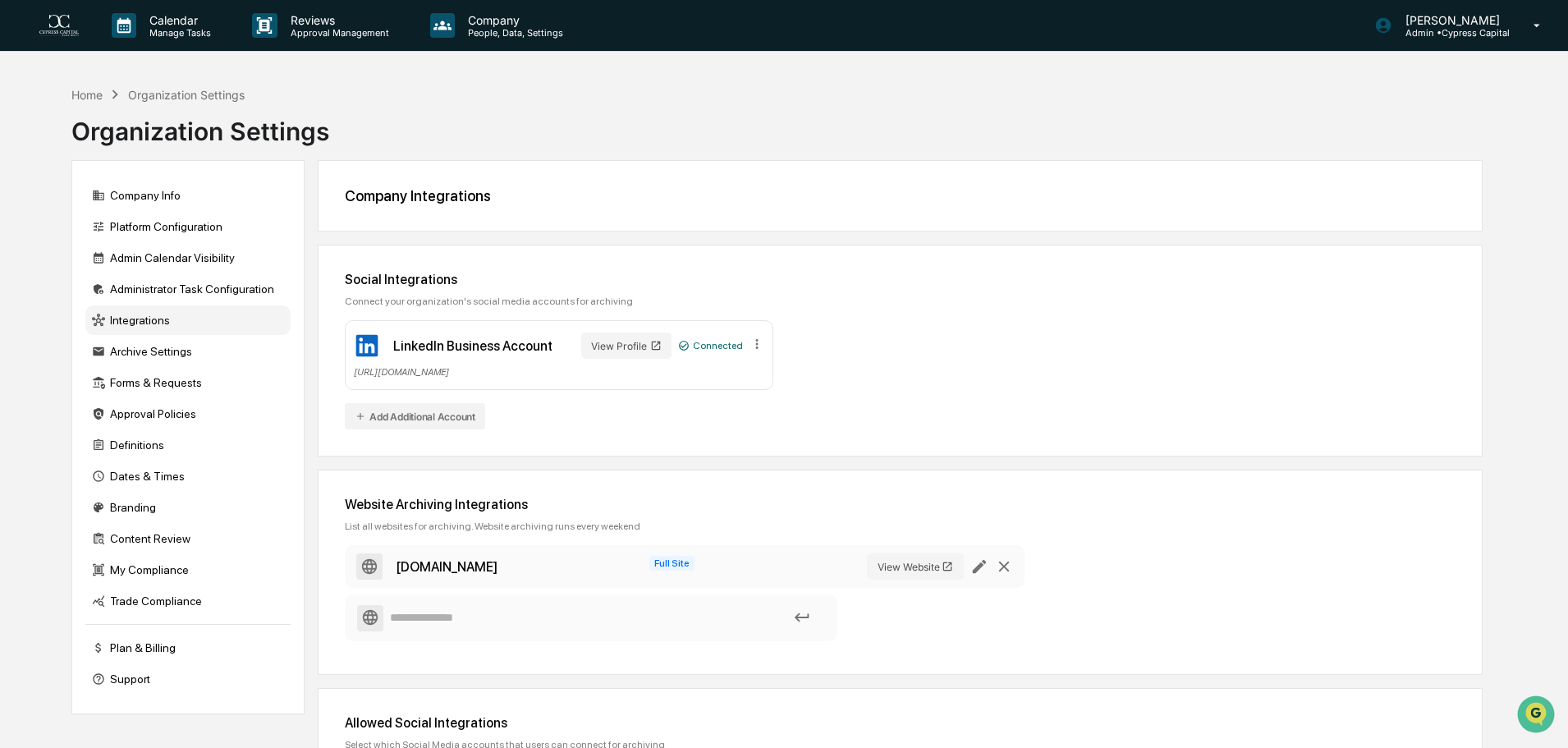
scroll to position [129, 0]
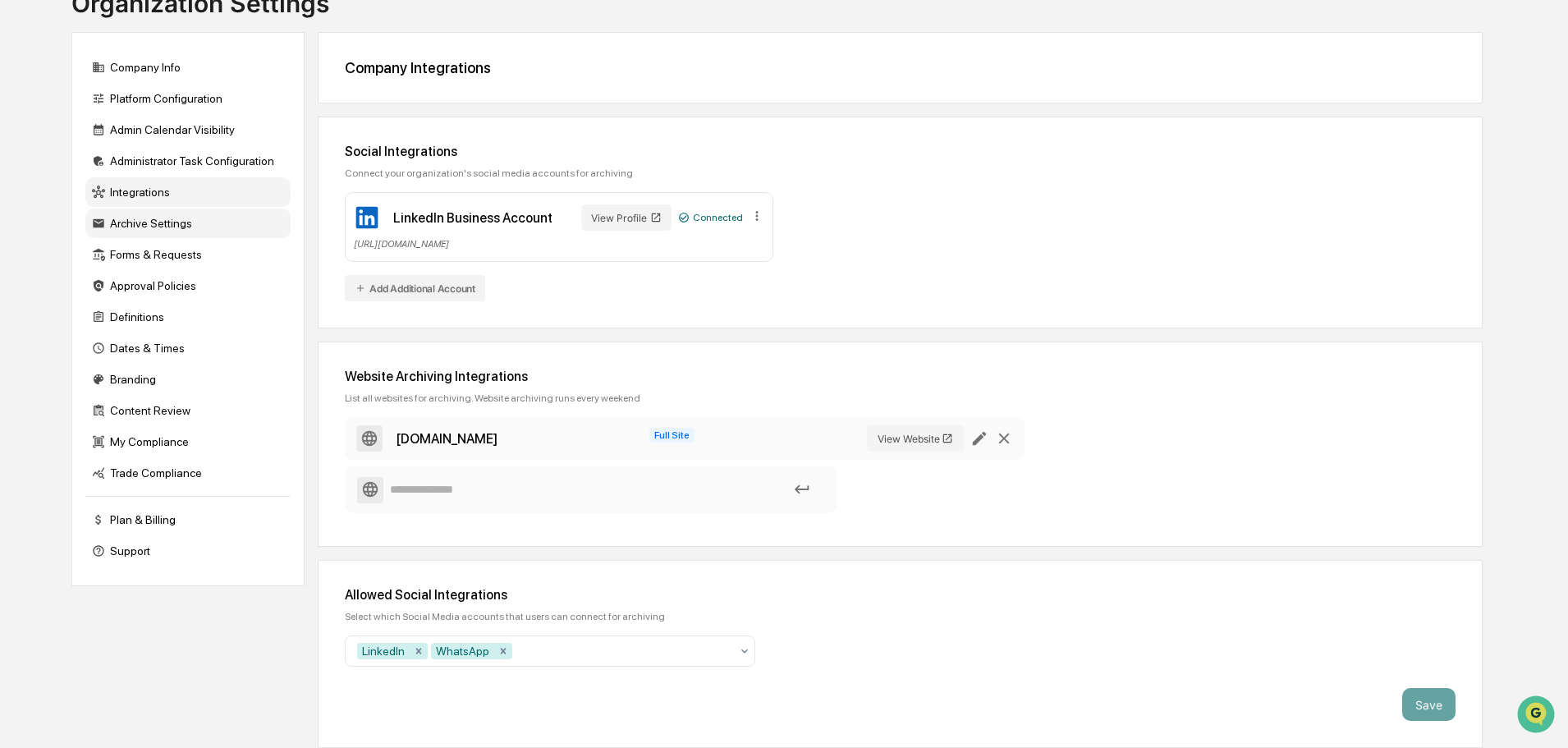
click at [153, 221] on div "Archive Settings" at bounding box center [188, 223] width 205 height 30
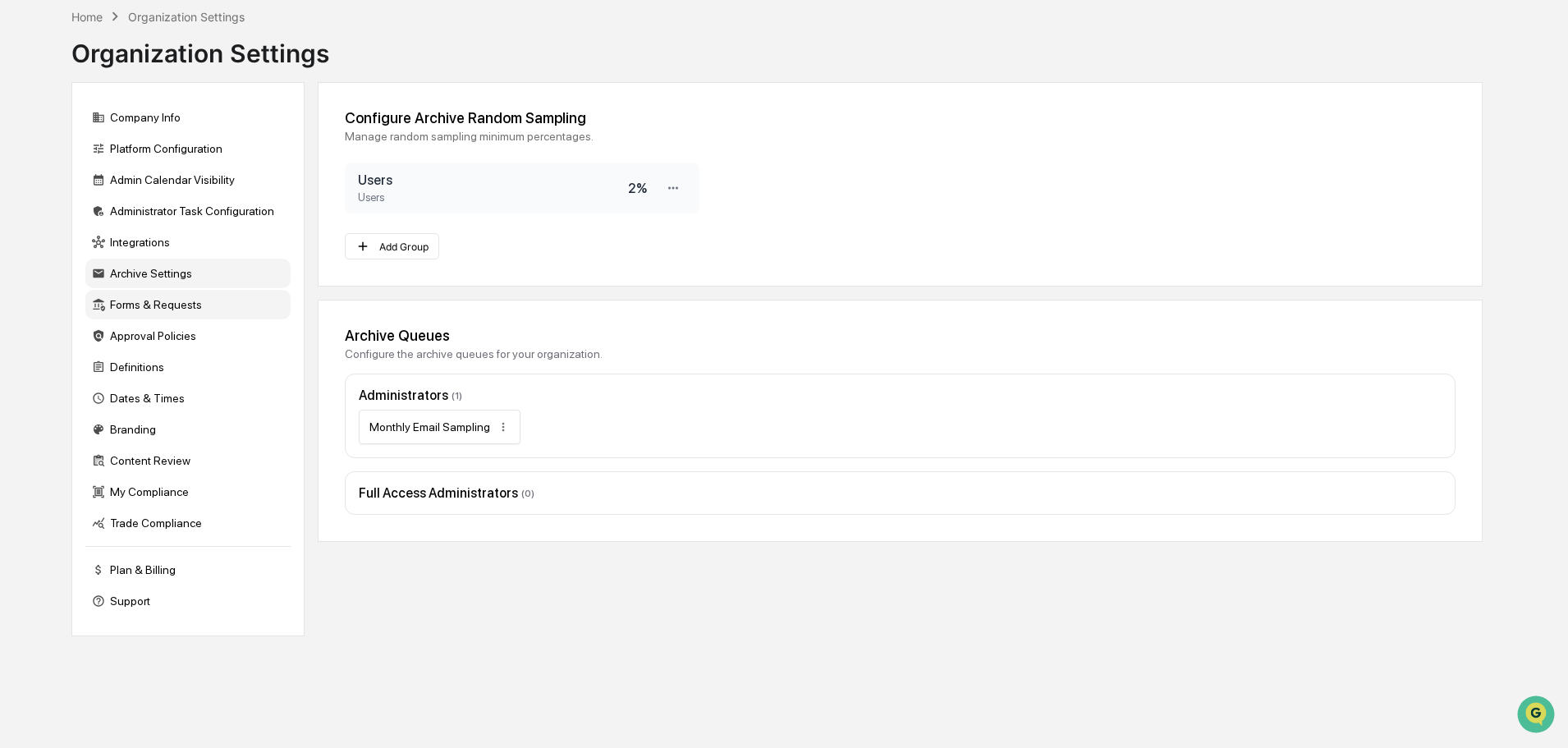
click at [154, 311] on div "Forms & Requests" at bounding box center [188, 304] width 205 height 30
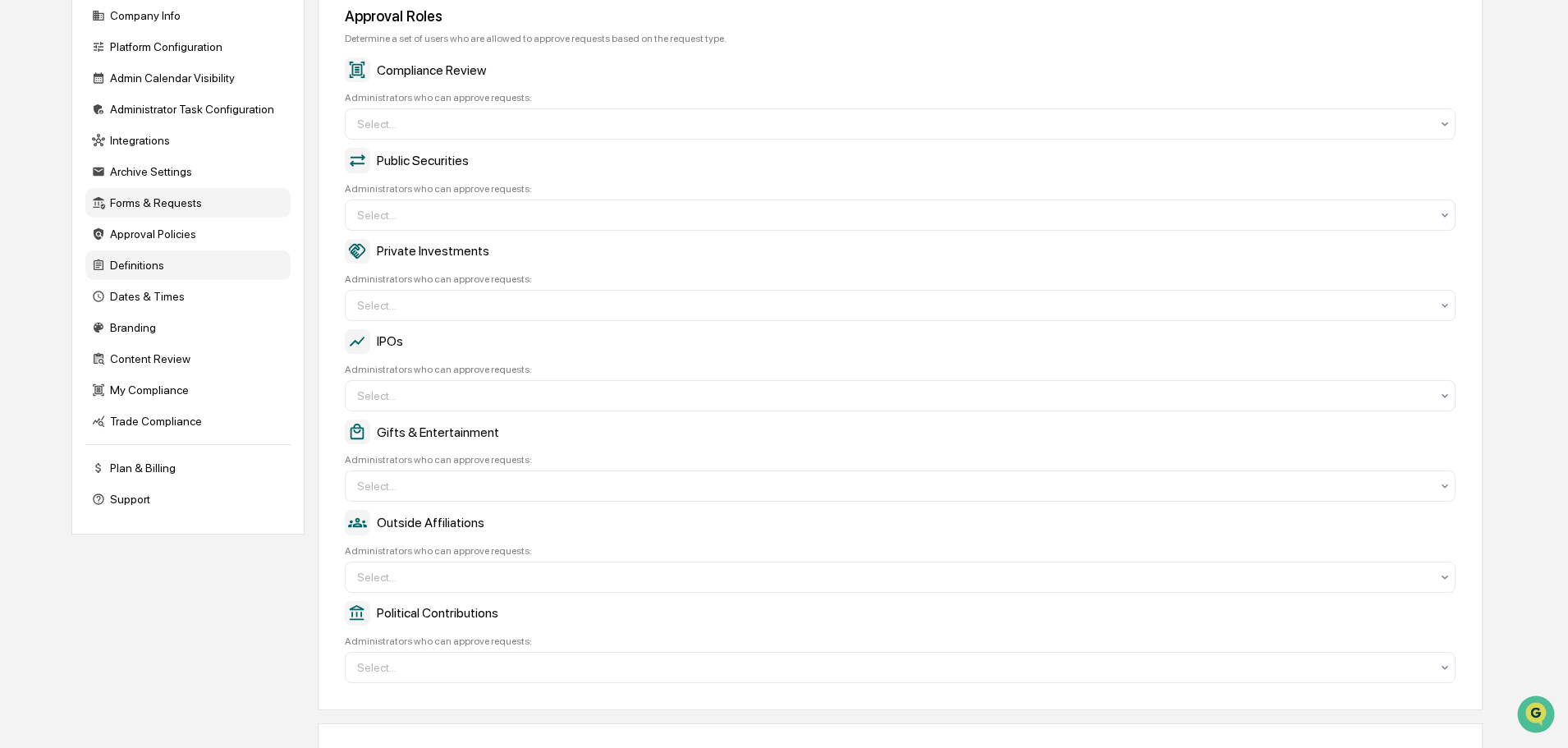
scroll to position [172, 0]
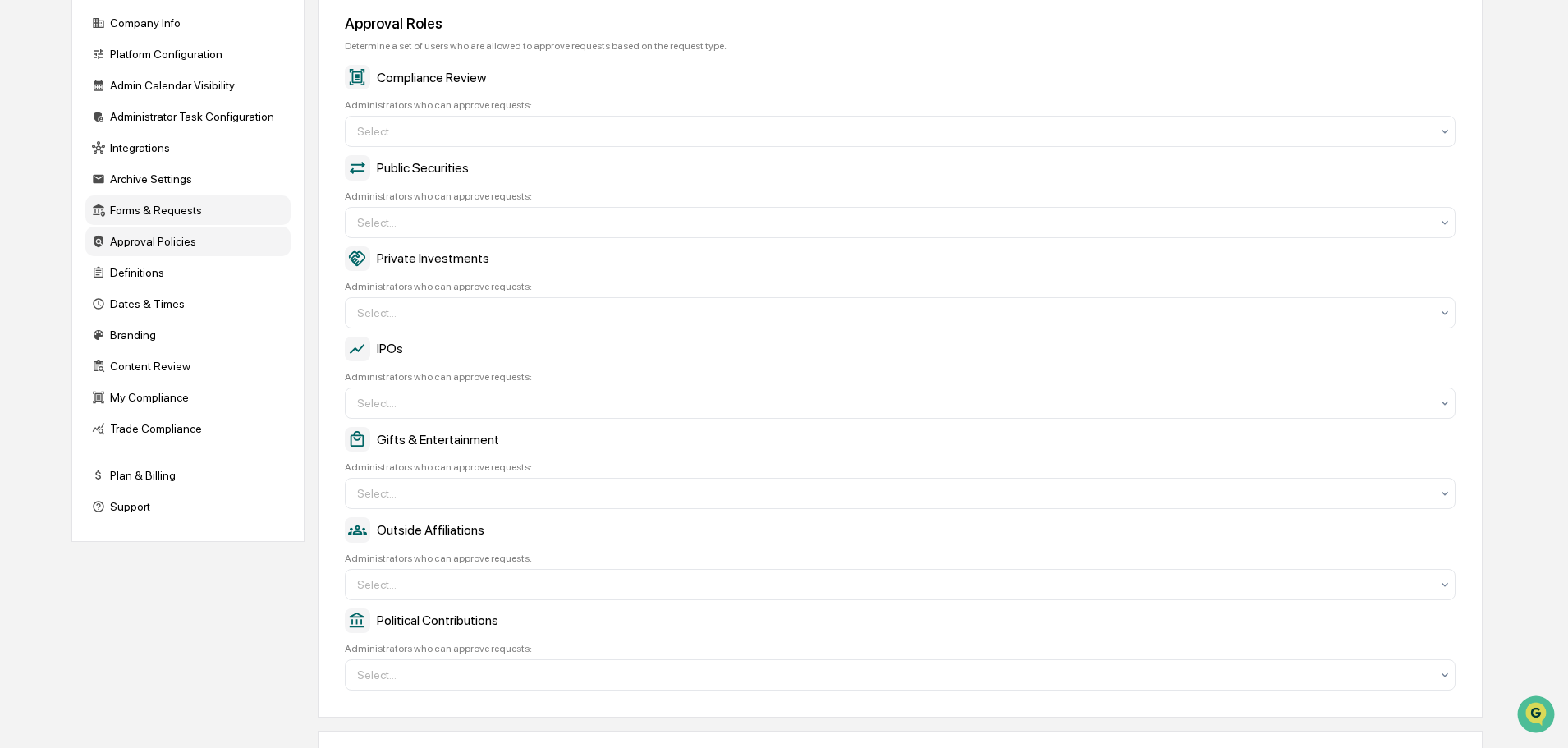
click at [145, 233] on div "Approval Policies" at bounding box center [188, 241] width 205 height 30
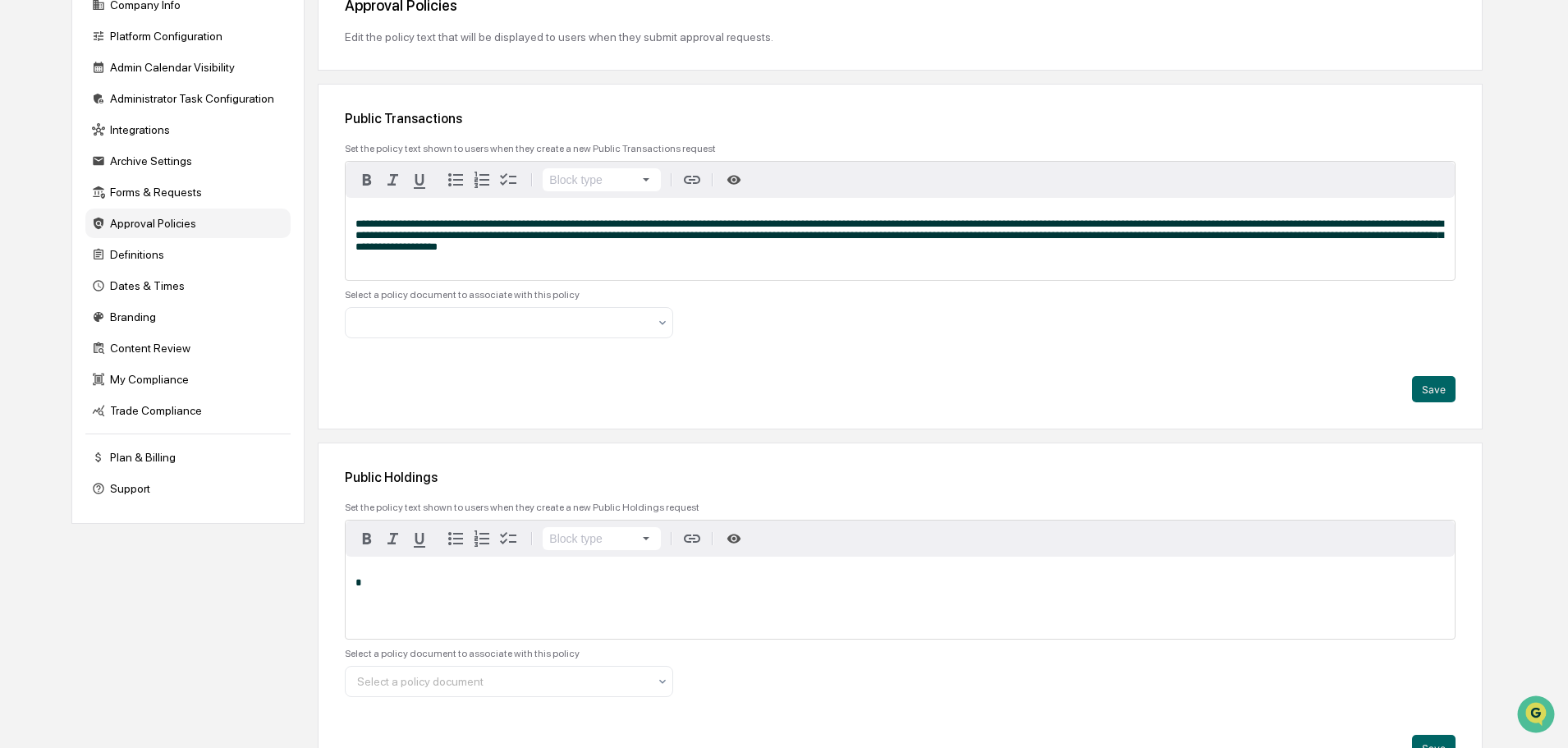
scroll to position [164, 0]
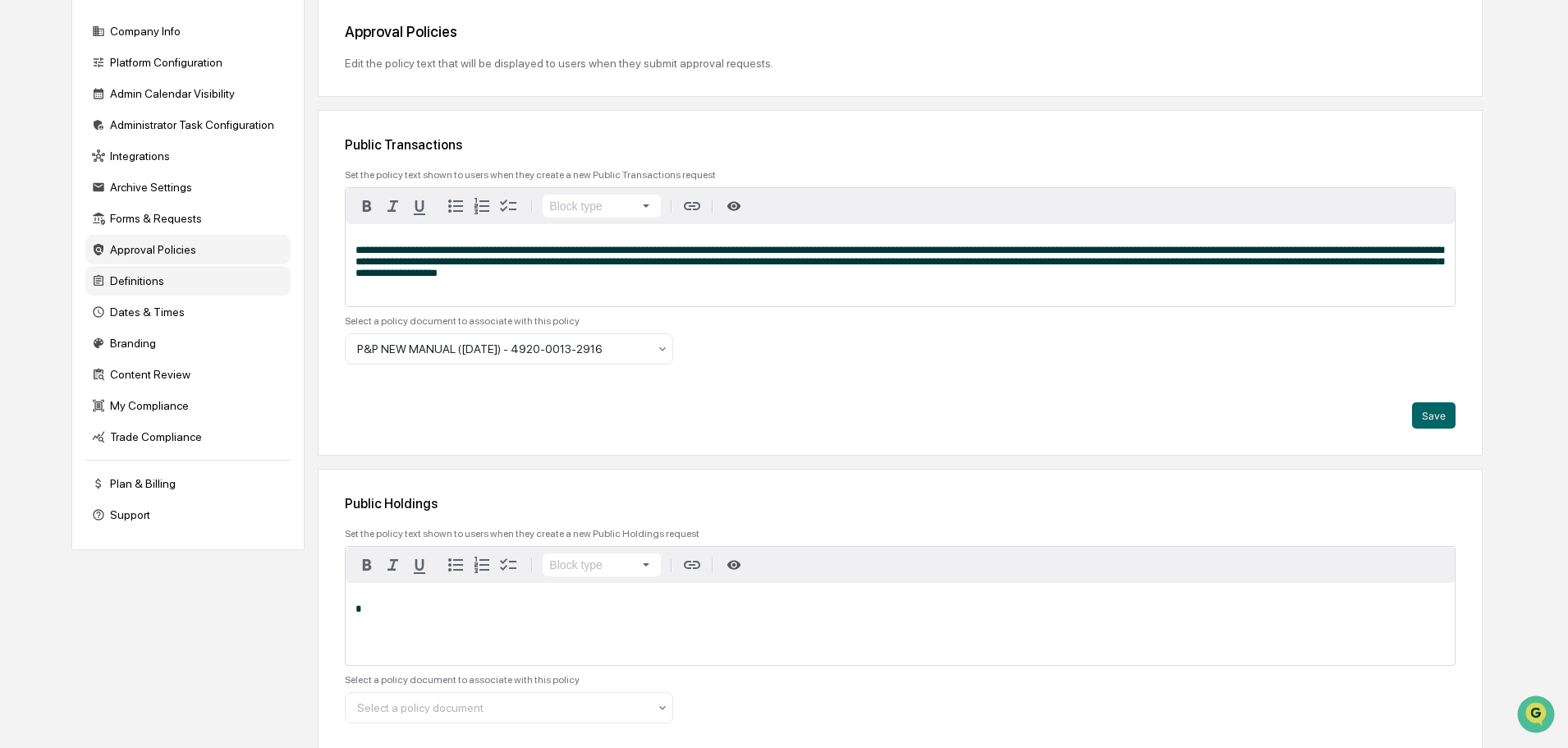
click at [142, 281] on div "Definitions" at bounding box center [188, 280] width 205 height 30
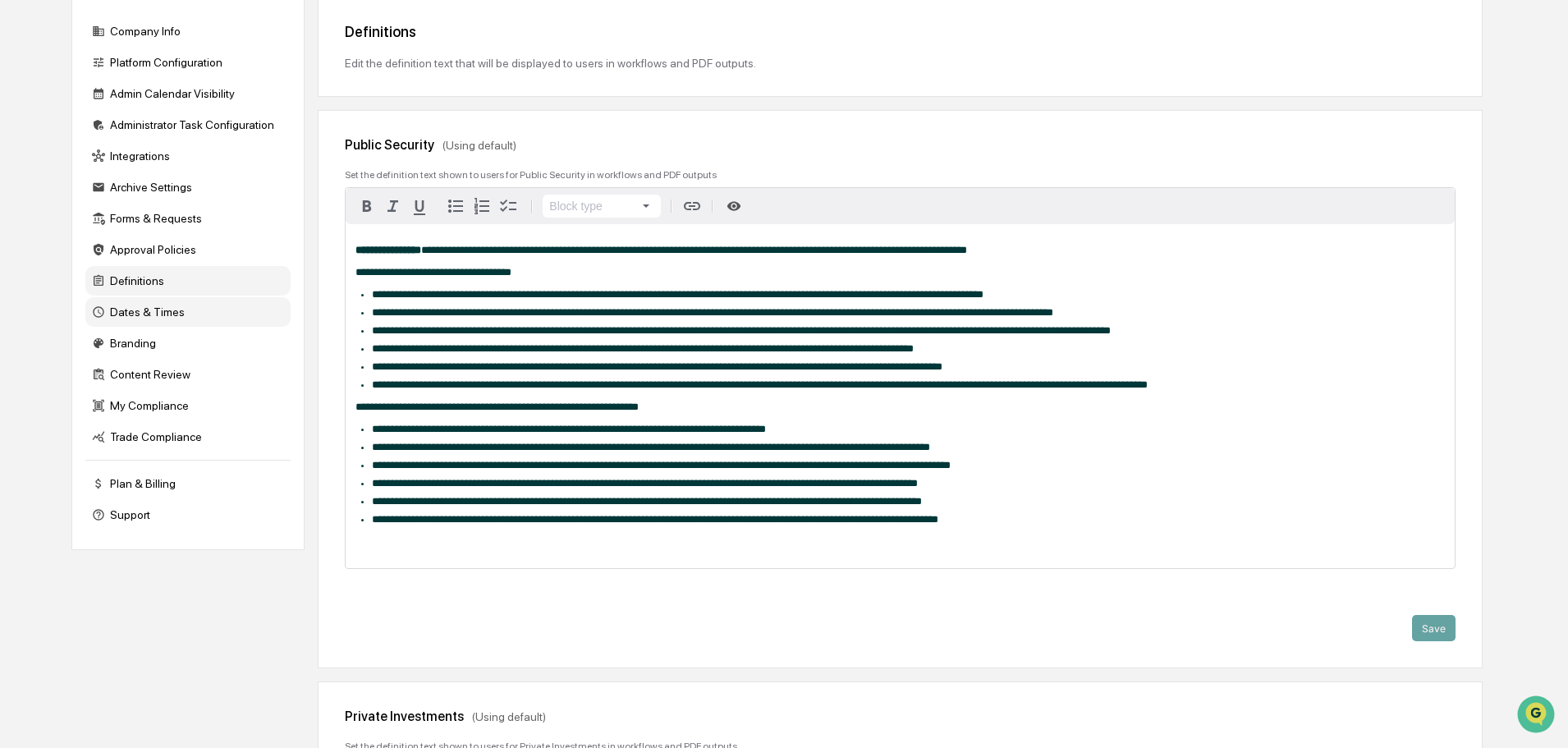
click at [151, 320] on div "Dates & Times" at bounding box center [188, 312] width 205 height 30
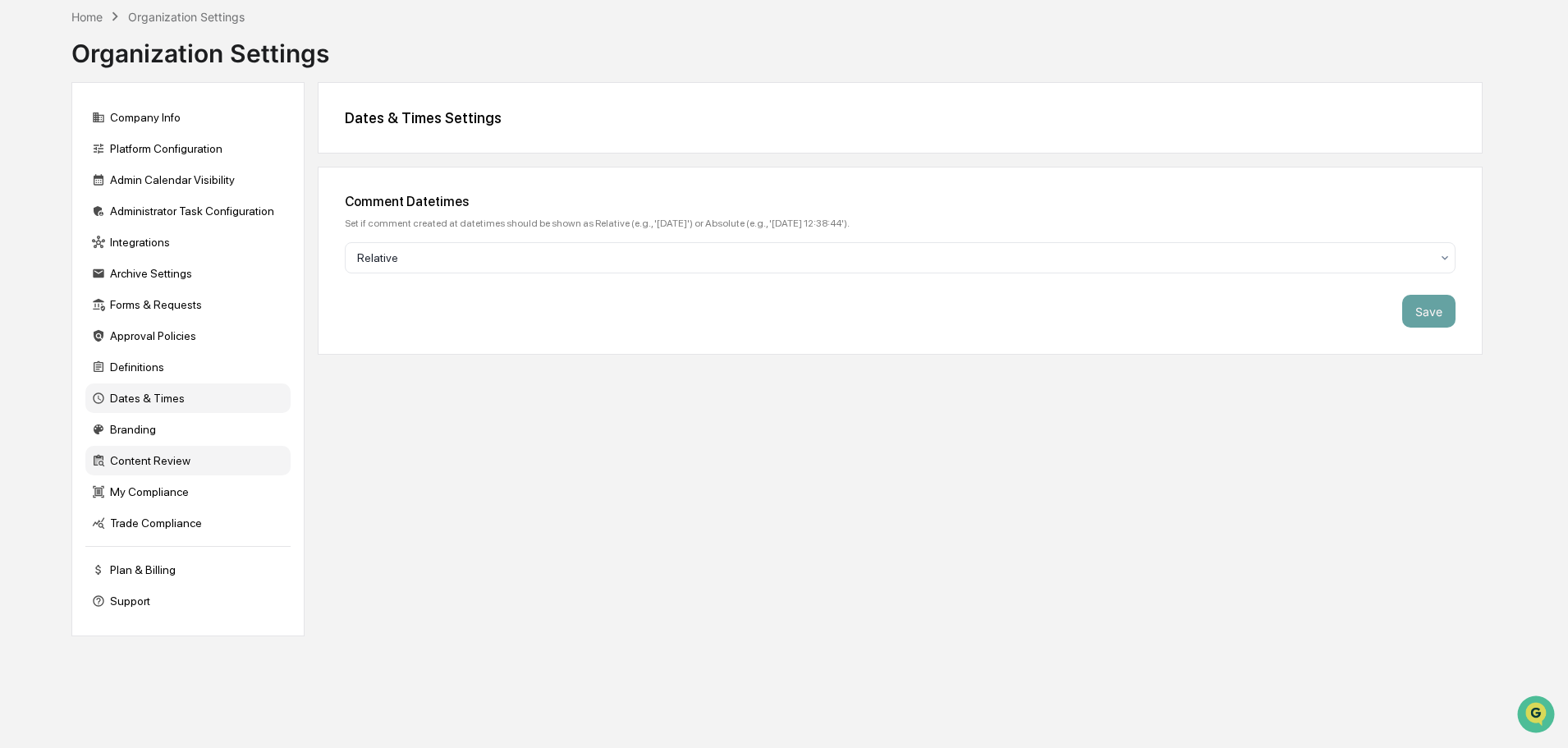
click at [146, 463] on div "Content Review" at bounding box center [188, 460] width 205 height 30
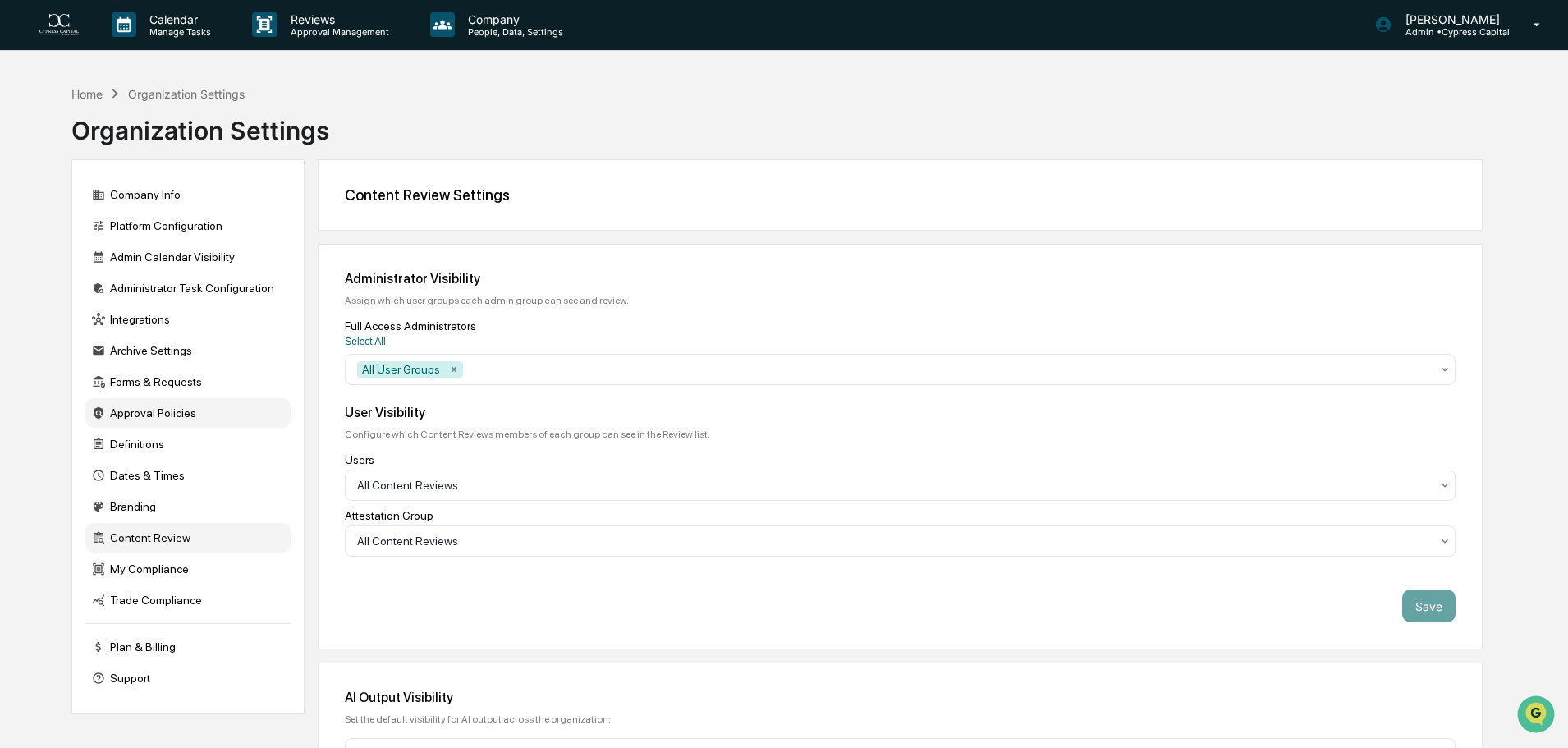
scroll to position [0, 0]
click at [88, 94] on div "Home" at bounding box center [87, 94] width 31 height 14
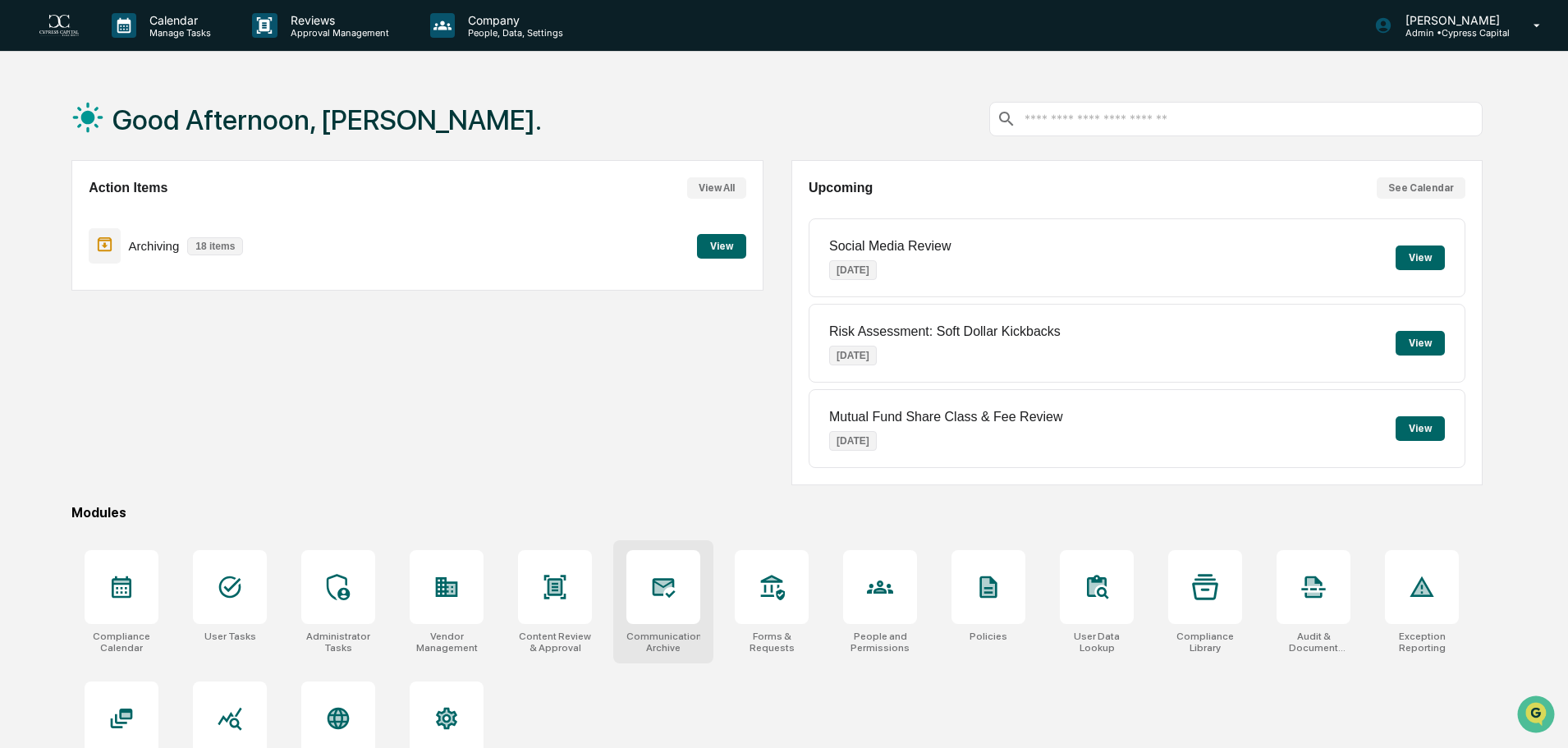
click at [667, 602] on div at bounding box center [662, 586] width 74 height 74
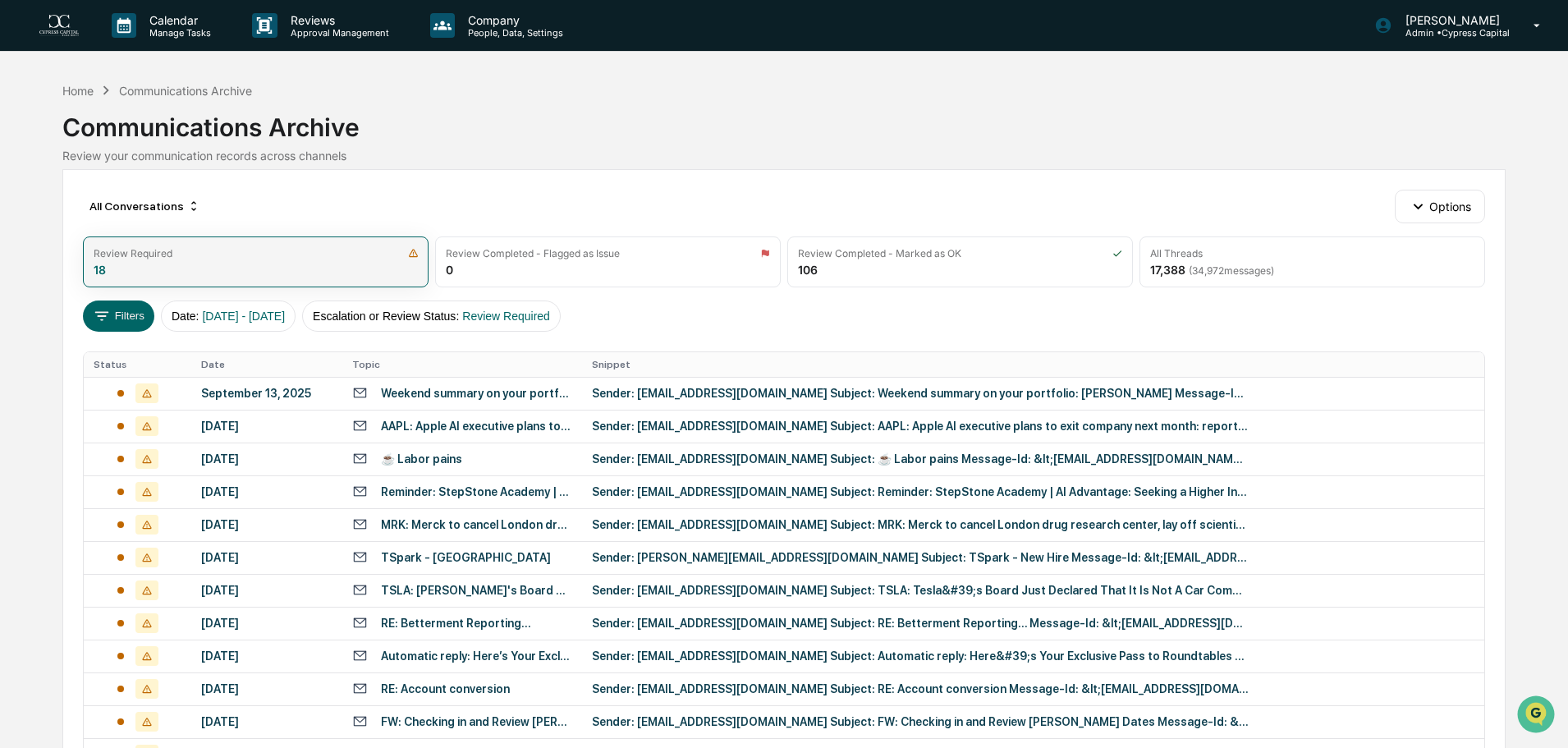
click at [351, 258] on div "Review Required" at bounding box center [255, 253] width 324 height 13
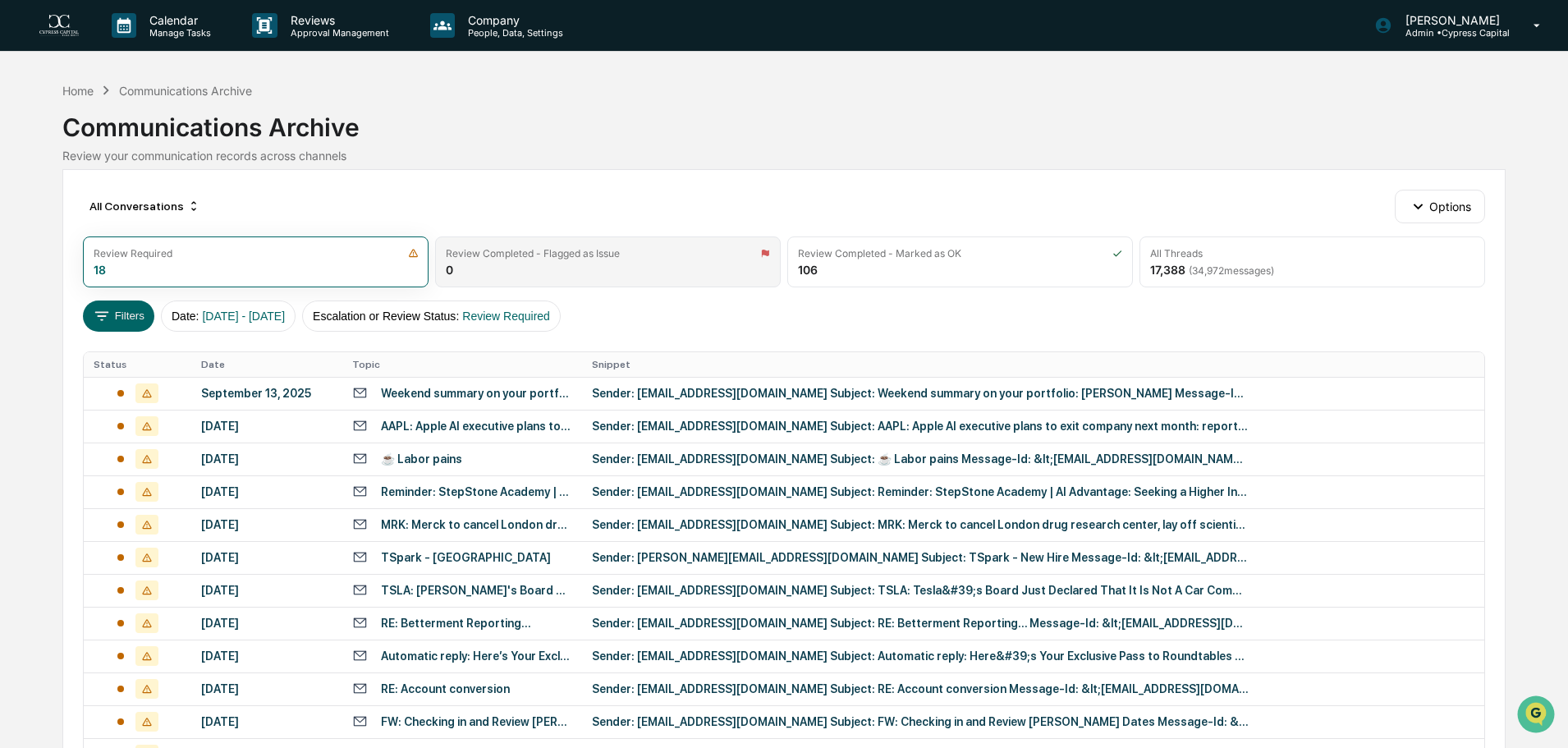
click at [709, 266] on div "Review Completed - Flagged as Issue 0" at bounding box center [608, 262] width 346 height 51
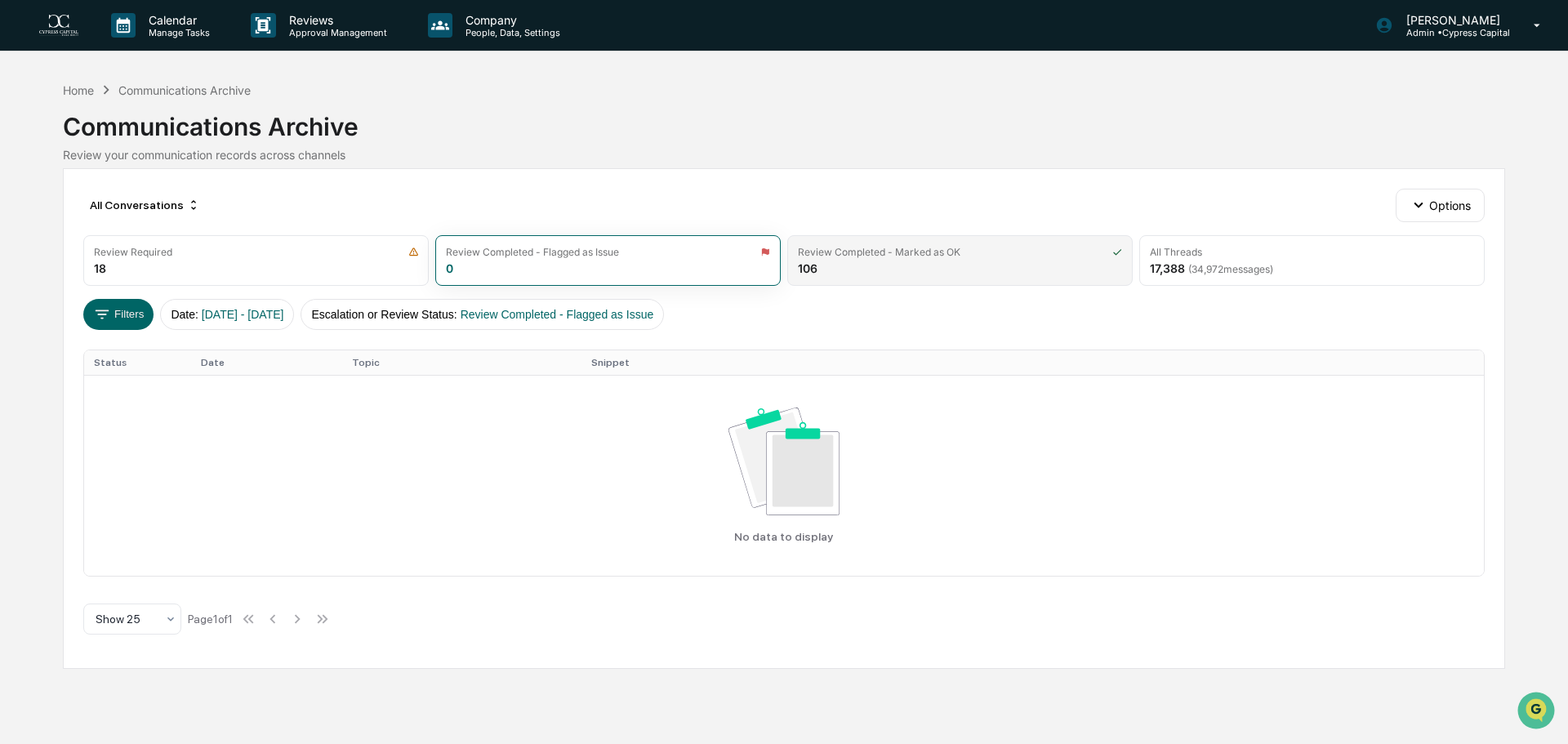
click at [894, 275] on div "Review Completed - Marked as OK 106" at bounding box center [960, 261] width 346 height 51
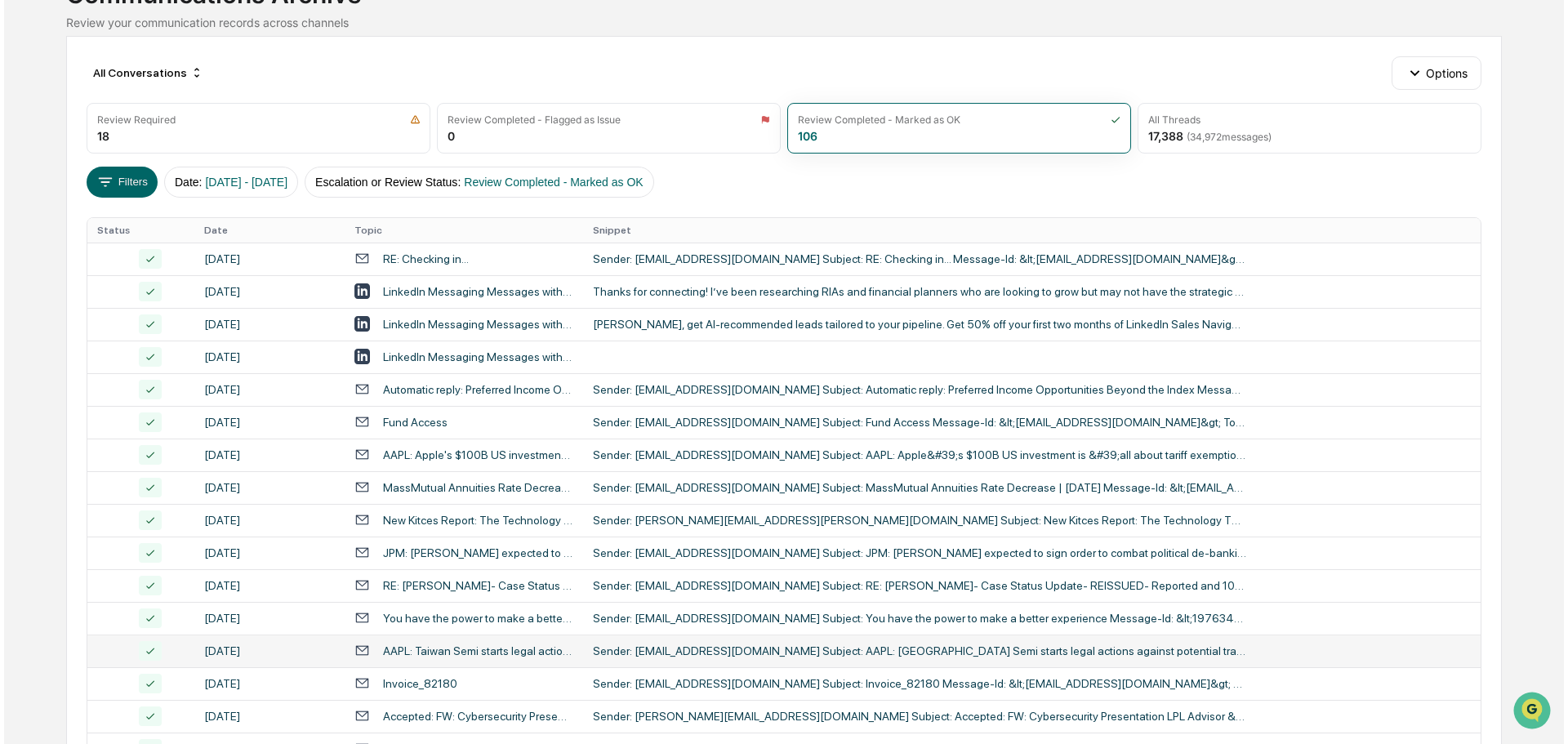
scroll to position [51, 0]
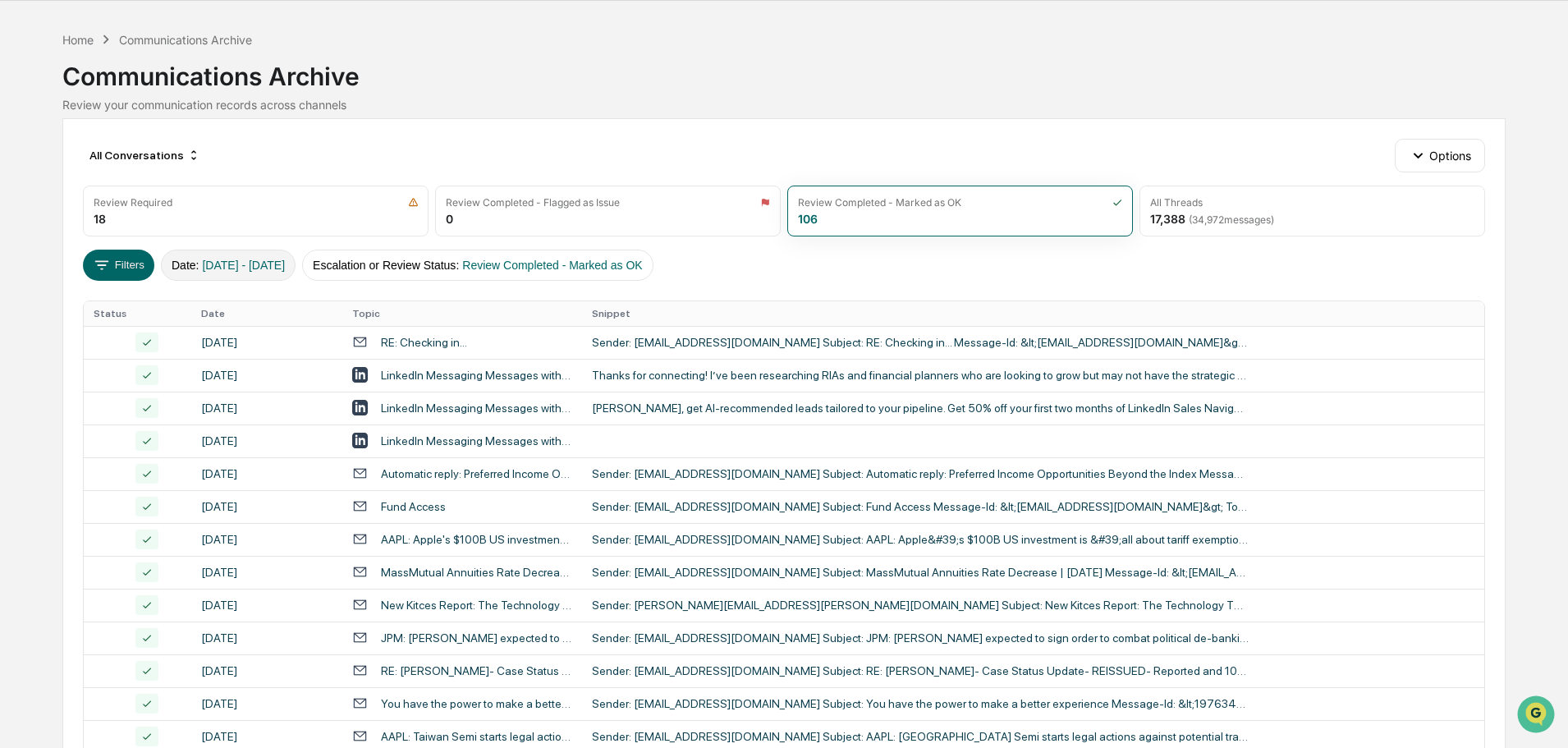
click at [277, 271] on span "[DATE] - [DATE]" at bounding box center [243, 265] width 83 height 13
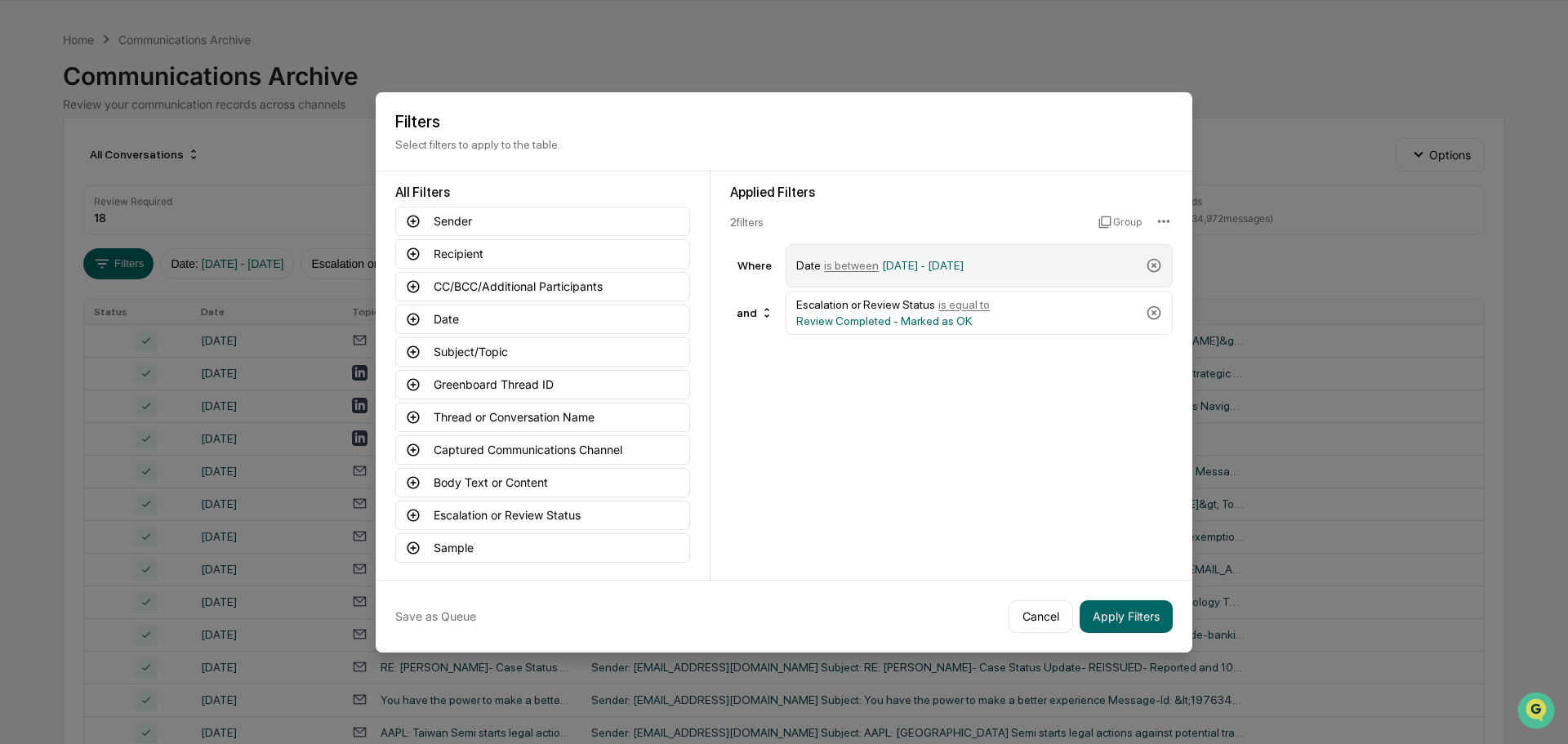
click at [964, 263] on span "[DATE] - [DATE]" at bounding box center [923, 265] width 81 height 13
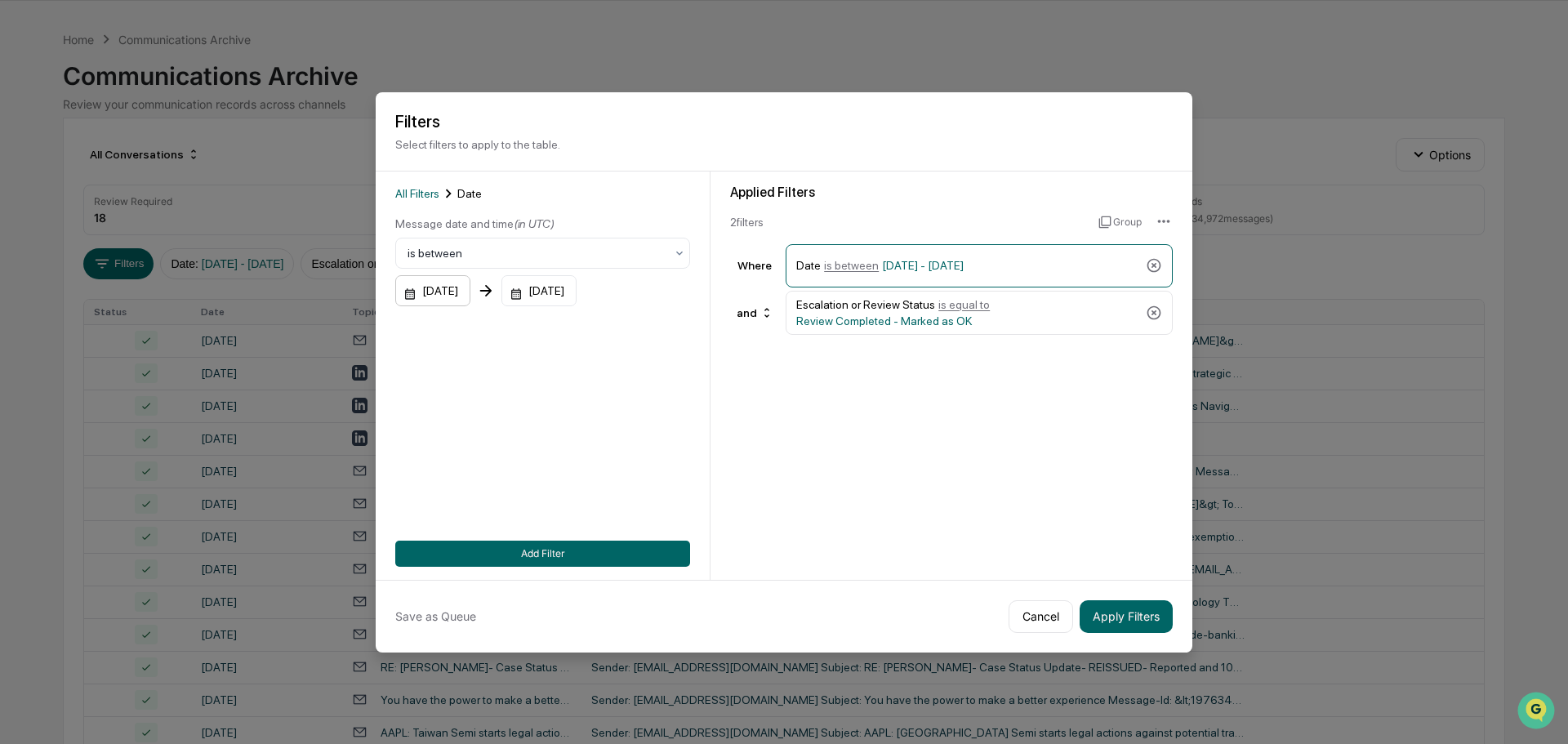
click at [464, 303] on div "[DATE]" at bounding box center [432, 291] width 75 height 31
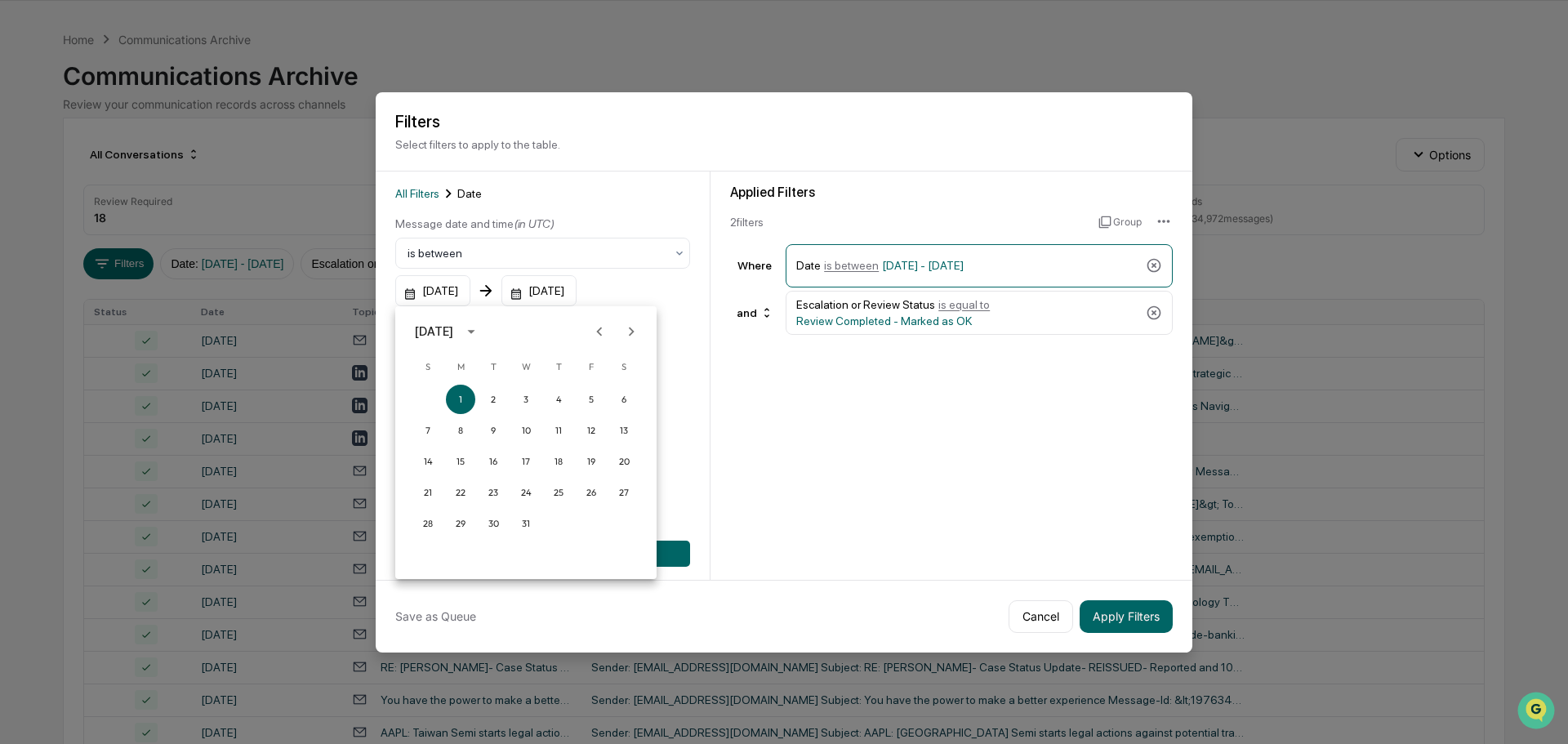
click at [453, 332] on div "[DATE]" at bounding box center [434, 331] width 39 height 18
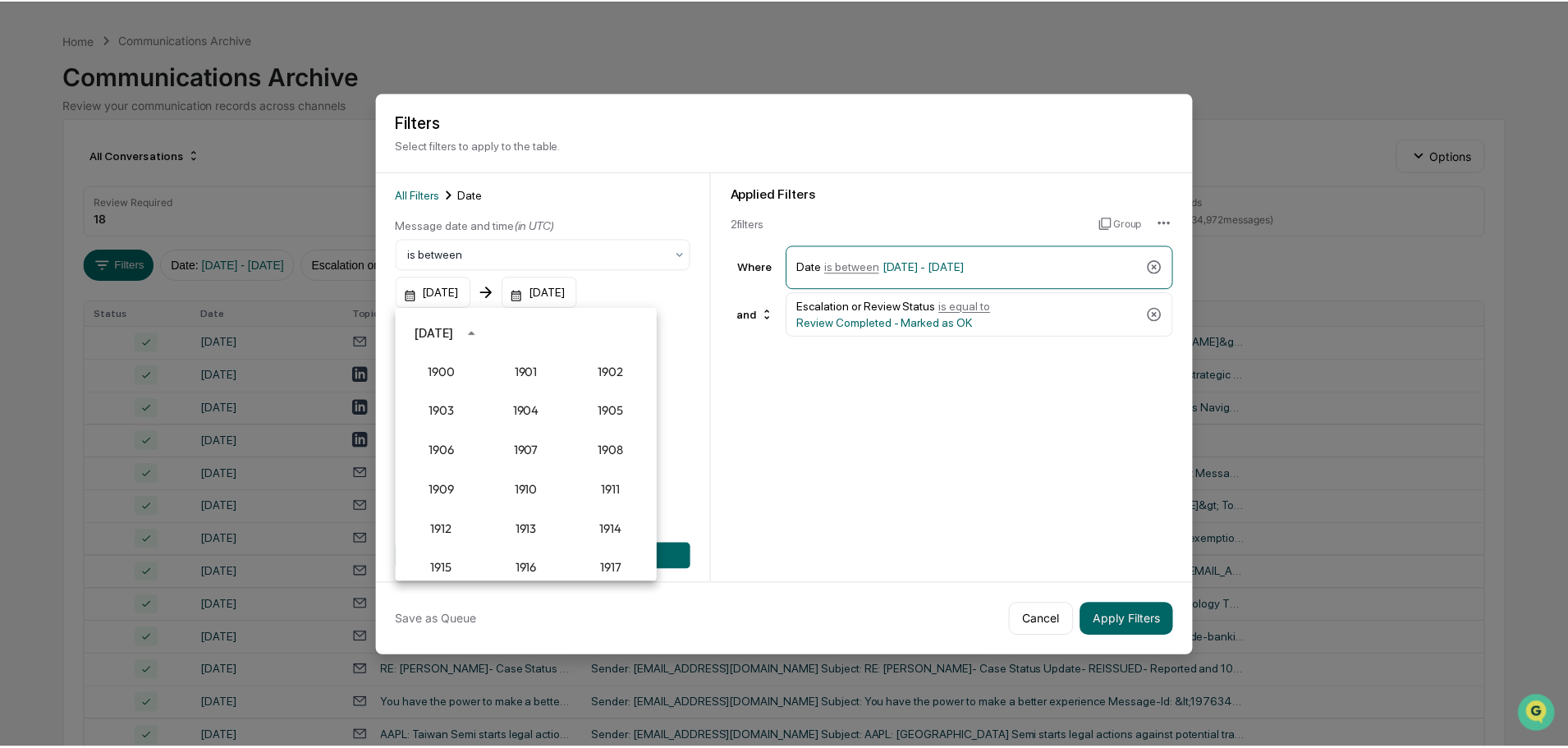
scroll to position [1521, 0]
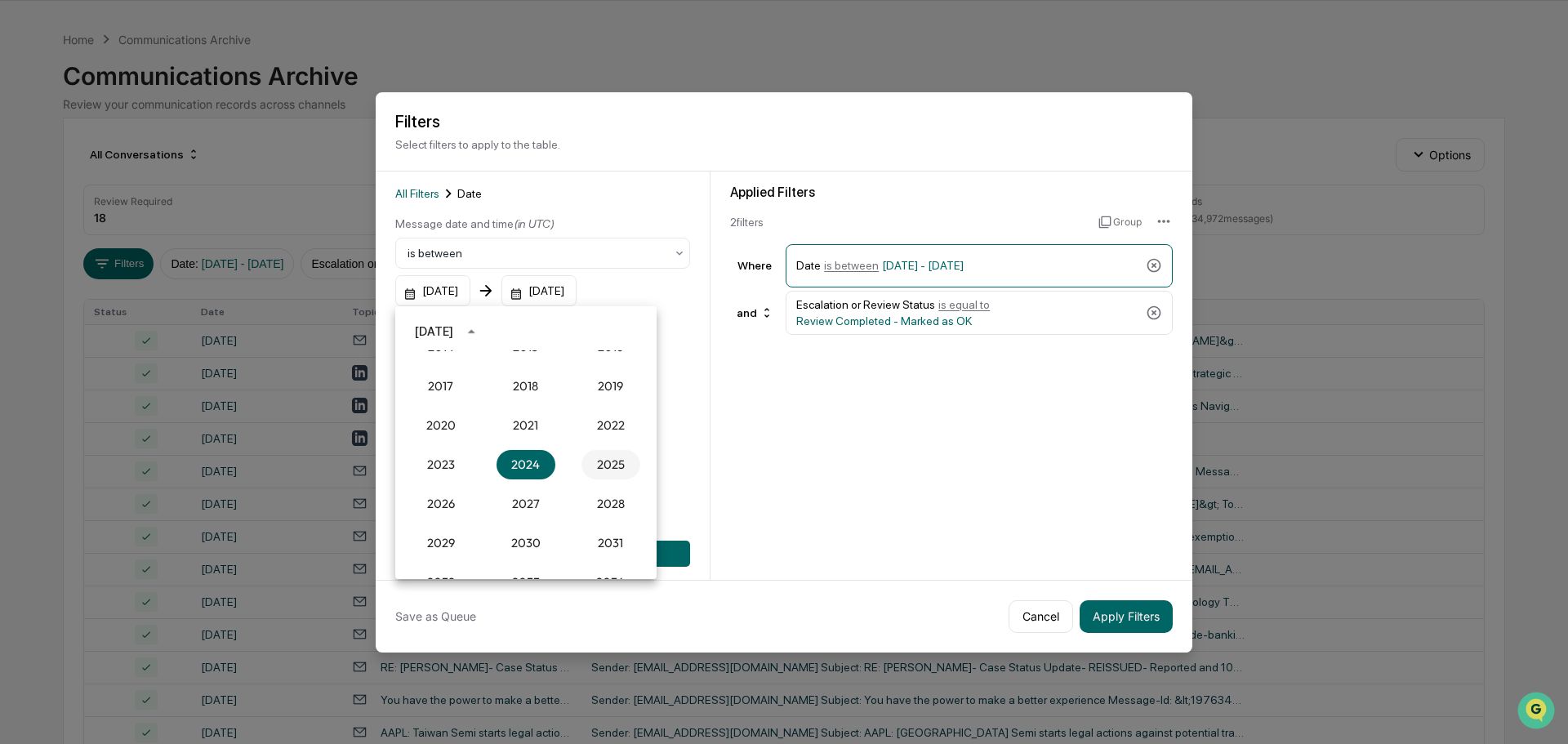
click at [599, 460] on button "2025" at bounding box center [610, 465] width 59 height 30
click at [440, 424] on button "Apr" at bounding box center [441, 414] width 59 height 30
click at [488, 399] on button "1" at bounding box center [493, 399] width 30 height 30
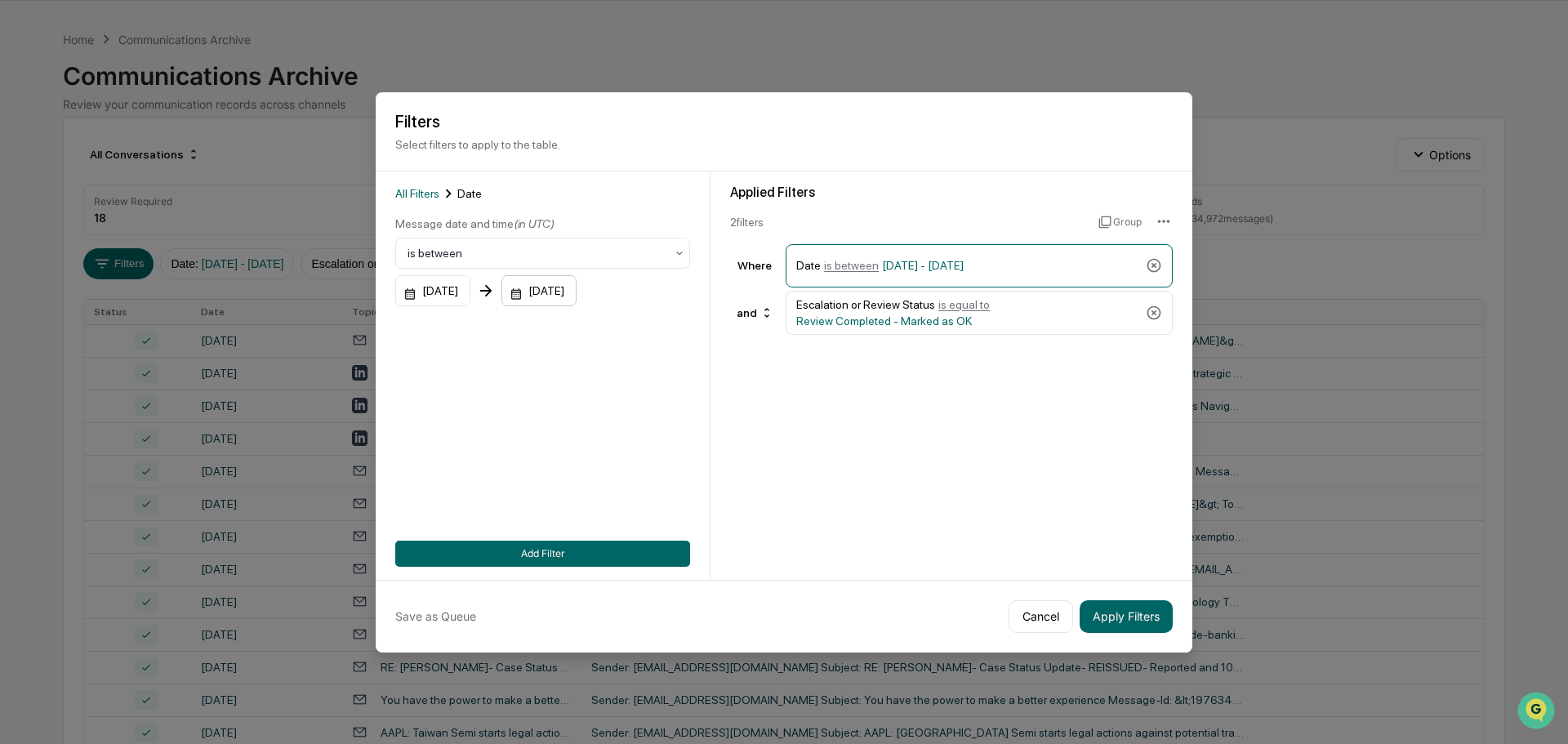
click at [577, 287] on div "[DATE]" at bounding box center [539, 291] width 75 height 31
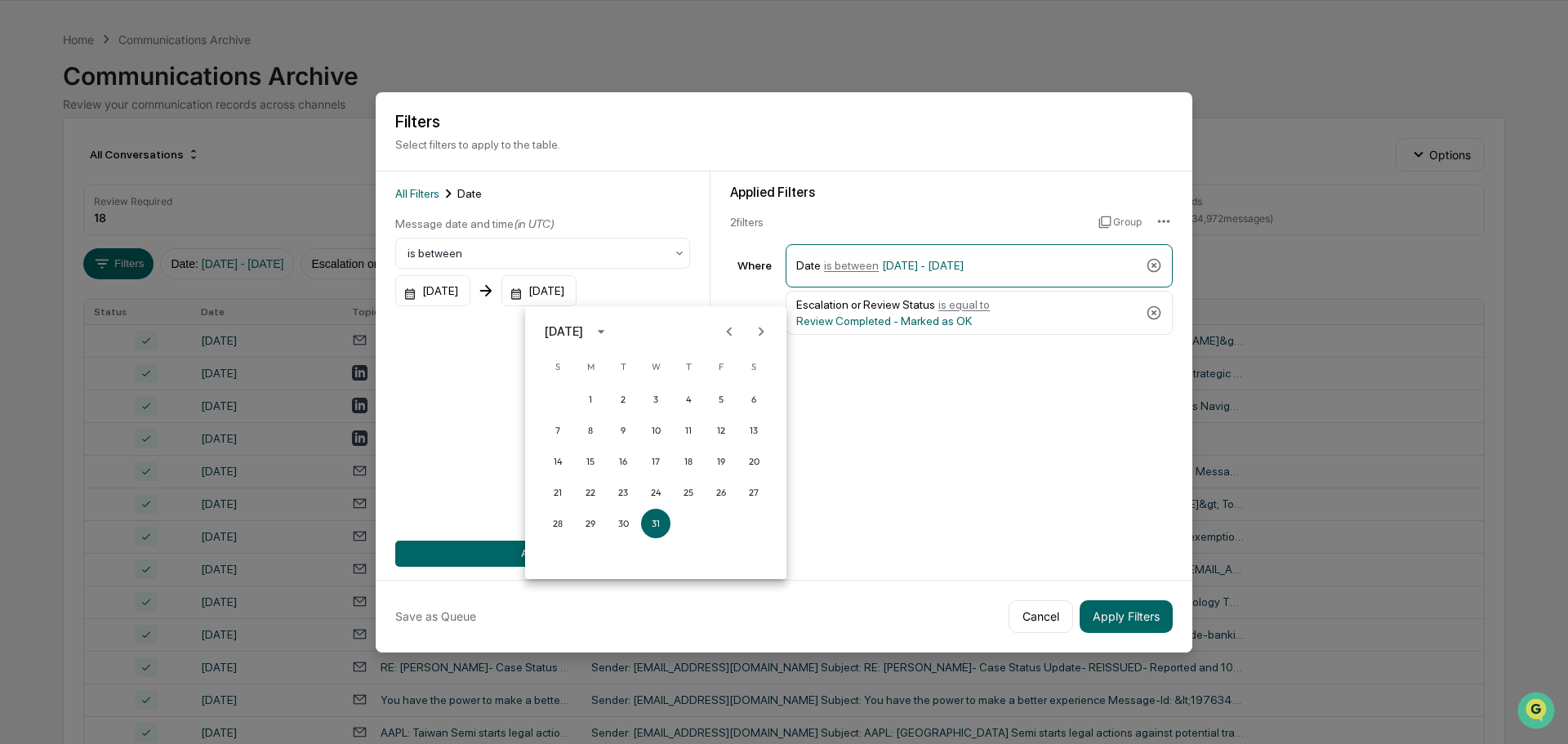
click at [725, 325] on icon "Previous month" at bounding box center [729, 331] width 18 height 18
click at [725, 326] on icon "Previous month" at bounding box center [729, 331] width 18 height 18
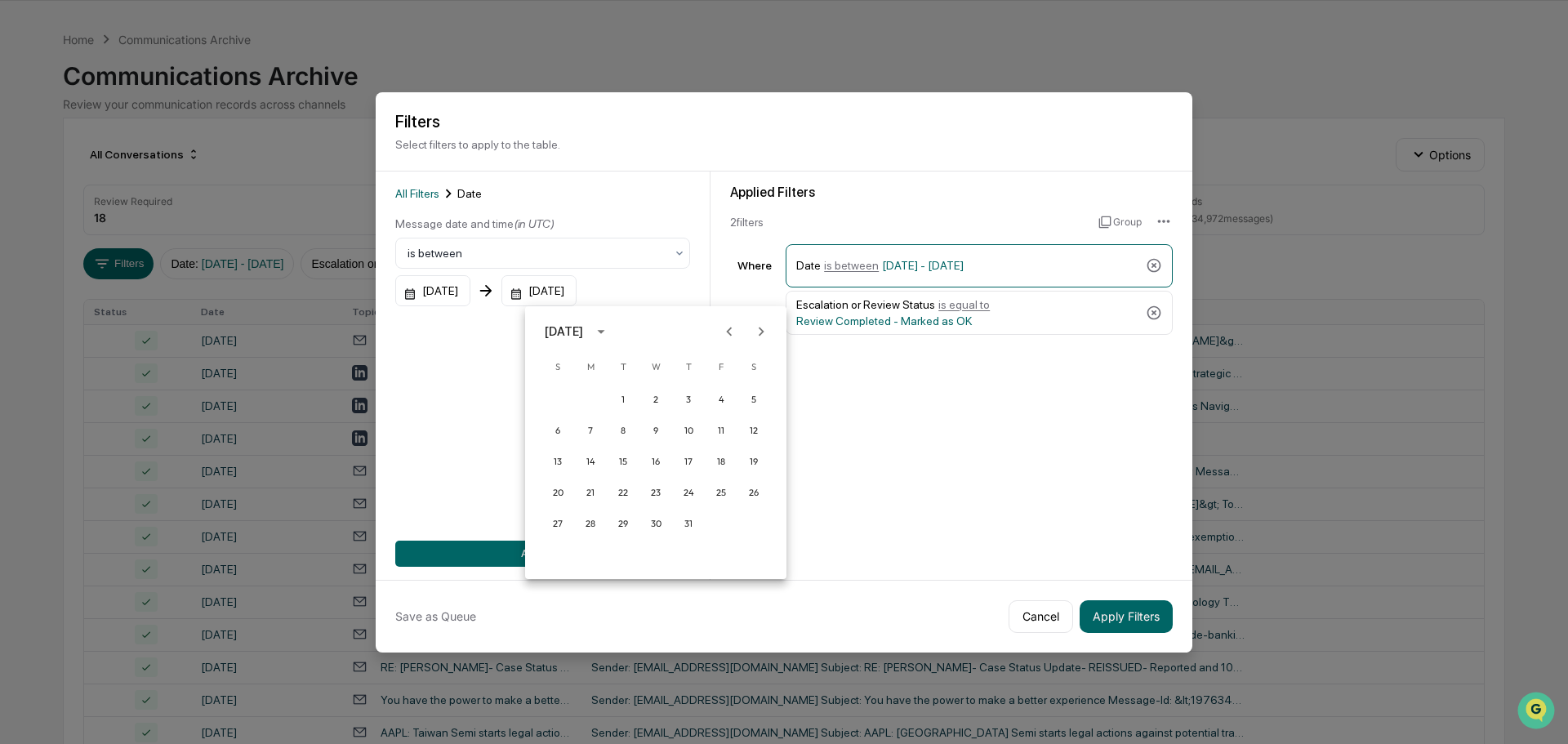
click at [725, 326] on icon "Previous month" at bounding box center [729, 331] width 18 height 18
click at [589, 520] on button "30" at bounding box center [590, 524] width 30 height 30
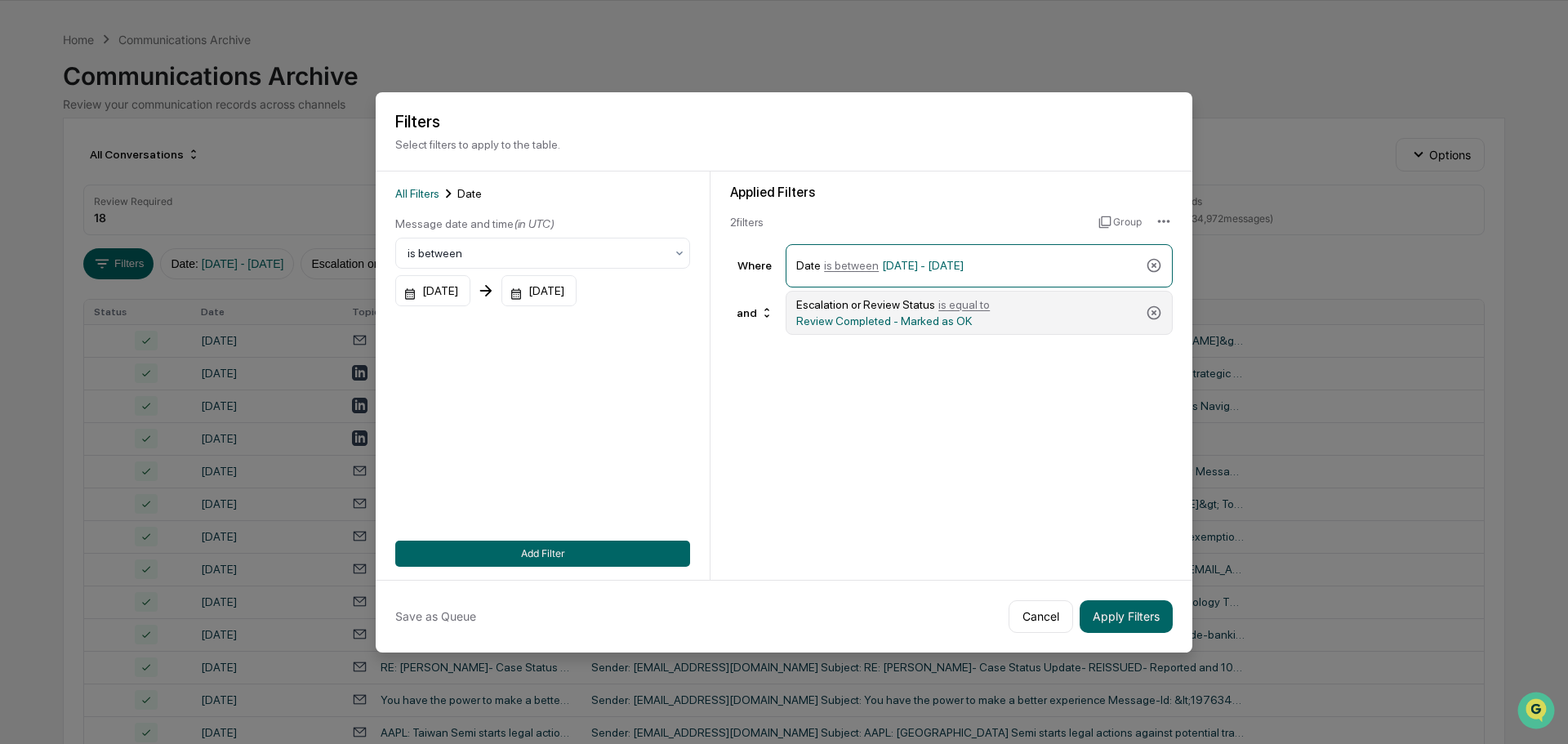
click at [973, 303] on span "is equal to" at bounding box center [964, 304] width 51 height 13
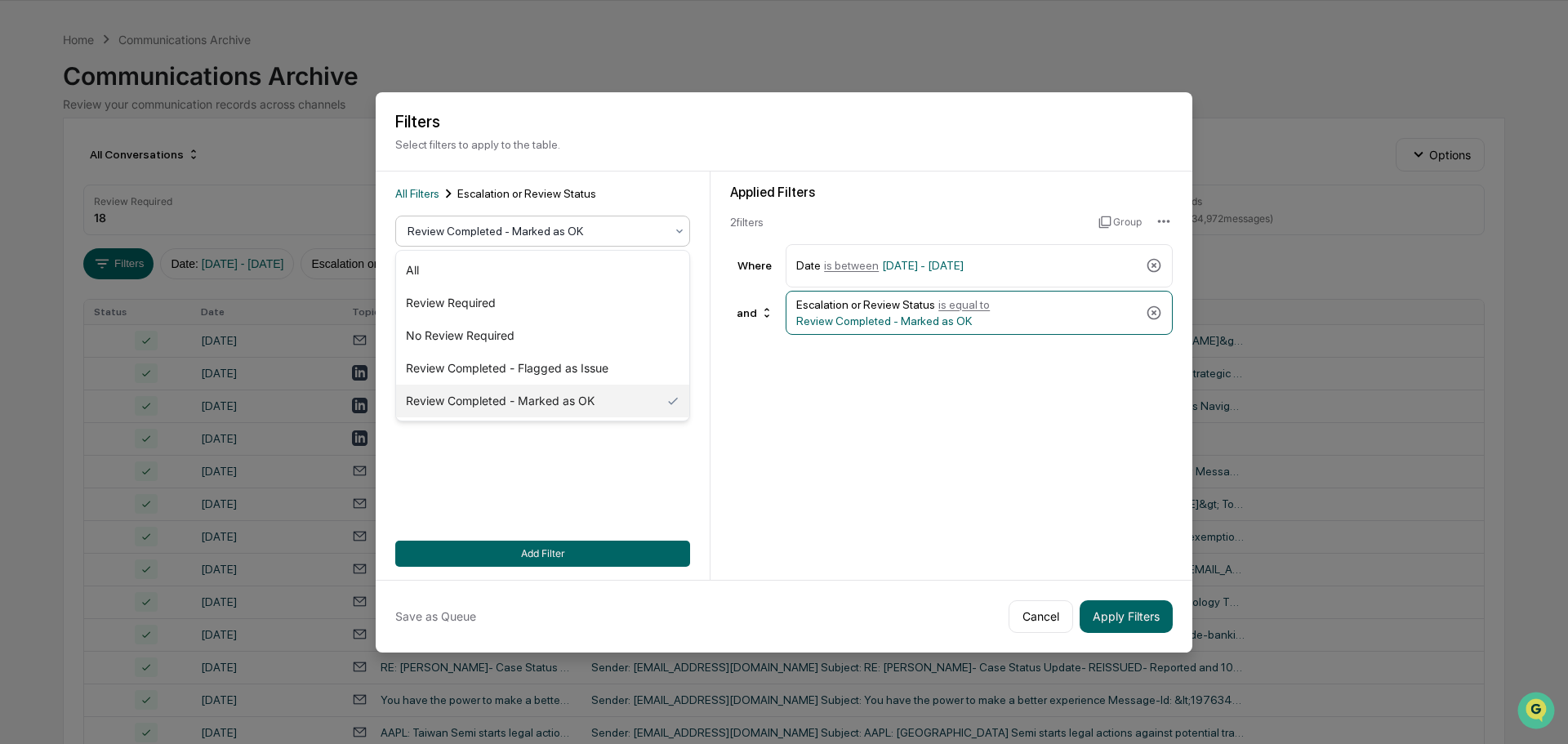
click at [585, 229] on div at bounding box center [535, 231] width 257 height 16
click at [436, 273] on div "All" at bounding box center [543, 270] width 293 height 33
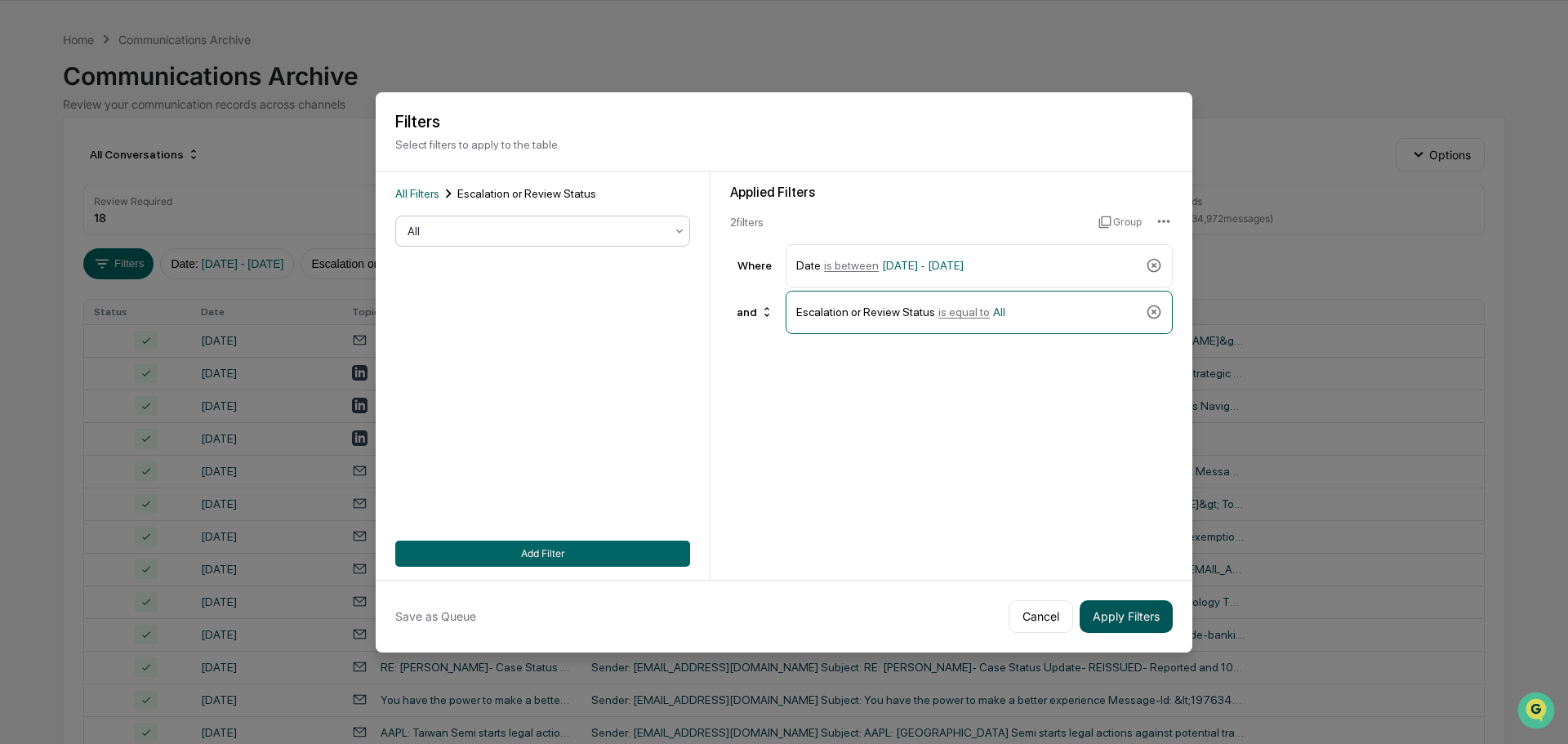
click at [1141, 613] on button "Apply Filters" at bounding box center [1126, 617] width 93 height 33
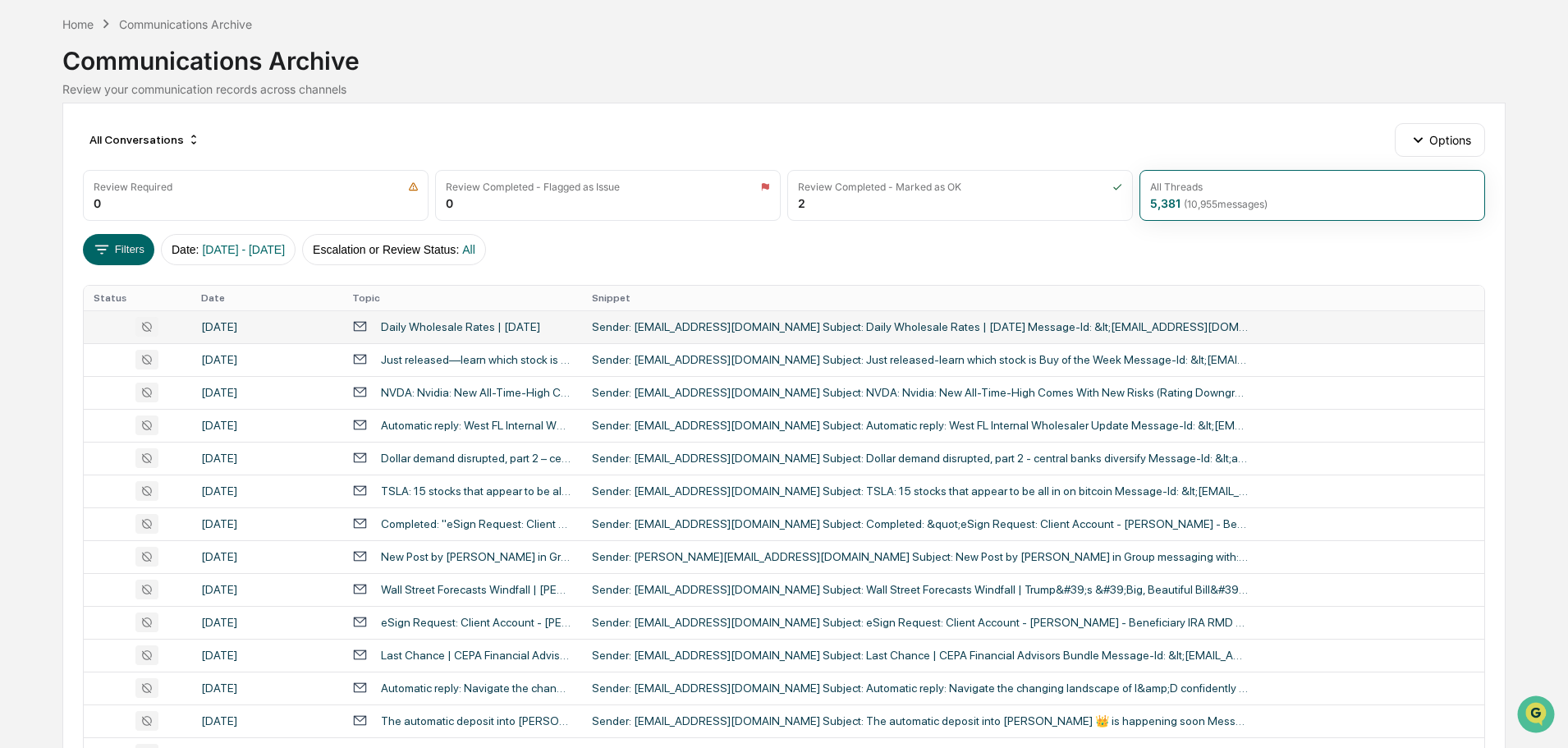
scroll to position [0, 0]
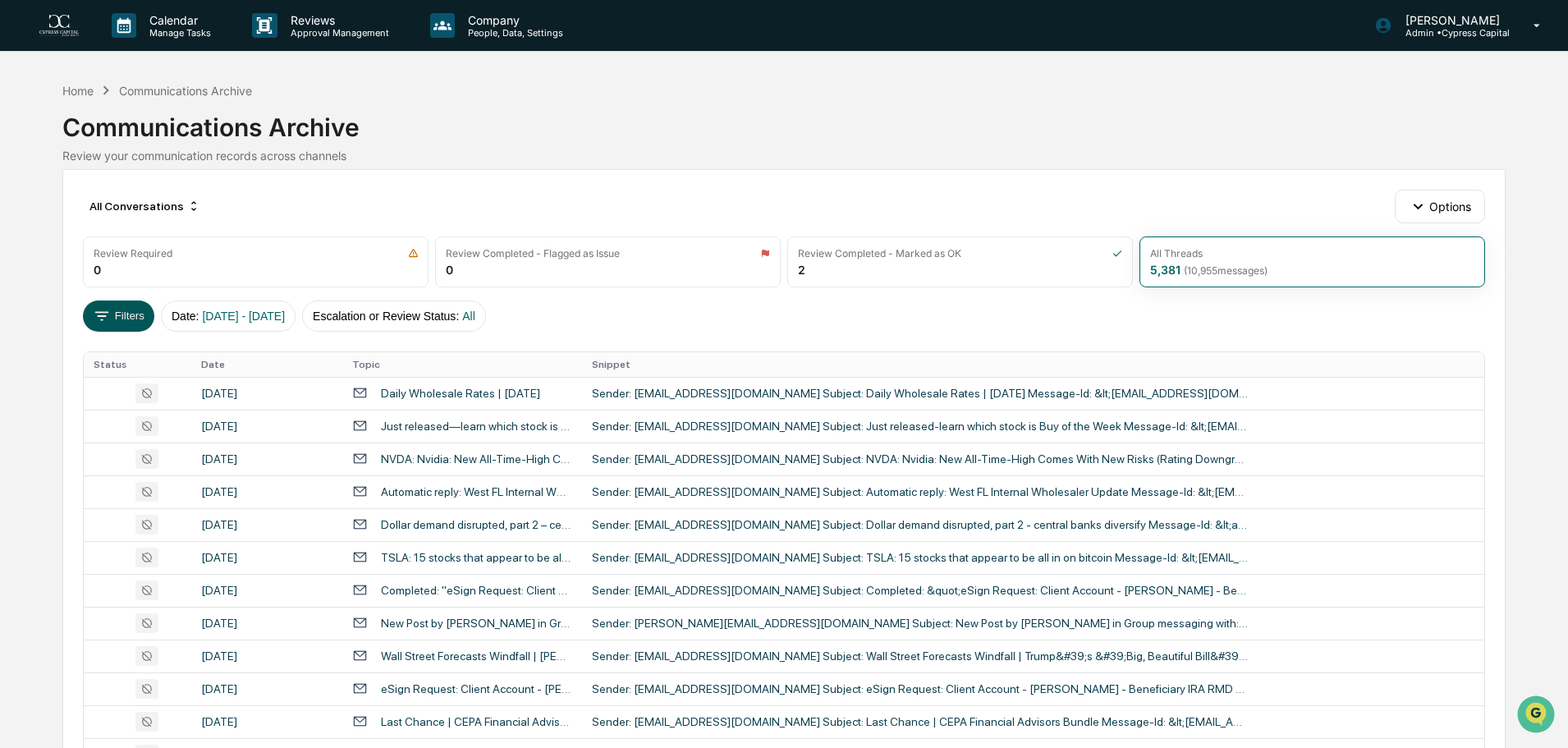
click at [116, 323] on button "Filters" at bounding box center [118, 316] width 72 height 31
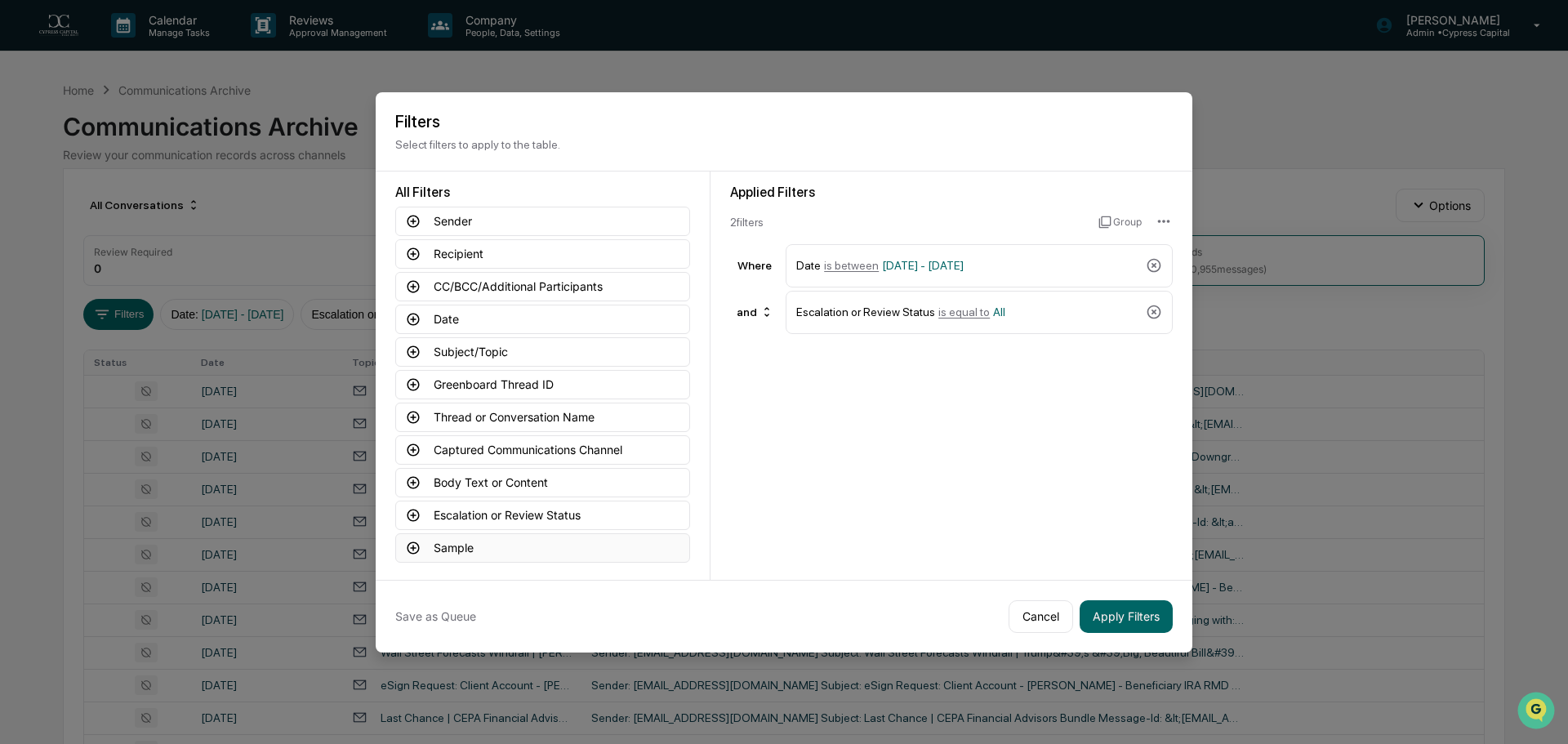
click at [475, 557] on button "Sample" at bounding box center [543, 548] width 295 height 30
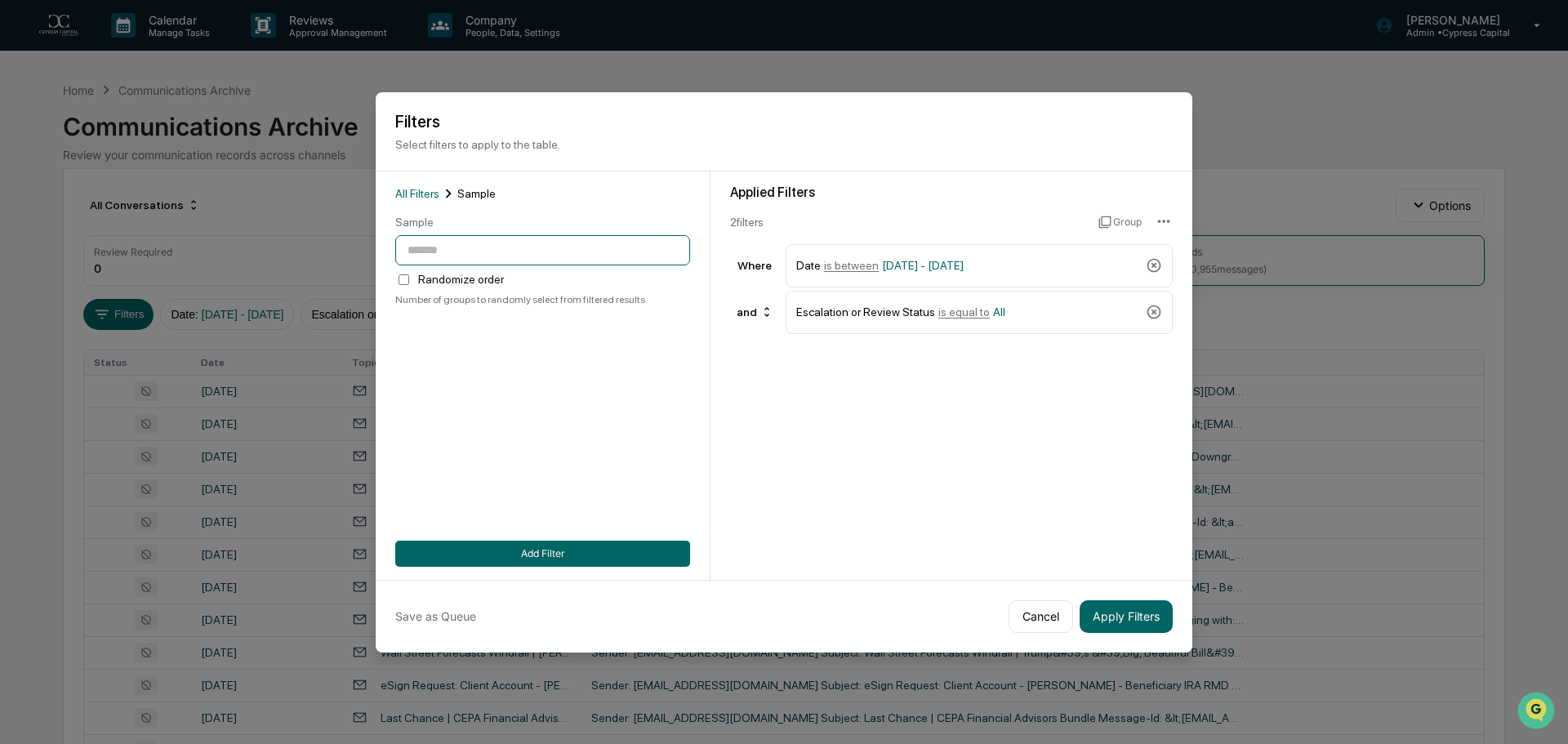
click at [464, 247] on input "number" at bounding box center [543, 250] width 295 height 30
type input "***"
click at [571, 556] on button "Add Filter" at bounding box center [543, 553] width 295 height 26
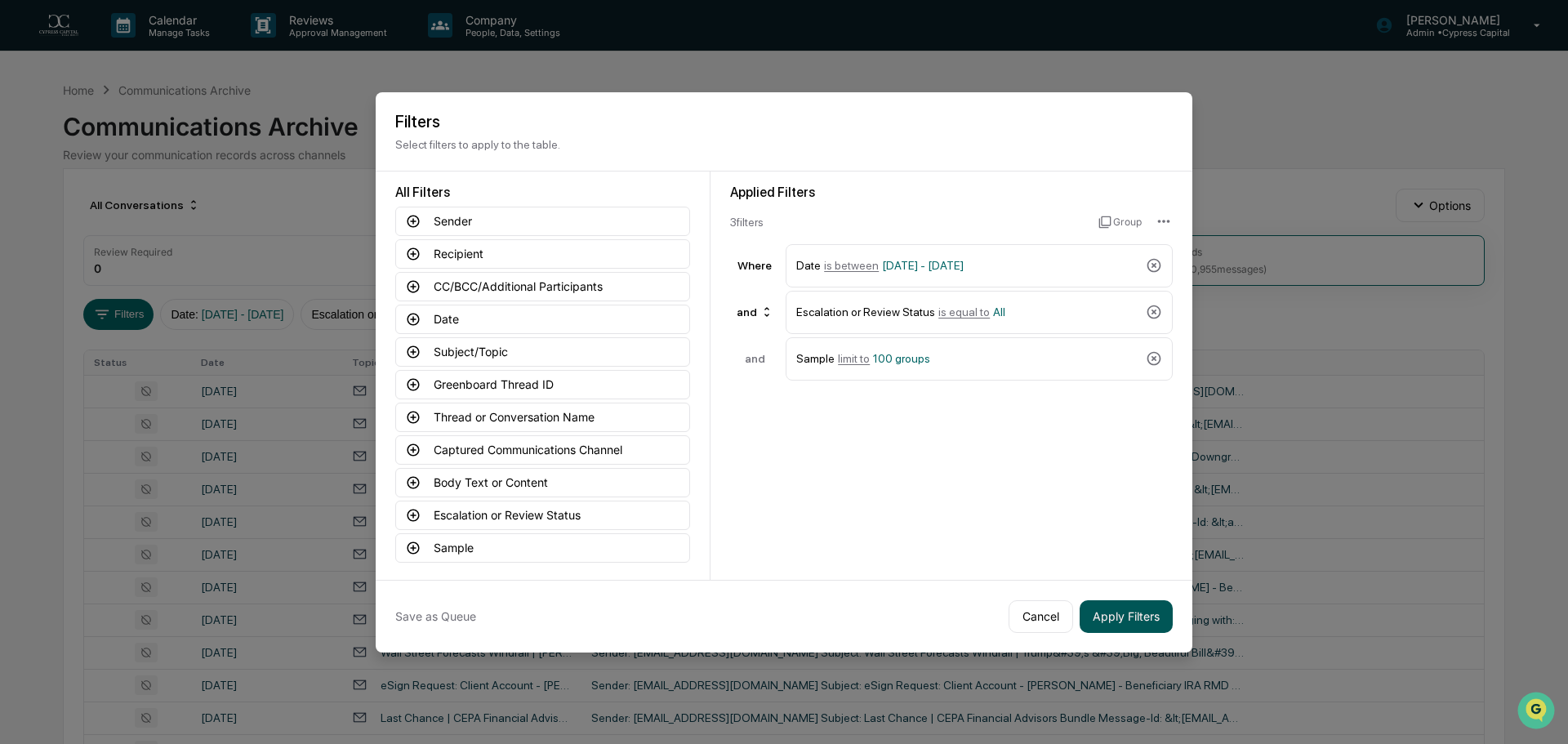
click at [1136, 623] on button "Apply Filters" at bounding box center [1126, 617] width 93 height 33
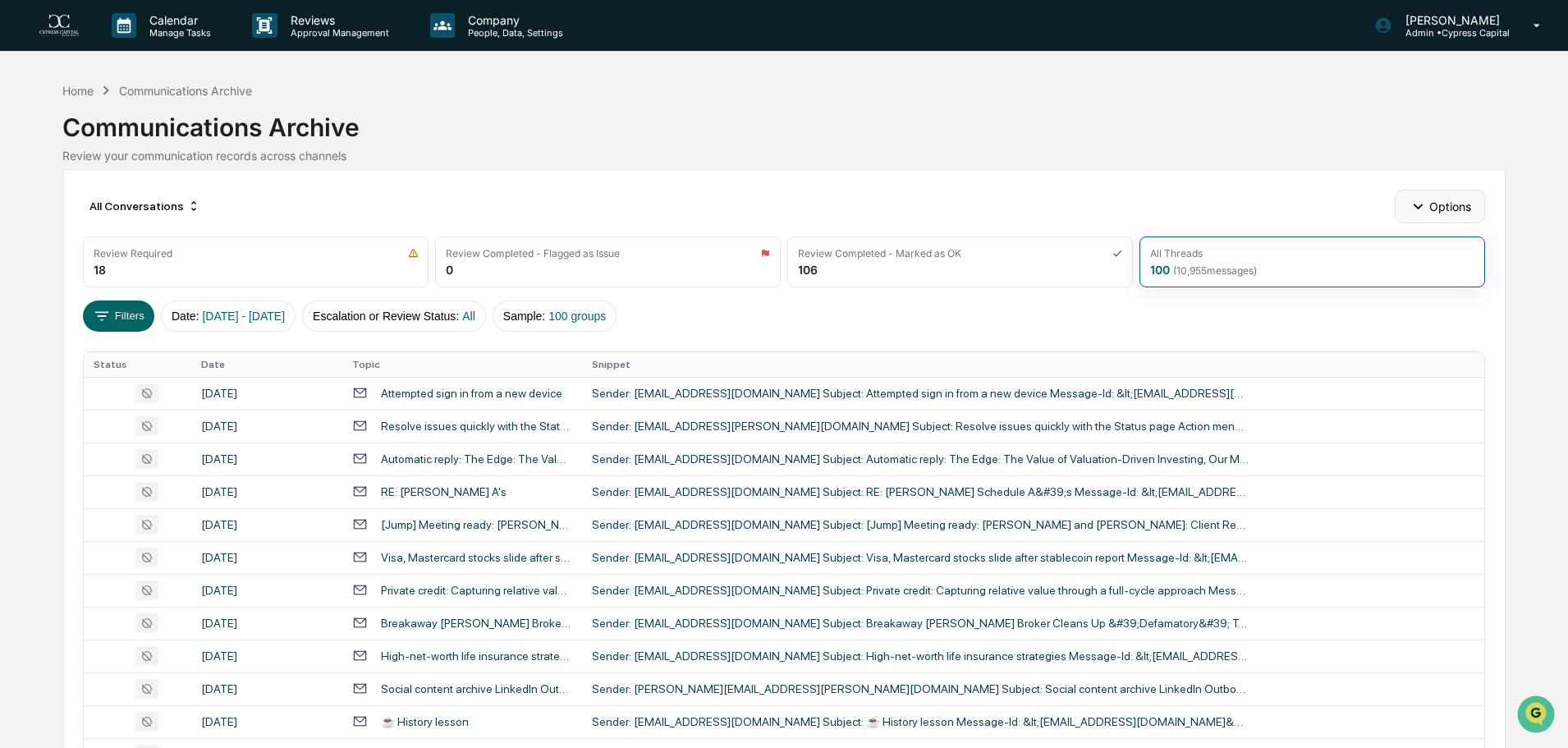
click at [1456, 212] on button "Options" at bounding box center [1439, 206] width 90 height 33
click at [1541, 180] on div "Calendar Manage Tasks Reviews Approval Management Company People, Data, Setting…" at bounding box center [784, 645] width 1568 height 1292
click at [567, 396] on div "Attempted sign in from a new device" at bounding box center [462, 392] width 220 height 15
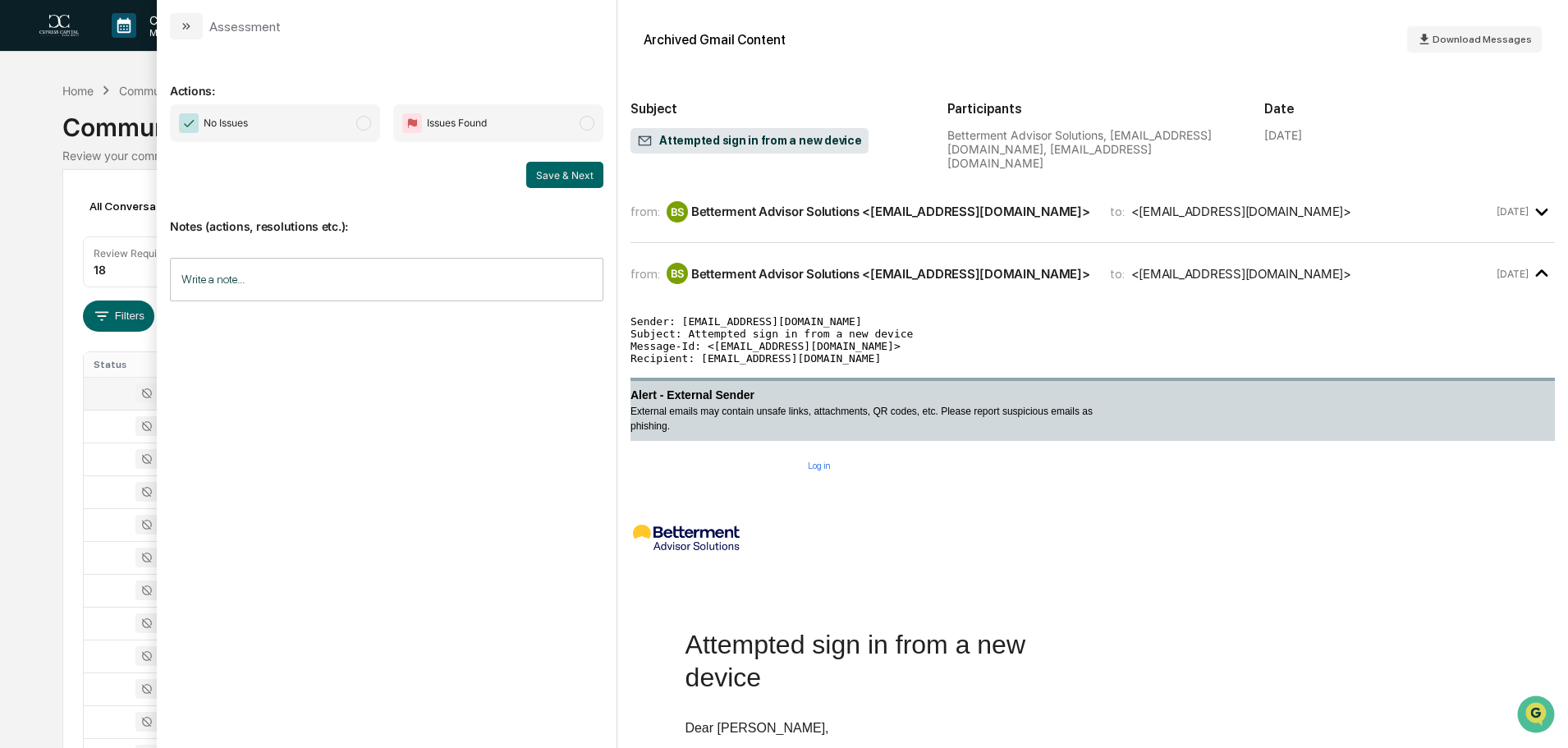
click at [30, 170] on div "Calendar Manage Tasks Reviews Approval Management Company People, Data, Setting…" at bounding box center [784, 645] width 1568 height 1292
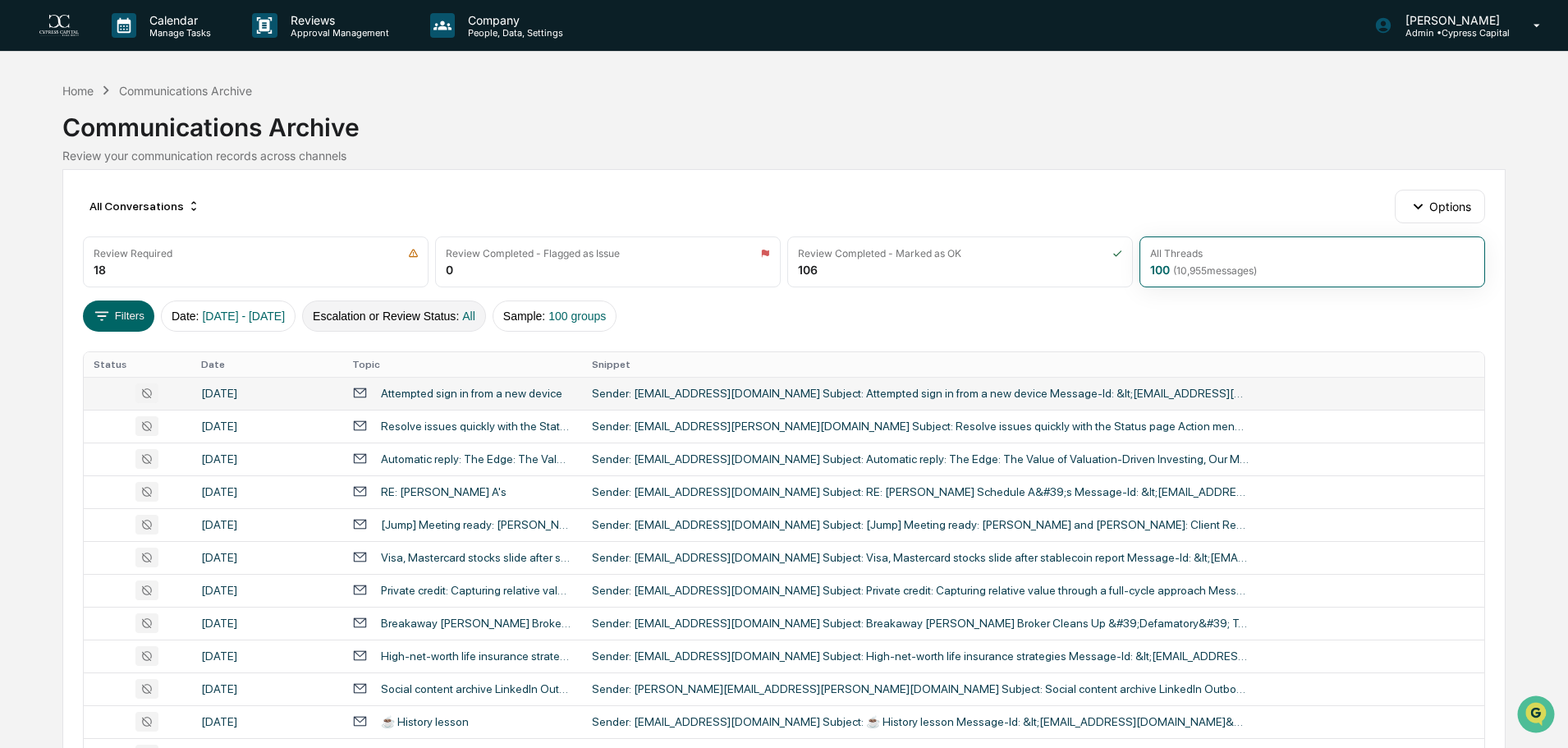
click at [441, 322] on button "Escalation or Review Status : All" at bounding box center [394, 316] width 184 height 31
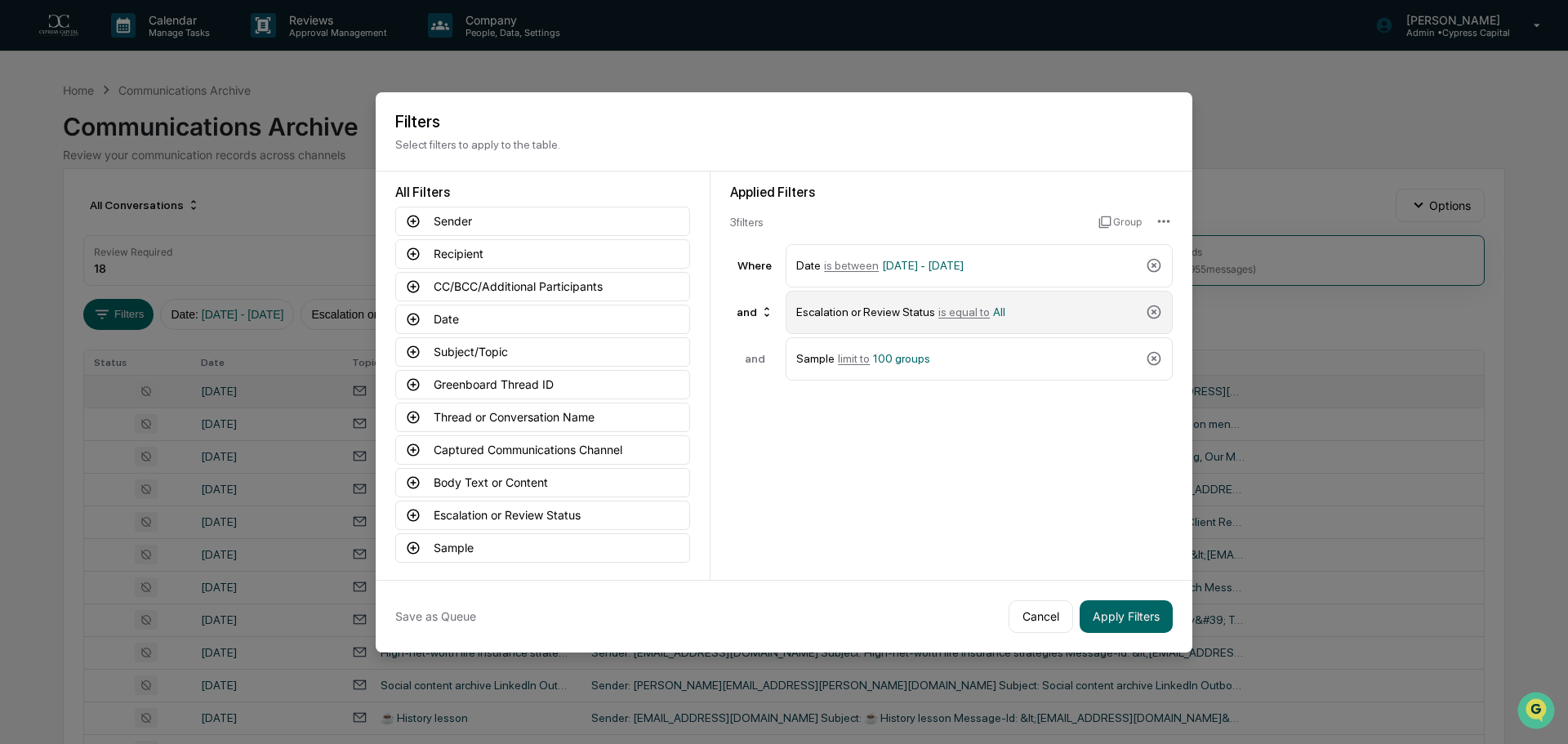
click at [1015, 312] on div "Escalation or Review Status is equal to All" at bounding box center [968, 312] width 343 height 29
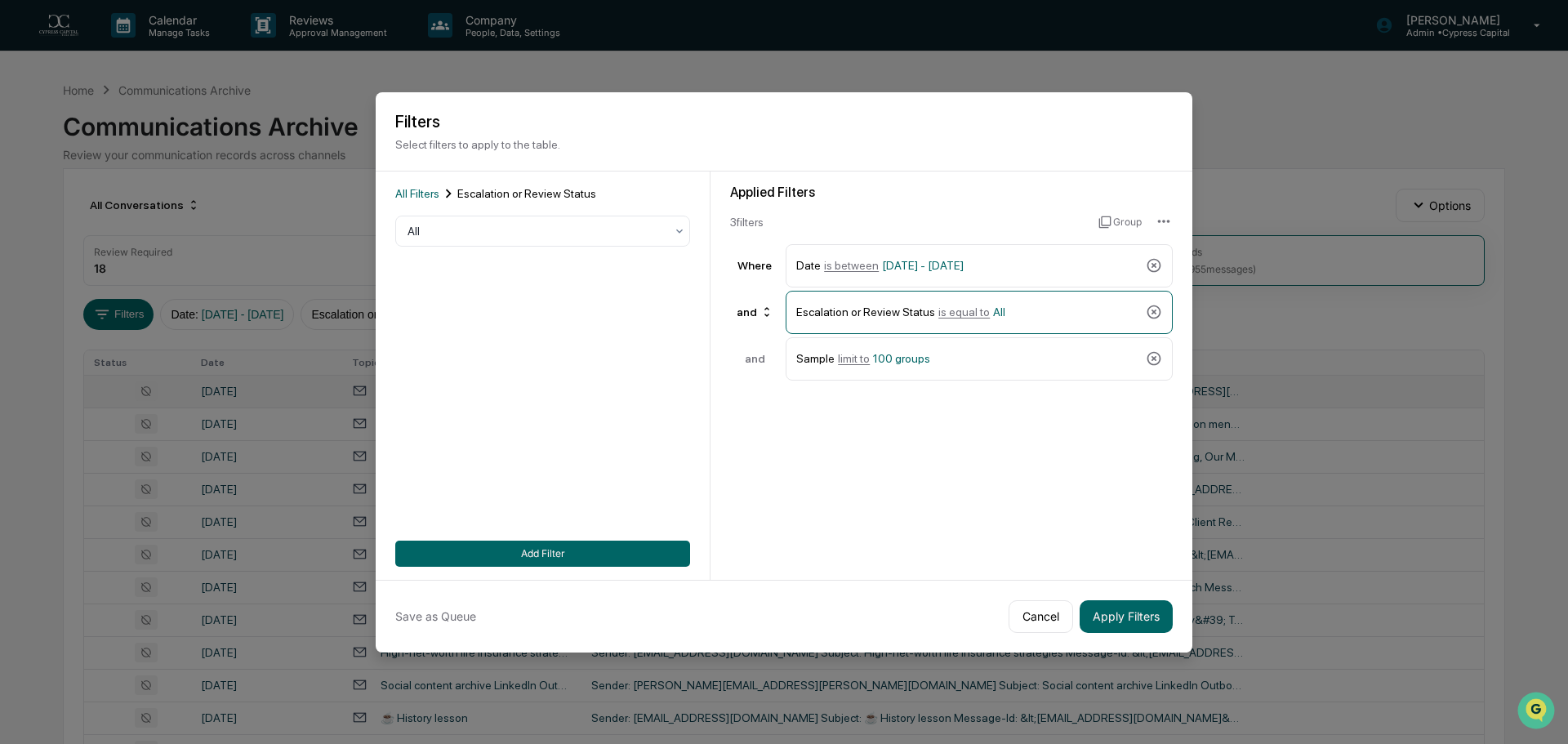
click at [502, 205] on div "All Filters Escalation or Review Status All Add Filter" at bounding box center [543, 375] width 295 height 382
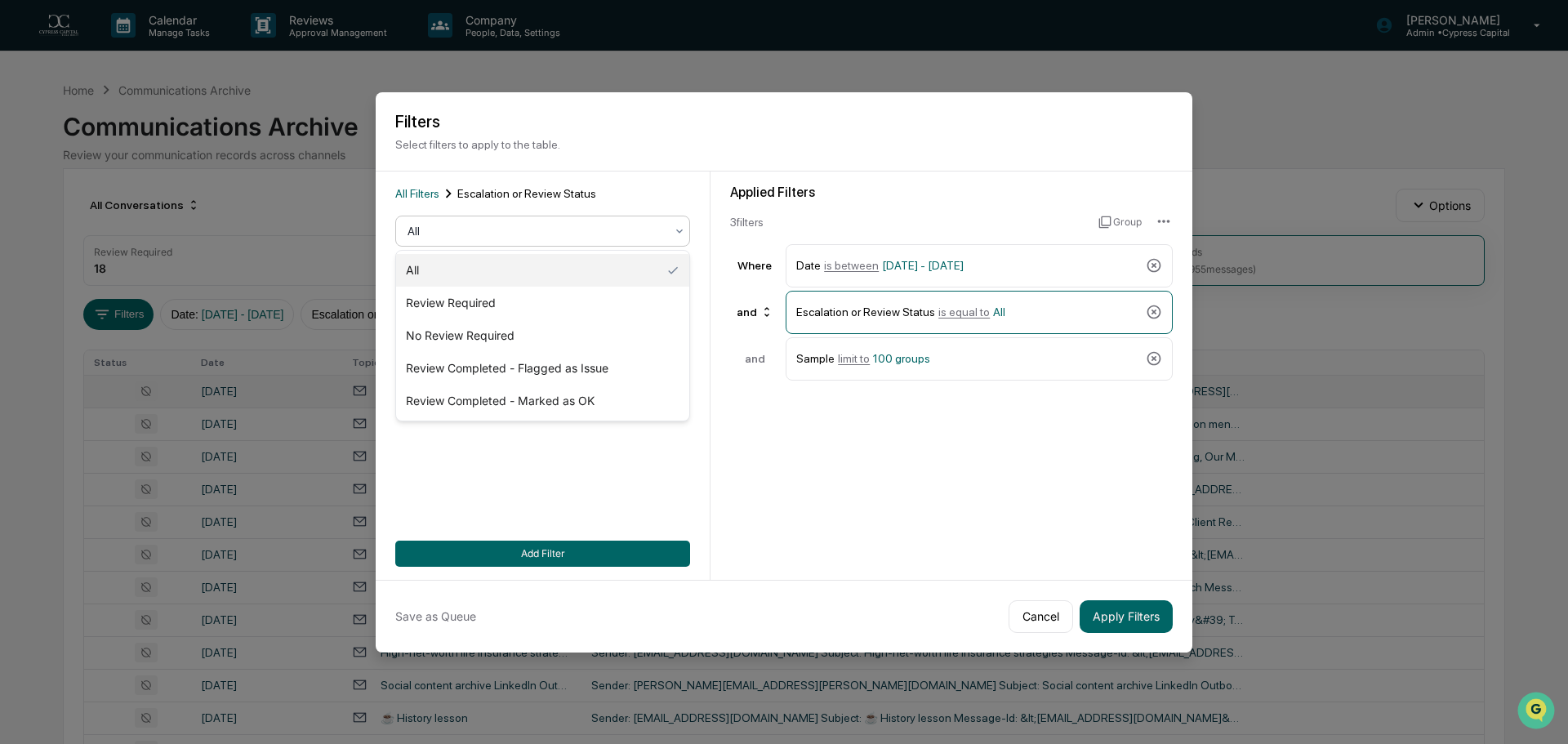
click at [471, 221] on div "All" at bounding box center [535, 230] width 274 height 23
click at [452, 277] on div "All" at bounding box center [543, 270] width 293 height 33
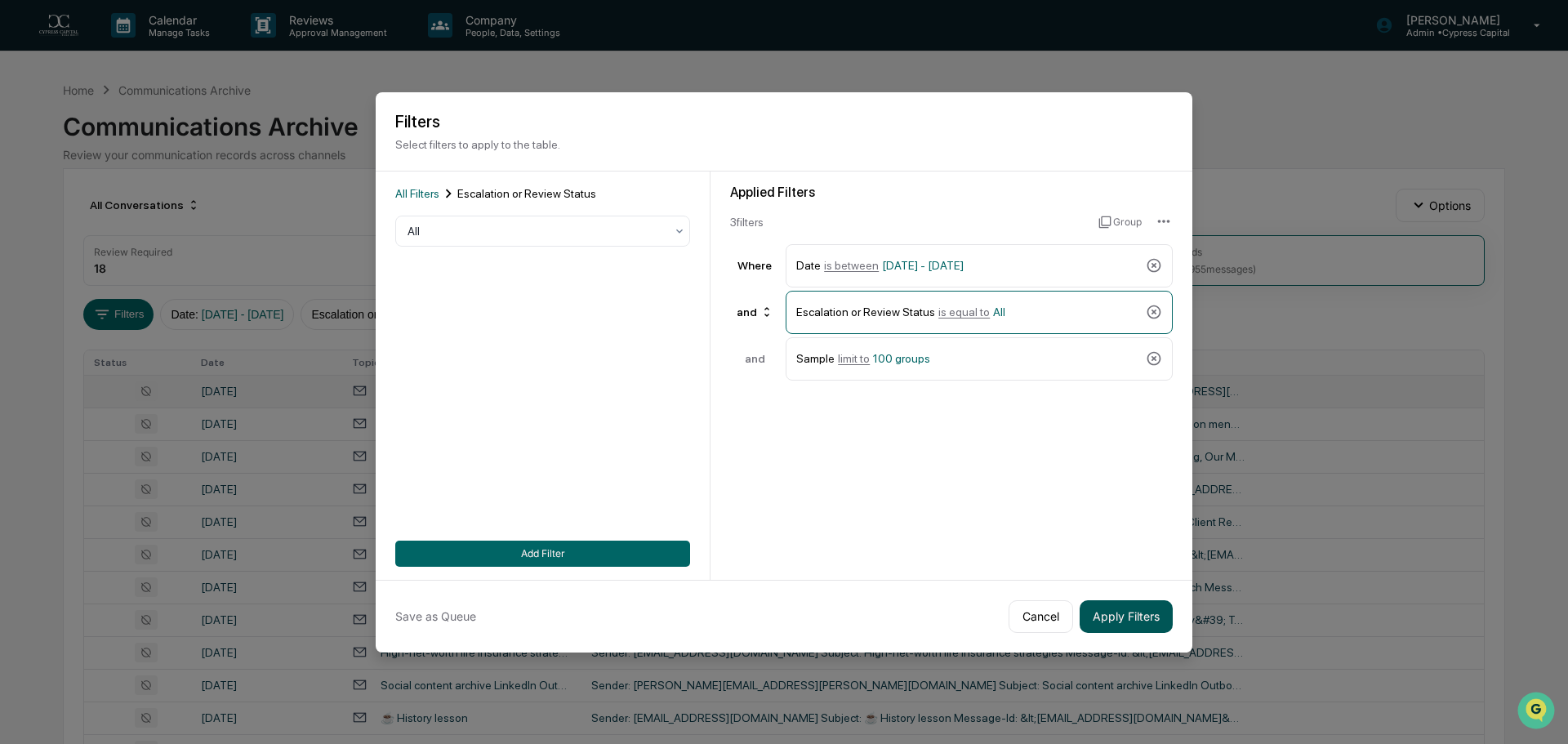
click at [1114, 603] on button "Apply Filters" at bounding box center [1126, 617] width 93 height 33
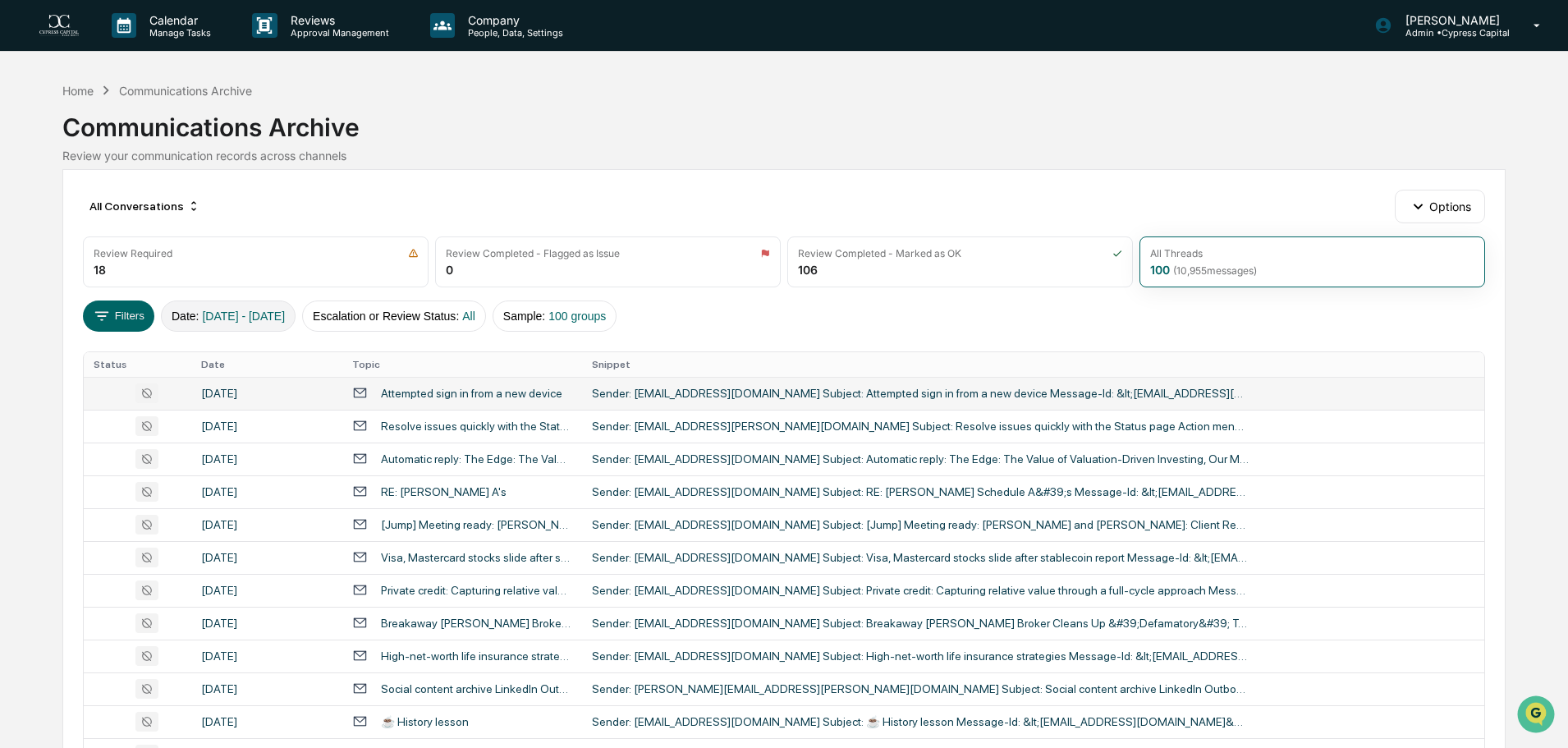
click at [240, 314] on span "[DATE] - [DATE]" at bounding box center [243, 316] width 83 height 13
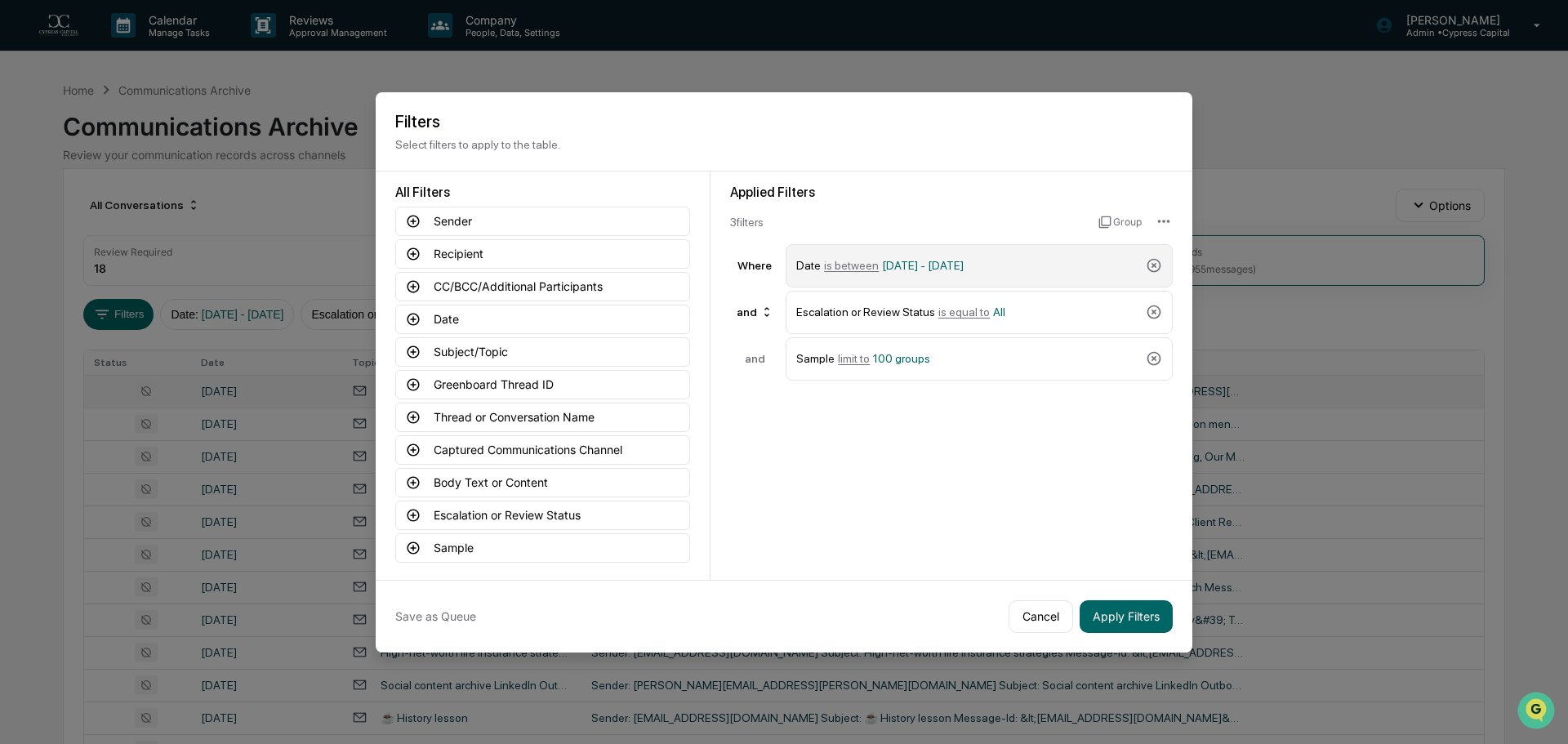
click at [1012, 258] on div "Date is between [DATE] - [DATE]" at bounding box center [968, 266] width 343 height 29
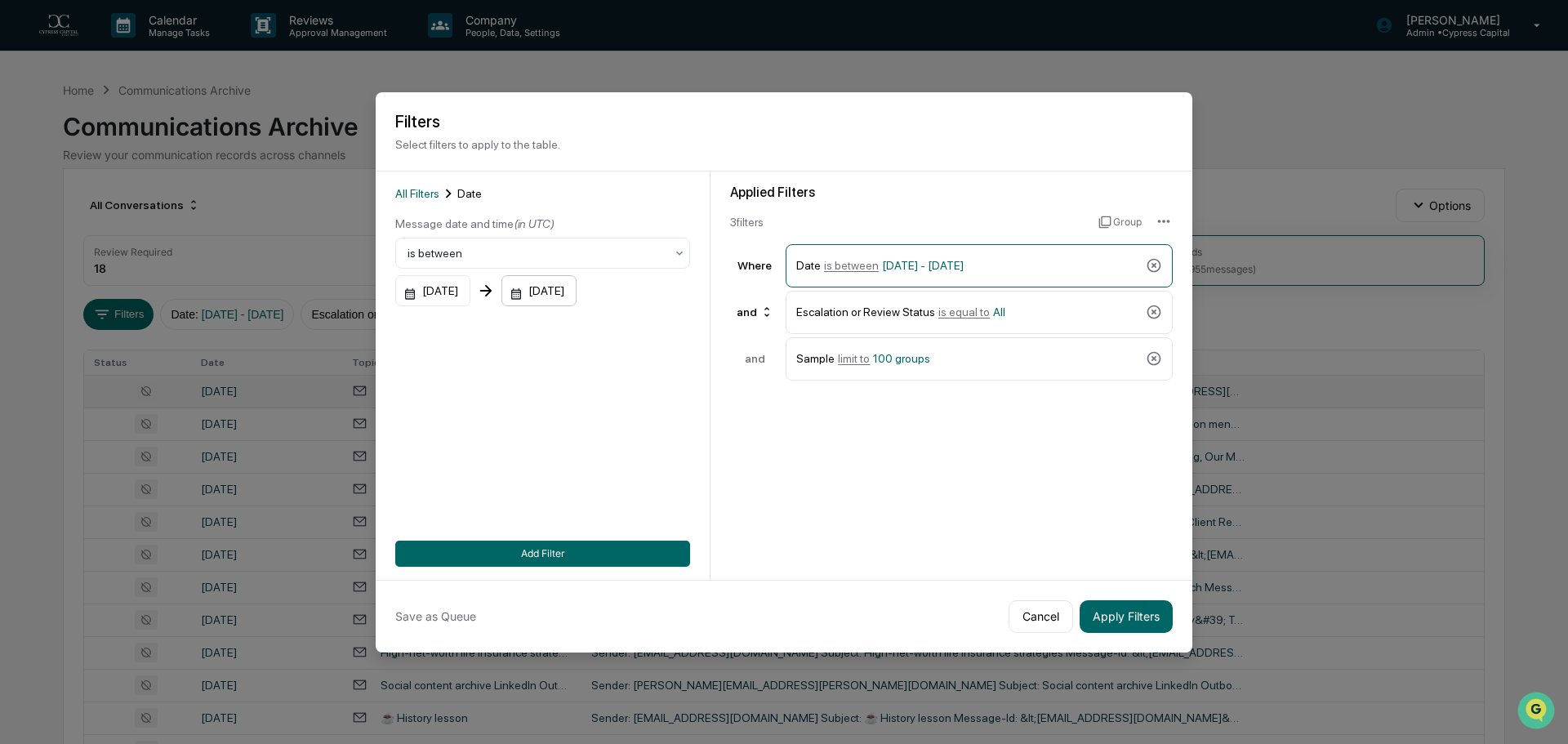
click at [577, 290] on div "[DATE]" at bounding box center [539, 291] width 75 height 31
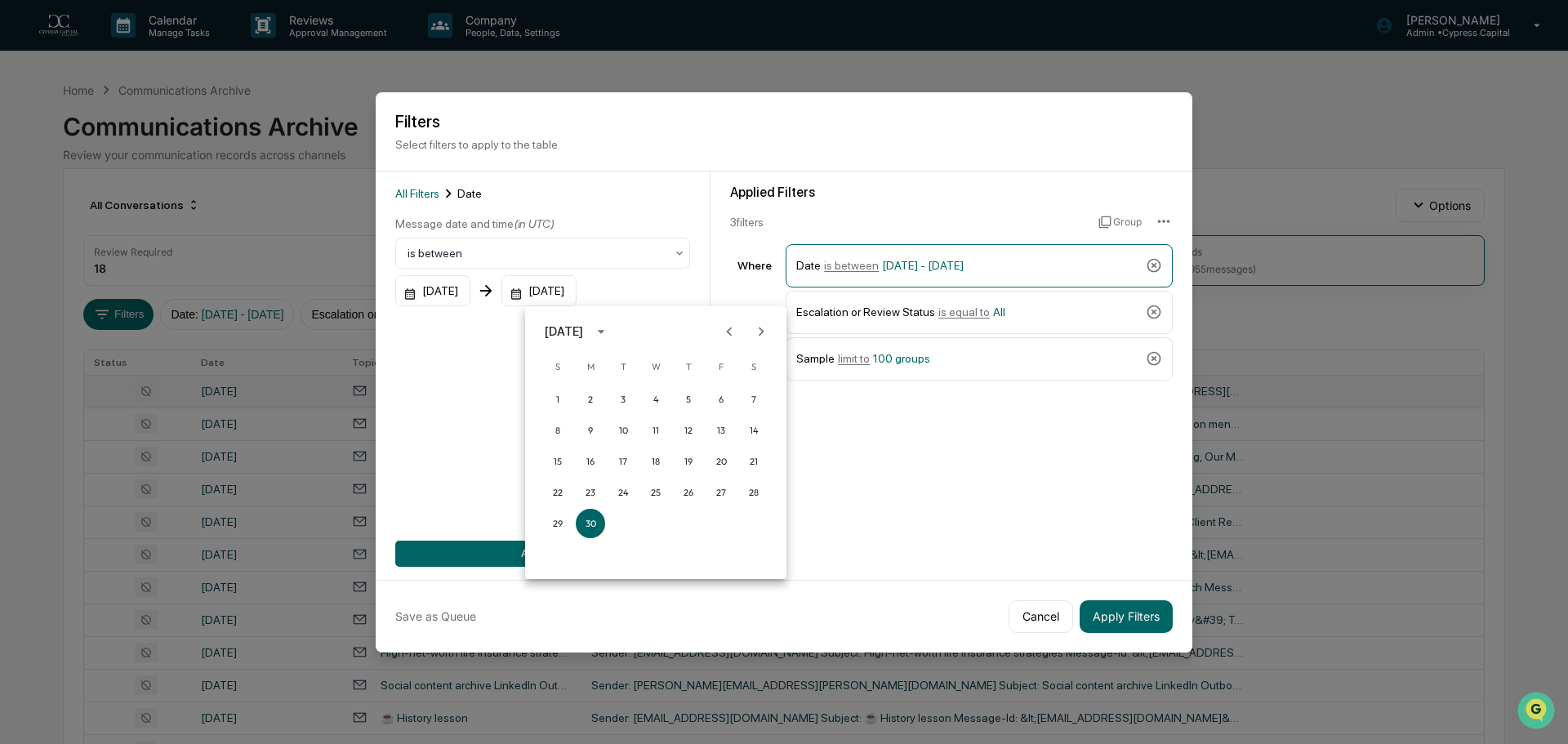
click at [766, 334] on icon "Next month" at bounding box center [761, 331] width 18 height 18
click at [682, 524] on button "31" at bounding box center [688, 524] width 30 height 30
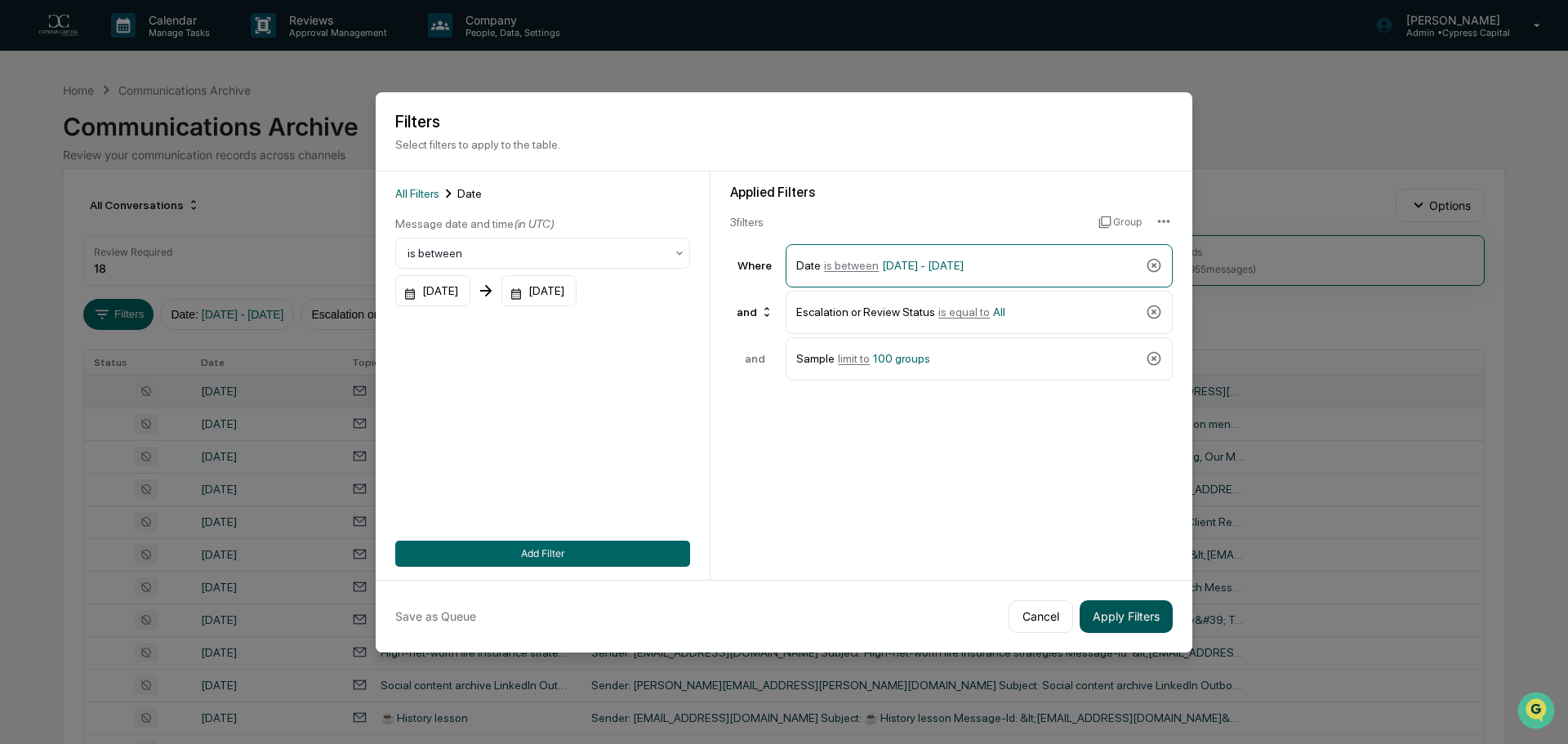
click at [1135, 614] on button "Apply Filters" at bounding box center [1126, 617] width 93 height 33
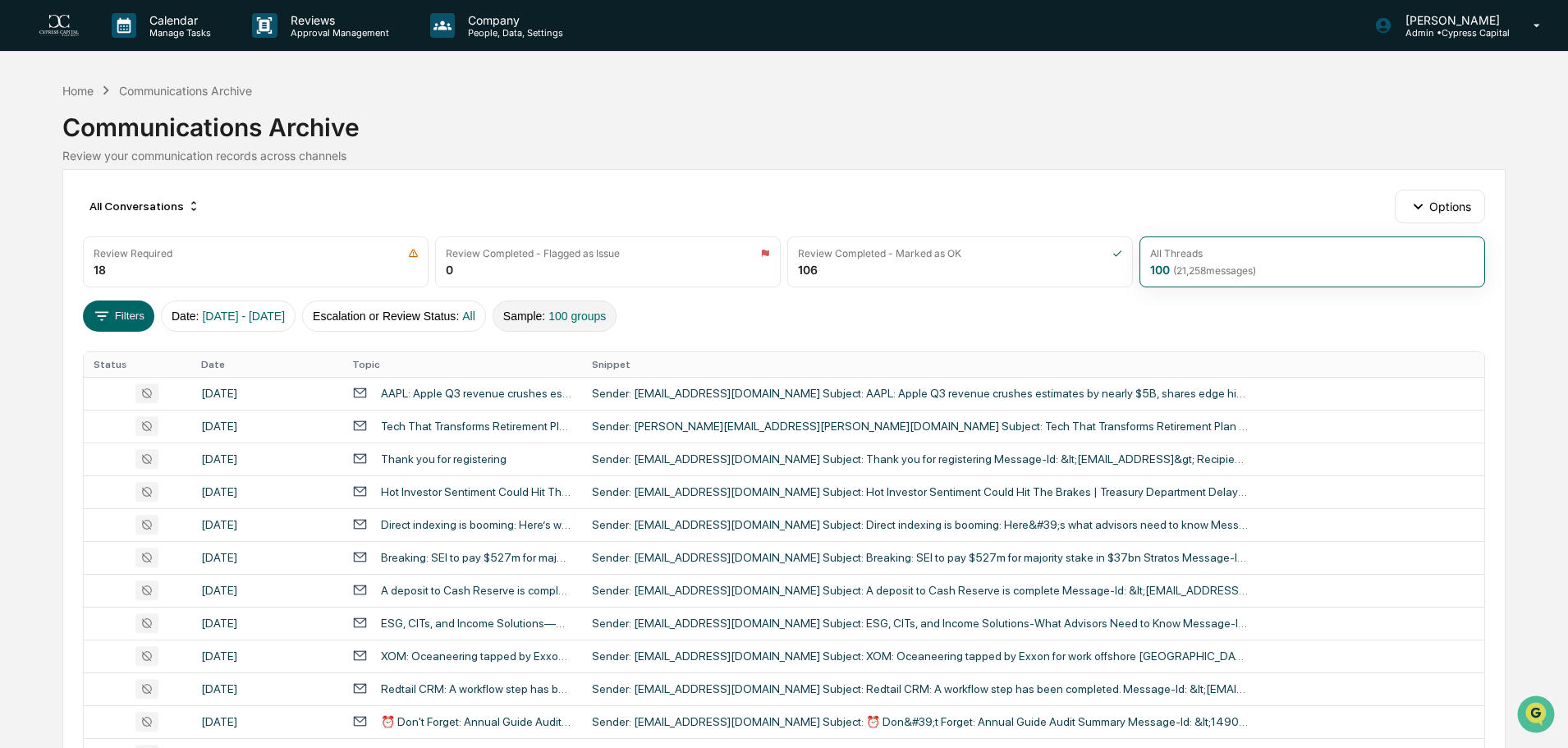
click at [606, 311] on span "100 groups" at bounding box center [576, 316] width 57 height 13
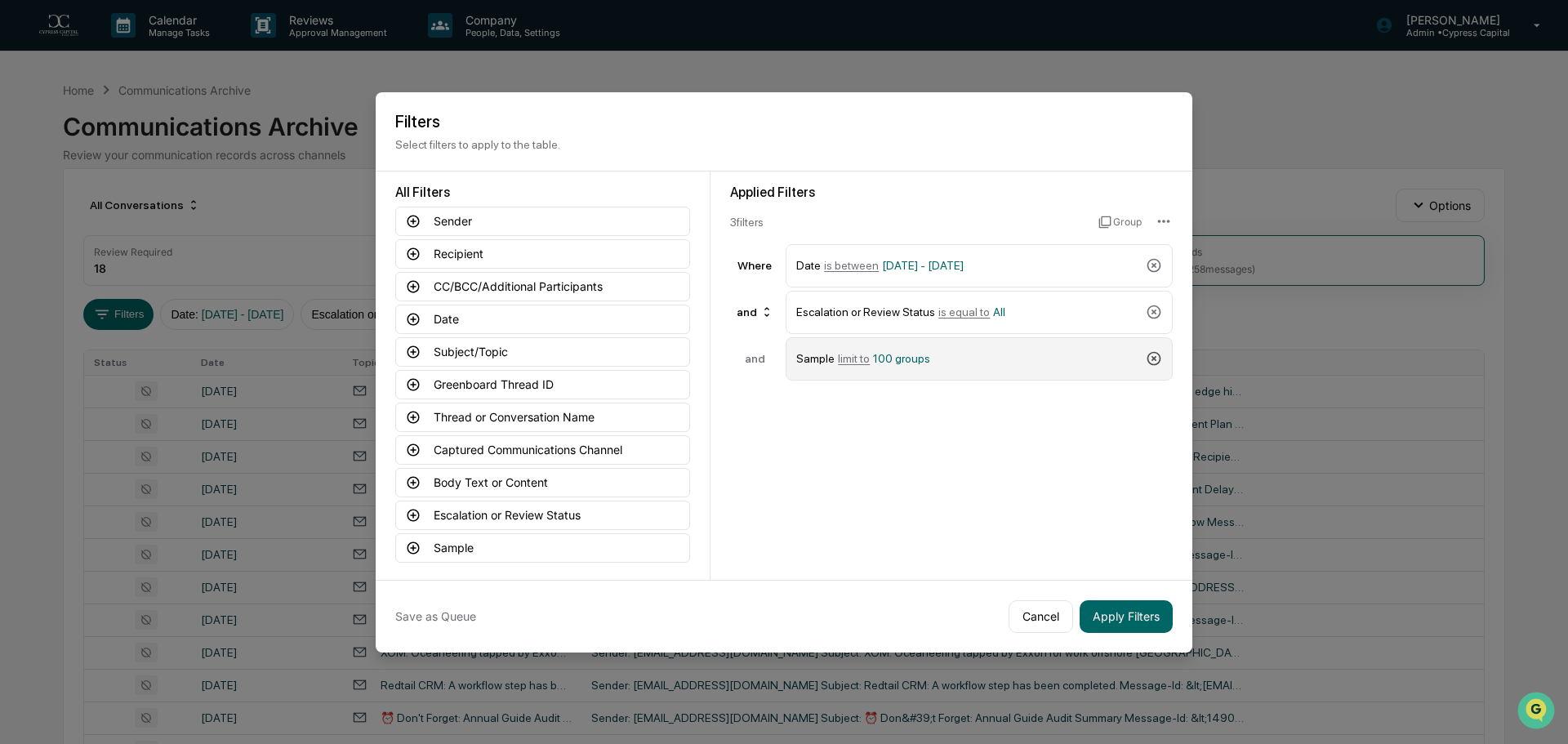
click at [1157, 354] on icon at bounding box center [1154, 358] width 14 height 14
click at [1108, 622] on button "Apply Filters" at bounding box center [1126, 617] width 93 height 33
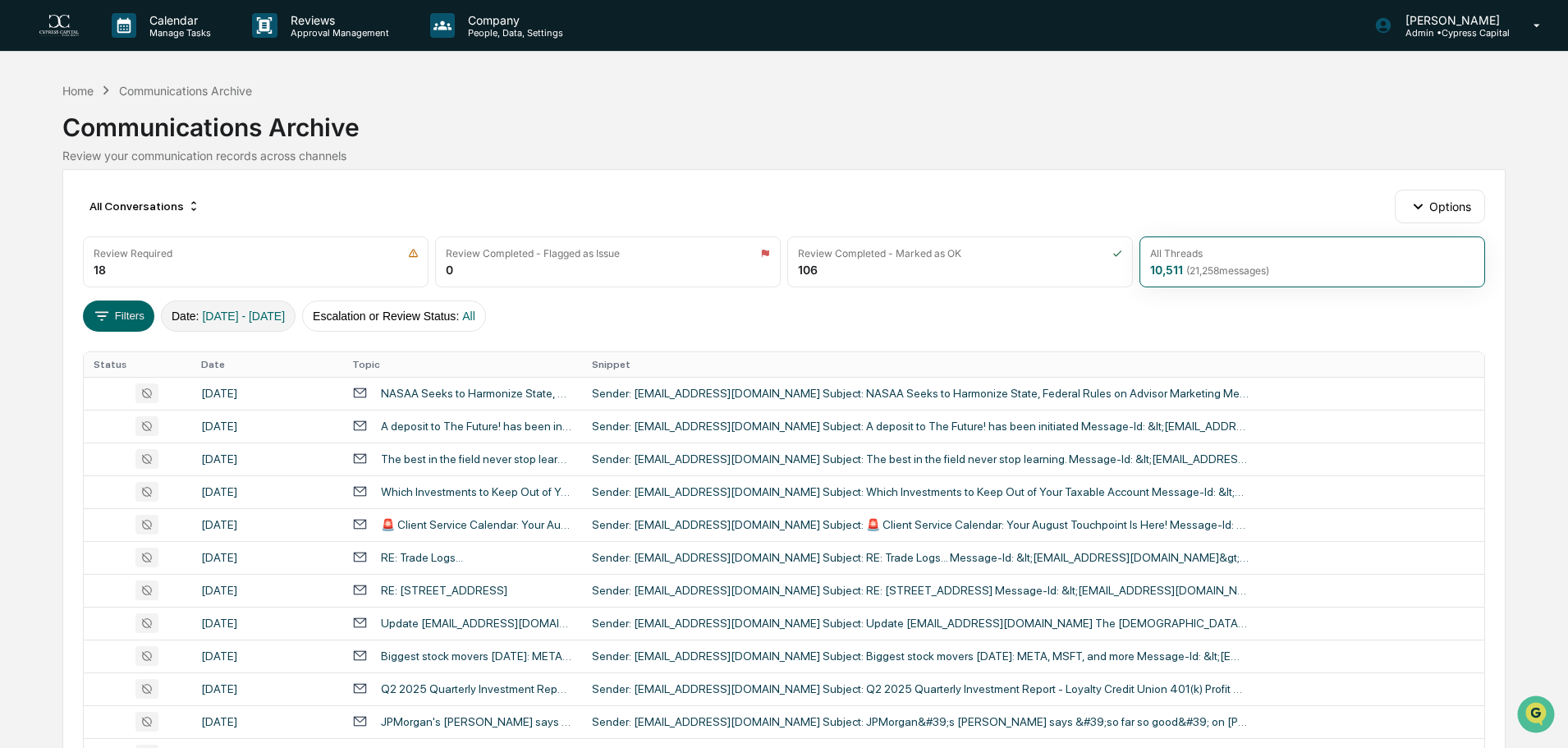
click at [264, 316] on span "04/01/2025 - 07/31/2025" at bounding box center [243, 316] width 83 height 13
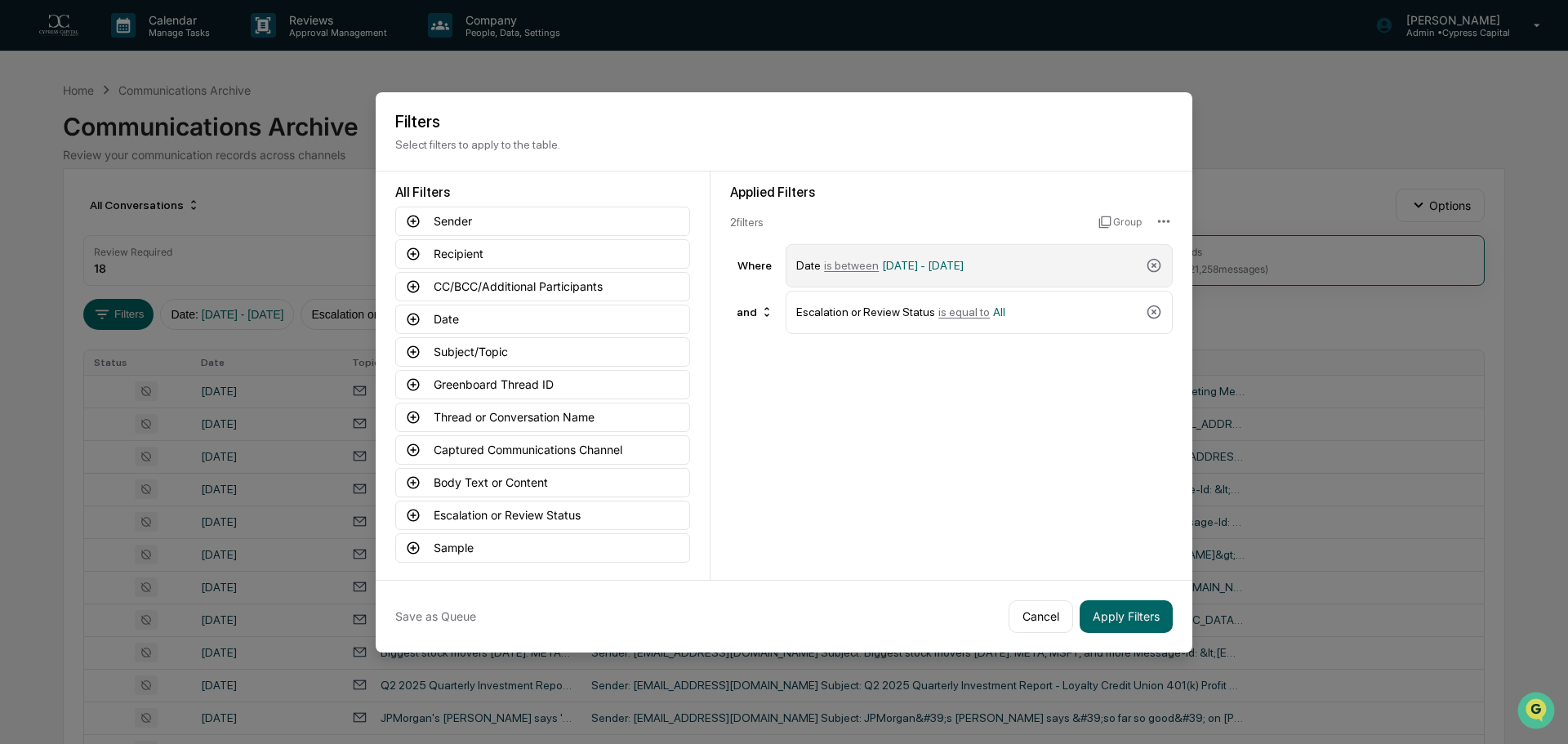
click at [964, 271] on span "04/01/2025 - 07/31/2025" at bounding box center [923, 265] width 81 height 13
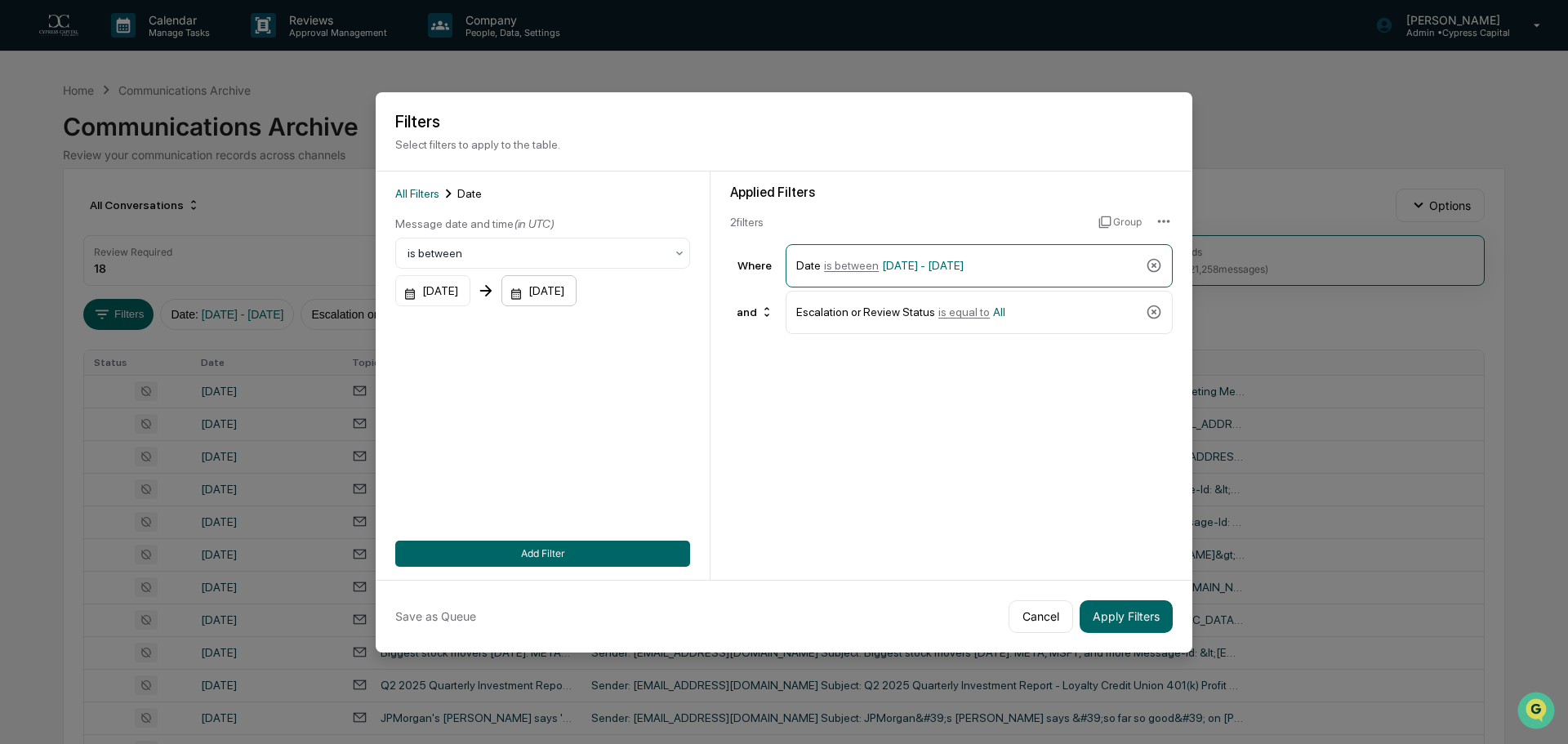
click at [577, 294] on div "07/31/2025" at bounding box center [539, 291] width 75 height 31
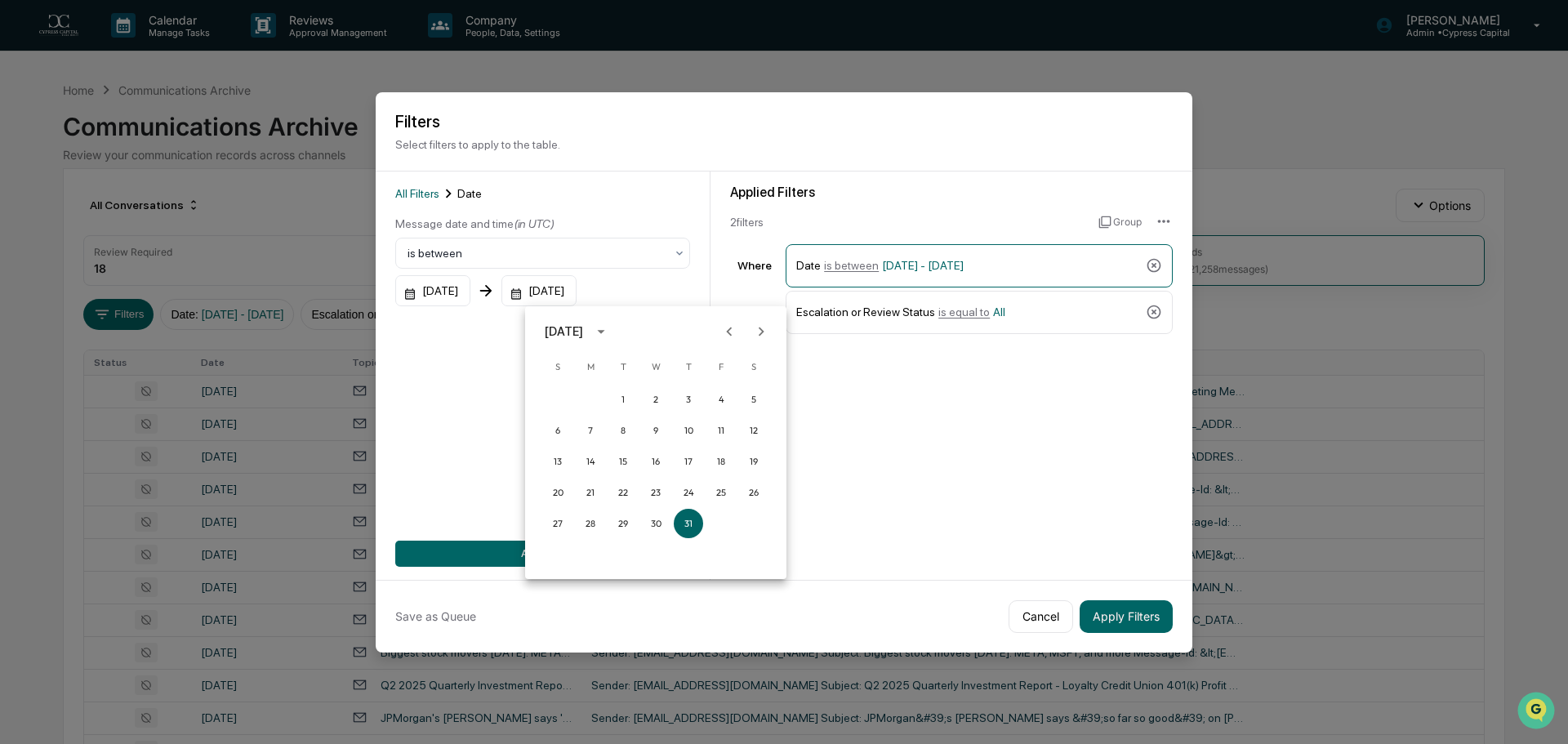
click at [736, 326] on icon "Previous month" at bounding box center [729, 331] width 18 height 18
click at [735, 327] on icon "Previous month" at bounding box center [729, 331] width 18 height 18
click at [755, 327] on icon "Next month" at bounding box center [761, 331] width 18 height 18
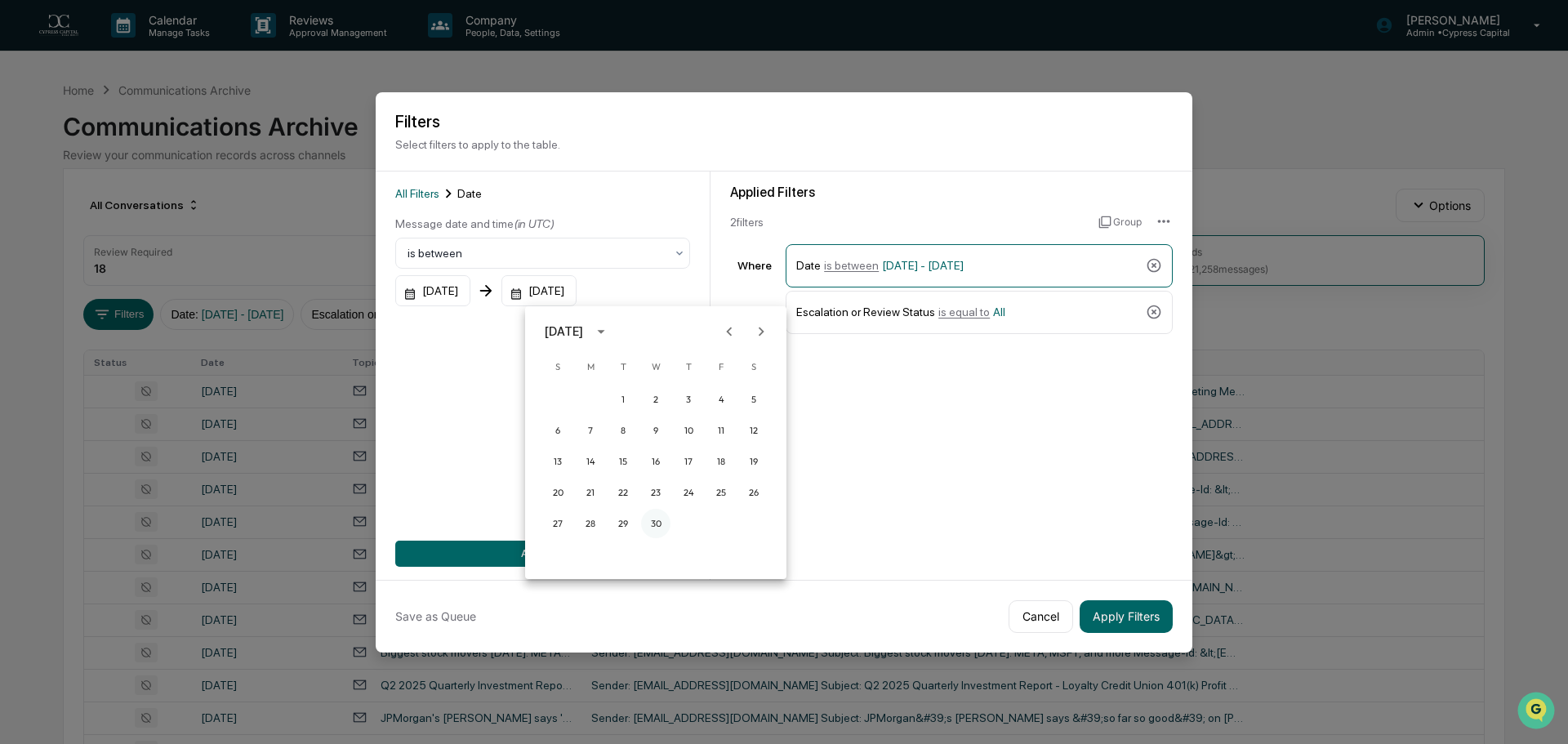
click at [648, 524] on button "30" at bounding box center [655, 524] width 30 height 30
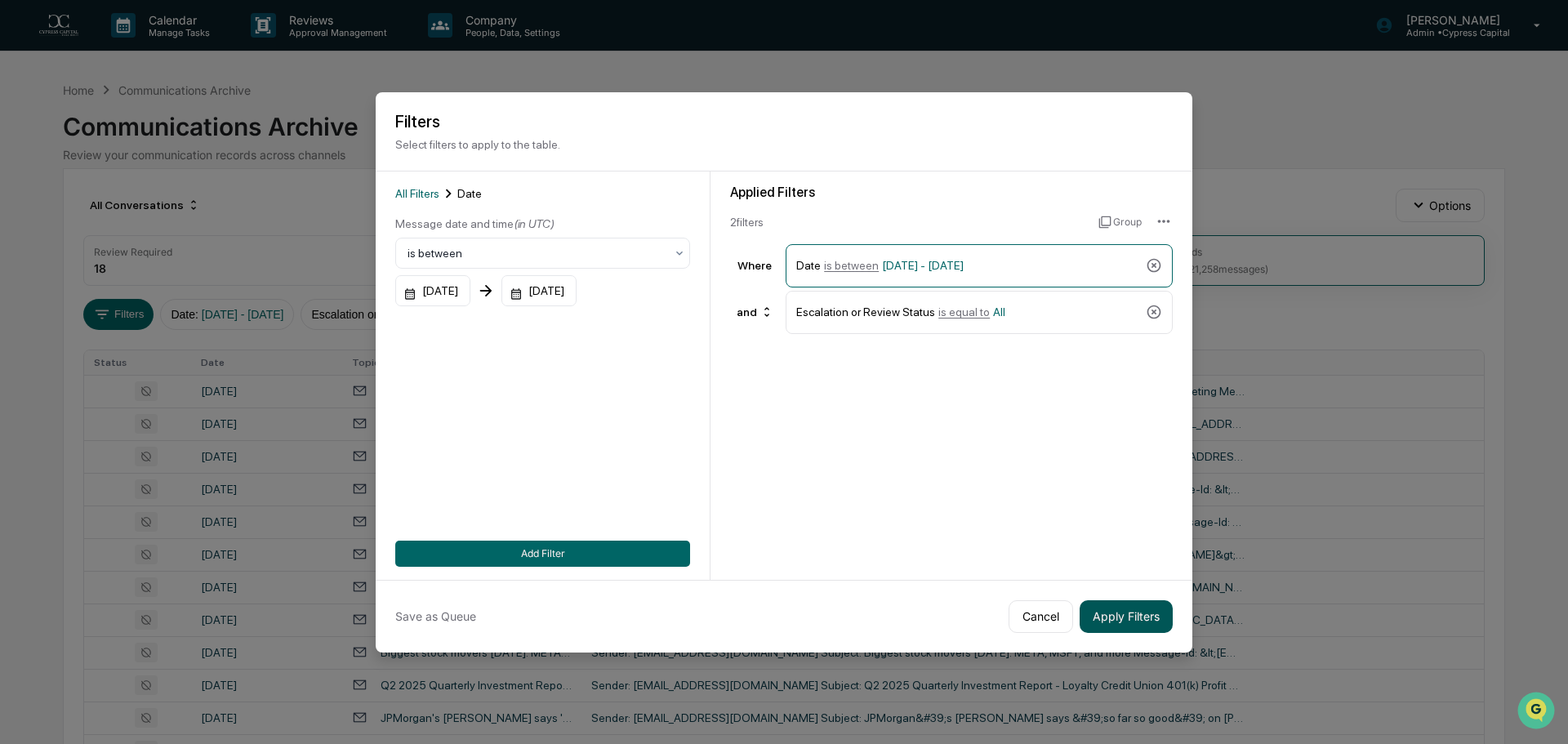
click at [1131, 619] on button "Apply Filters" at bounding box center [1126, 617] width 93 height 33
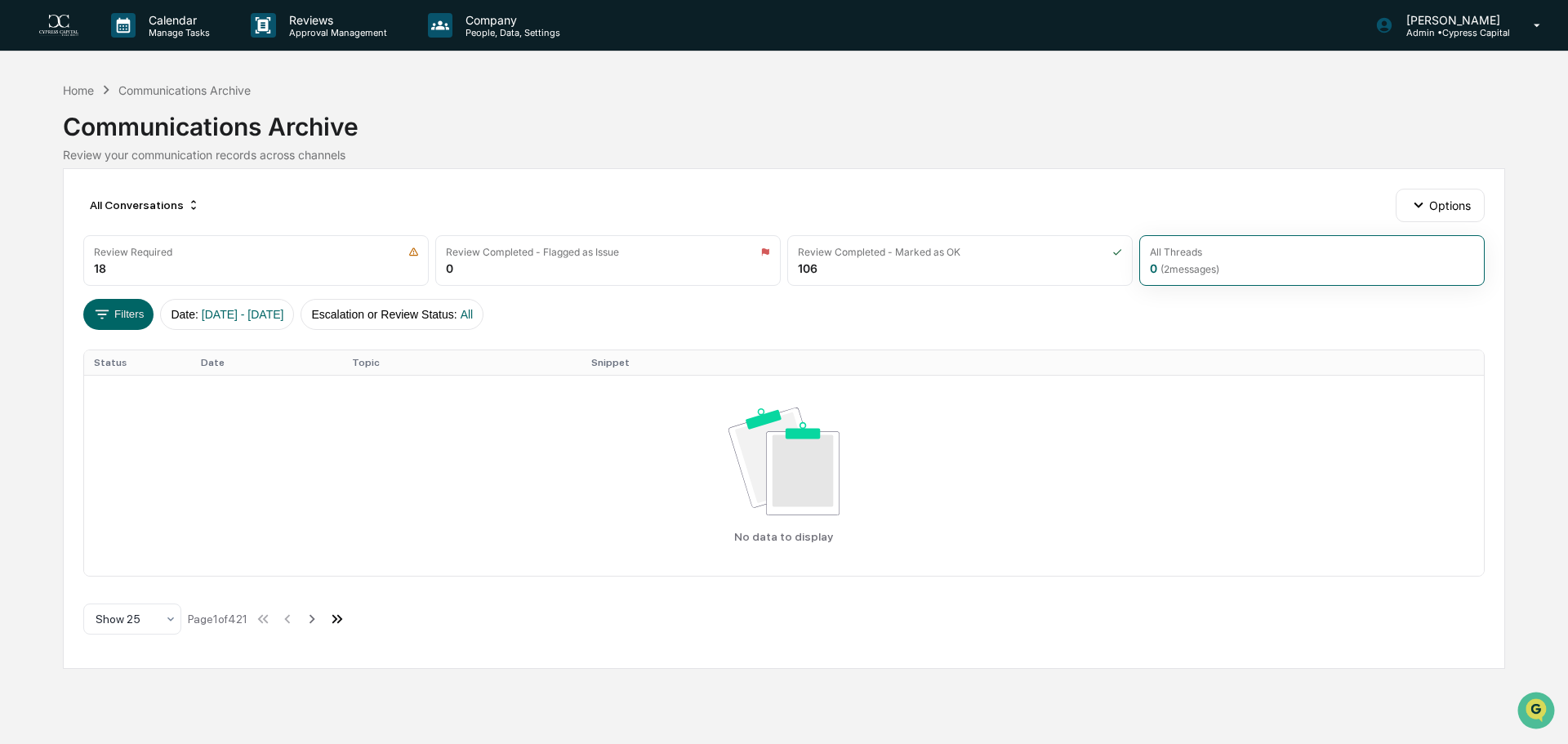
click at [340, 618] on icon at bounding box center [338, 619] width 18 height 18
click at [304, 618] on icon at bounding box center [302, 618] width 5 height 9
click at [329, 618] on icon at bounding box center [329, 619] width 18 height 18
click at [309, 618] on icon at bounding box center [302, 619] width 18 height 18
click at [285, 619] on icon at bounding box center [280, 619] width 18 height 18
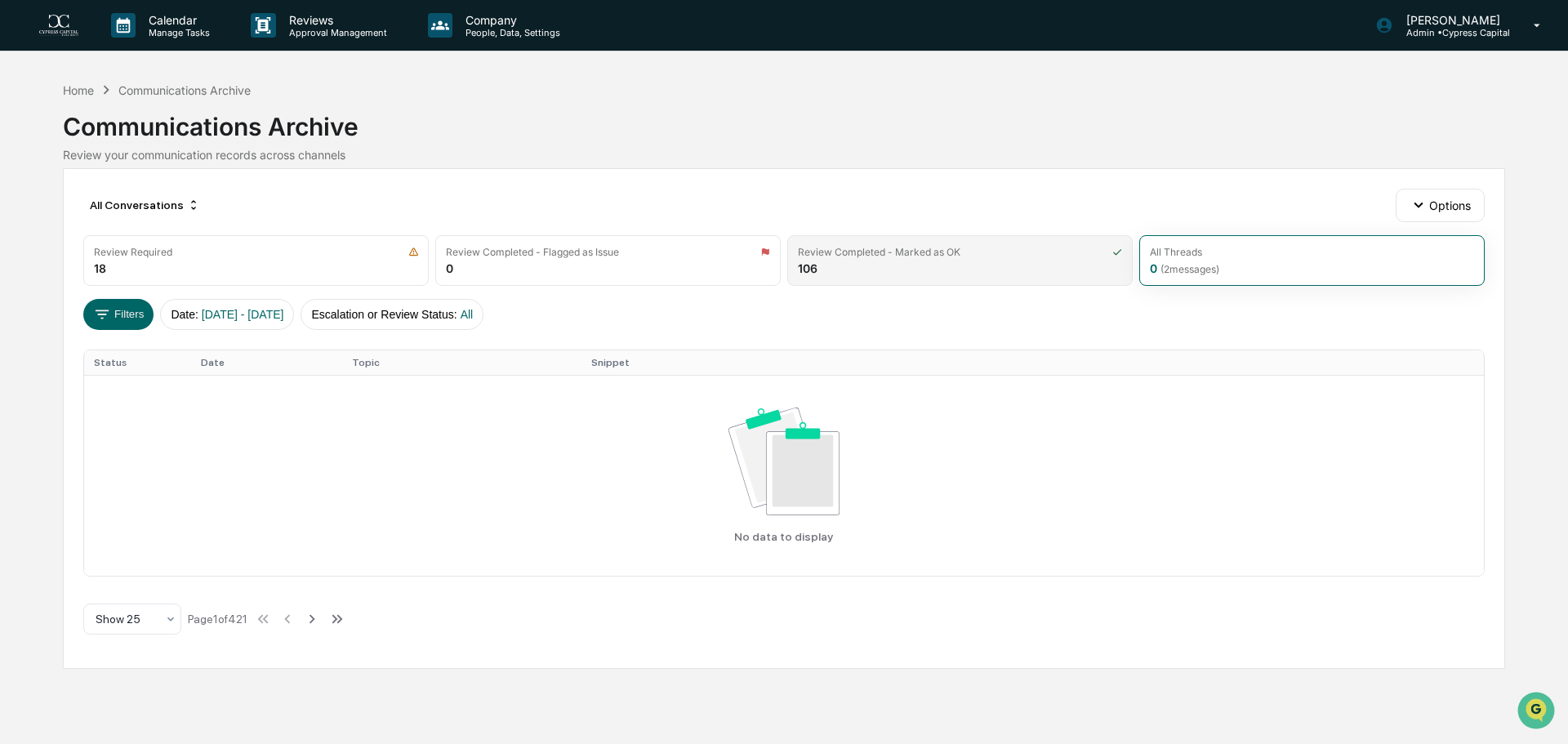
click at [956, 258] on div "Review Completed - Marked as OK 106" at bounding box center [960, 261] width 346 height 51
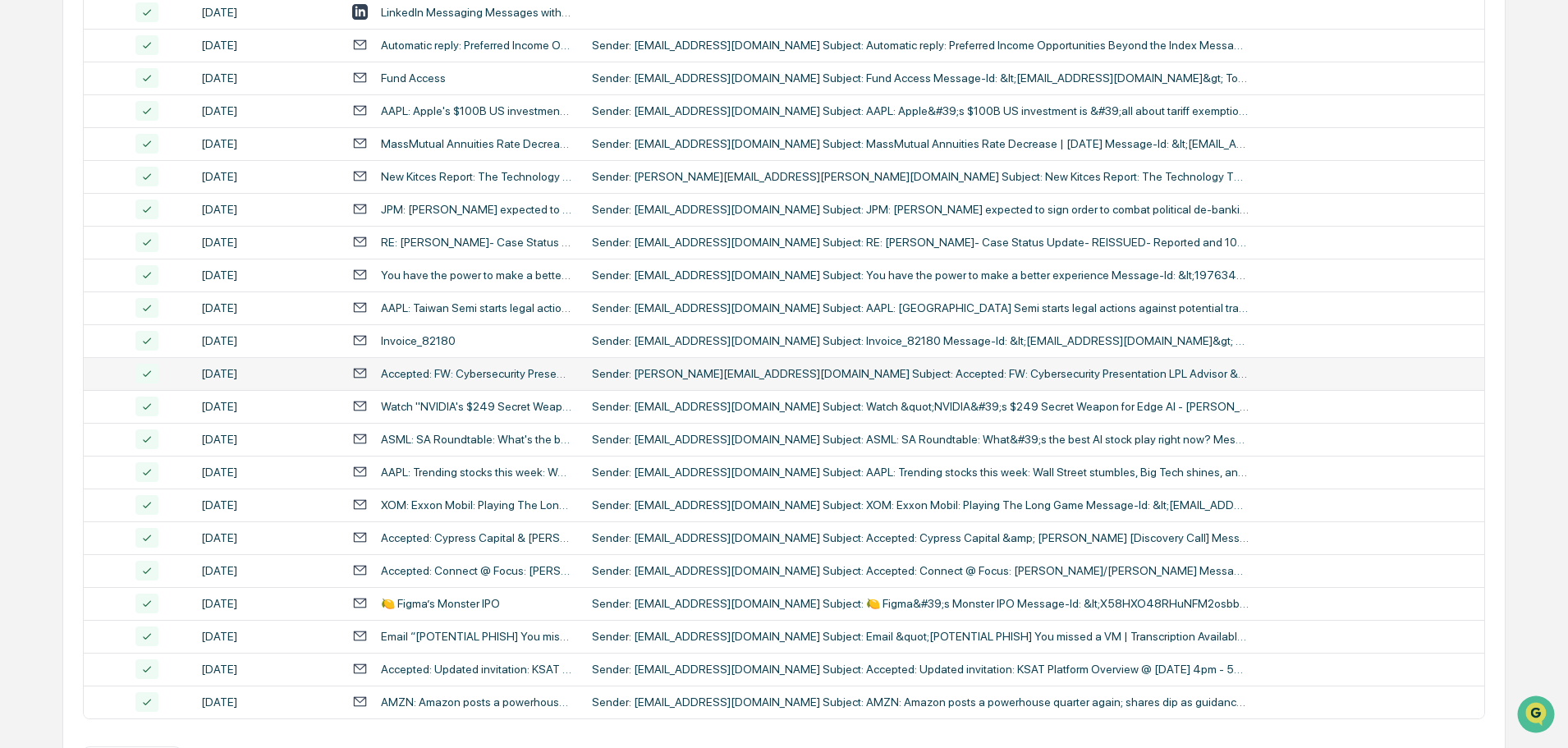
scroll to position [544, 0]
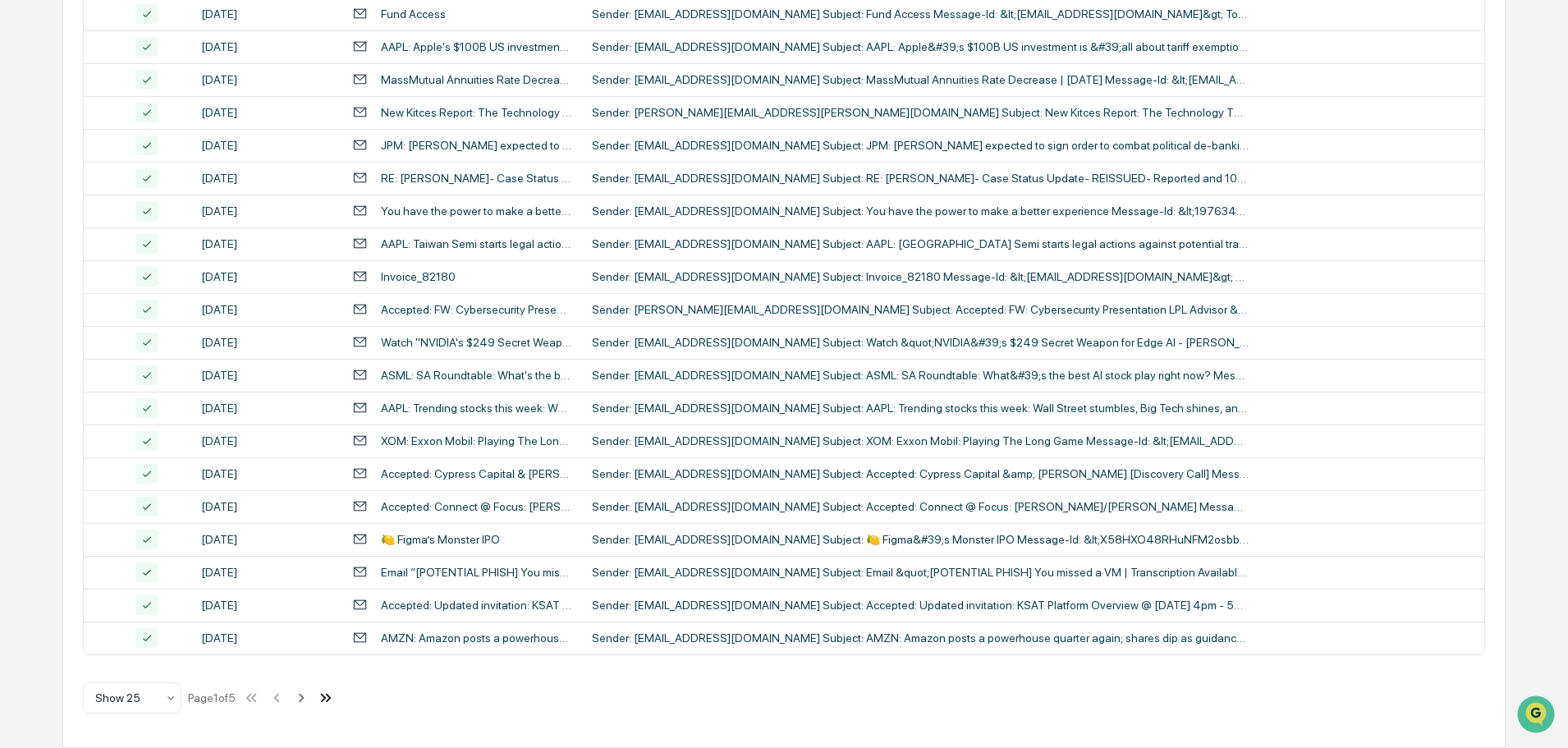
click at [335, 694] on icon at bounding box center [326, 698] width 18 height 18
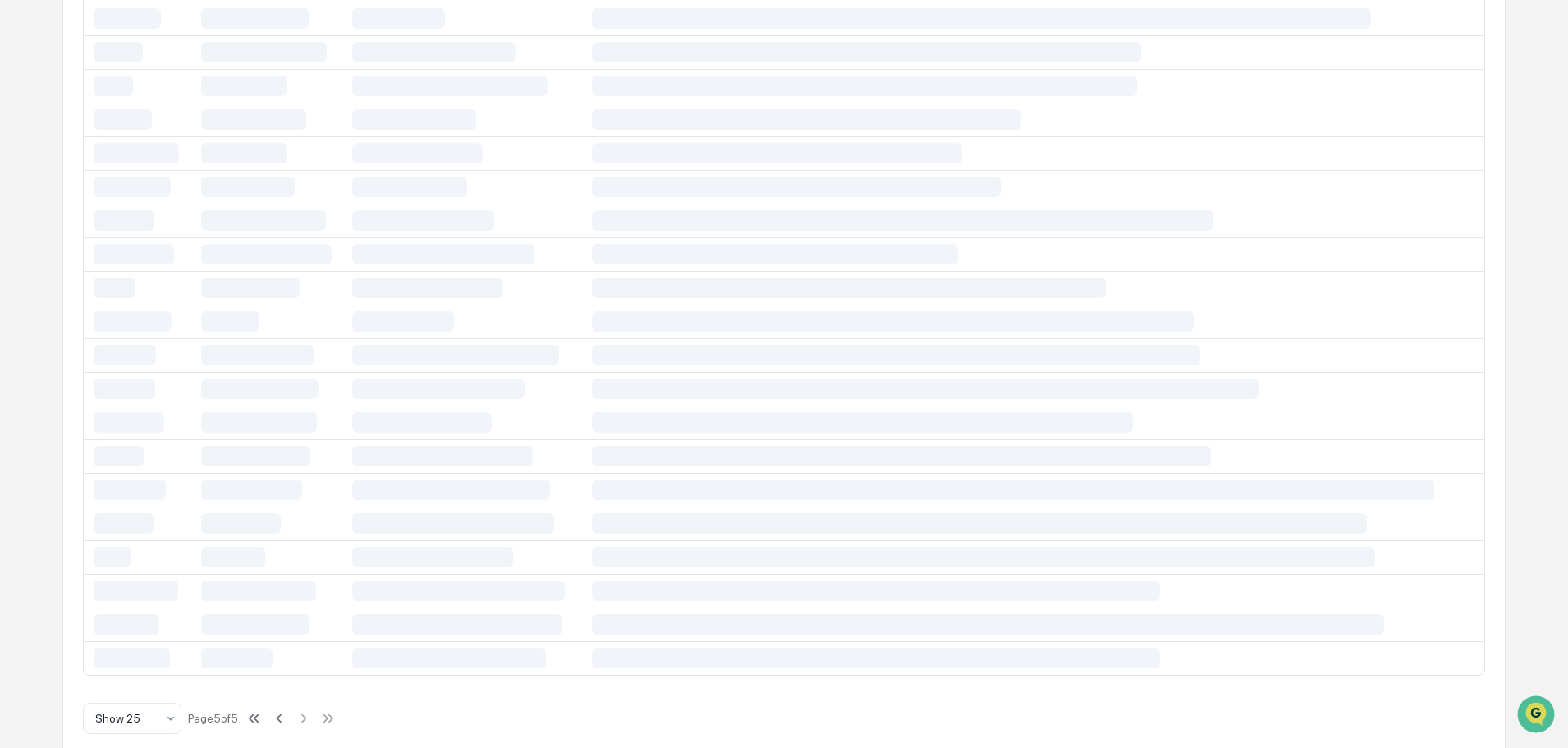
scroll to position [0, 0]
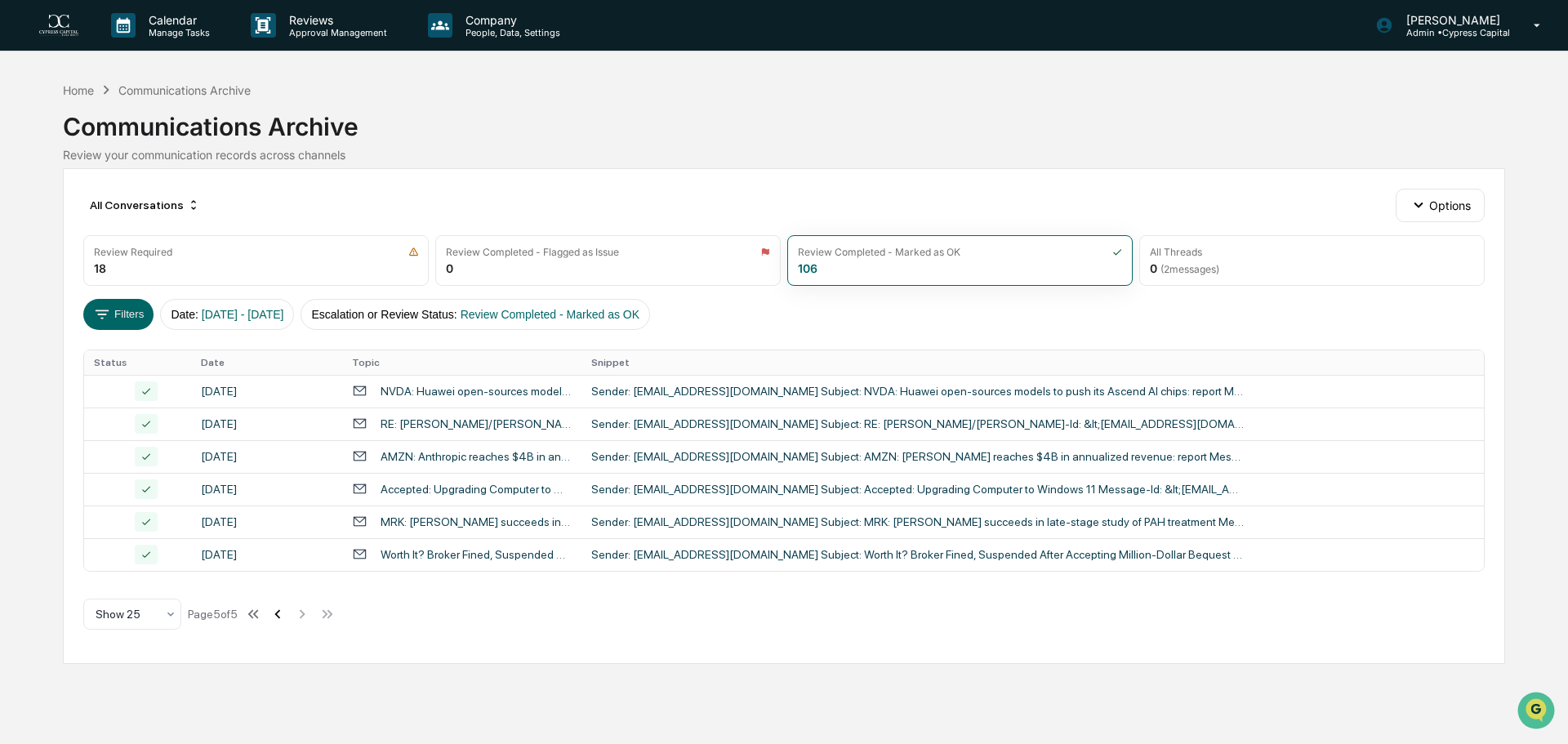
click at [279, 615] on icon at bounding box center [278, 614] width 18 height 18
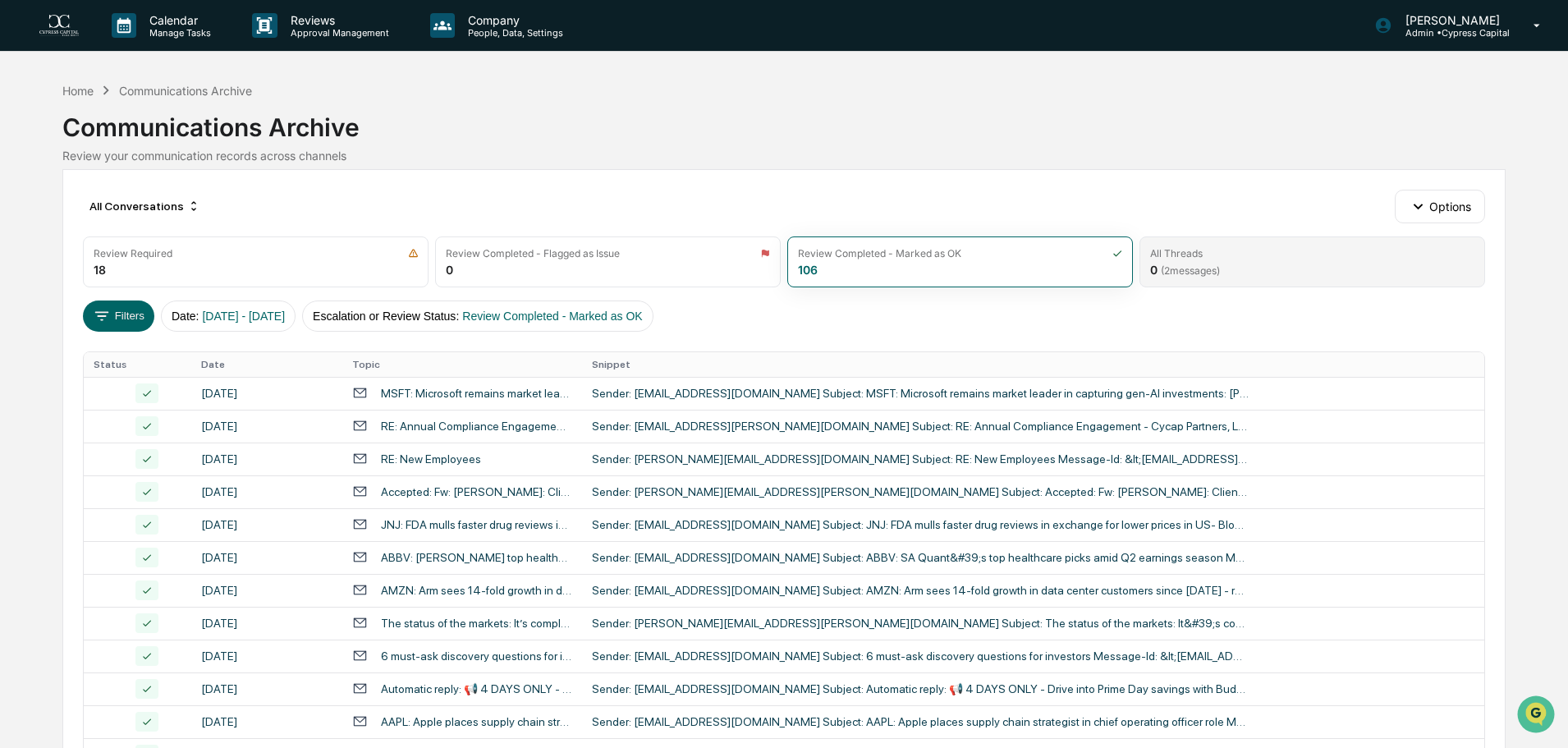
click at [1229, 261] on div "All Threads 0 ( 2 messages)" at bounding box center [1312, 262] width 346 height 51
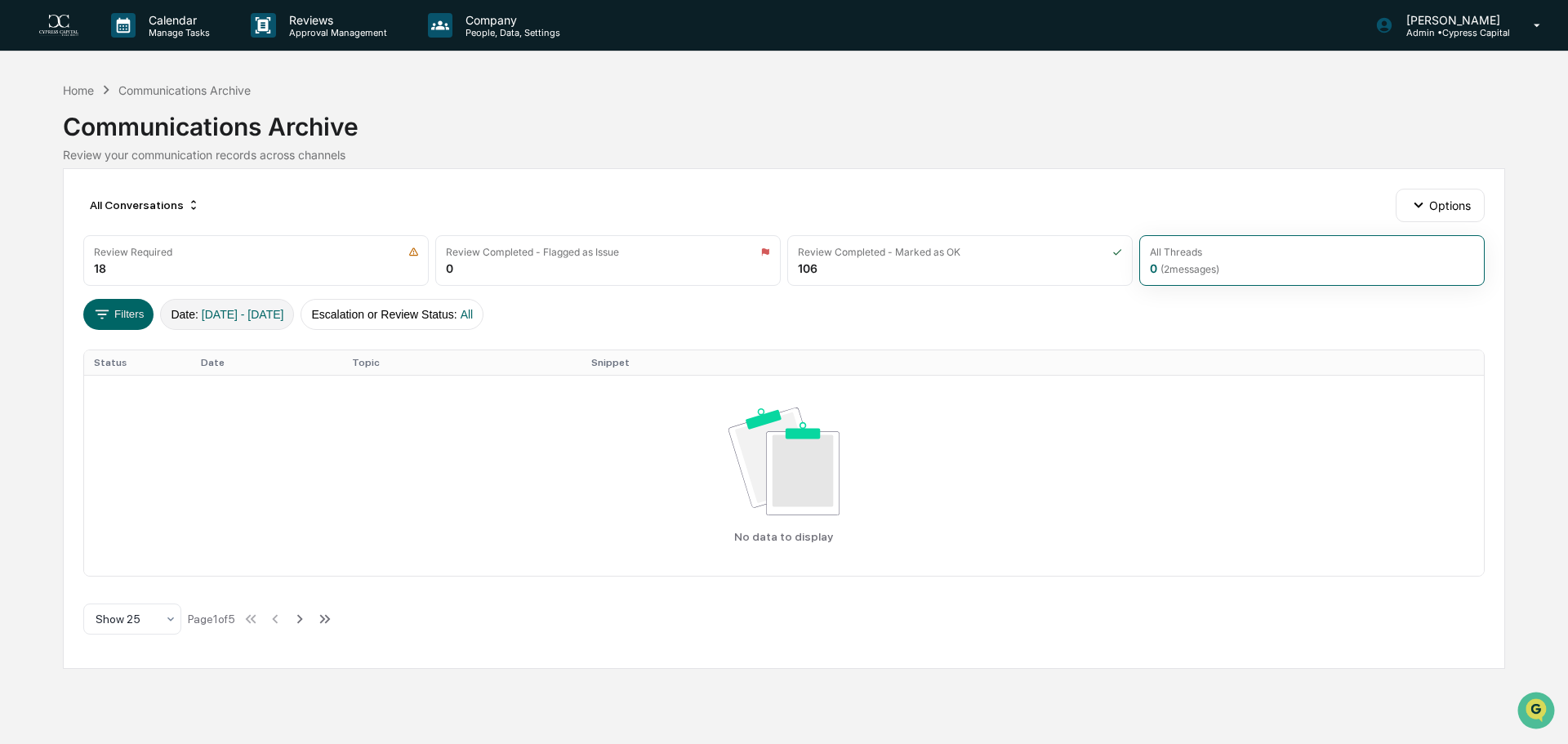
click at [284, 319] on span "04/01/2025 - 04/30/2025" at bounding box center [242, 314] width 82 height 13
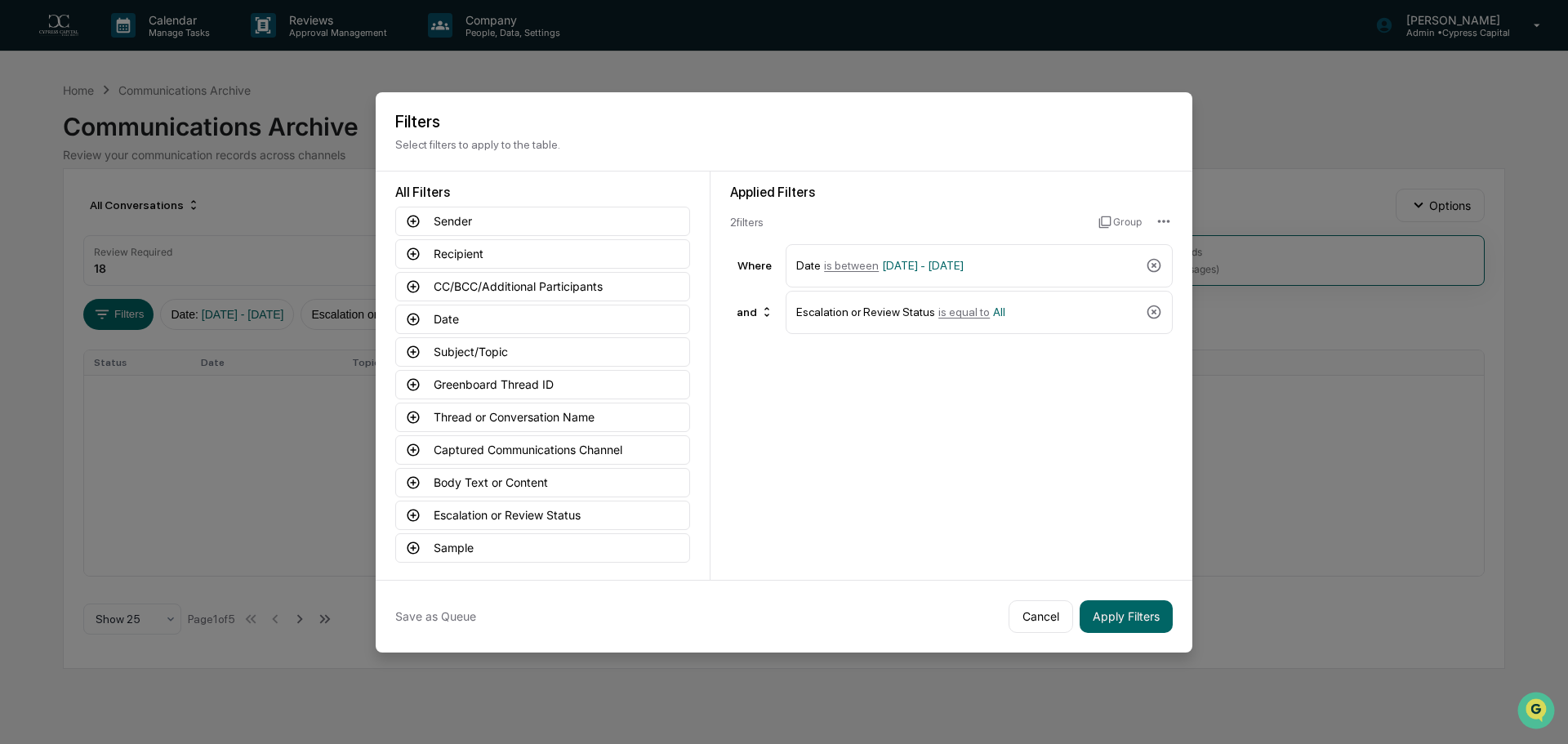
click at [1148, 612] on button "Apply Filters" at bounding box center [1126, 617] width 93 height 33
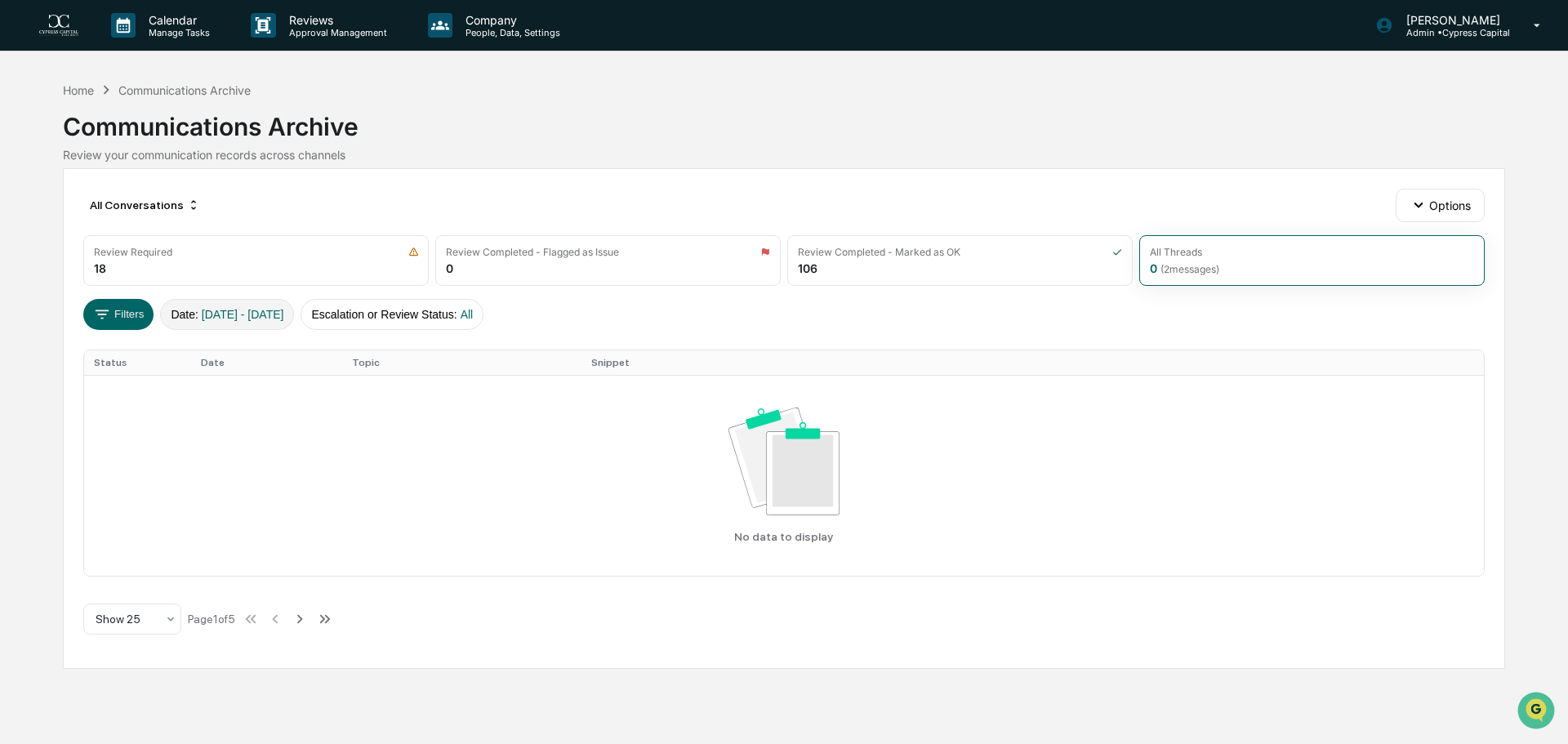
click at [272, 319] on span "04/01/2025 - 04/30/2025" at bounding box center [242, 314] width 82 height 13
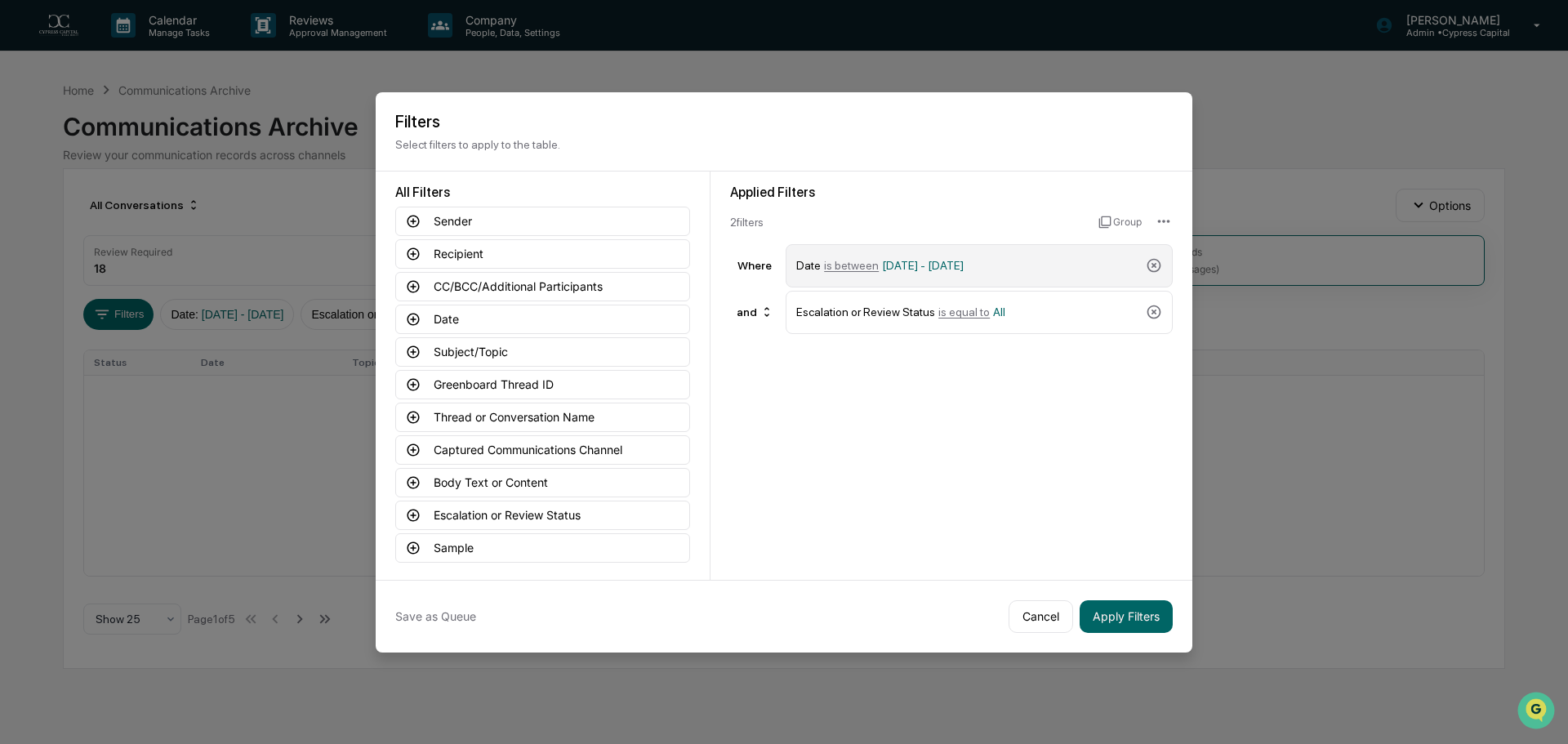
click at [964, 264] on span "04/01/2025 - 04/30/2025" at bounding box center [923, 265] width 81 height 13
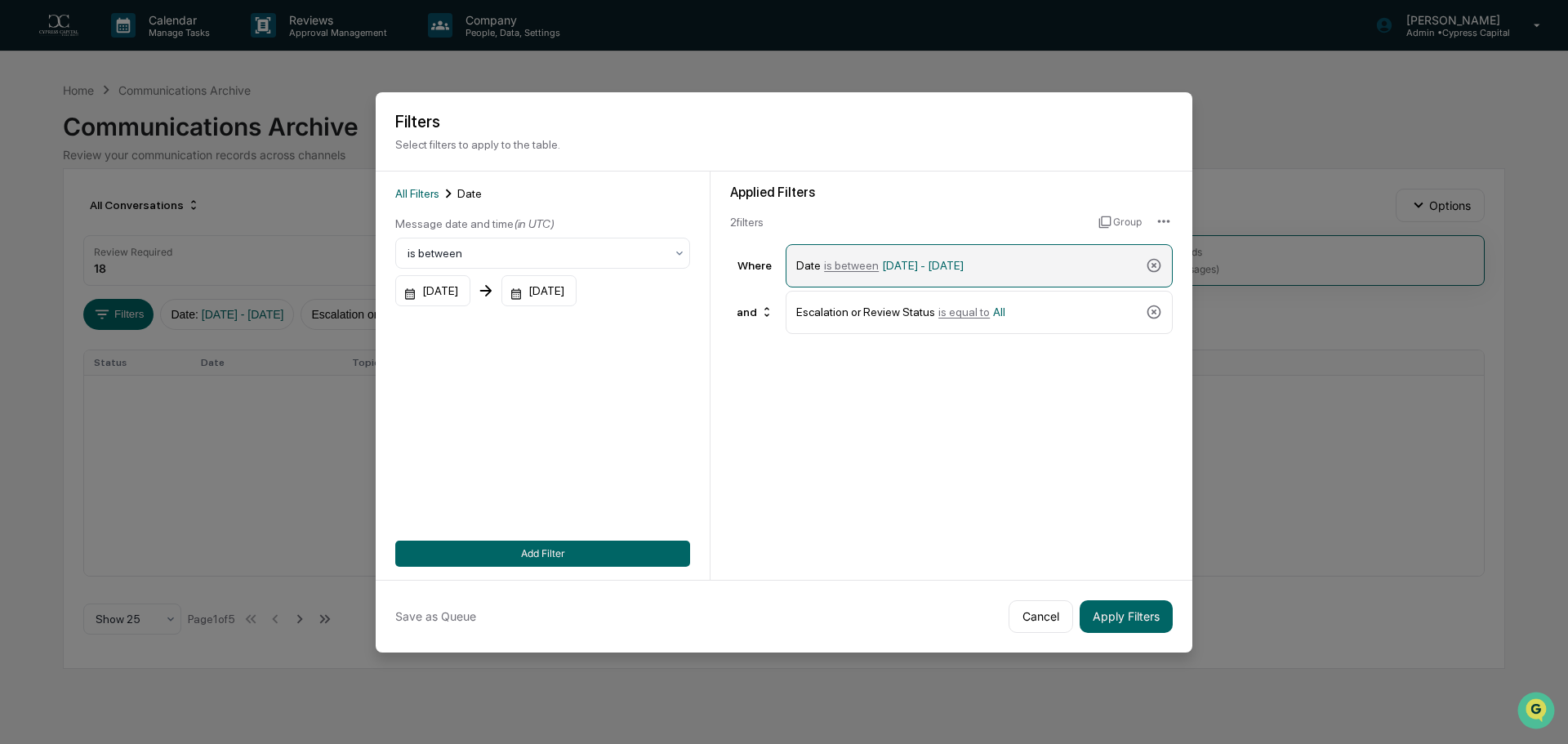
click at [964, 265] on span "04/01/2025 - 04/30/2025" at bounding box center [923, 265] width 81 height 13
click at [577, 286] on div "04/30/2025" at bounding box center [539, 291] width 75 height 31
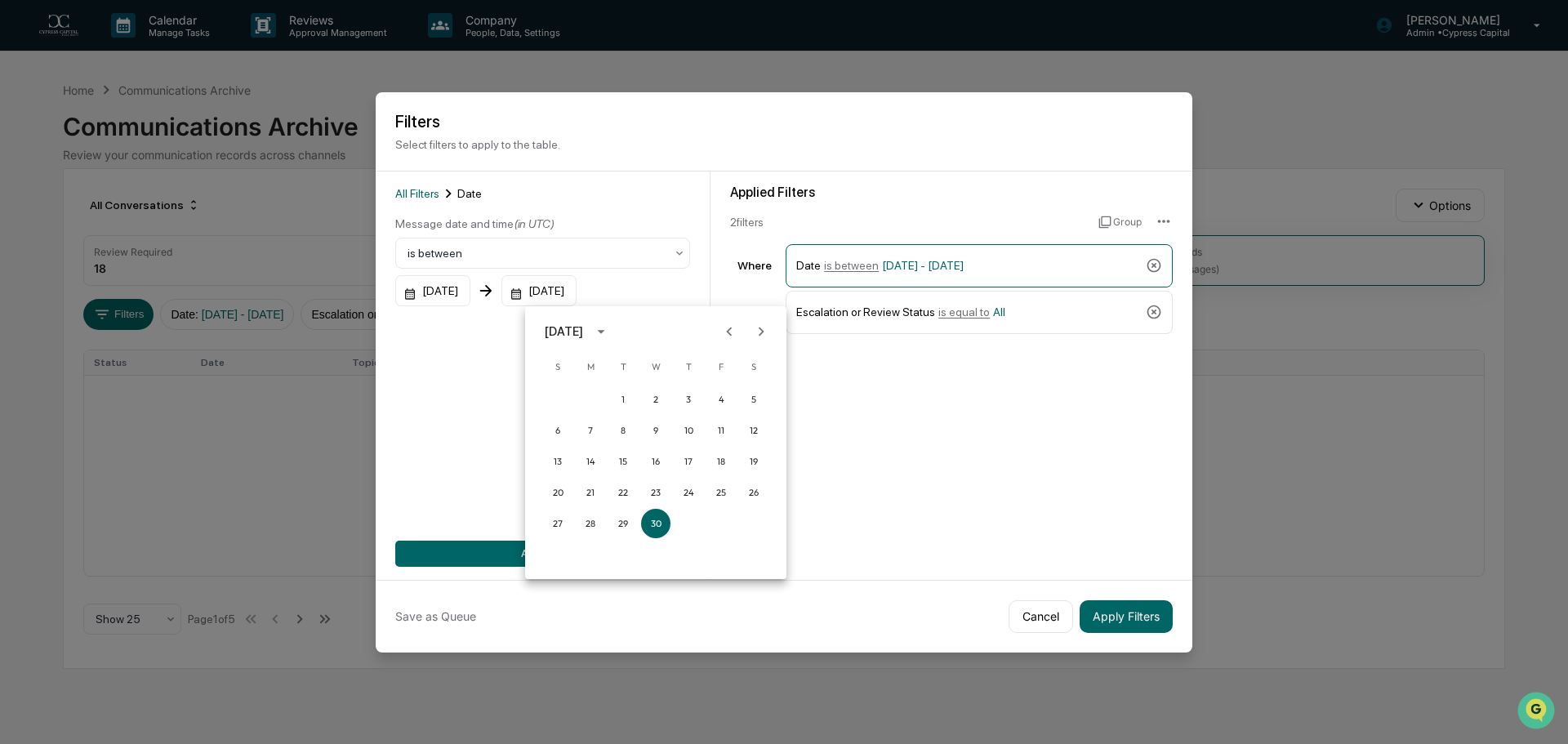
click at [765, 330] on icon "Next month" at bounding box center [761, 331] width 18 height 18
click at [683, 426] on button "8" at bounding box center [688, 431] width 30 height 30
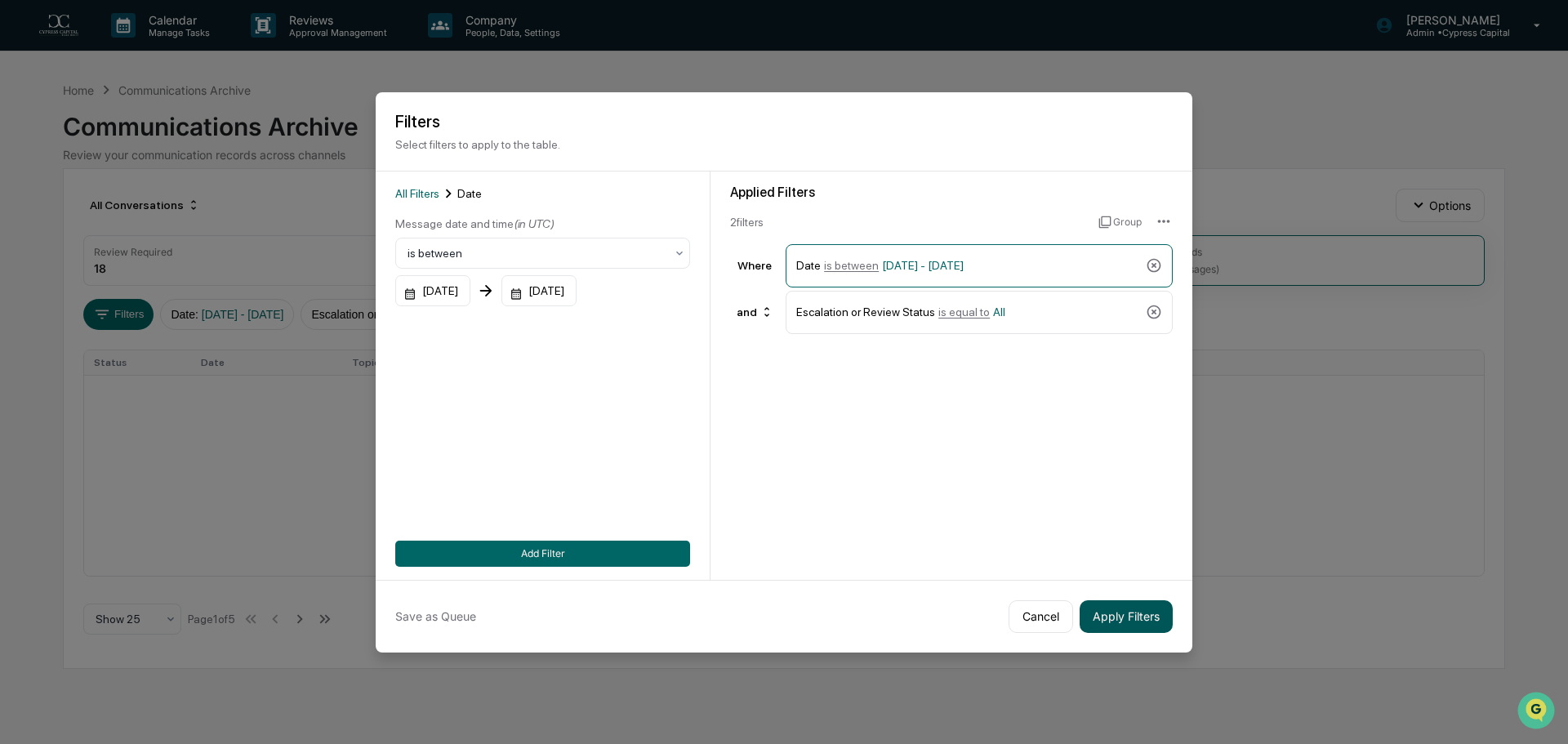
click at [1113, 610] on button "Apply Filters" at bounding box center [1126, 617] width 93 height 33
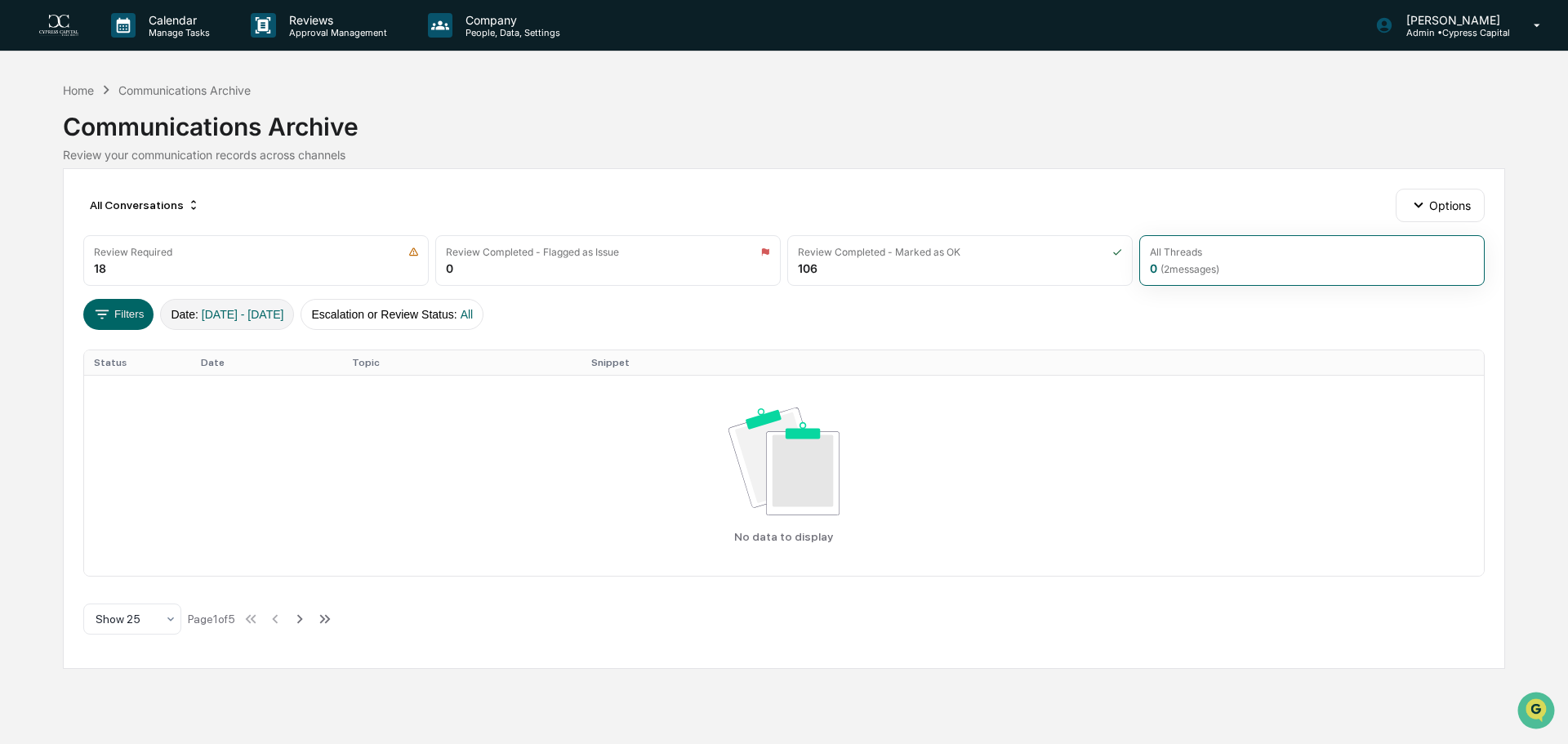
click at [282, 312] on span "04/01/2025 - 05/08/2025" at bounding box center [242, 314] width 82 height 13
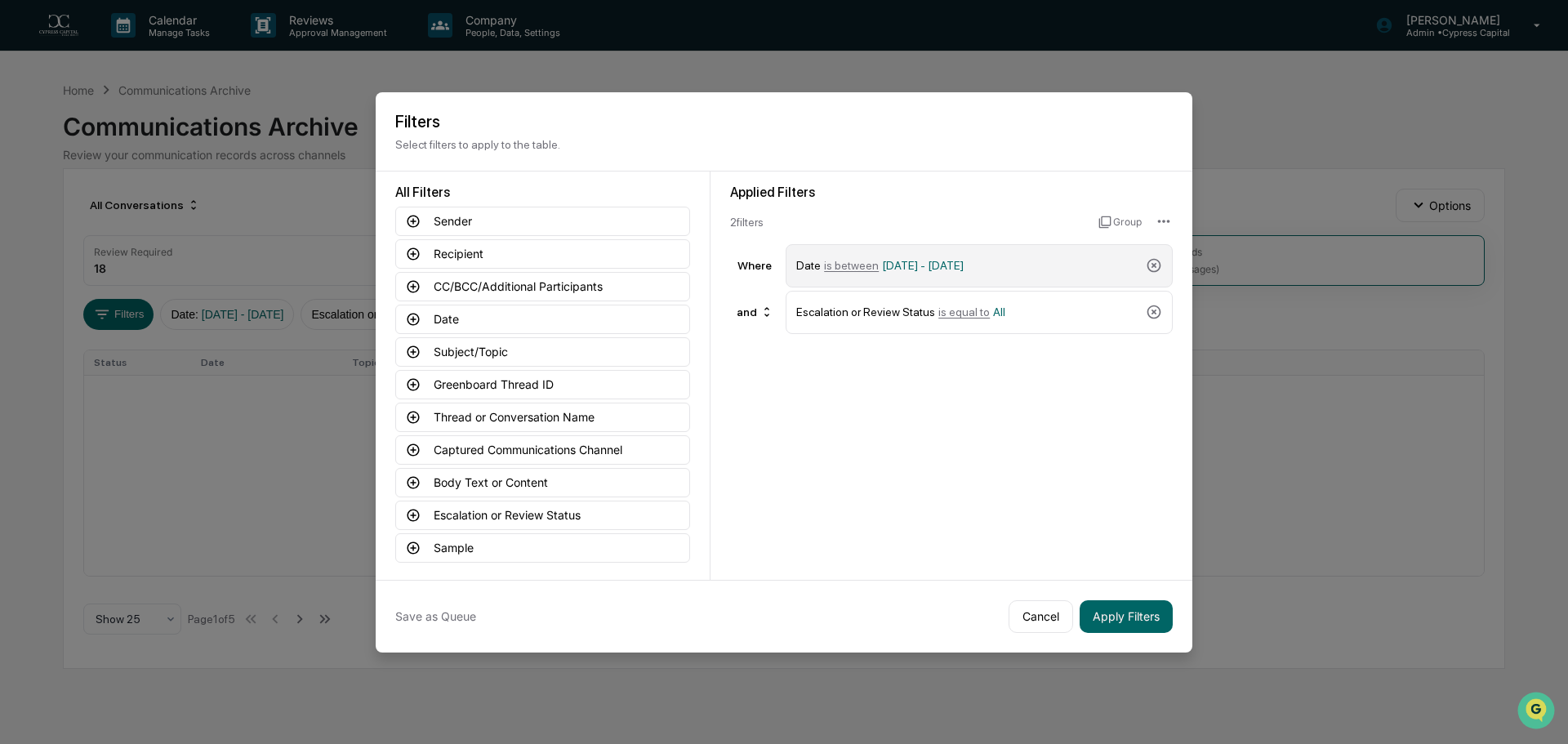
click at [964, 270] on span "04/01/2025 - 05/08/2025" at bounding box center [923, 265] width 81 height 13
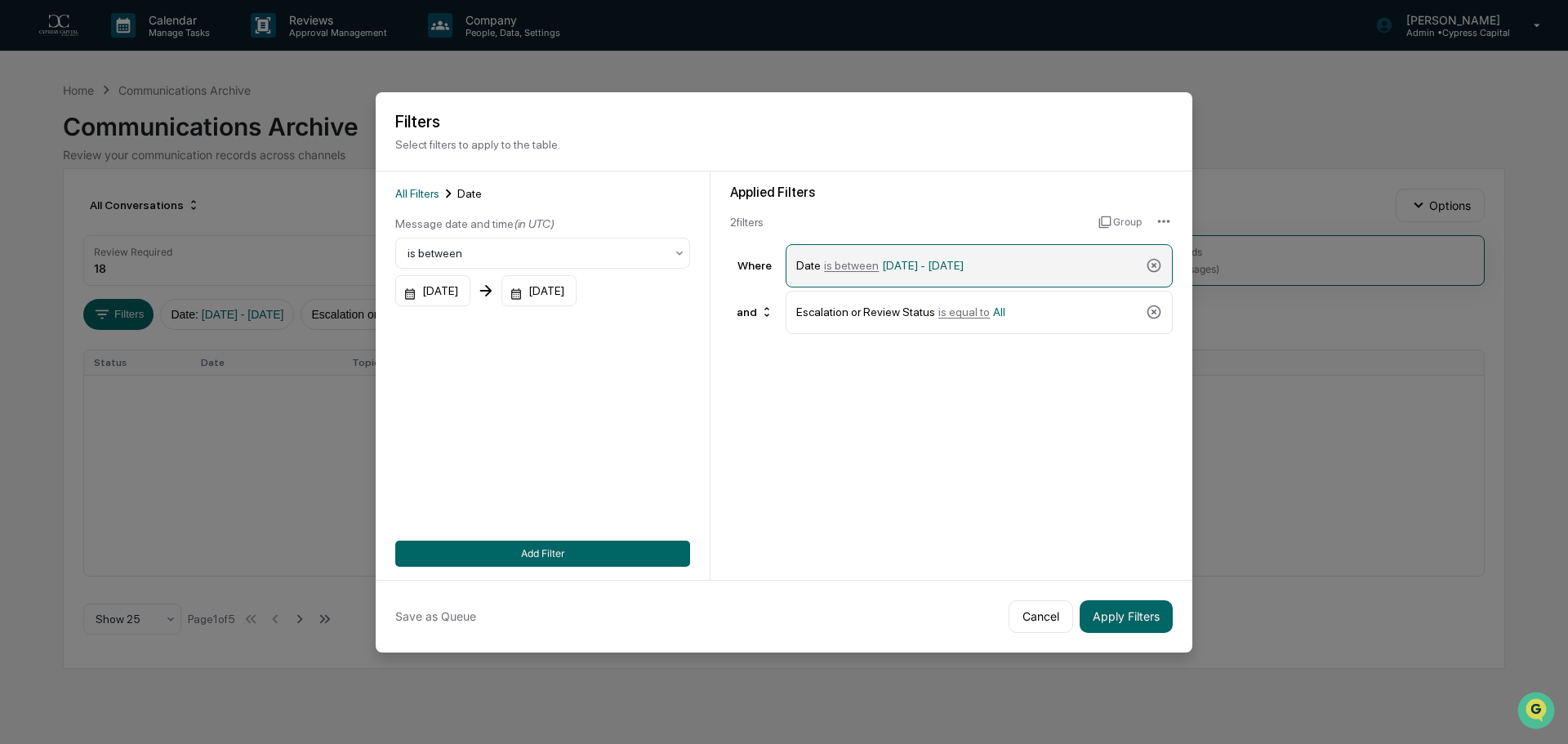
click at [964, 270] on span "04/01/2025 - 05/08/2025" at bounding box center [923, 265] width 81 height 13
click at [577, 302] on div "05/08/2025" at bounding box center [539, 291] width 75 height 31
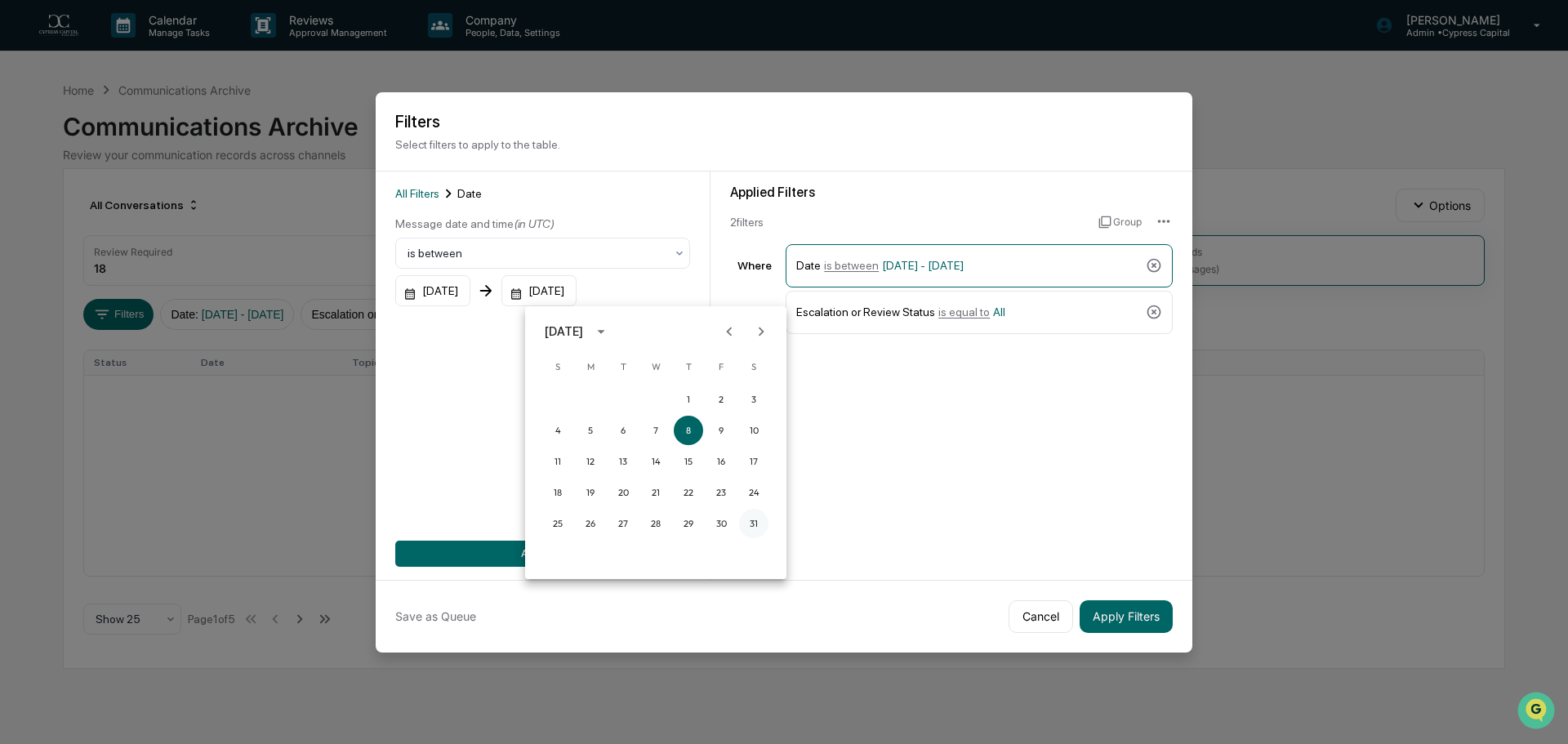
click at [760, 534] on button "31" at bounding box center [754, 524] width 30 height 30
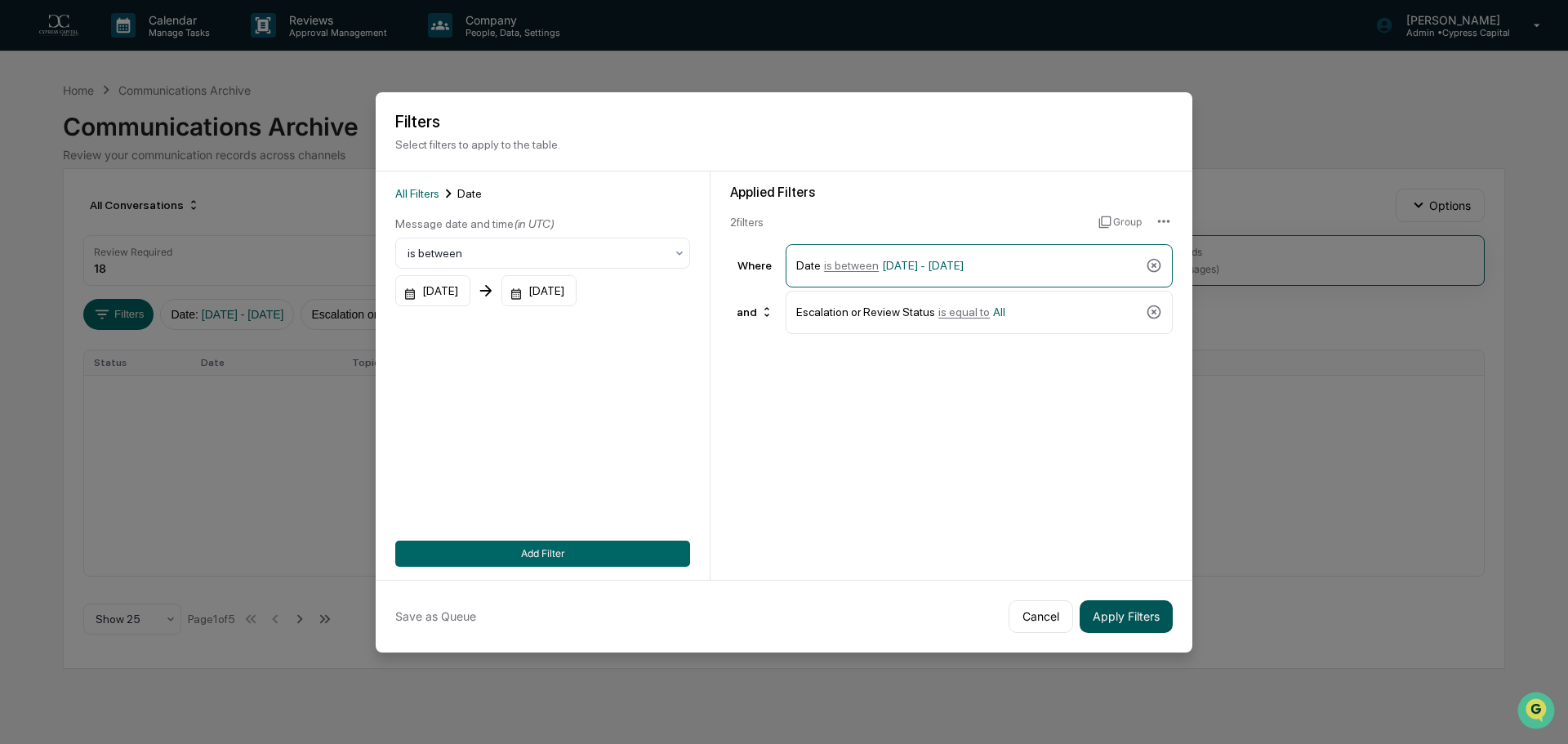
drag, startPoint x: 1137, startPoint y: 612, endPoint x: 1137, endPoint y: 622, distance: 10.0
click at [1137, 622] on button "Apply Filters" at bounding box center [1126, 617] width 93 height 33
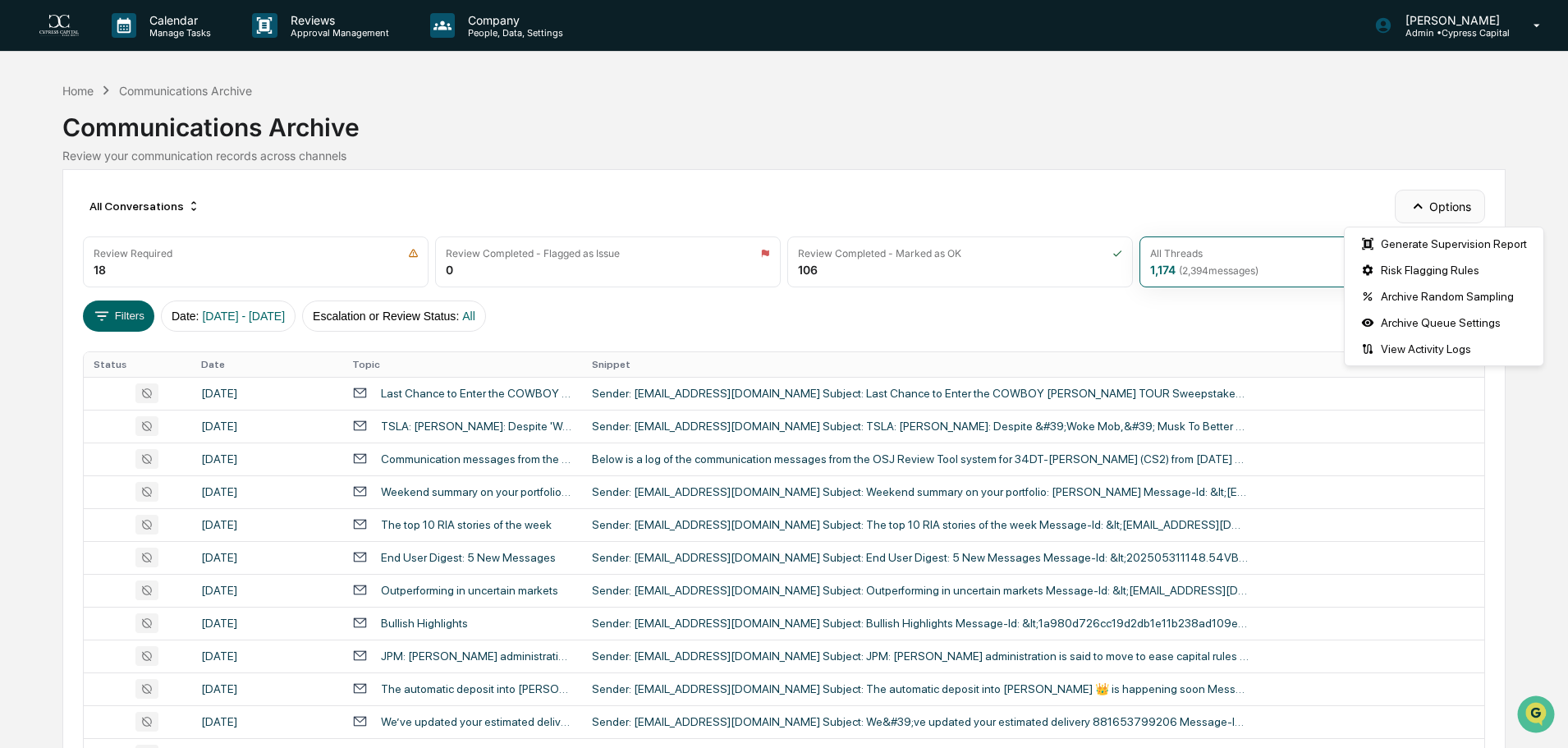
click at [1434, 201] on button "Options" at bounding box center [1439, 206] width 90 height 33
click at [1417, 273] on div "Risk Flagging Rules" at bounding box center [1445, 270] width 192 height 26
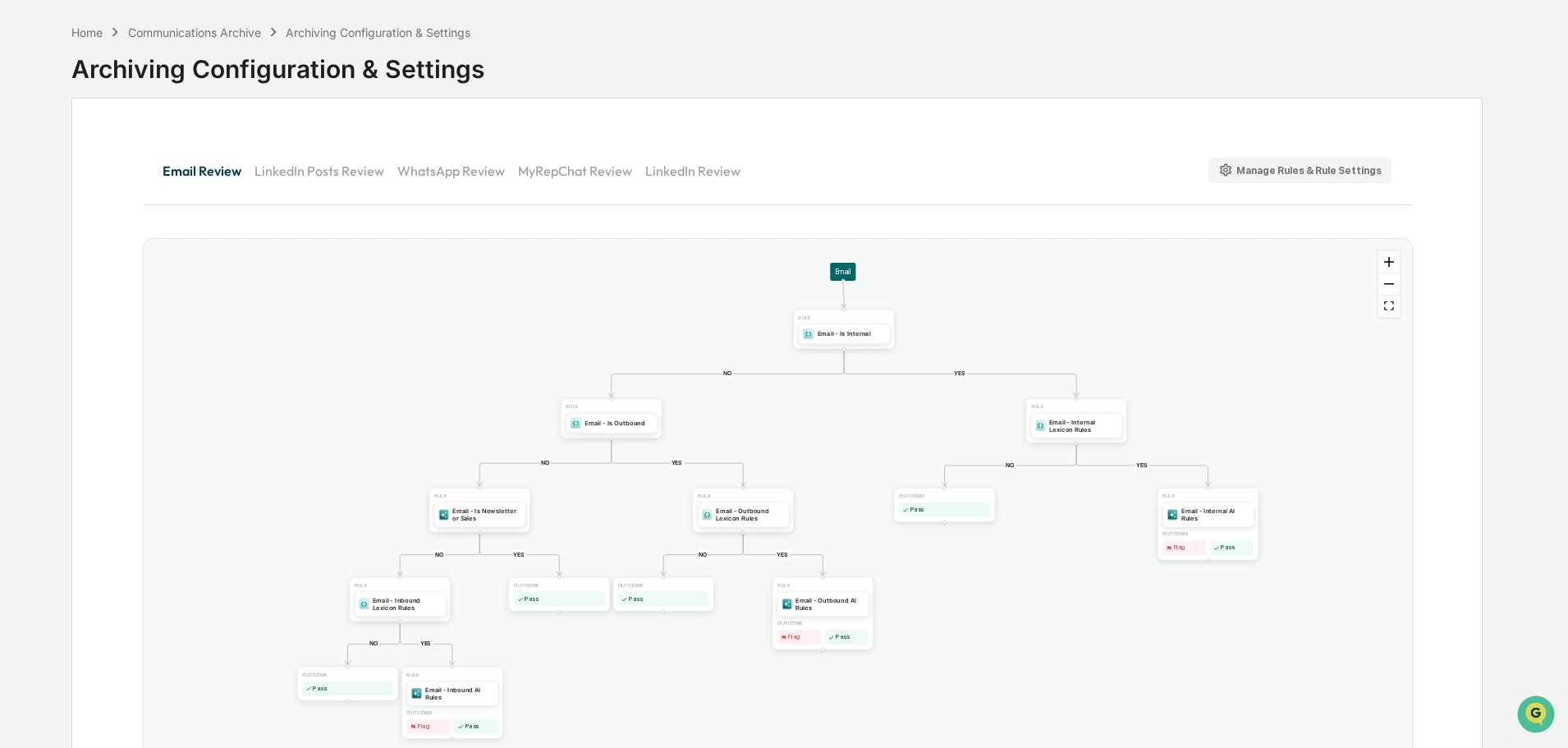
scroll to position [121, 0]
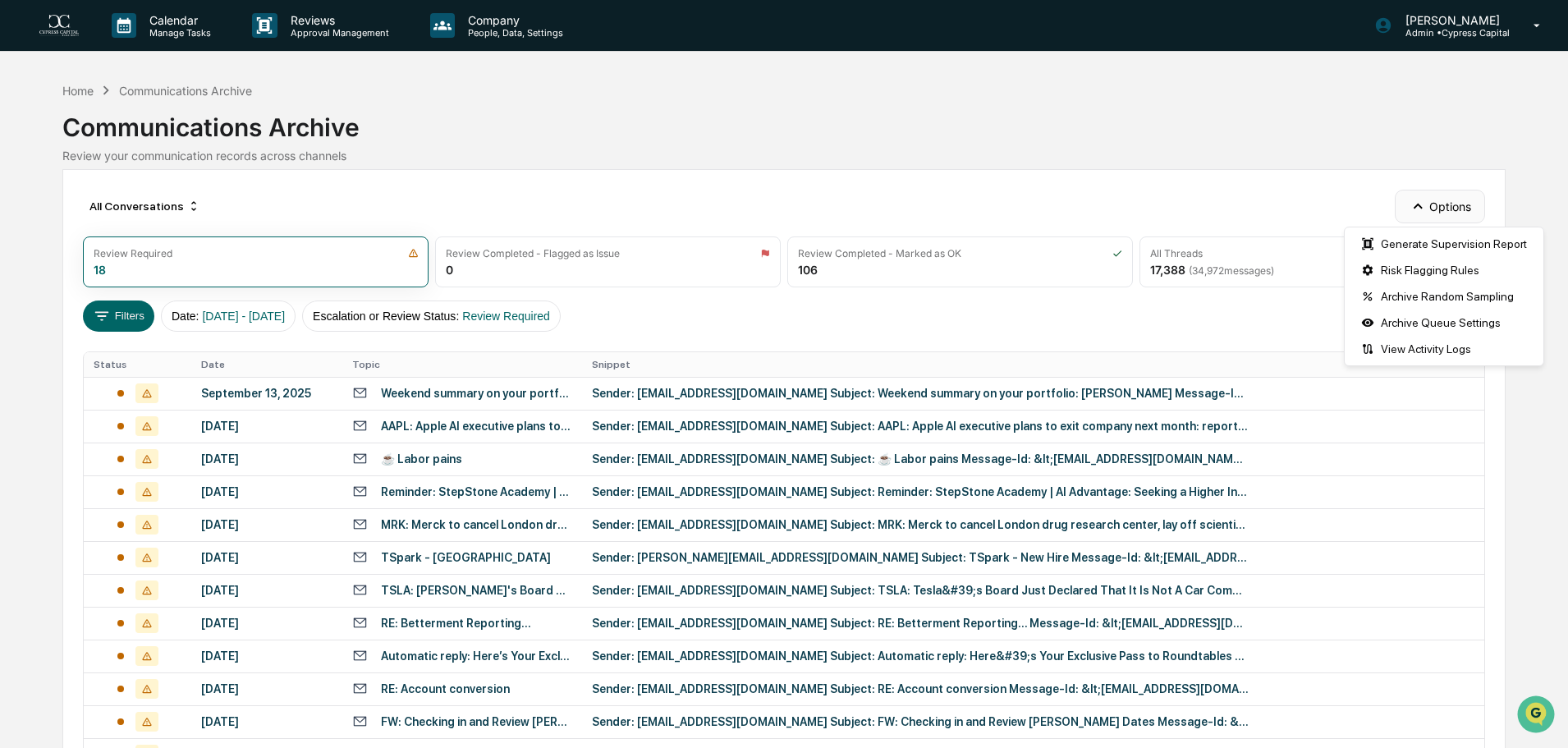
click at [1454, 210] on button "Options" at bounding box center [1439, 206] width 90 height 33
click at [1461, 302] on div "Archive Random Sampling" at bounding box center [1445, 296] width 192 height 26
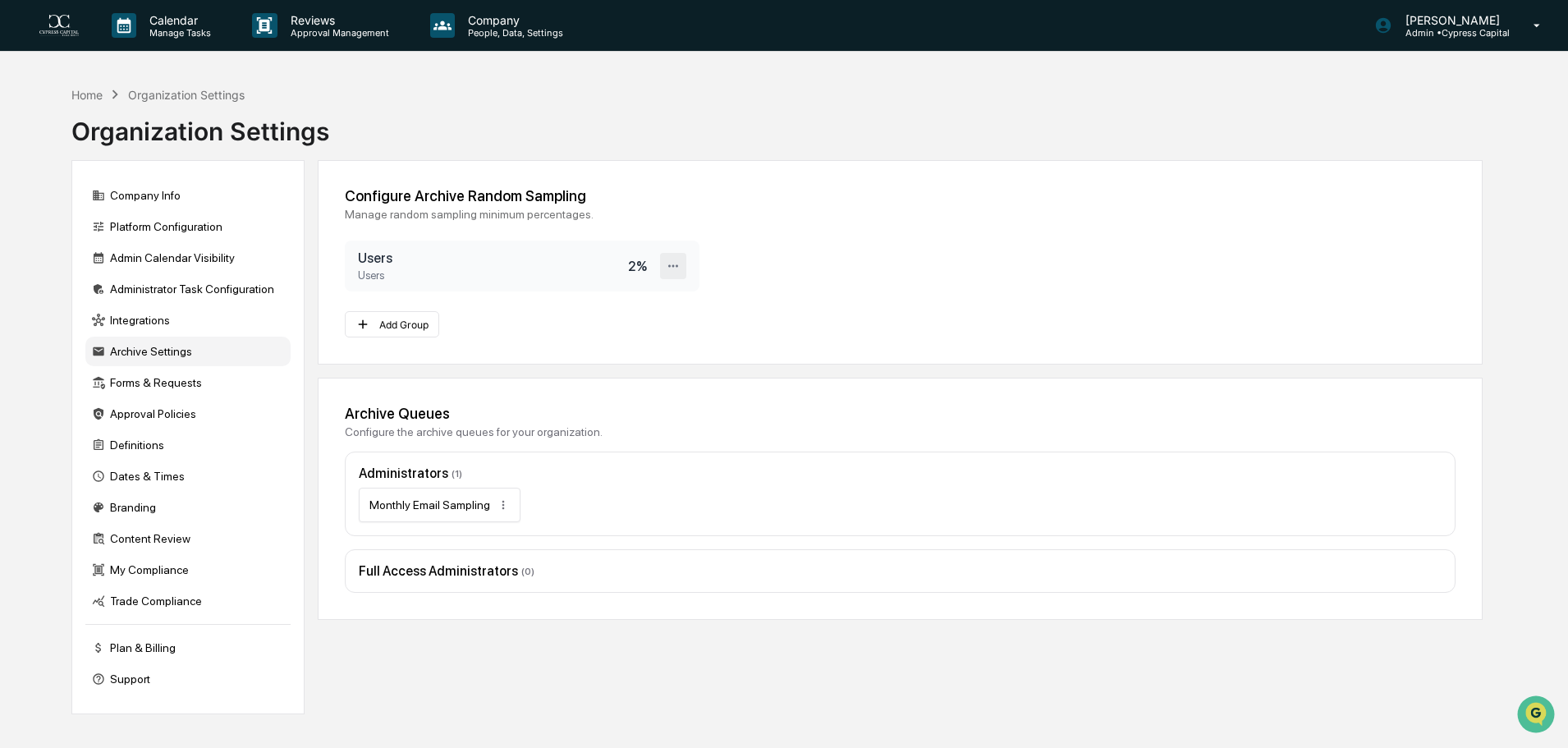
click at [673, 265] on icon at bounding box center [672, 265] width 10 height 3
click at [609, 320] on div "Delete" at bounding box center [621, 322] width 132 height 29
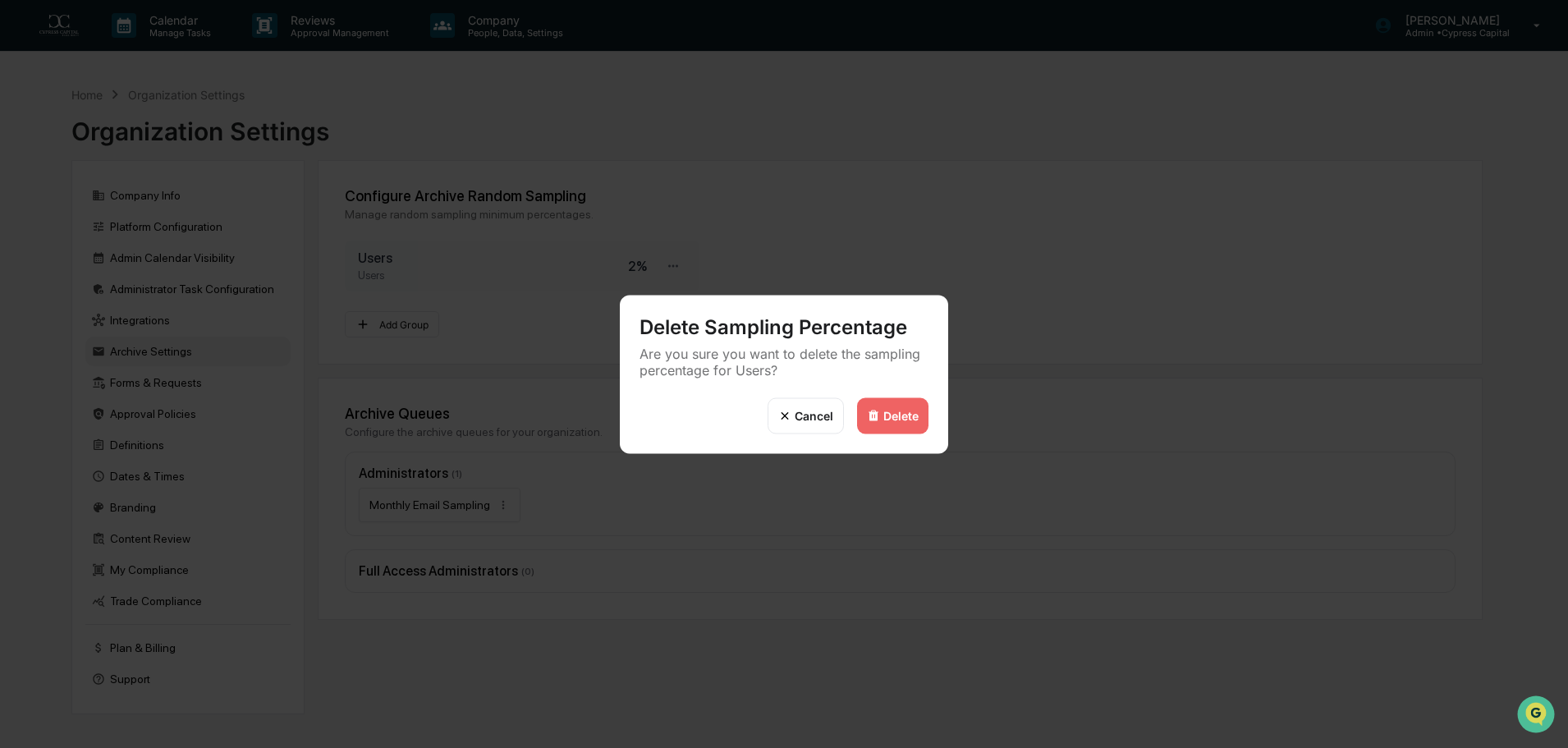
click at [896, 418] on div "Delete" at bounding box center [901, 416] width 35 height 14
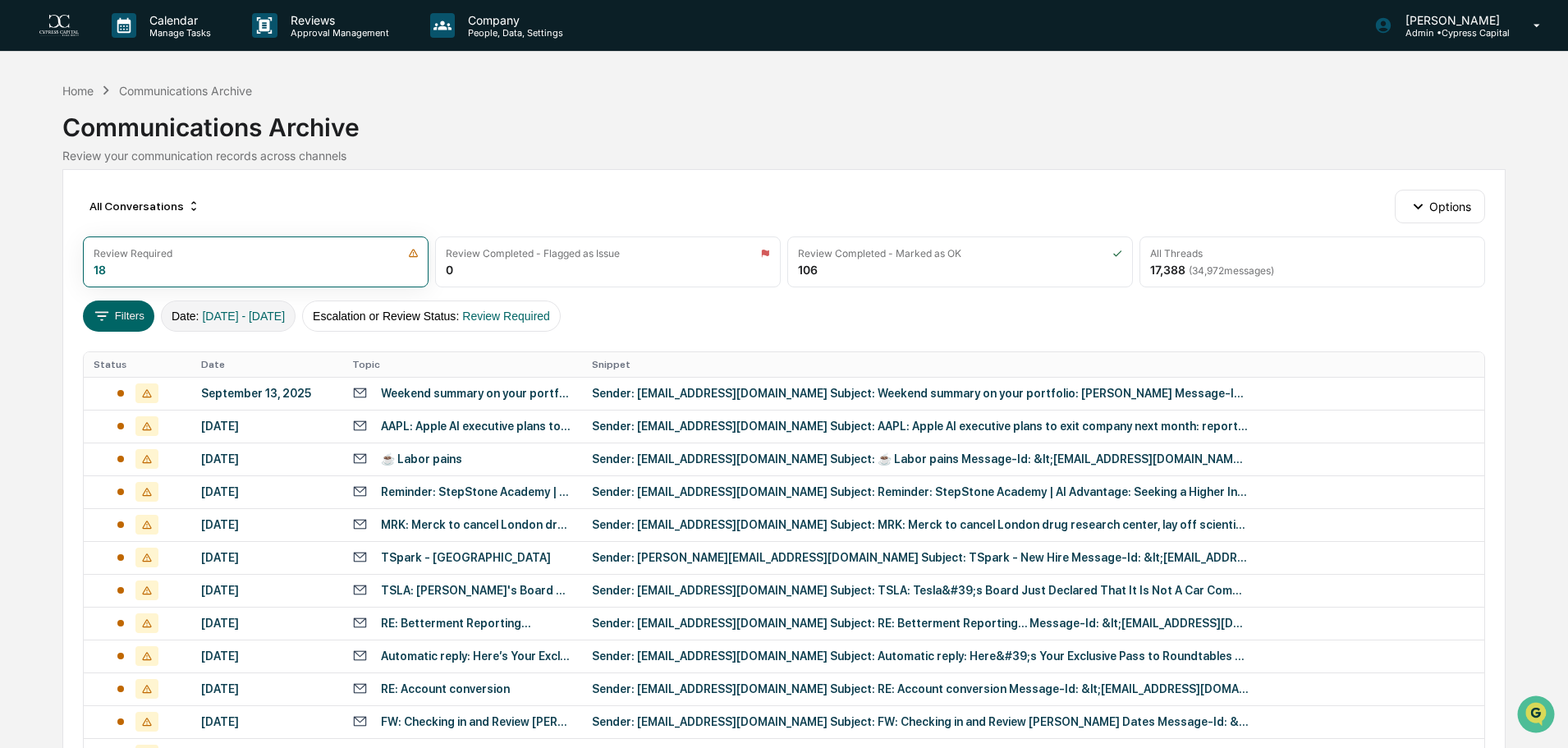
click at [260, 319] on span "[DATE] - [DATE]" at bounding box center [243, 316] width 83 height 13
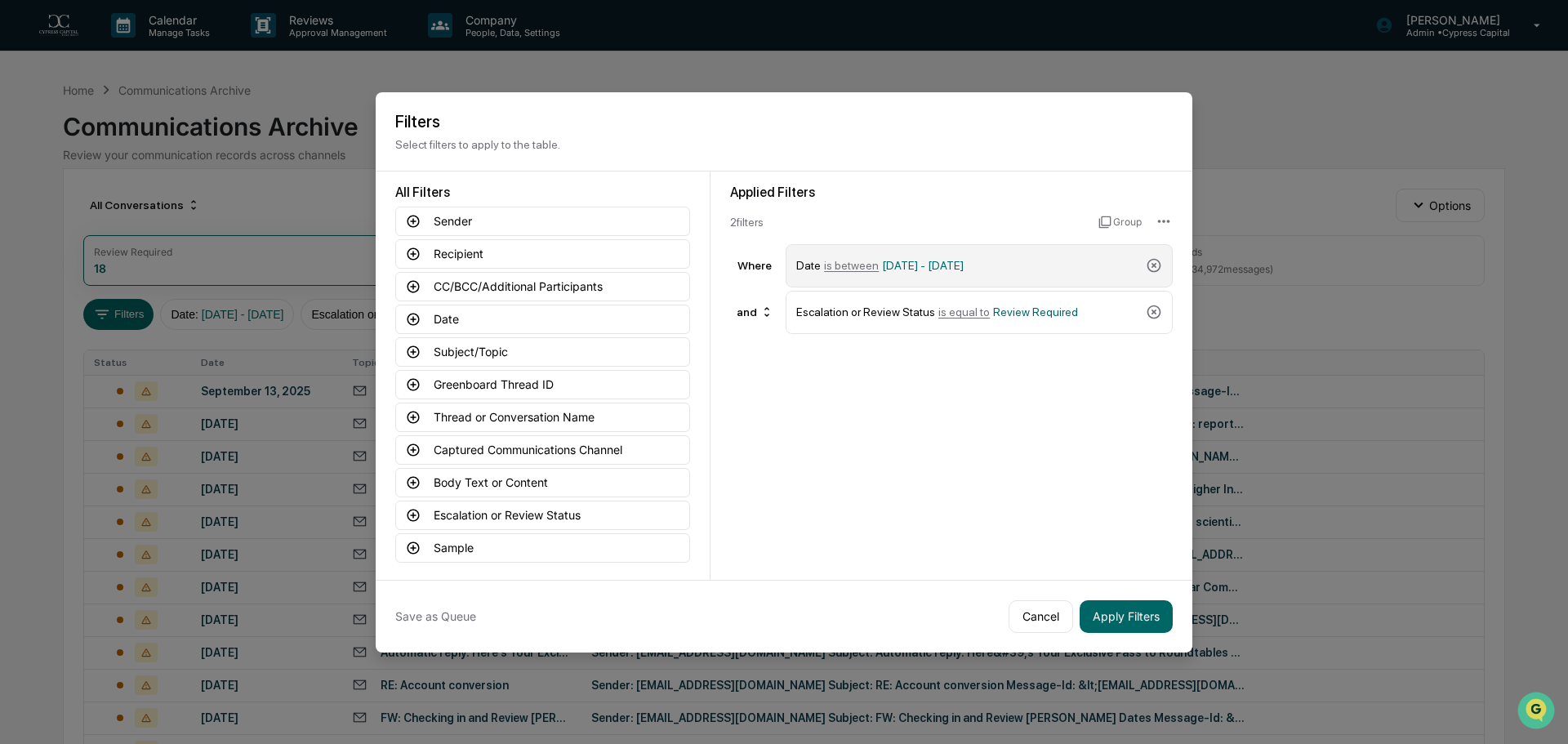
click at [1048, 265] on div "Date is between [DATE] - [DATE]" at bounding box center [968, 266] width 343 height 29
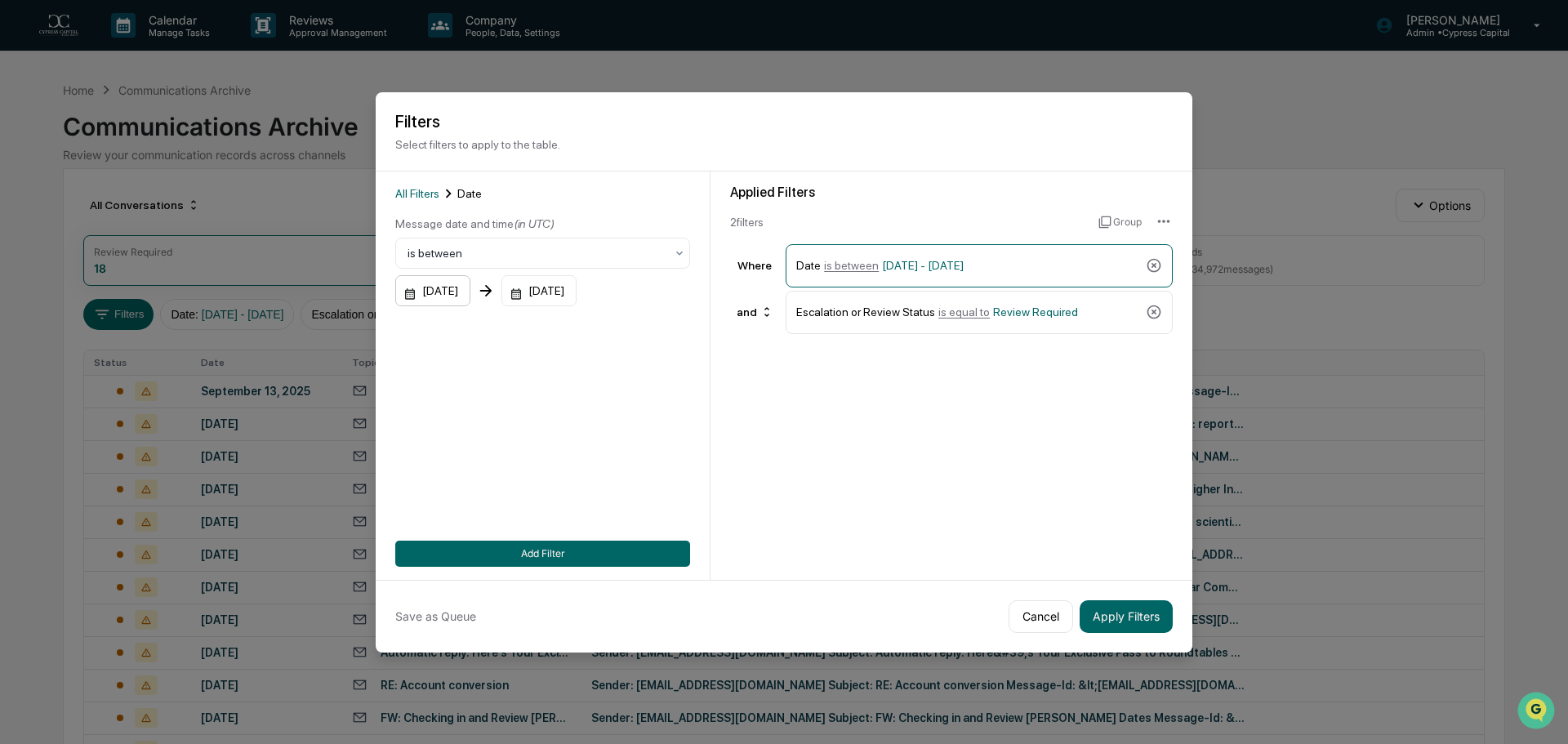
click at [450, 296] on div "[DATE]" at bounding box center [432, 291] width 75 height 31
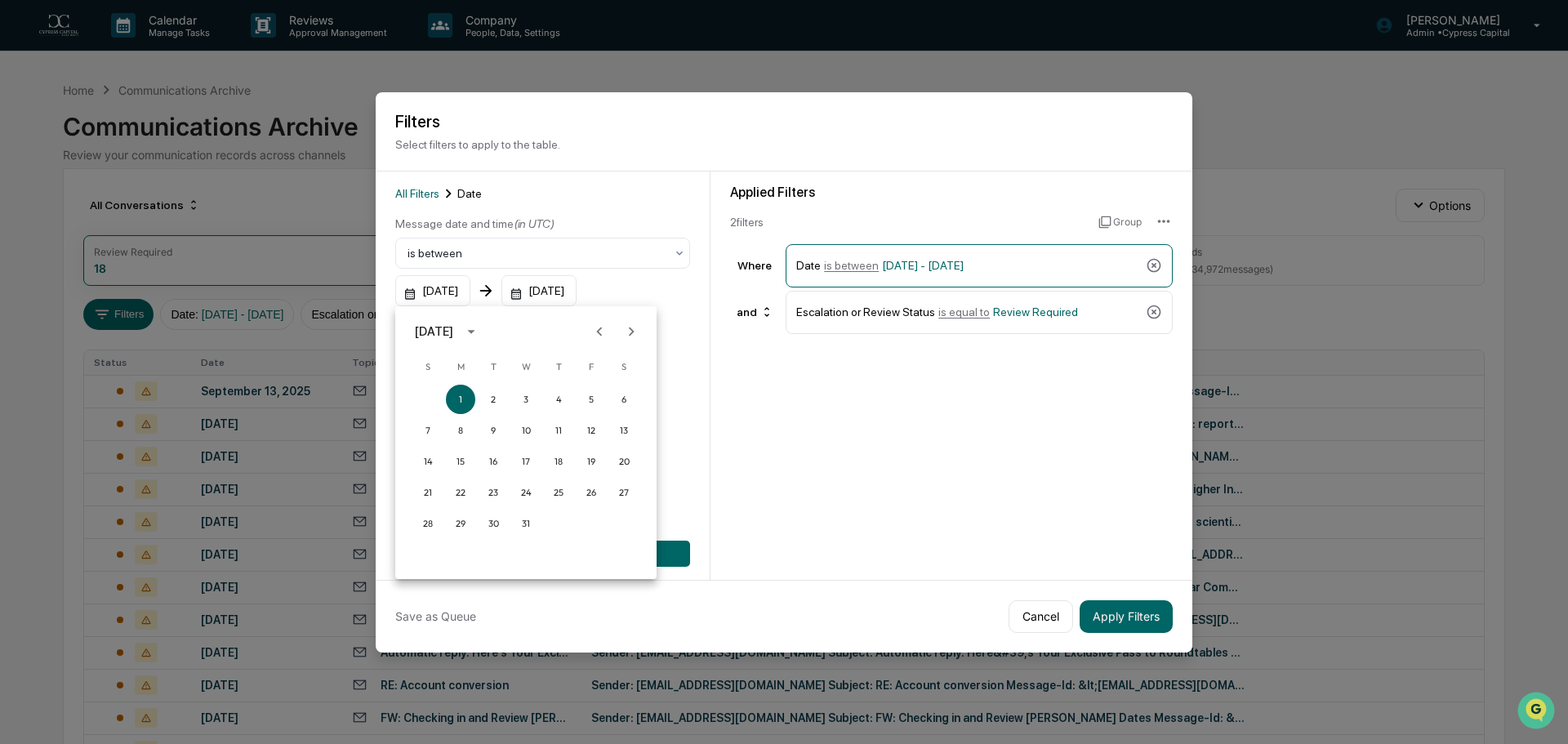
click at [453, 330] on div "[DATE]" at bounding box center [434, 331] width 39 height 18
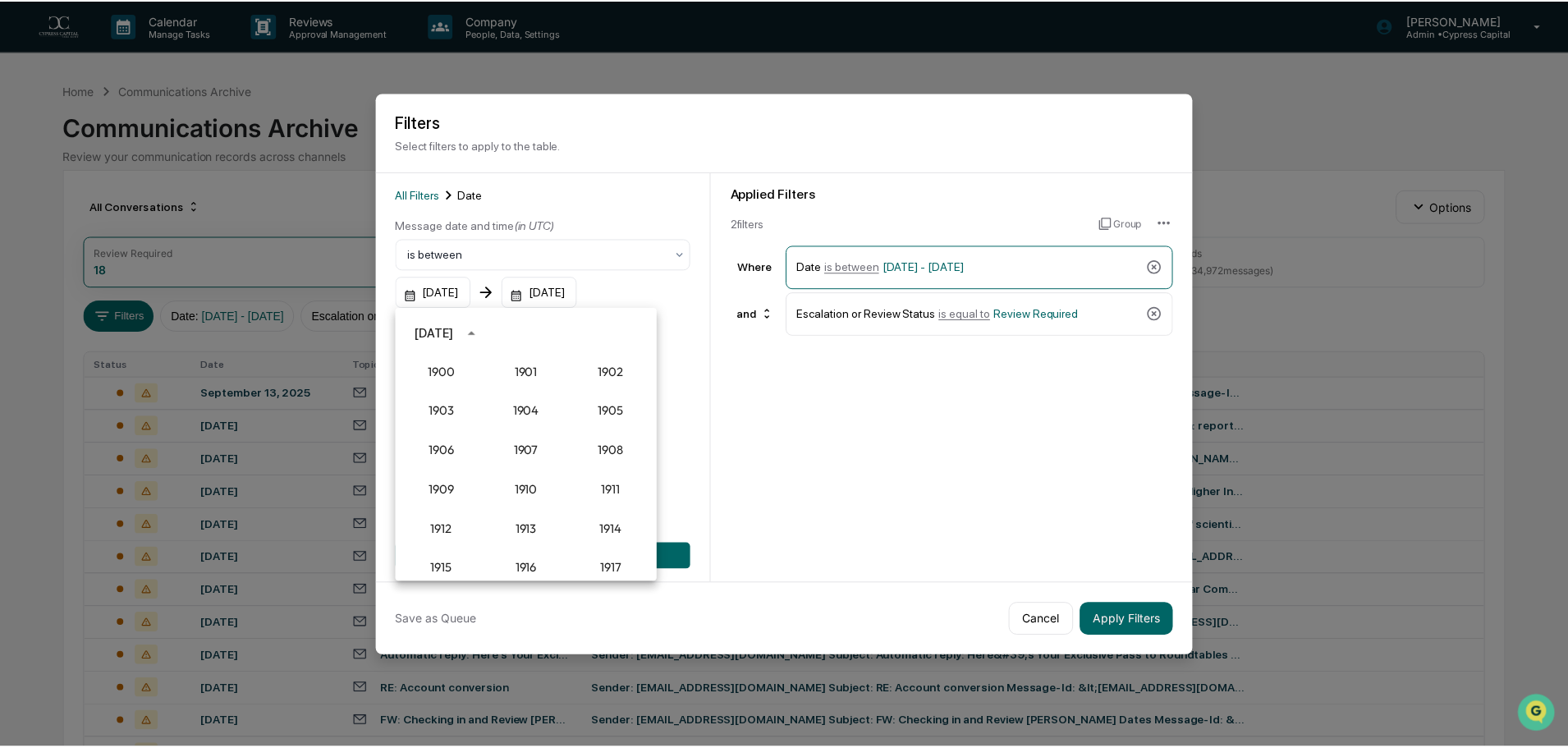
scroll to position [1521, 0]
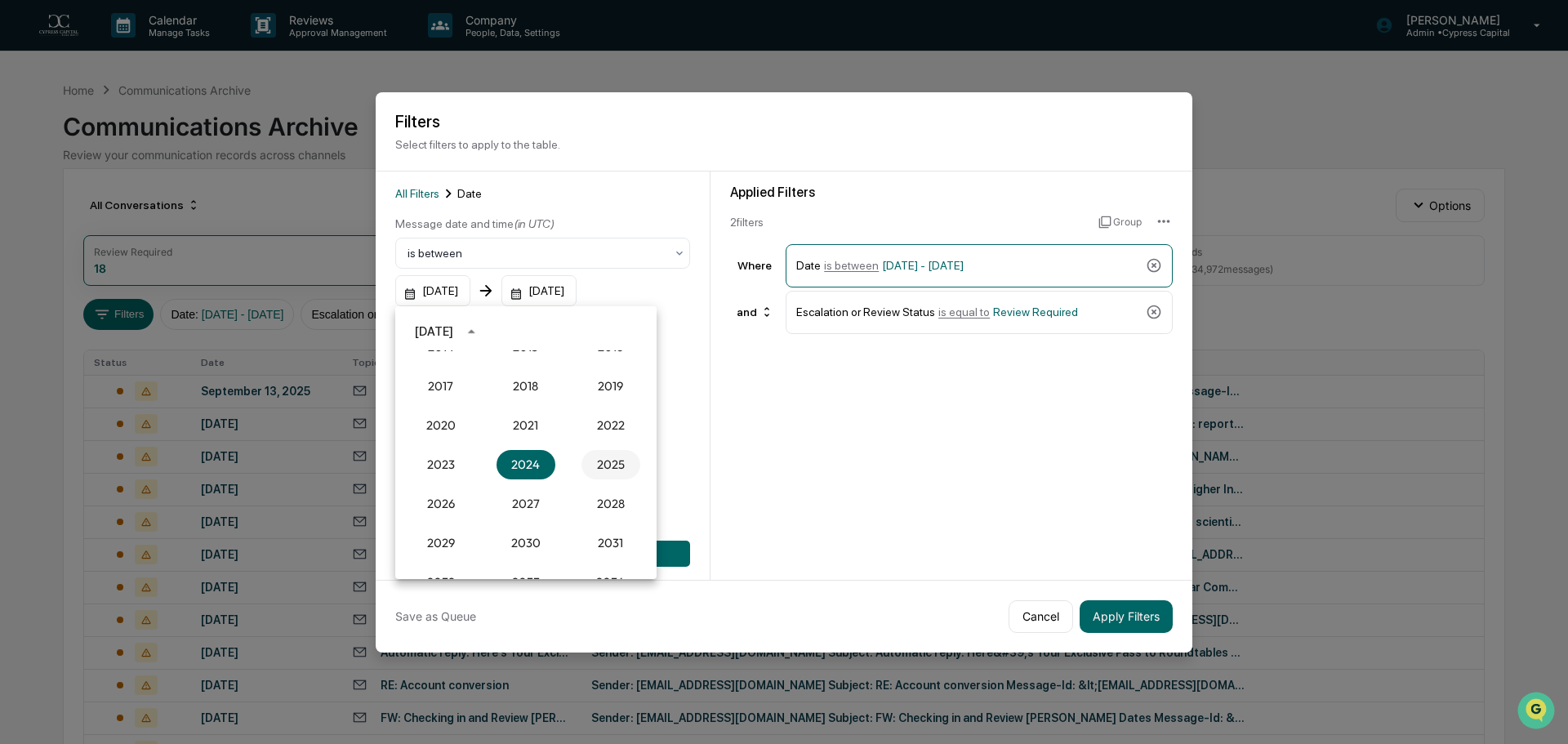
click at [604, 460] on button "2025" at bounding box center [610, 465] width 59 height 30
click at [449, 414] on button "Apr" at bounding box center [441, 414] width 59 height 30
click at [498, 400] on button "1" at bounding box center [493, 399] width 30 height 30
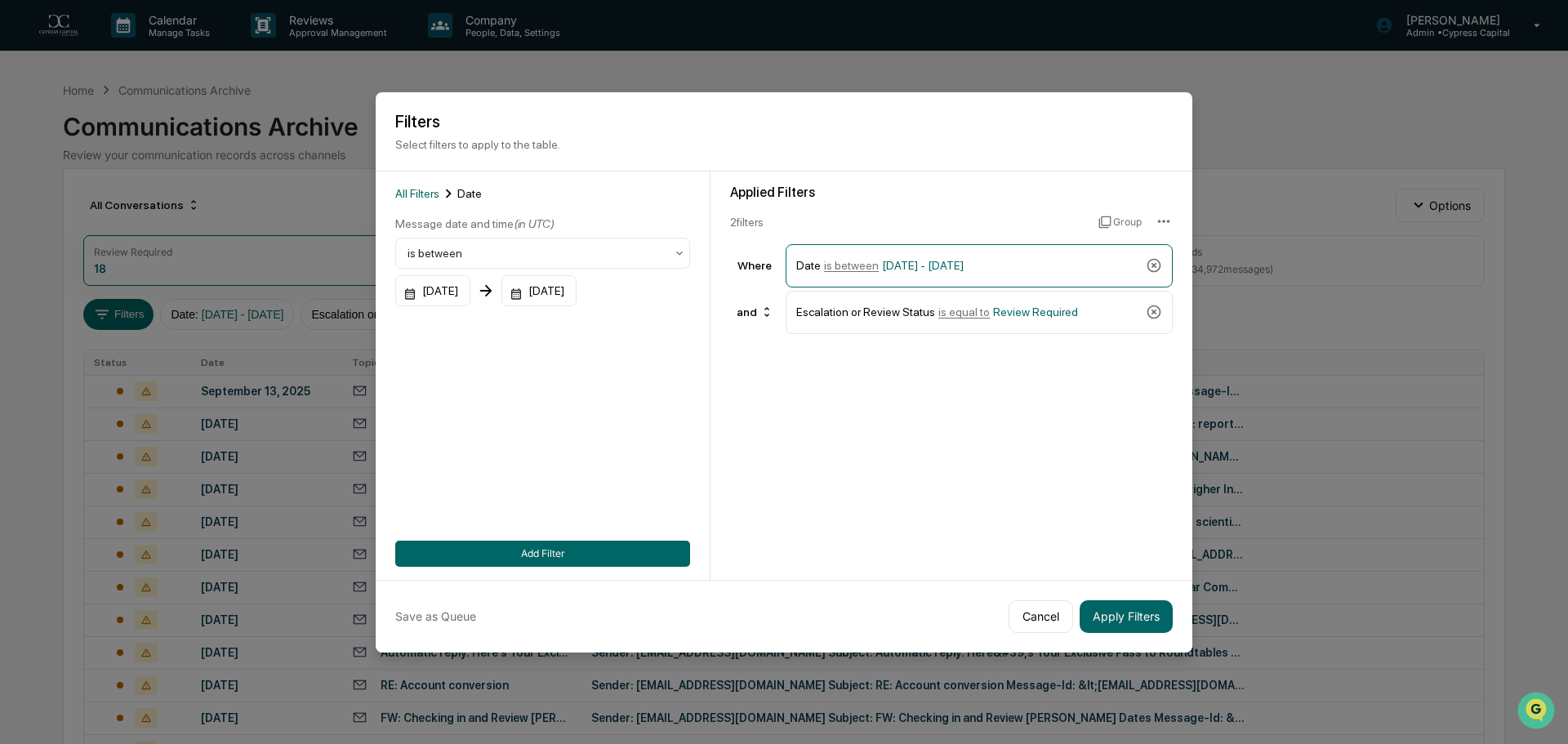
click at [574, 284] on div "[DATE]" at bounding box center [539, 291] width 75 height 31
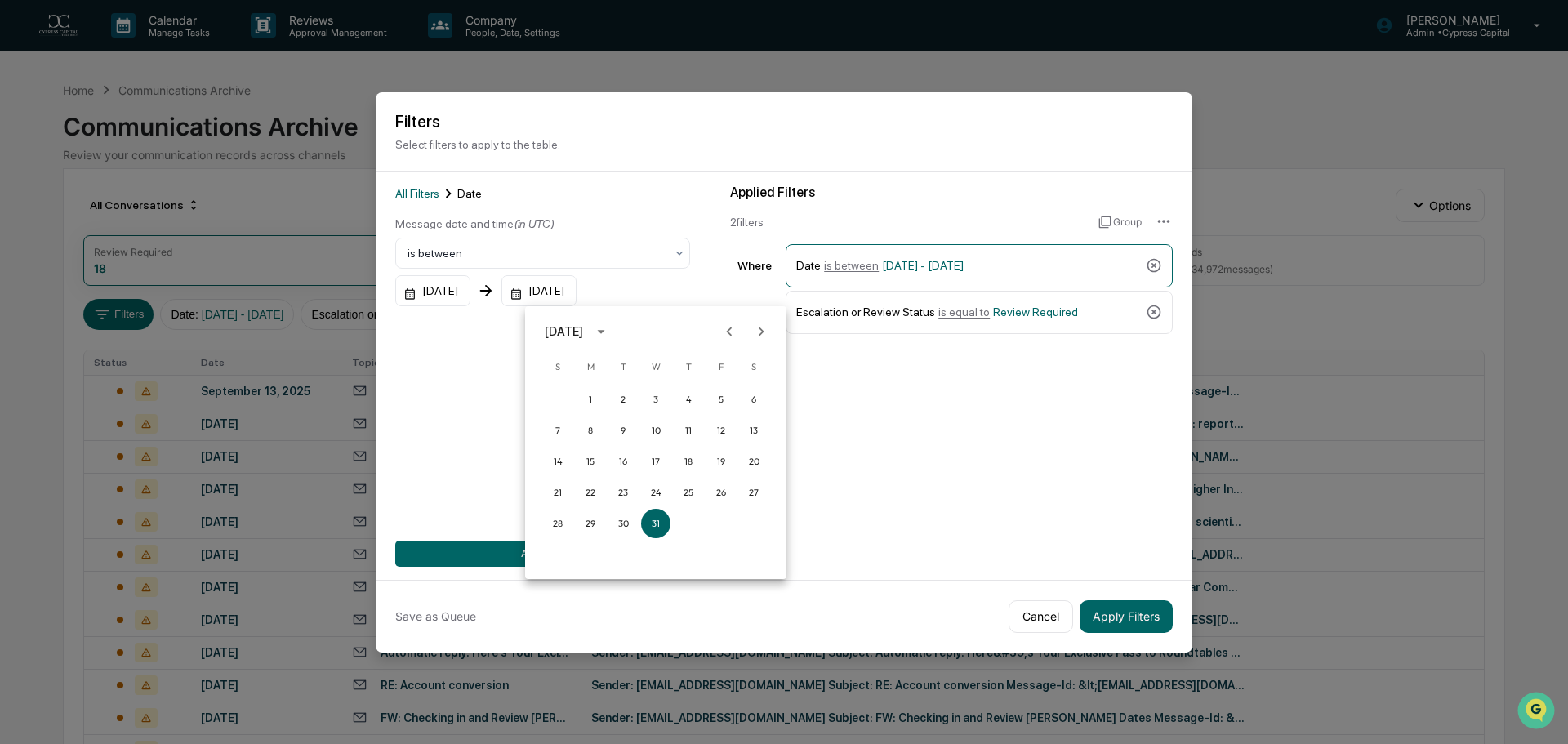
click at [733, 330] on icon "Previous month" at bounding box center [729, 331] width 18 height 18
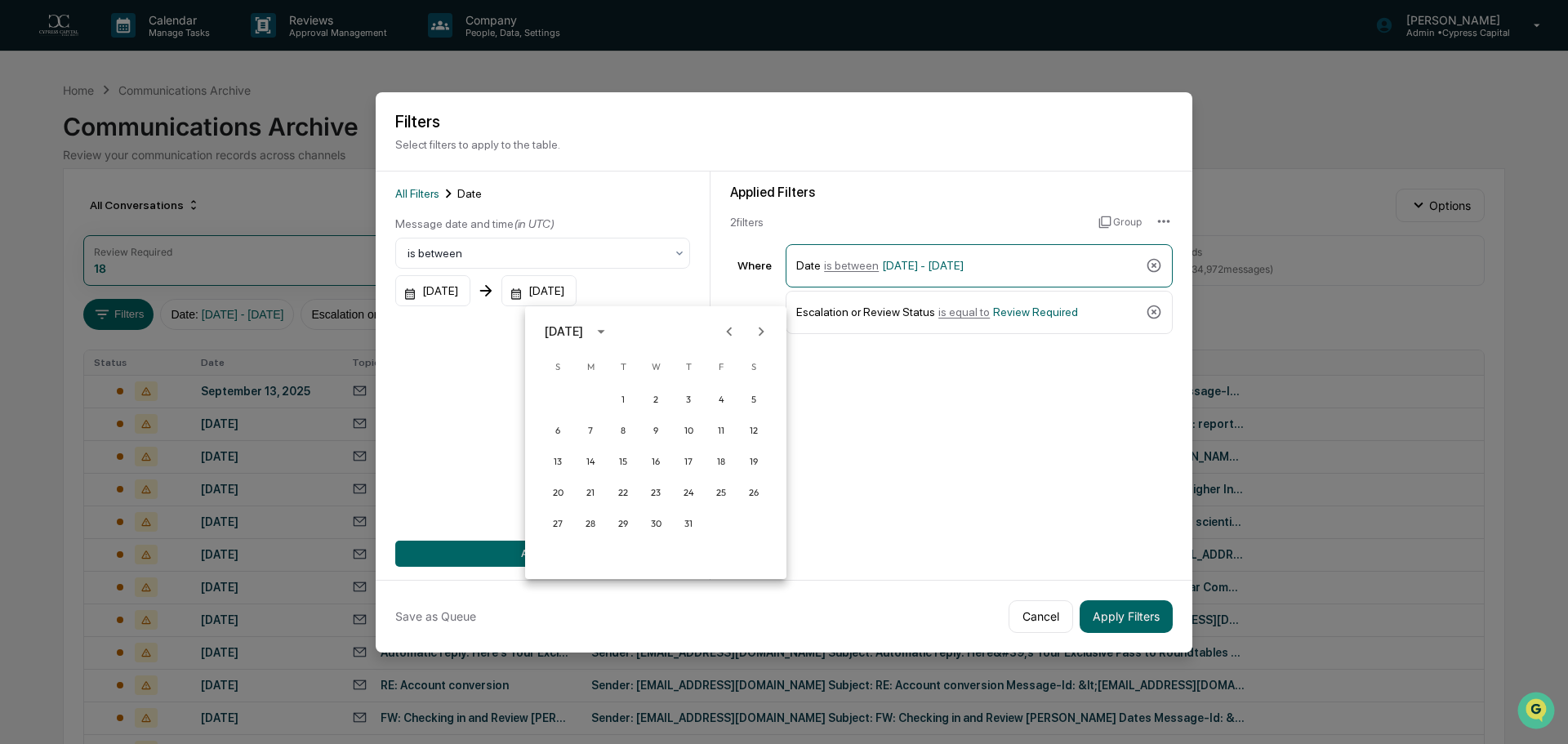
click at [733, 330] on icon "Previous month" at bounding box center [729, 331] width 18 height 18
click at [588, 520] on button "30" at bounding box center [590, 524] width 30 height 30
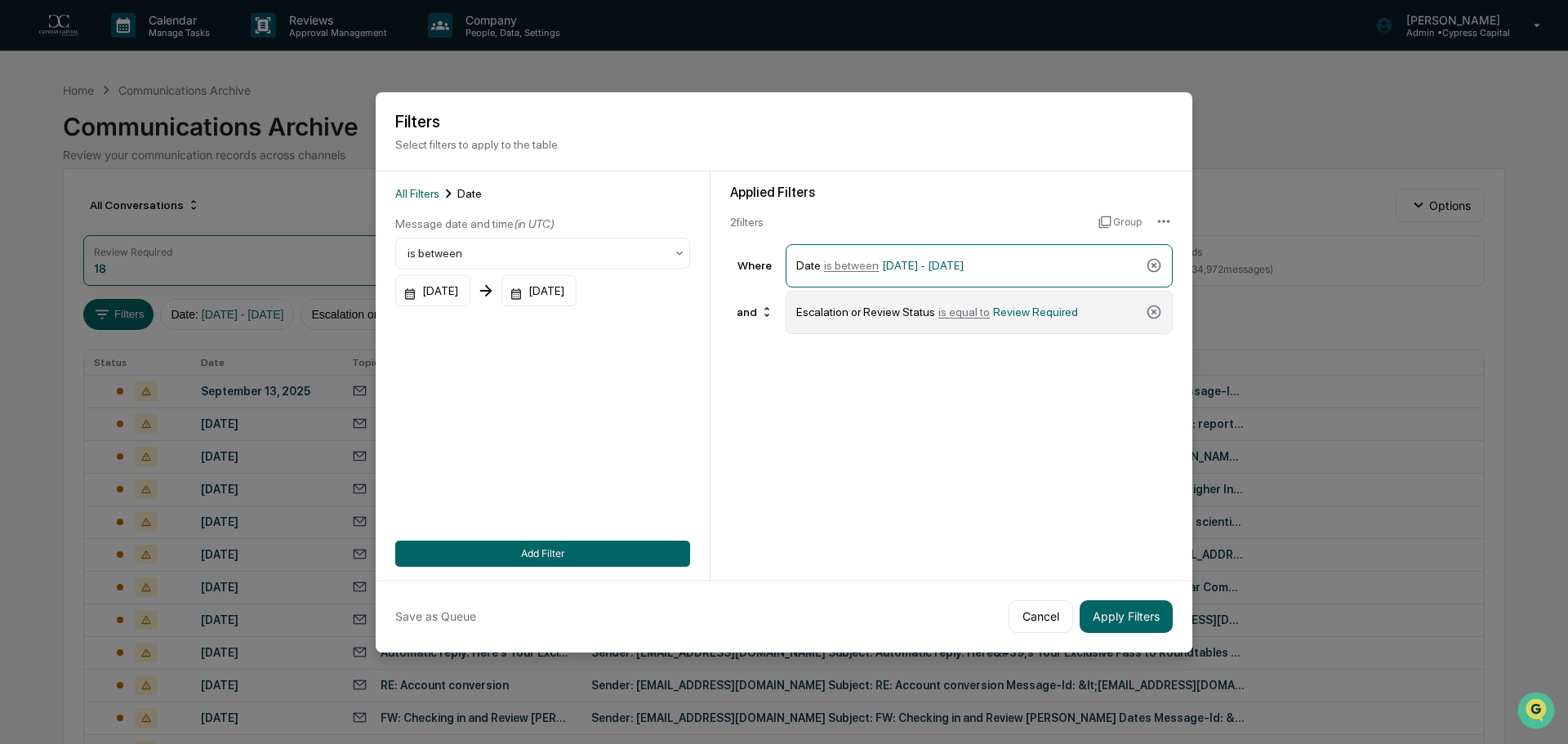
click at [1063, 316] on div "Escalation or Review Status is equal to Review Required" at bounding box center [968, 312] width 343 height 29
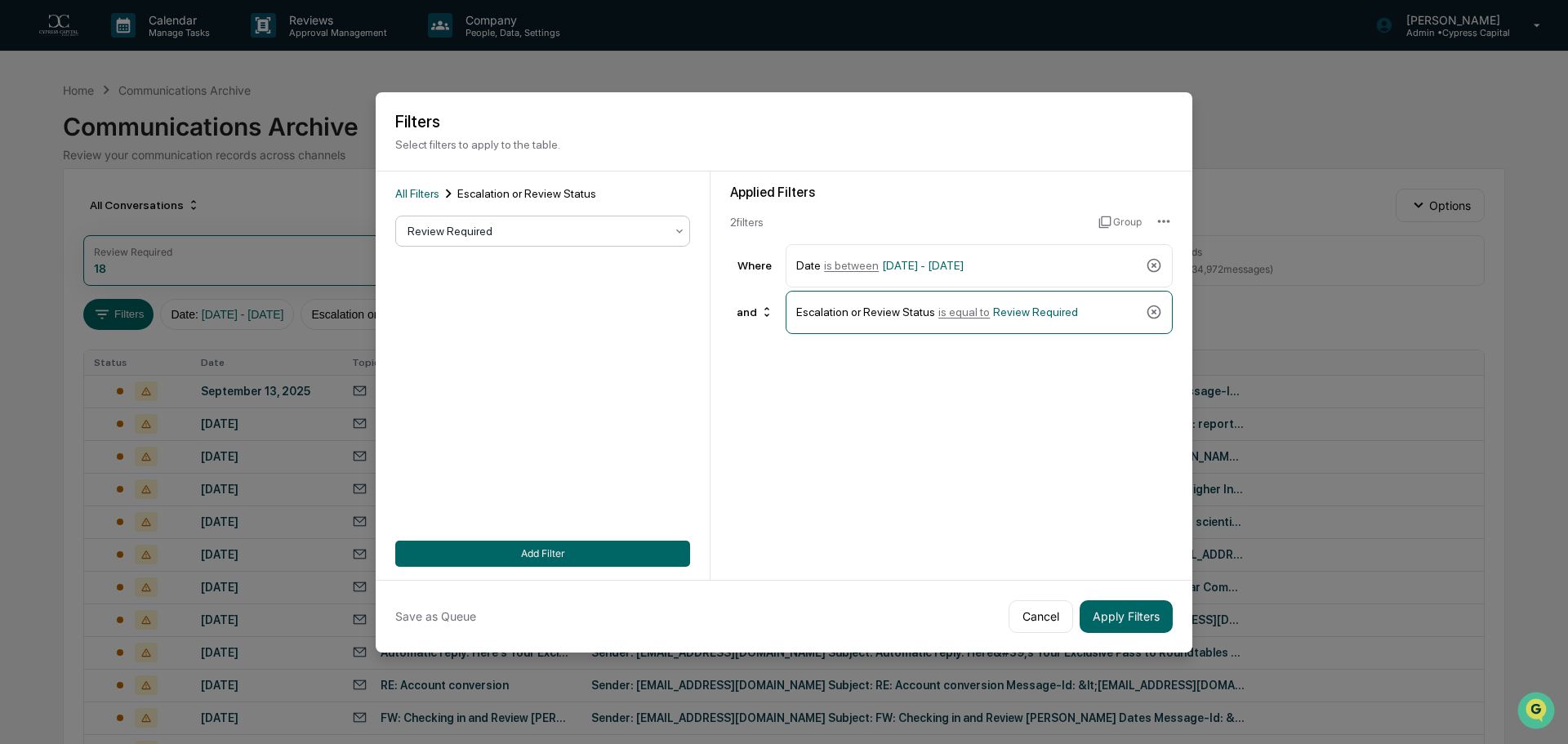
click at [466, 222] on div "Review Required" at bounding box center [535, 230] width 274 height 23
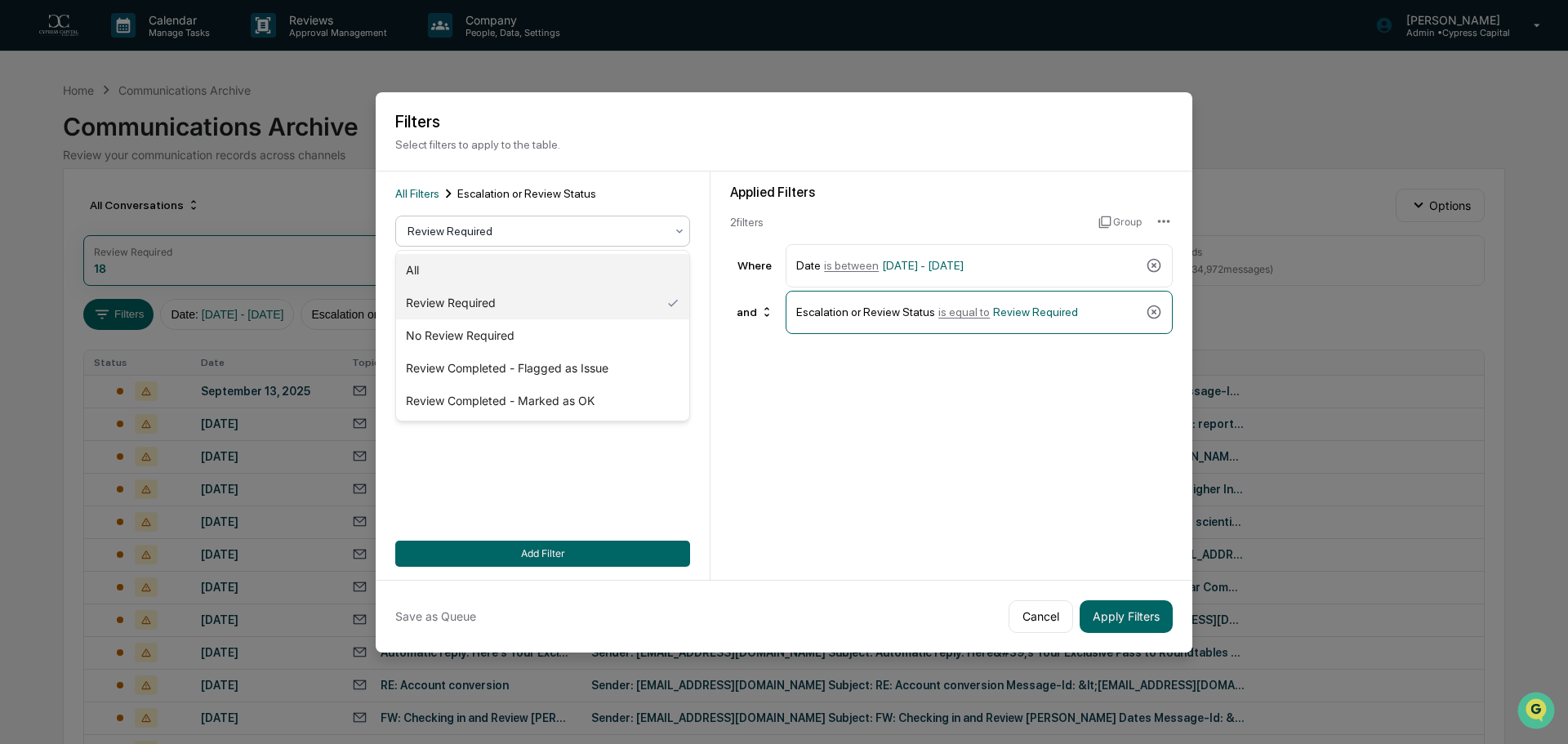
click at [455, 269] on div "All" at bounding box center [543, 270] width 293 height 33
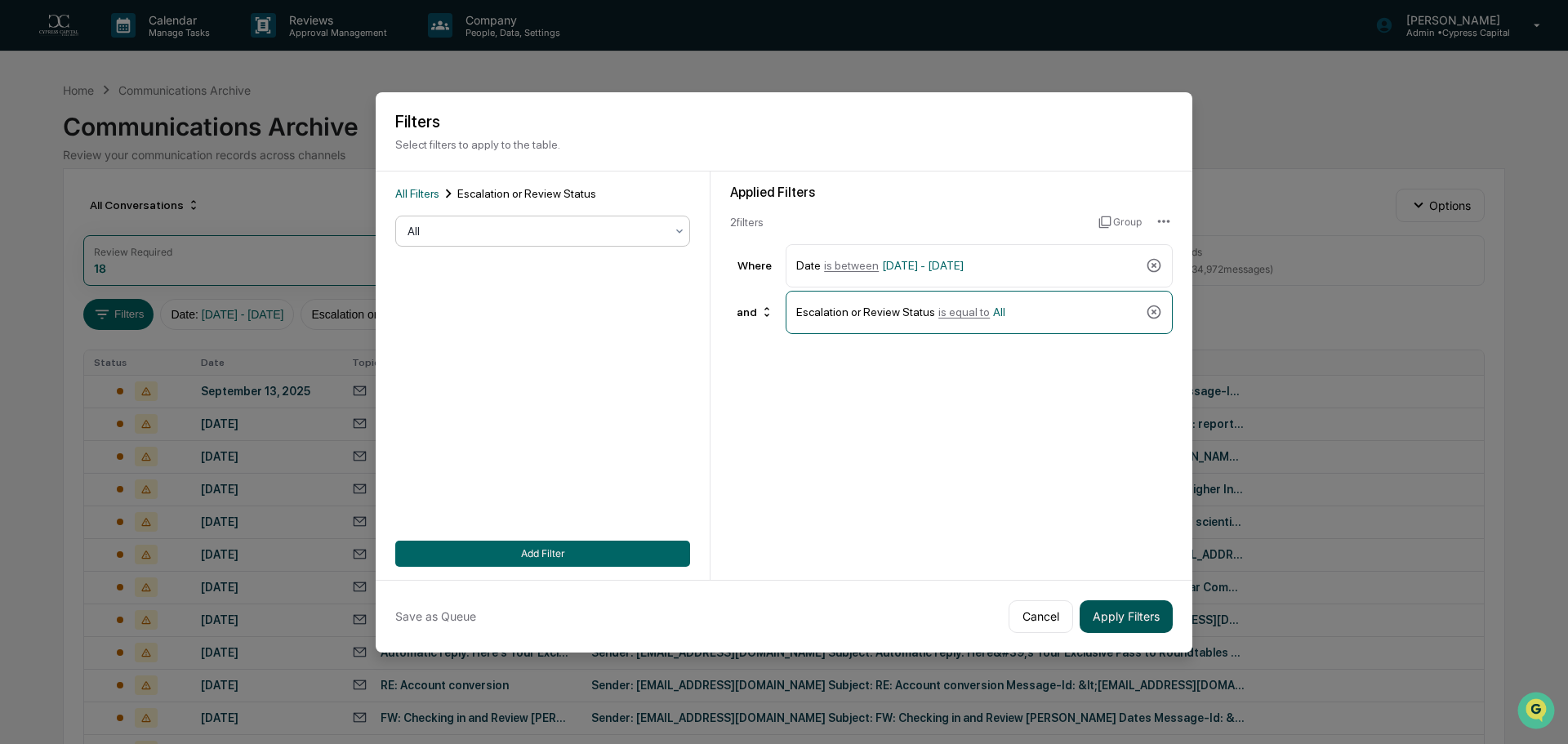
click at [1126, 611] on button "Apply Filters" at bounding box center [1126, 617] width 93 height 33
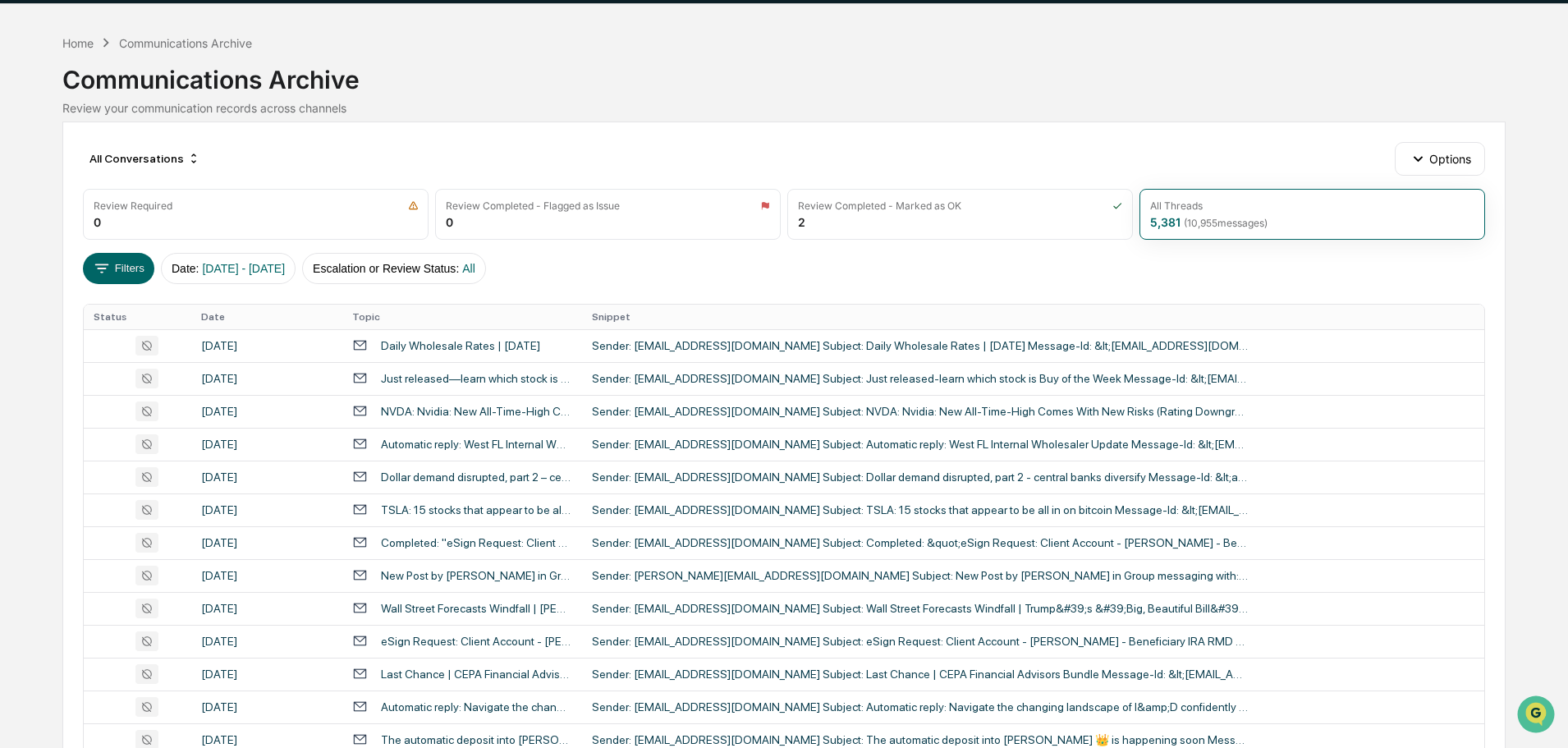
scroll to position [0, 0]
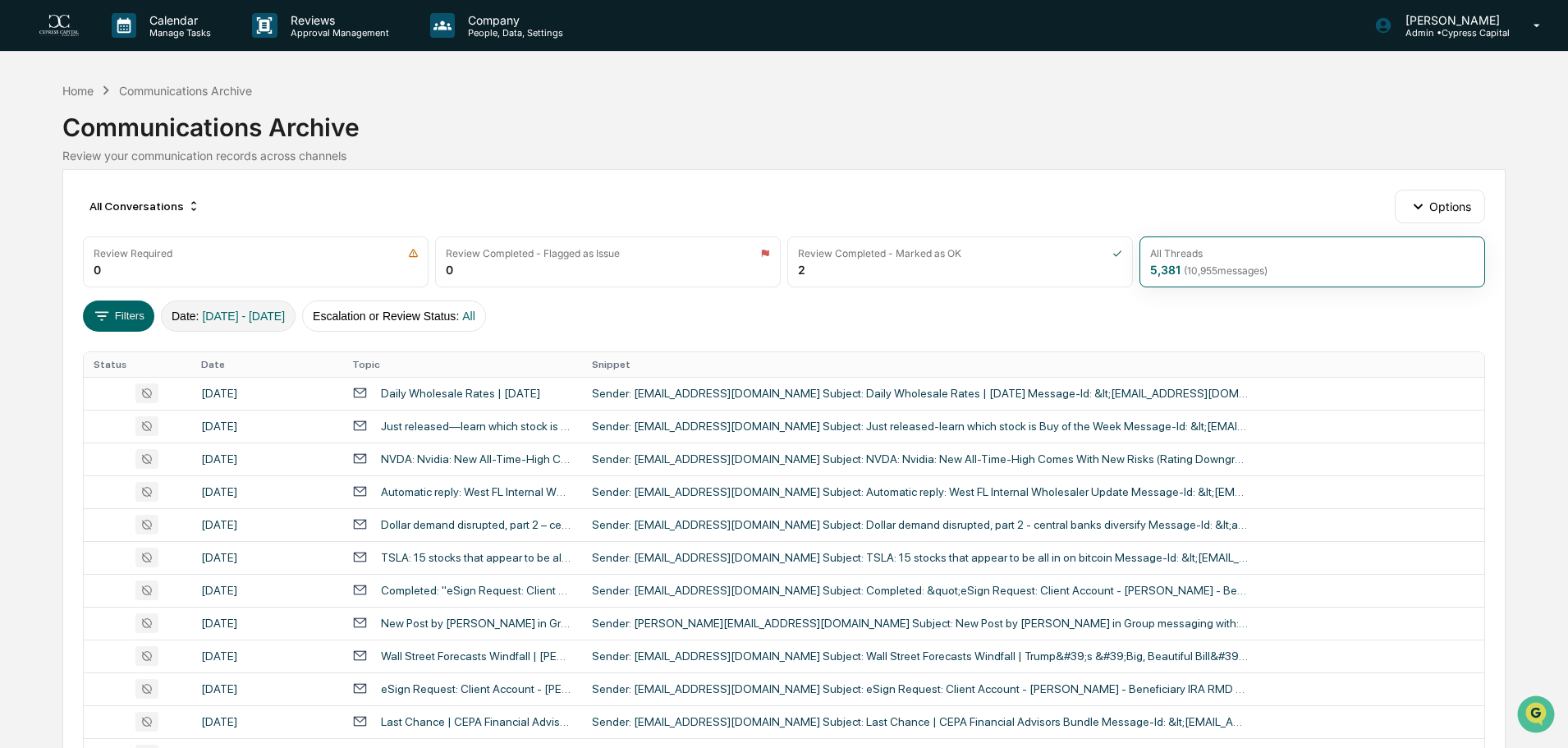
click at [258, 320] on span "[DATE] - [DATE]" at bounding box center [243, 316] width 83 height 13
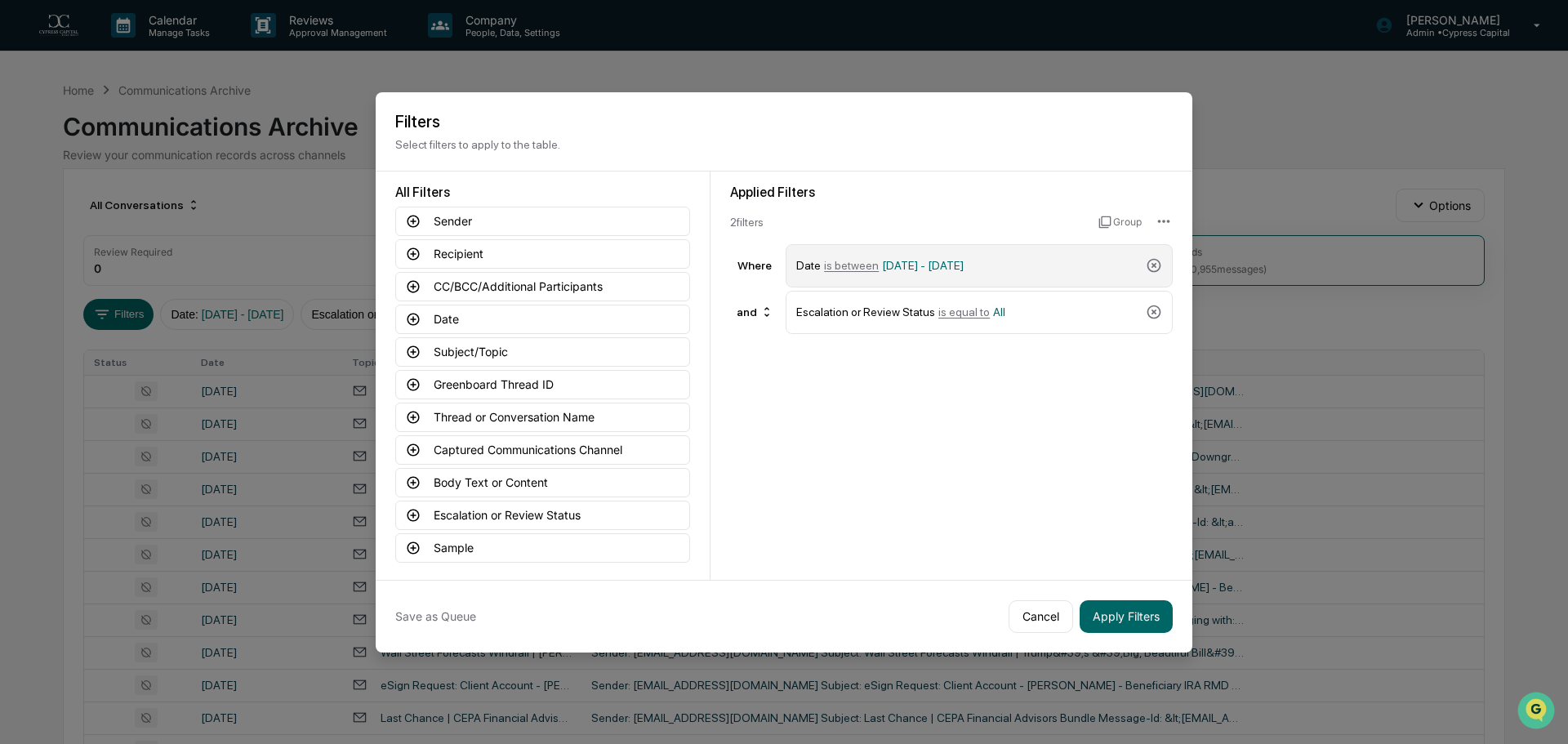
click at [962, 269] on span "[DATE] - [DATE]" at bounding box center [923, 265] width 81 height 13
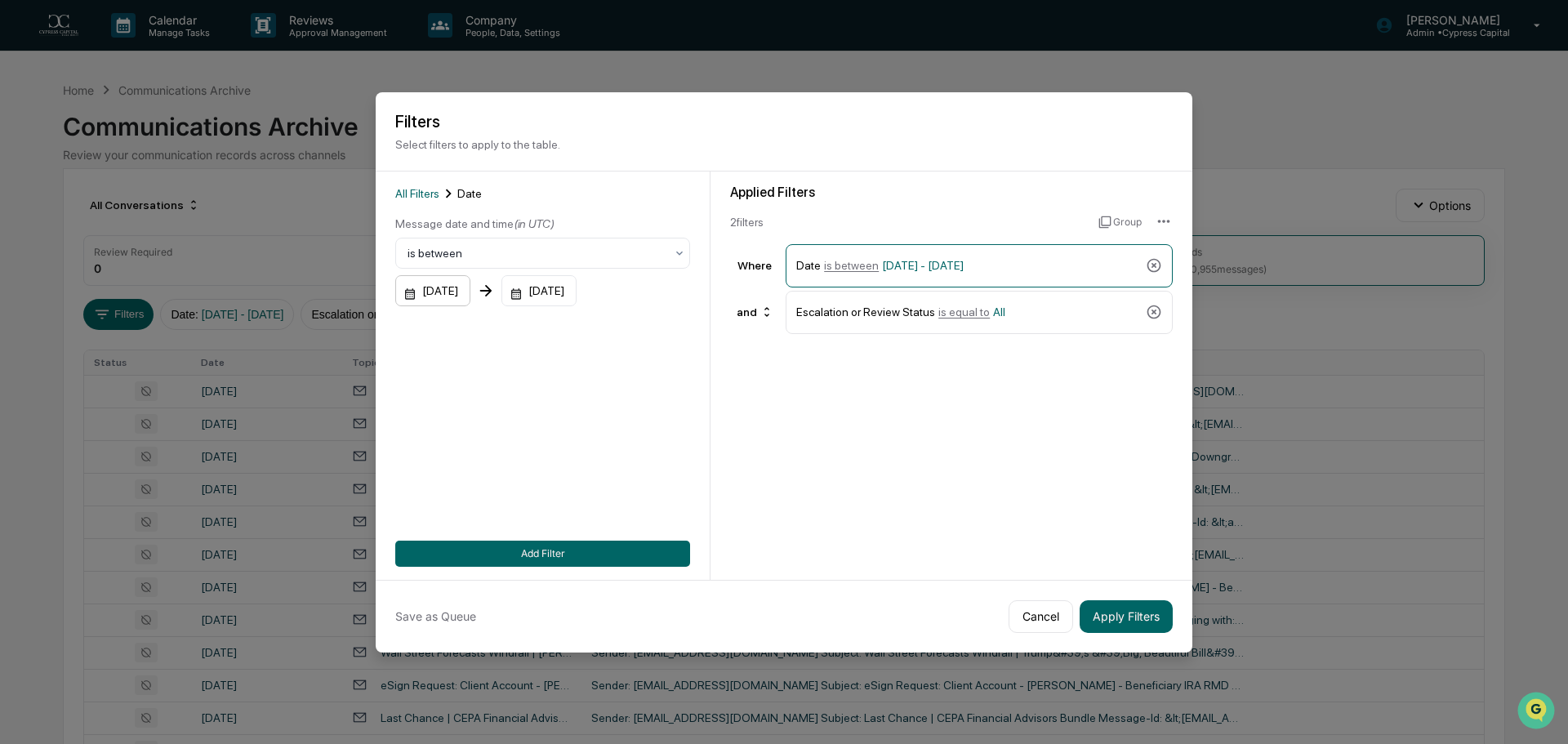
click at [470, 293] on div "[DATE]" at bounding box center [432, 291] width 75 height 31
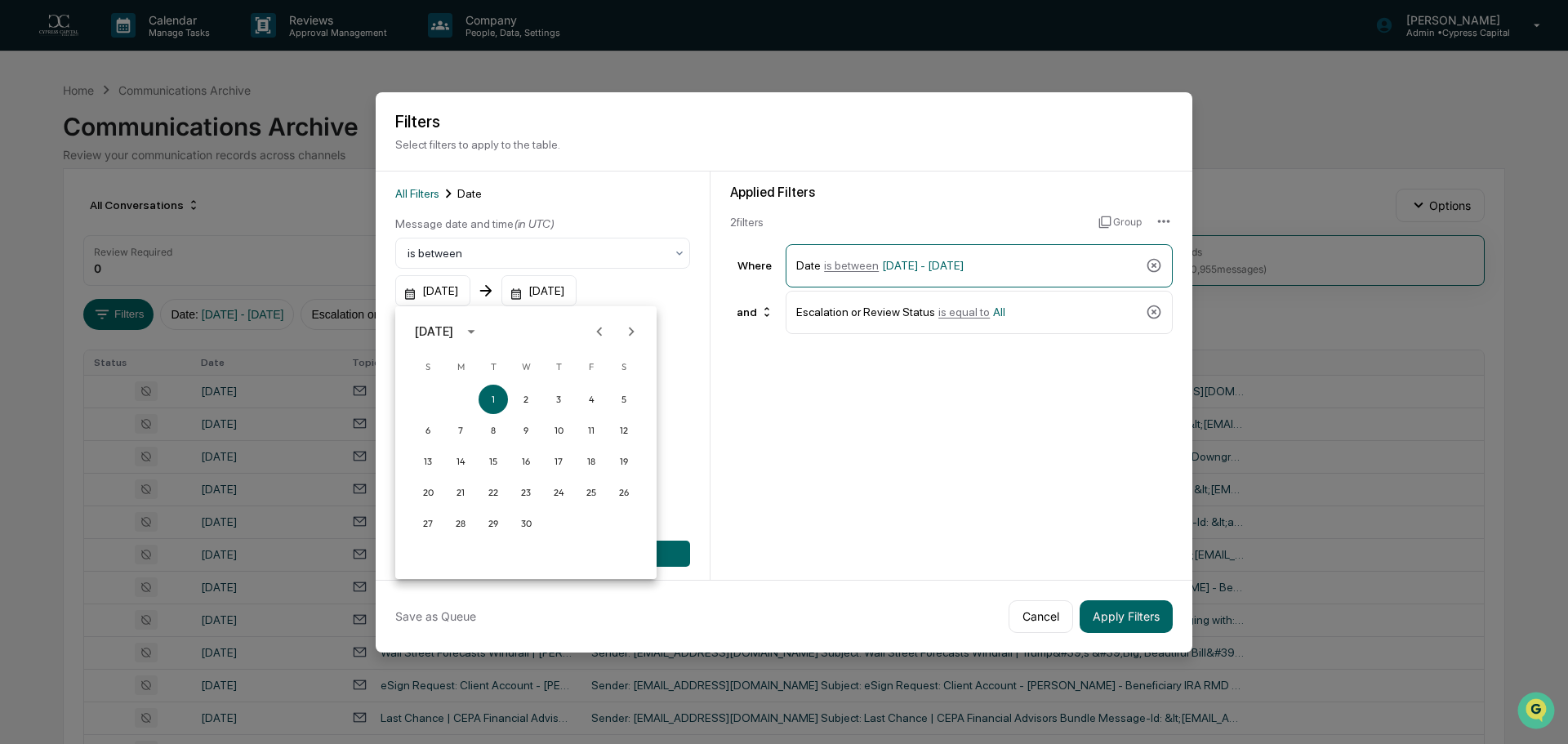
click at [636, 335] on icon "Next month" at bounding box center [631, 331] width 18 height 18
click at [636, 334] on icon "Next month" at bounding box center [631, 331] width 18 height 18
click at [491, 401] on button "1" at bounding box center [493, 399] width 30 height 30
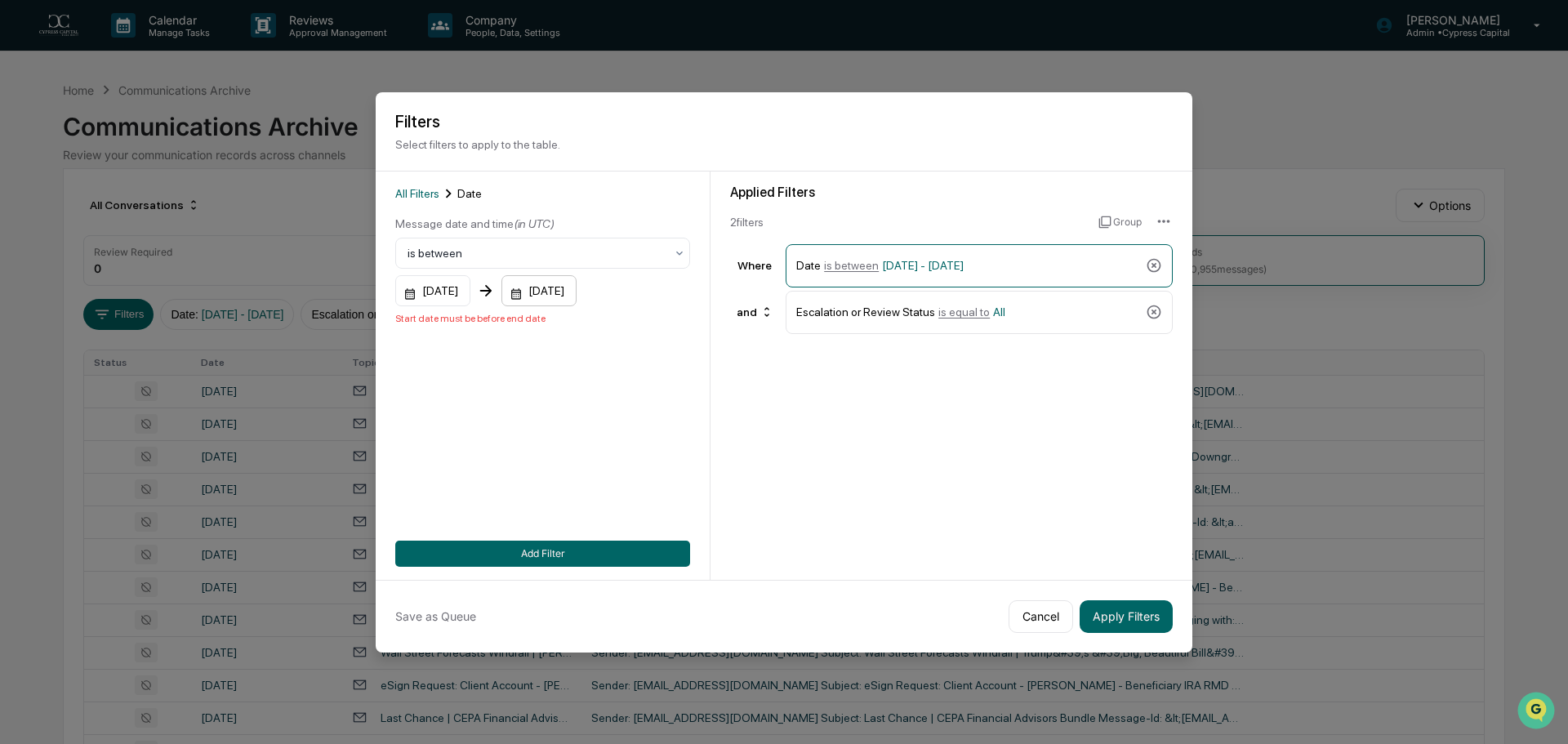
click at [577, 297] on div "[DATE]" at bounding box center [539, 291] width 75 height 31
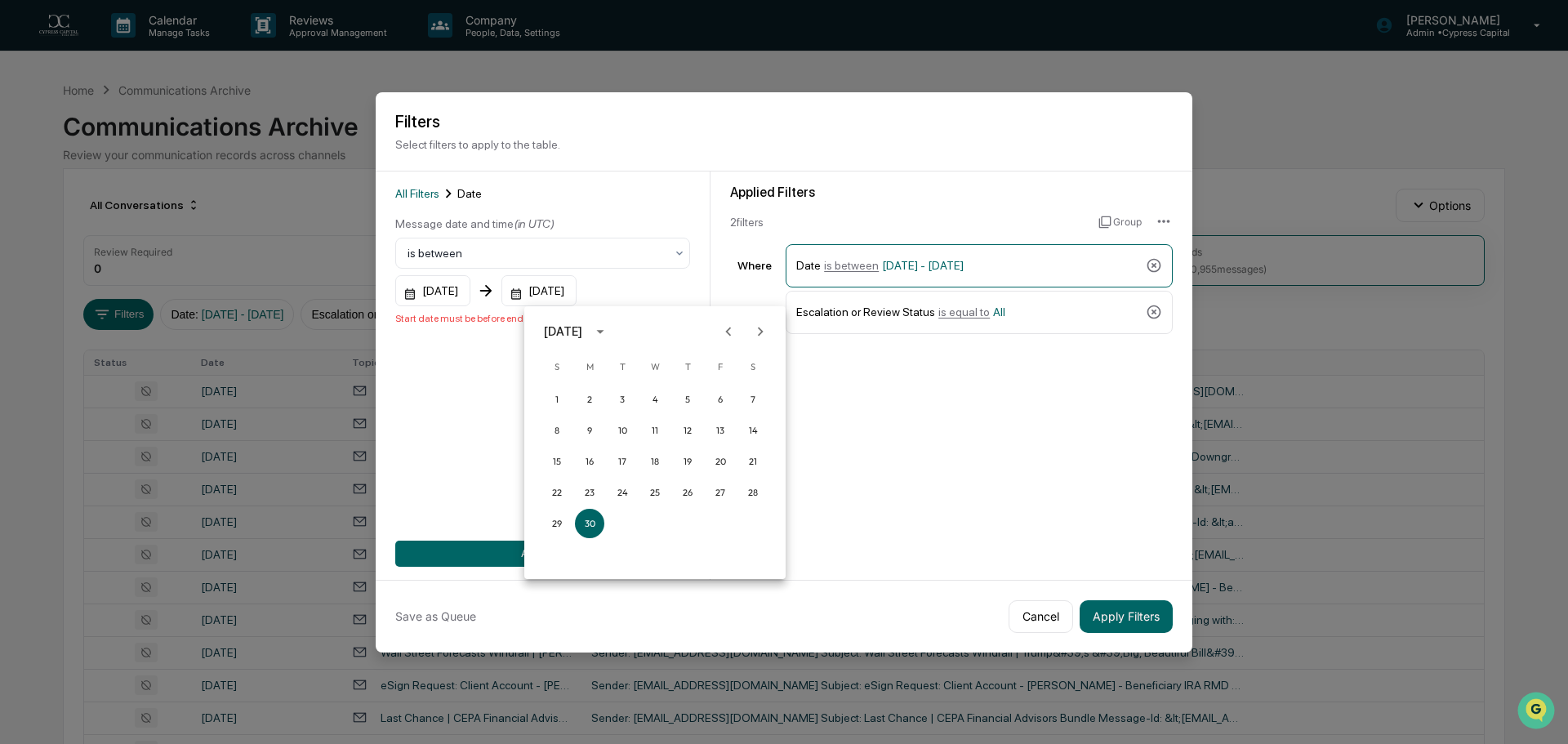
click at [758, 326] on icon "Next month" at bounding box center [760, 331] width 18 height 18
click at [759, 325] on icon "Next month" at bounding box center [760, 331] width 18 height 18
click at [759, 323] on icon "Next month" at bounding box center [760, 331] width 18 height 18
click at [583, 461] on button "15" at bounding box center [589, 461] width 30 height 30
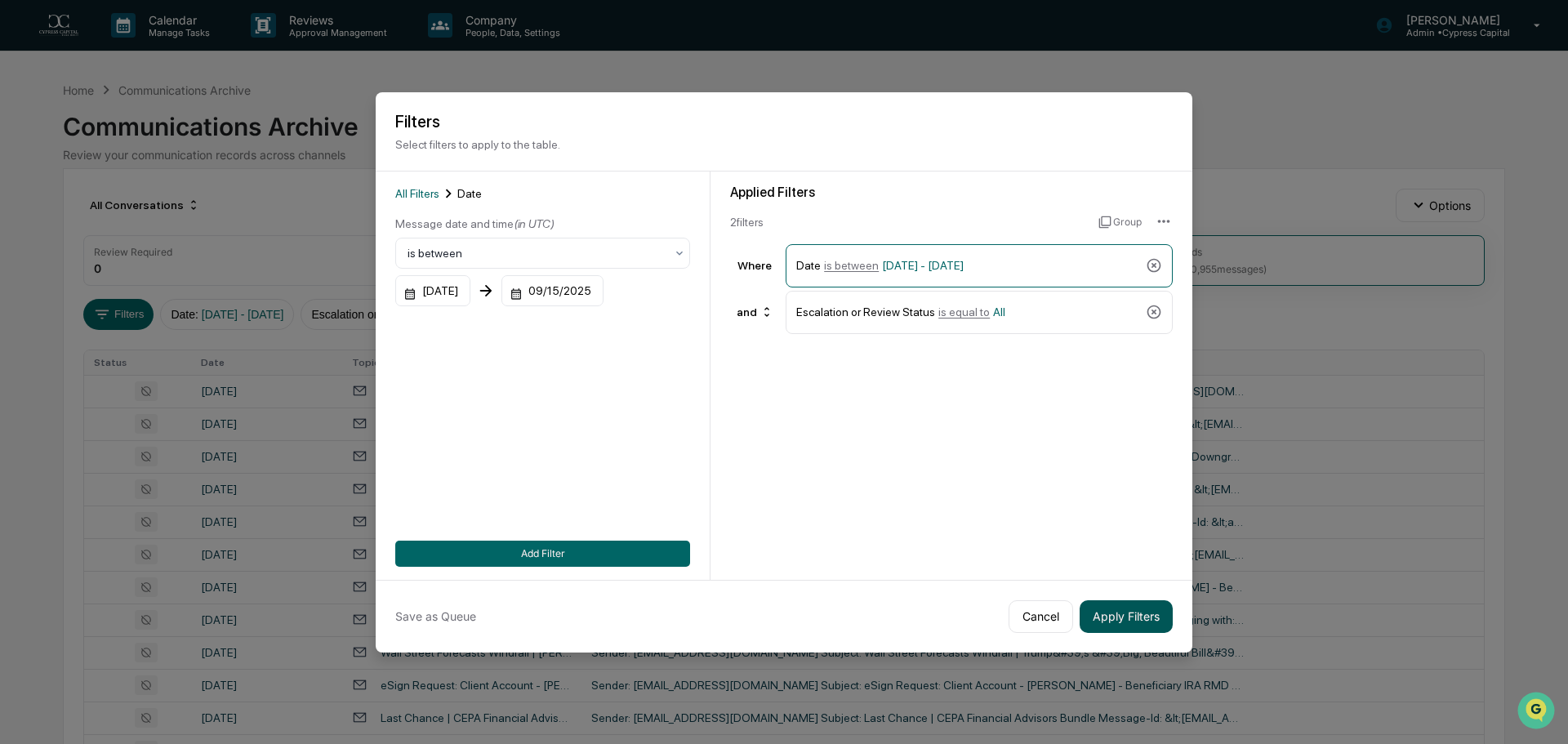
click at [1153, 622] on button "Apply Filters" at bounding box center [1126, 617] width 93 height 33
